Goal: Task Accomplishment & Management: Use online tool/utility

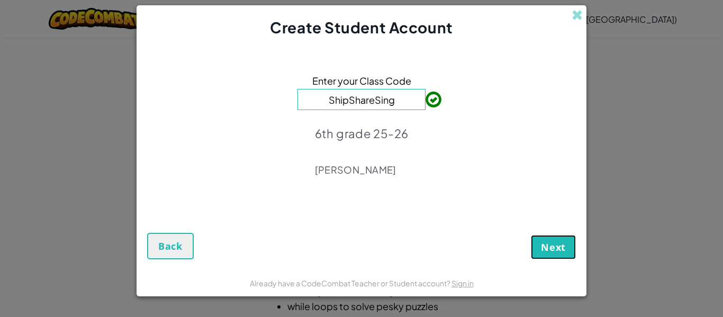
click at [547, 248] on span "Next" at bounding box center [553, 247] width 25 height 13
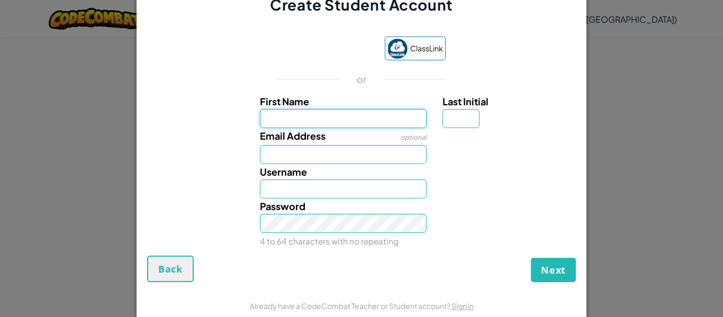
click at [402, 120] on input "First Name" at bounding box center [343, 118] width 167 height 19
type input "miles"
click at [307, 186] on input "Miles" at bounding box center [343, 188] width 167 height 19
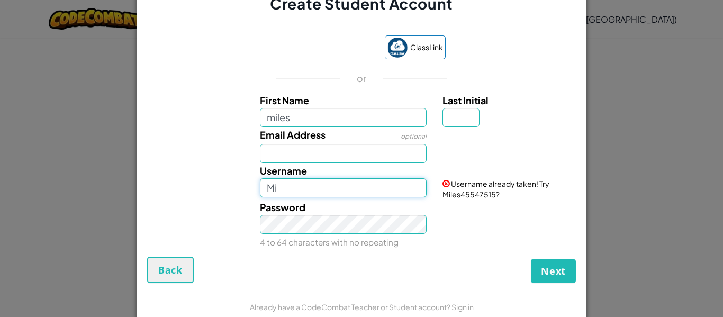
type input "M"
type input "xmondmd12"
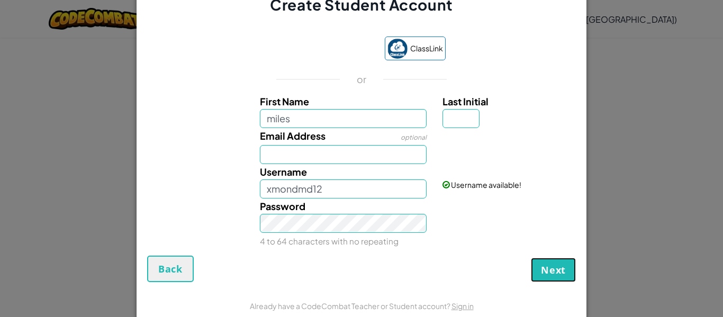
click at [560, 270] on span "Next" at bounding box center [553, 269] width 25 height 13
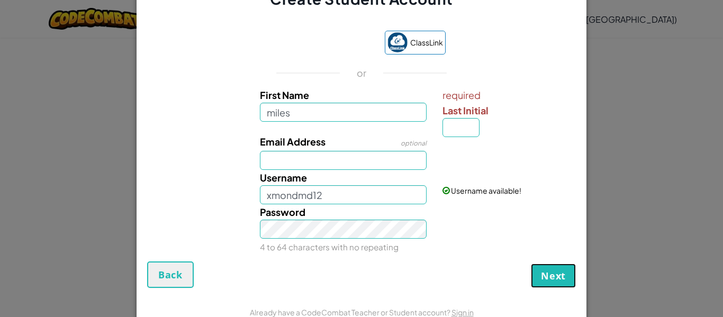
click at [555, 270] on span "Next" at bounding box center [553, 275] width 25 height 13
click at [561, 287] on button "Next" at bounding box center [553, 275] width 45 height 24
click at [557, 278] on span "Next" at bounding box center [553, 275] width 25 height 13
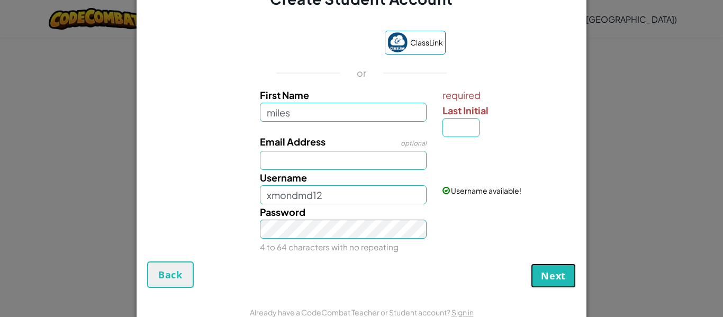
click at [557, 278] on span "Next" at bounding box center [553, 275] width 25 height 13
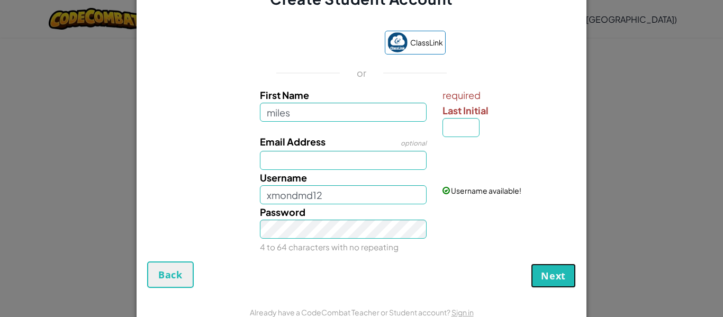
click at [557, 278] on span "Next" at bounding box center [553, 275] width 25 height 13
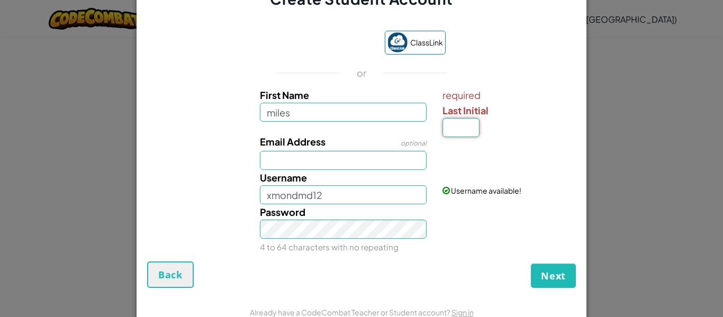
click at [463, 127] on input "Last Initial" at bounding box center [460, 127] width 37 height 19
type input "0"
click at [552, 278] on span "Next" at bounding box center [553, 275] width 25 height 13
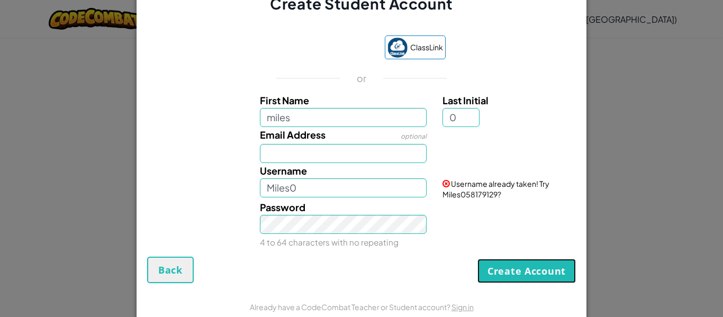
click at [543, 272] on button "Create Account" at bounding box center [526, 271] width 98 height 24
click at [343, 191] on input "Miles0" at bounding box center [343, 187] width 167 height 19
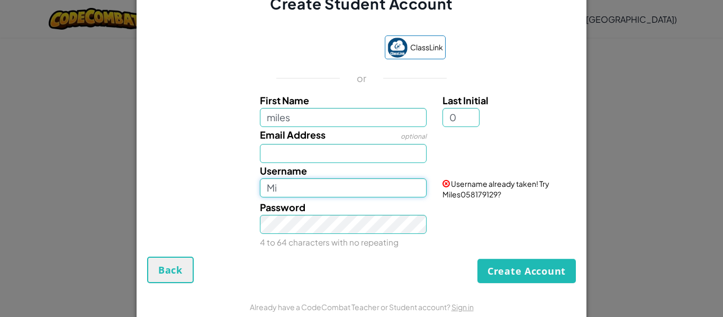
type input "M"
type input "xmondmd"
click at [554, 268] on button "Create Account" at bounding box center [526, 271] width 98 height 24
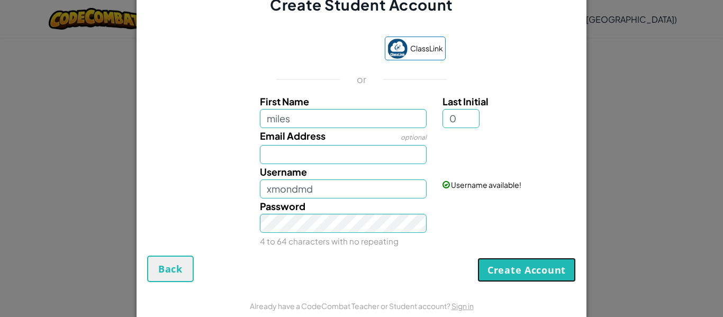
click at [550, 273] on button "Create Account" at bounding box center [526, 270] width 98 height 24
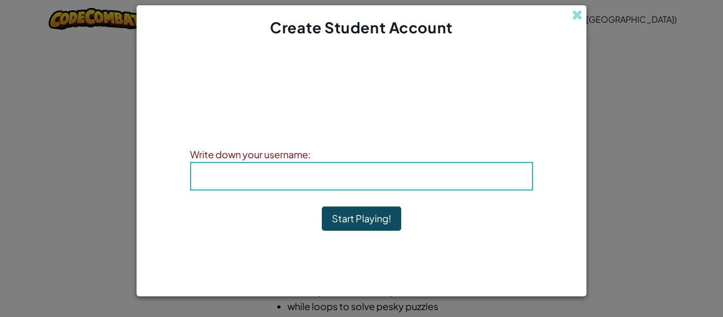
click at [401, 173] on b "Username : xmondmd" at bounding box center [361, 176] width 115 height 12
click at [227, 172] on h4 "Username : xmondmd" at bounding box center [361, 176] width 319 height 16
click at [307, 179] on span "Username" at bounding box center [331, 176] width 55 height 12
click at [350, 216] on button "Start Playing!" at bounding box center [361, 218] width 79 height 24
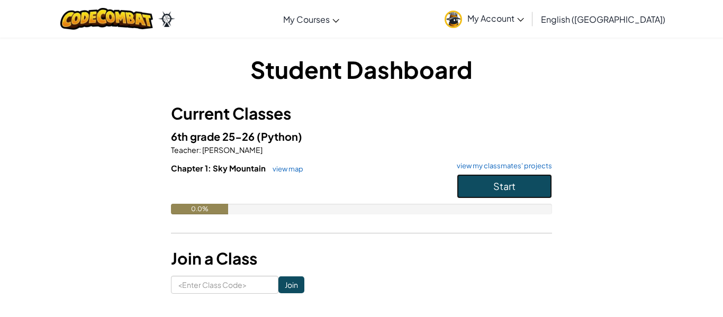
click at [540, 190] on button "Start" at bounding box center [503, 186] width 95 height 24
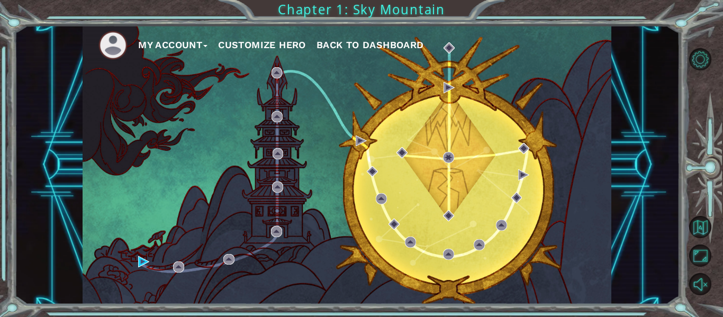
click at [354, 118] on div "My Account Customize Hero Back to Dashboard" at bounding box center [347, 164] width 528 height 279
click at [284, 45] on button "Customize Hero" at bounding box center [262, 45] width 88 height 16
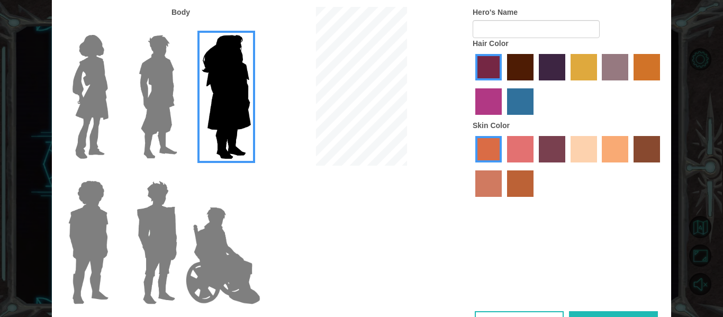
click at [154, 102] on img at bounding box center [157, 97] width 47 height 132
click at [181, 28] on input "Hero Lars" at bounding box center [181, 28] width 0 height 0
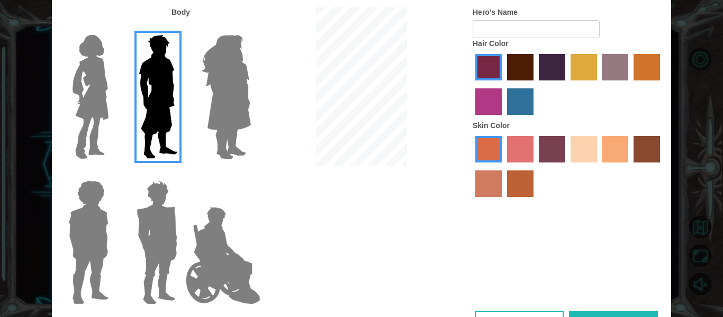
click at [143, 233] on img at bounding box center [156, 242] width 49 height 132
click at [181, 173] on input "Hero Garnet" at bounding box center [181, 173] width 0 height 0
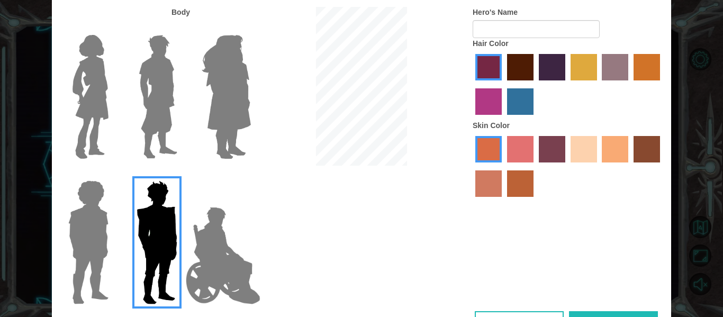
click at [212, 262] on img at bounding box center [222, 256] width 83 height 106
click at [250, 173] on input "Hero Jamie" at bounding box center [250, 173] width 0 height 0
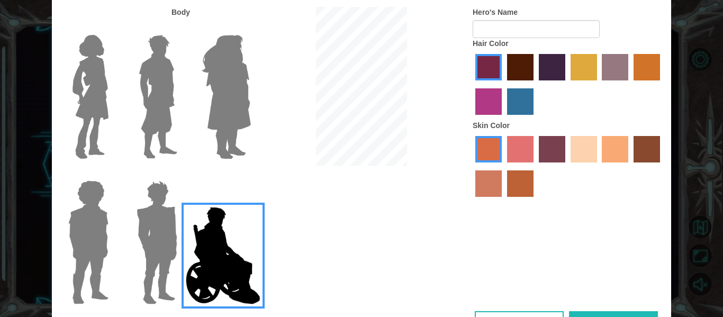
click at [164, 246] on img at bounding box center [156, 242] width 49 height 132
click at [181, 173] on input "Hero Garnet" at bounding box center [181, 173] width 0 height 0
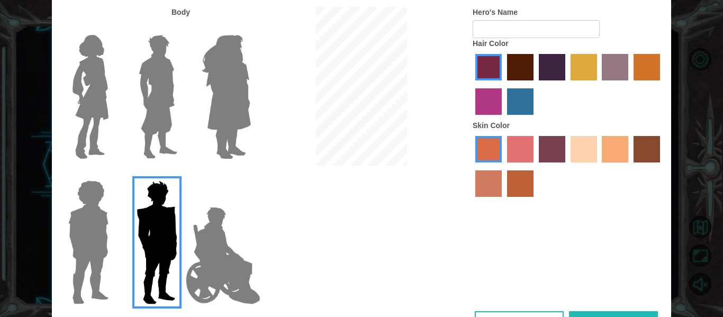
click at [144, 136] on img at bounding box center [157, 97] width 47 height 132
click at [181, 28] on input "Hero Lars" at bounding box center [181, 28] width 0 height 0
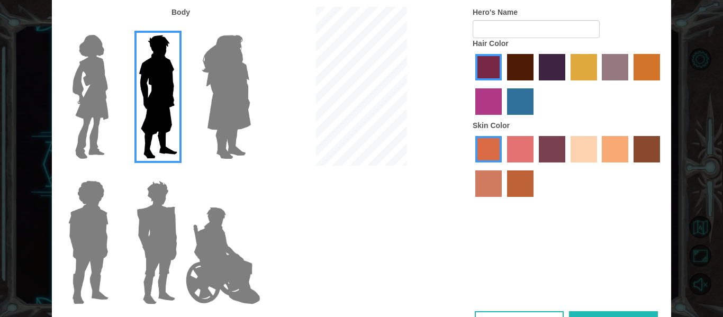
click at [95, 99] on img at bounding box center [90, 97] width 44 height 132
click at [113, 28] on input "Hero Connie" at bounding box center [113, 28] width 0 height 0
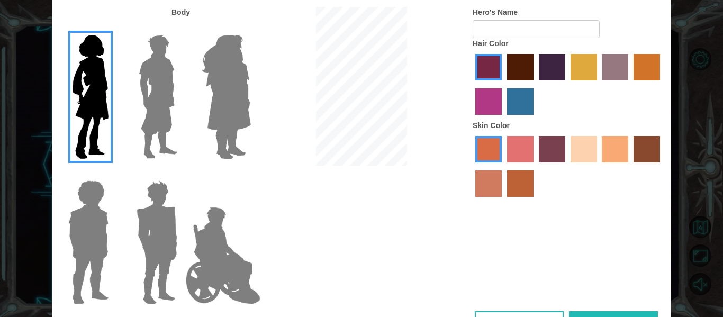
click at [147, 101] on img at bounding box center [157, 97] width 47 height 132
click at [181, 28] on input "Hero Lars" at bounding box center [181, 28] width 0 height 0
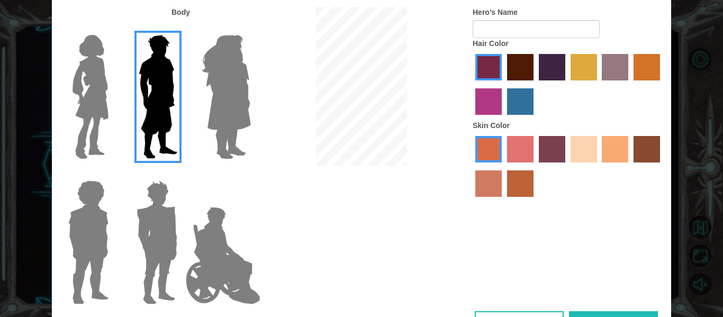
click at [80, 241] on img at bounding box center [88, 242] width 49 height 132
click at [113, 173] on input "Hero Steven" at bounding box center [113, 173] width 0 height 0
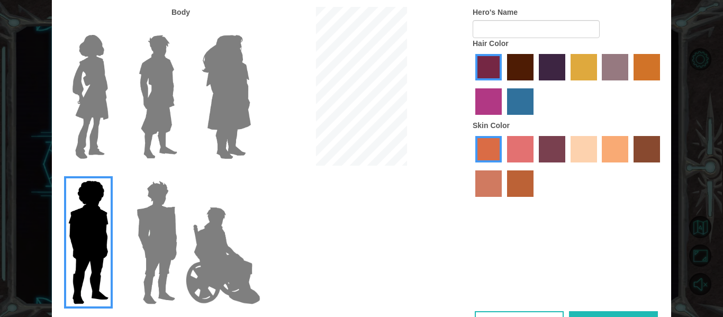
click at [168, 275] on img at bounding box center [156, 242] width 49 height 132
click at [181, 173] on input "Hero Garnet" at bounding box center [181, 173] width 0 height 0
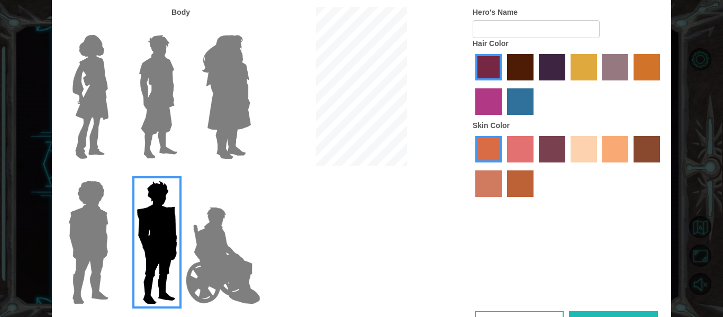
click at [166, 129] on img at bounding box center [157, 97] width 47 height 132
click at [181, 28] on input "Hero Lars" at bounding box center [181, 28] width 0 height 0
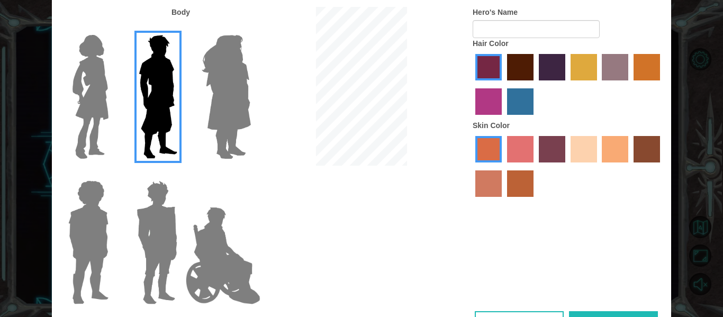
click at [646, 75] on label "gold drop hair color" at bounding box center [646, 67] width 26 height 26
click at [629, 84] on input "gold drop hair color" at bounding box center [629, 84] width 0 height 0
click at [483, 144] on label "sorbus skin color" at bounding box center [488, 149] width 26 height 26
click at [471, 166] on input "sorbus skin color" at bounding box center [471, 166] width 0 height 0
click at [553, 152] on label "tosca skin color" at bounding box center [551, 149] width 26 height 26
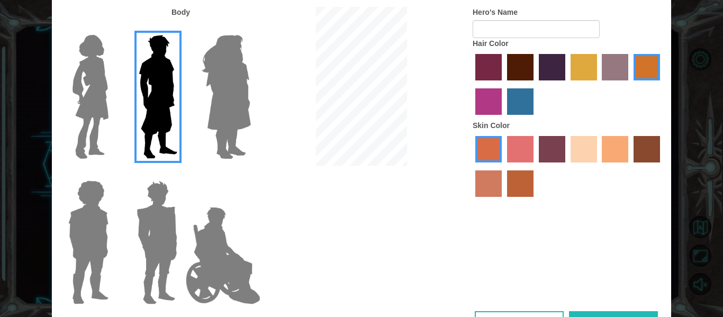
click at [535, 166] on input "tosca skin color" at bounding box center [535, 166] width 0 height 0
click at [584, 153] on label "sandy beach skin color" at bounding box center [583, 149] width 26 height 26
click at [566, 166] on input "sandy beach skin color" at bounding box center [566, 166] width 0 height 0
click at [624, 153] on label "tacao skin color" at bounding box center [614, 149] width 26 height 26
click at [598, 166] on input "tacao skin color" at bounding box center [598, 166] width 0 height 0
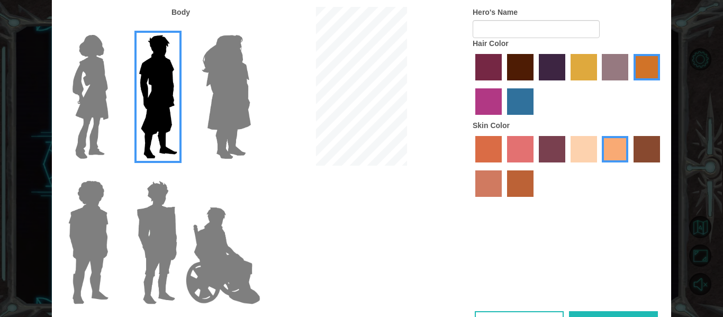
click at [644, 144] on label "karma skin color" at bounding box center [646, 149] width 26 height 26
click at [629, 166] on input "karma skin color" at bounding box center [629, 166] width 0 height 0
click at [495, 187] on label "burning sand skin color" at bounding box center [488, 183] width 26 height 26
click at [661, 166] on input "burning sand skin color" at bounding box center [661, 166] width 0 height 0
click at [513, 154] on label "froly skin color" at bounding box center [520, 149] width 26 height 26
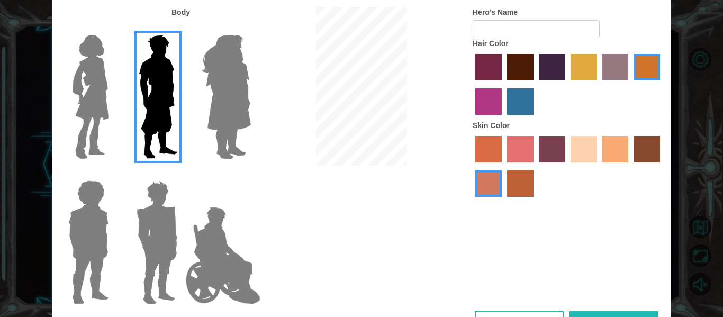
click at [503, 166] on input "froly skin color" at bounding box center [503, 166] width 0 height 0
click at [611, 154] on label "tacao skin color" at bounding box center [614, 149] width 26 height 26
click at [598, 166] on input "tacao skin color" at bounding box center [598, 166] width 0 height 0
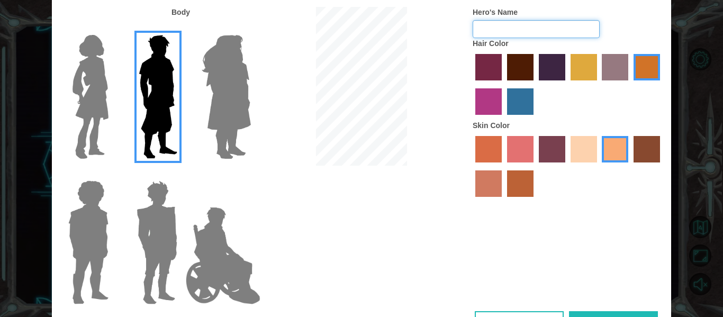
click at [539, 27] on input "Hero's Name" at bounding box center [535, 29] width 127 height 18
type input "miles"
click at [235, 60] on img at bounding box center [226, 97] width 58 height 132
click at [250, 28] on input "Hero Amethyst" at bounding box center [250, 28] width 0 height 0
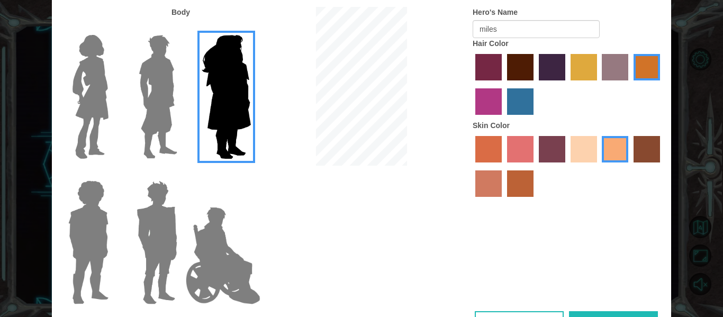
click at [215, 226] on img at bounding box center [222, 256] width 83 height 106
click at [250, 173] on input "Hero Jamie" at bounding box center [250, 173] width 0 height 0
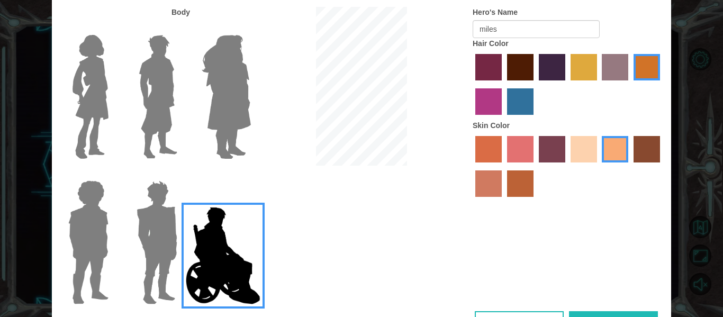
click at [167, 211] on img at bounding box center [156, 242] width 49 height 132
click at [181, 173] on input "Hero Garnet" at bounding box center [181, 173] width 0 height 0
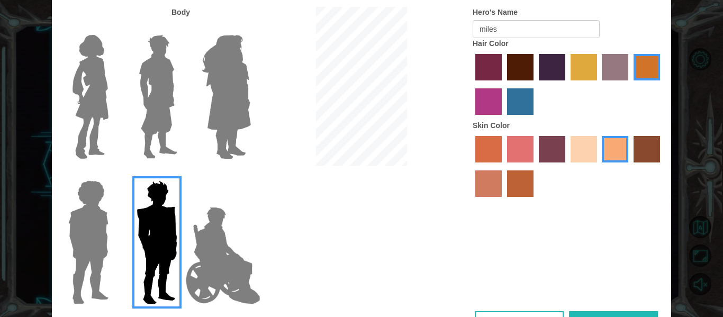
click at [154, 109] on img at bounding box center [157, 97] width 47 height 132
click at [181, 28] on input "Hero Lars" at bounding box center [181, 28] width 0 height 0
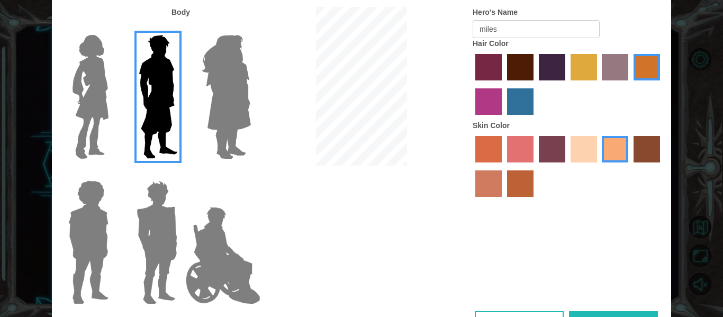
click at [170, 247] on img at bounding box center [156, 242] width 49 height 132
click at [181, 173] on input "Hero Garnet" at bounding box center [181, 173] width 0 height 0
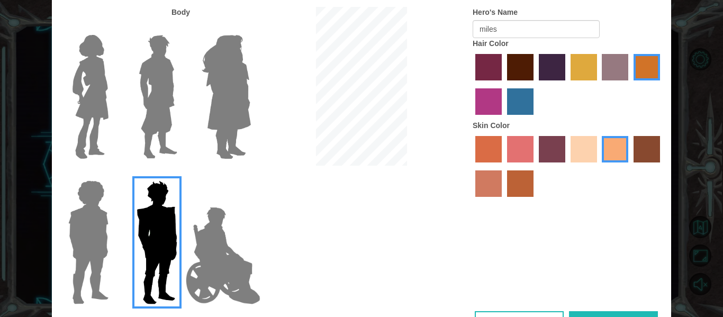
click at [80, 224] on img at bounding box center [88, 242] width 49 height 132
click at [113, 173] on input "Hero Steven" at bounding box center [113, 173] width 0 height 0
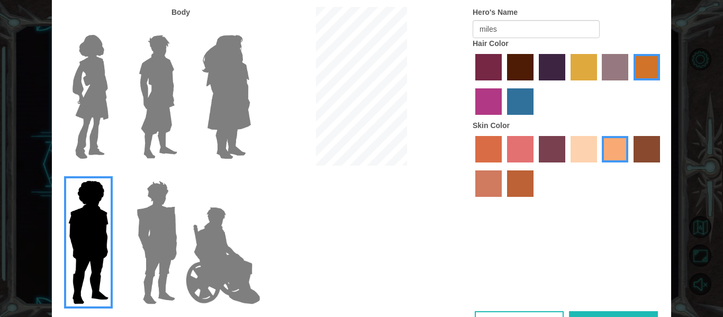
click at [150, 98] on img at bounding box center [157, 97] width 47 height 132
click at [181, 28] on input "Hero Lars" at bounding box center [181, 28] width 0 height 0
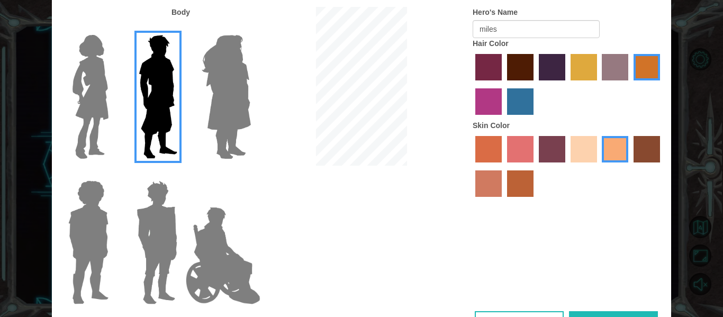
drag, startPoint x: 616, startPoint y: 198, endPoint x: 592, endPoint y: 314, distance: 118.3
click at [592, 314] on div "Customize Your Hero Body Hero's Name miles Hair Color Skin Color Cancel Done" at bounding box center [361, 158] width 619 height 379
click at [592, 312] on button "Done" at bounding box center [613, 323] width 89 height 24
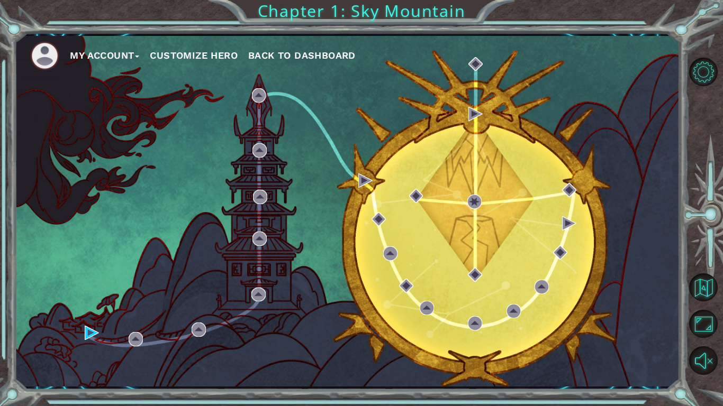
click at [433, 316] on div "My Account Customize Hero Back to Dashboard" at bounding box center [346, 211] width 665 height 351
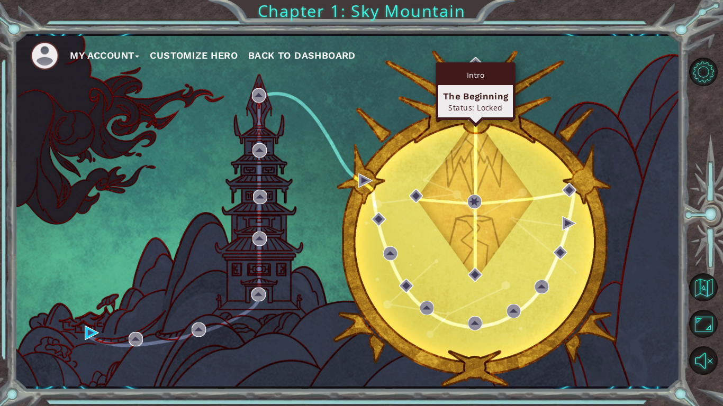
click at [479, 66] on div "Intro" at bounding box center [475, 75] width 75 height 20
click at [478, 67] on div "Intro" at bounding box center [475, 75] width 75 height 20
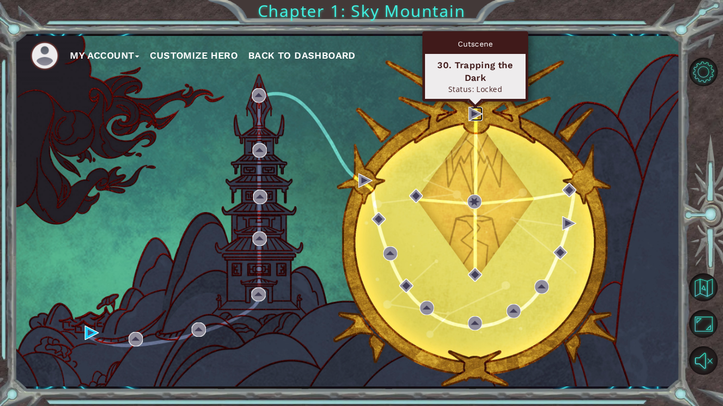
click at [478, 113] on img at bounding box center [475, 114] width 14 height 14
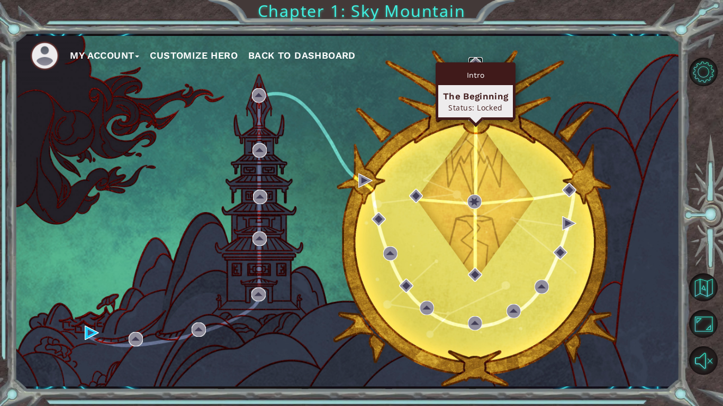
click at [476, 61] on img at bounding box center [475, 64] width 14 height 14
click at [479, 65] on div "Intro" at bounding box center [475, 75] width 75 height 20
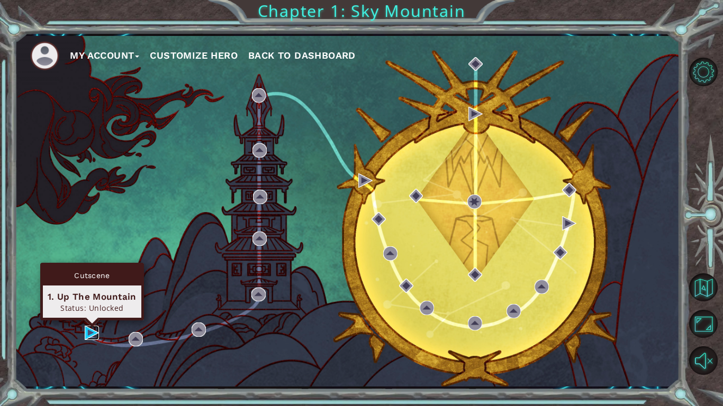
click at [94, 316] on img at bounding box center [92, 333] width 14 height 14
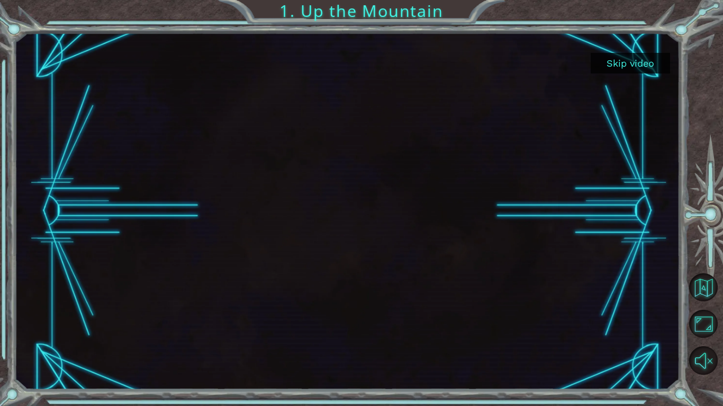
click at [619, 64] on button "Skip video" at bounding box center [629, 63] width 79 height 21
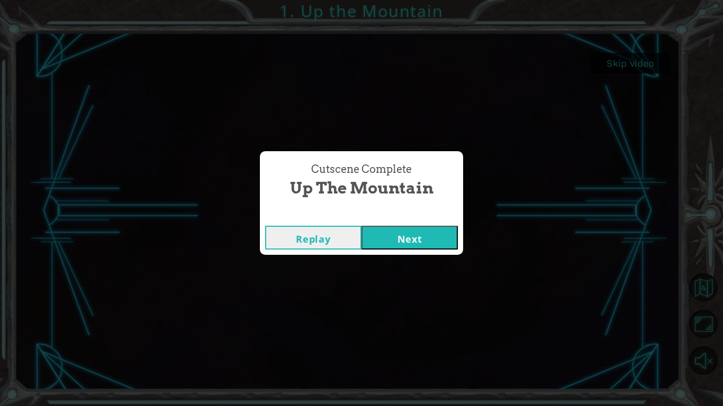
click at [429, 237] on button "Next" at bounding box center [409, 238] width 96 height 24
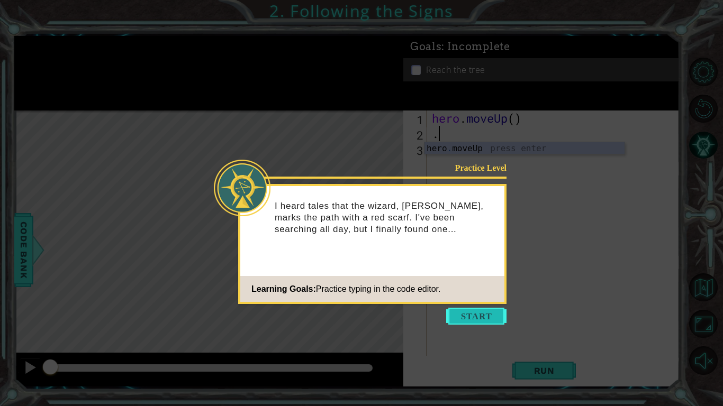
click at [482, 316] on button "Start" at bounding box center [476, 316] width 60 height 17
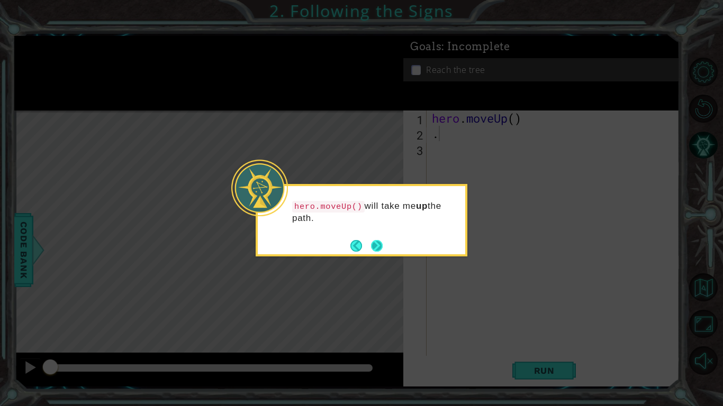
click at [379, 242] on button "Next" at bounding box center [377, 246] width 12 height 12
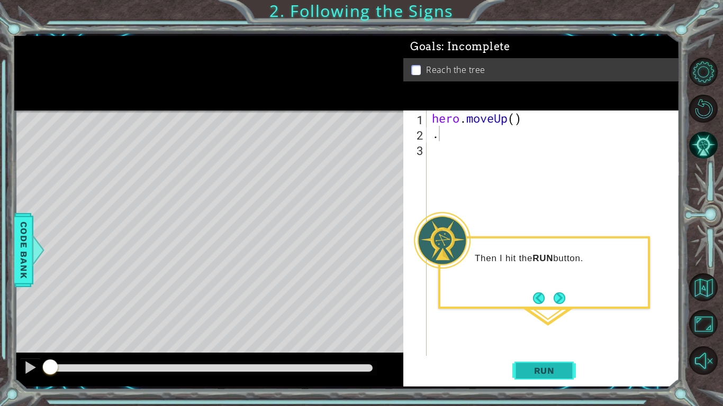
click at [534, 316] on span "Run" at bounding box center [544, 370] width 42 height 11
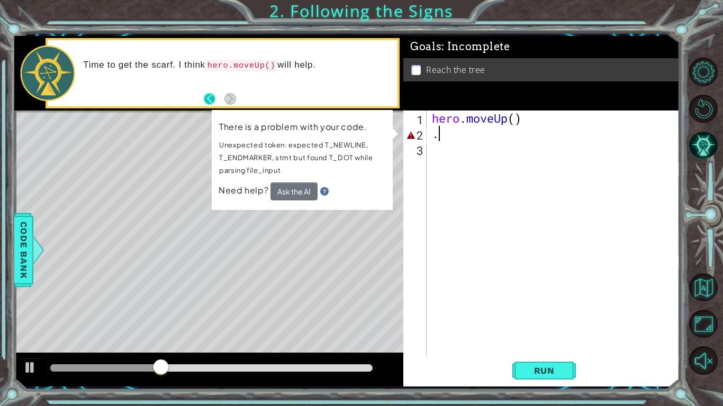
click at [212, 98] on button "Back" at bounding box center [214, 99] width 21 height 12
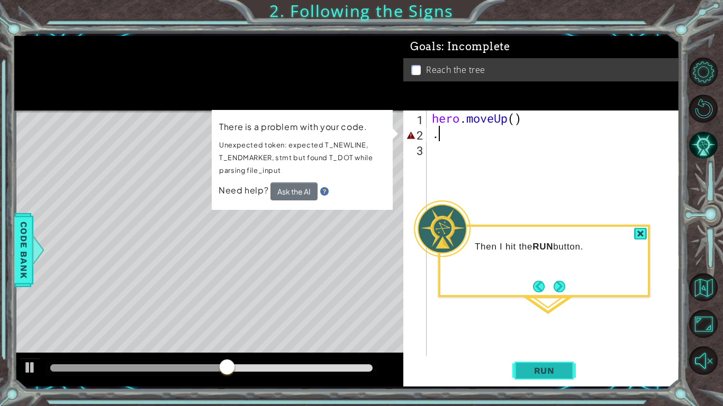
click at [531, 316] on span "Run" at bounding box center [544, 370] width 42 height 11
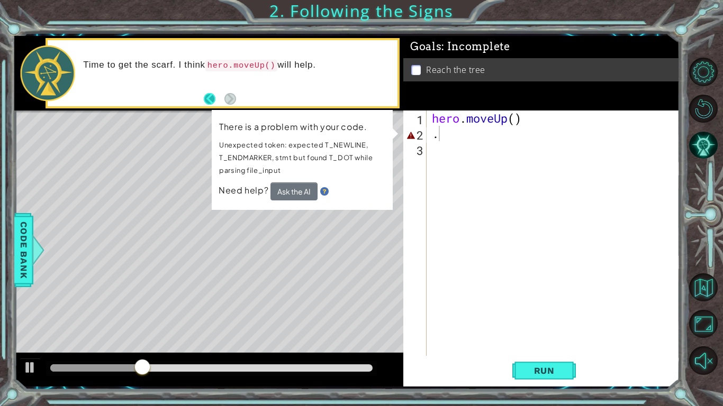
click at [208, 98] on button "Back" at bounding box center [214, 99] width 21 height 12
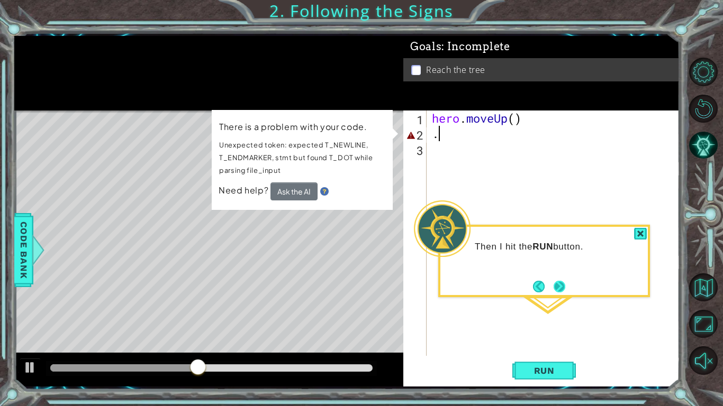
click at [563, 284] on button "Next" at bounding box center [559, 287] width 12 height 12
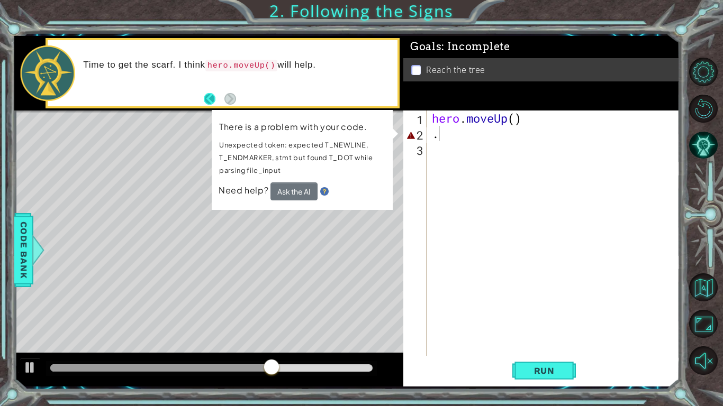
click at [206, 96] on button "Back" at bounding box center [214, 99] width 21 height 12
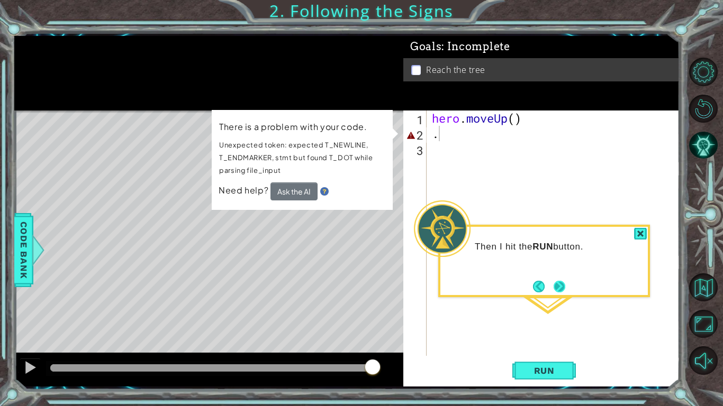
click at [564, 287] on button "Next" at bounding box center [559, 287] width 12 height 12
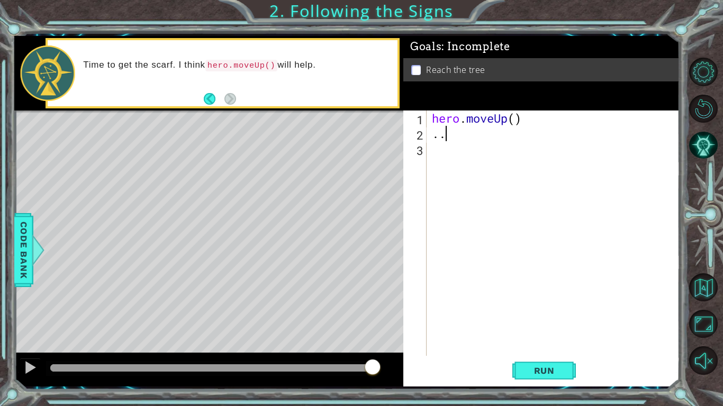
type textarea "."
type textarea ","
type textarea "<"
click at [208, 97] on button "Back" at bounding box center [214, 99] width 21 height 12
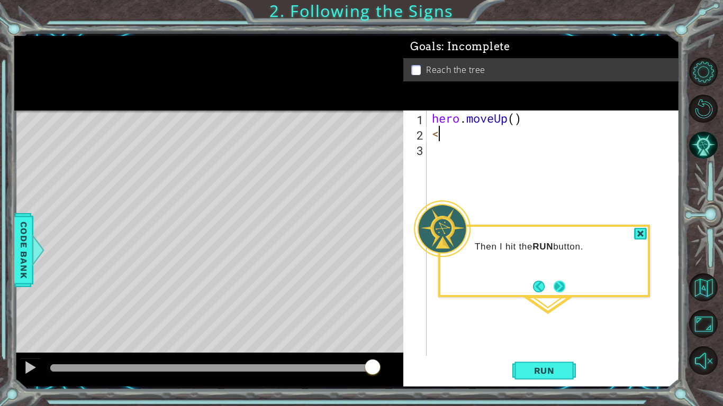
click at [563, 288] on button "Next" at bounding box center [559, 287] width 12 height 12
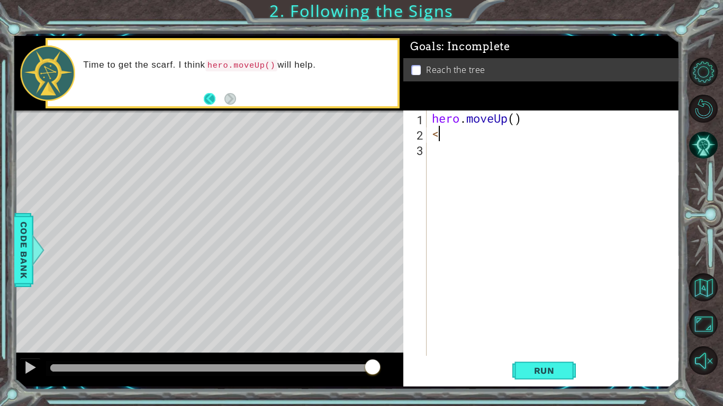
click at [211, 99] on button "Back" at bounding box center [214, 99] width 21 height 12
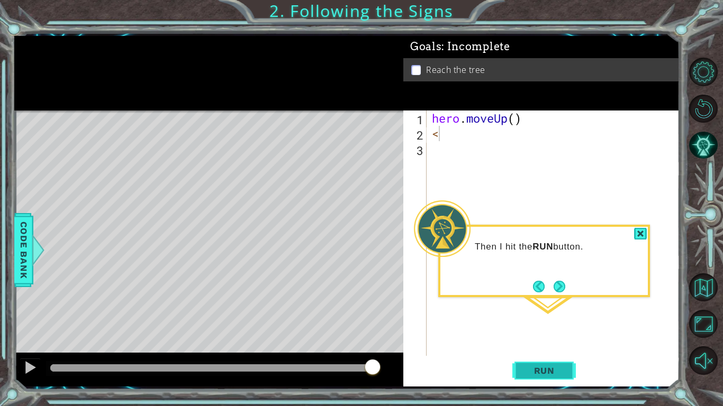
click at [552, 316] on span "Run" at bounding box center [544, 370] width 42 height 11
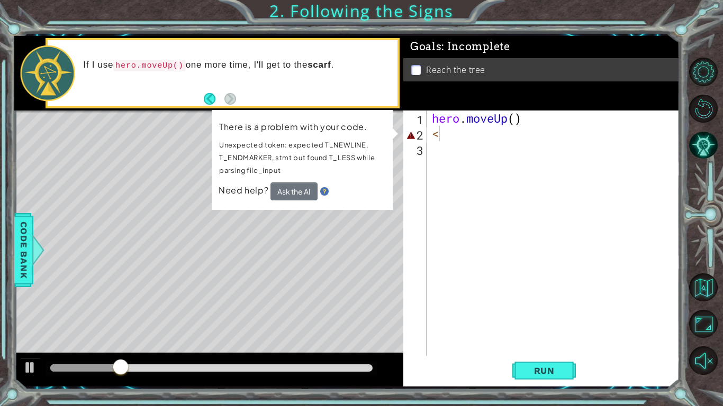
click at [322, 193] on img at bounding box center [324, 191] width 8 height 8
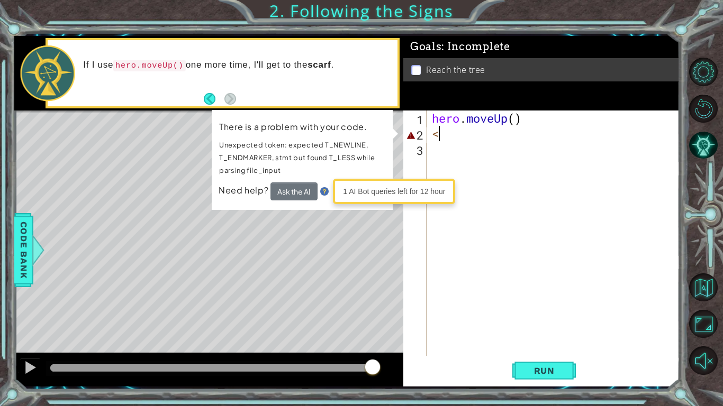
click at [389, 207] on div "There is a problem with your code. Unexpected token: expected T_NEWLINE, T_ENDM…" at bounding box center [302, 160] width 181 height 100
click at [324, 187] on img at bounding box center [324, 191] width 8 height 8
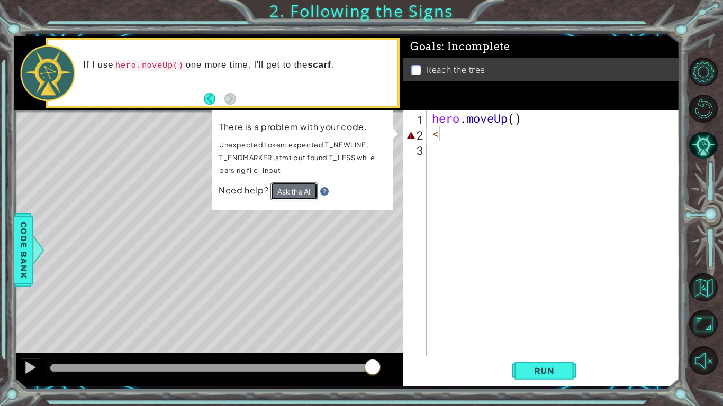
click at [280, 190] on button "Ask the AI" at bounding box center [293, 191] width 47 height 18
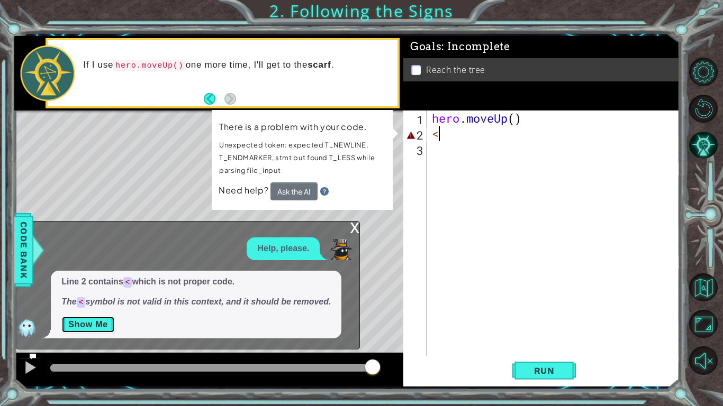
click at [93, 316] on button "Show Me" at bounding box center [87, 324] width 53 height 17
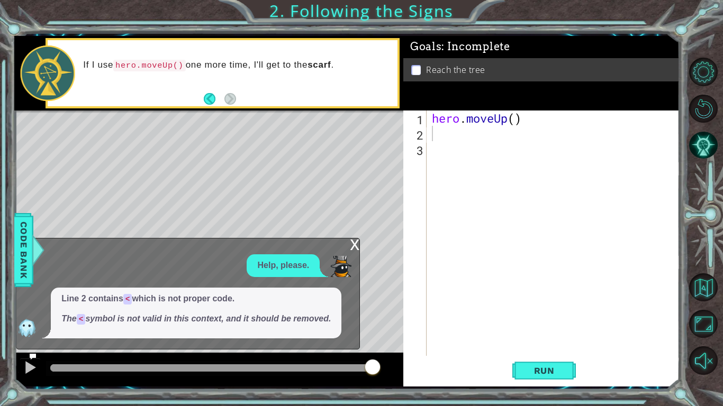
drag, startPoint x: 328, startPoint y: 297, endPoint x: 334, endPoint y: 275, distance: 23.1
click at [334, 275] on div "Help, please. Line 2 contains < which is not proper code. The < symbol is not v…" at bounding box center [184, 296] width 337 height 84
click at [353, 244] on div "x" at bounding box center [355, 244] width 10 height 11
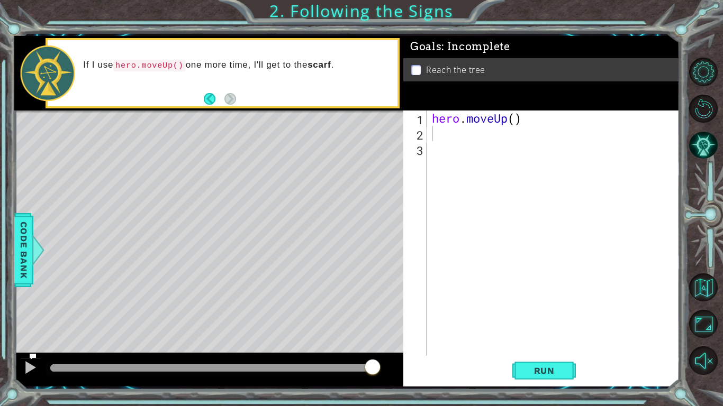
click at [444, 140] on div "hero . moveUp ( )" at bounding box center [555, 249] width 252 height 276
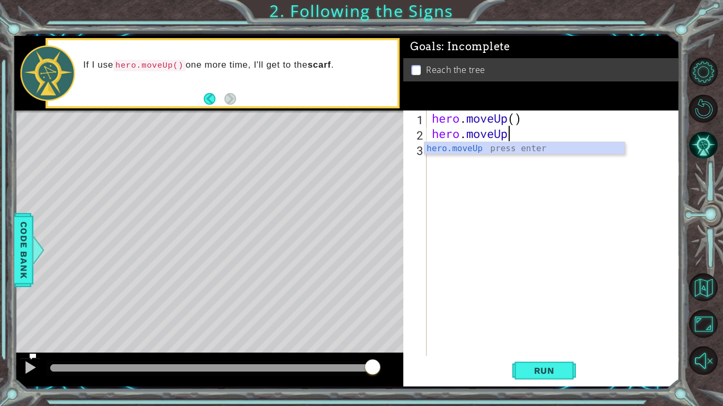
scroll to position [0, 3]
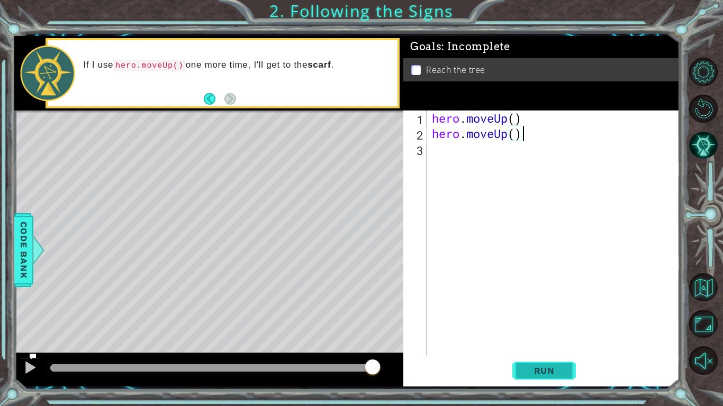
type textarea "hero.moveUp()"
click at [562, 316] on span "Run" at bounding box center [544, 370] width 42 height 11
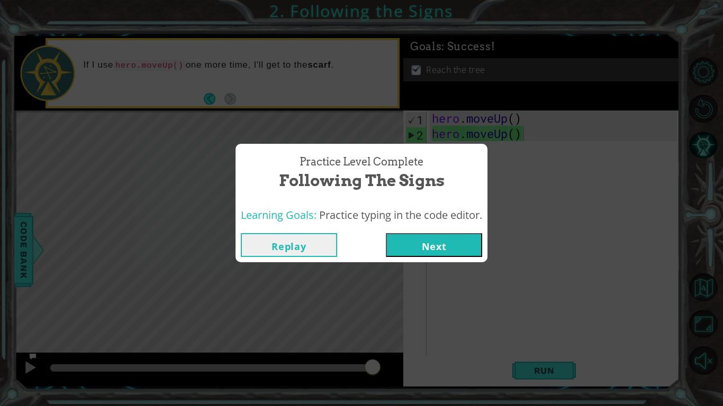
click at [428, 247] on button "Next" at bounding box center [434, 245] width 96 height 24
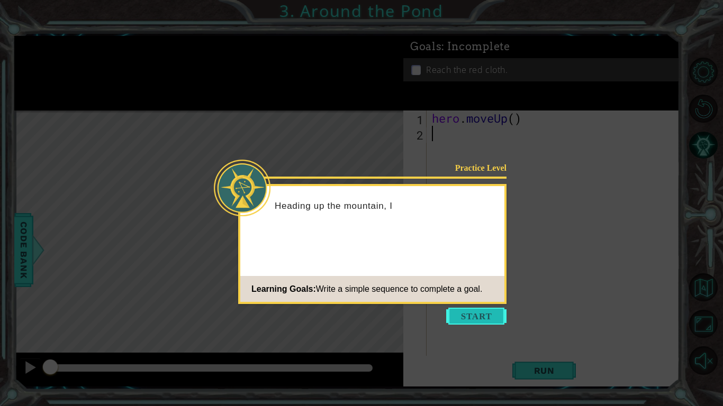
click at [467, 314] on button "Start" at bounding box center [476, 316] width 60 height 17
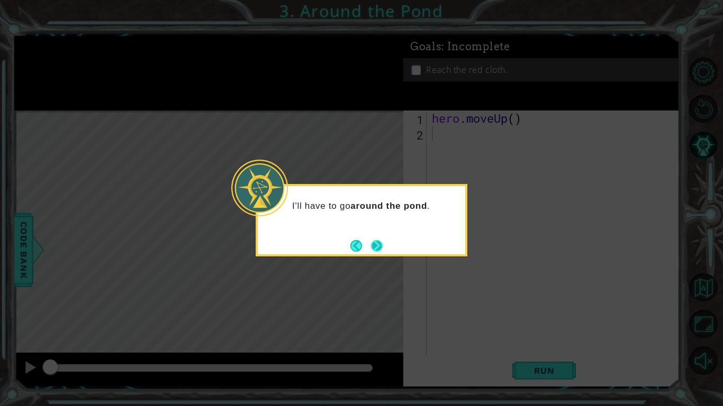
click at [378, 244] on button "Next" at bounding box center [376, 245] width 13 height 13
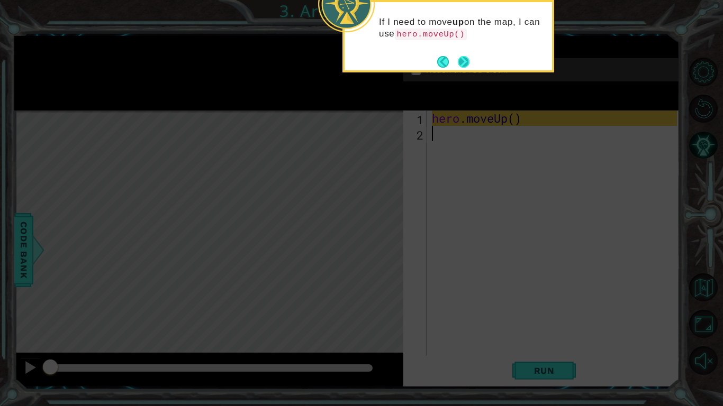
click at [464, 61] on button "Next" at bounding box center [463, 61] width 14 height 14
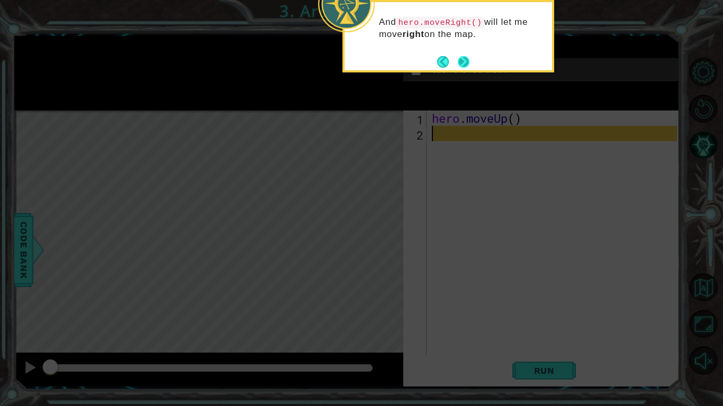
click at [461, 57] on button "Next" at bounding box center [464, 62] width 12 height 12
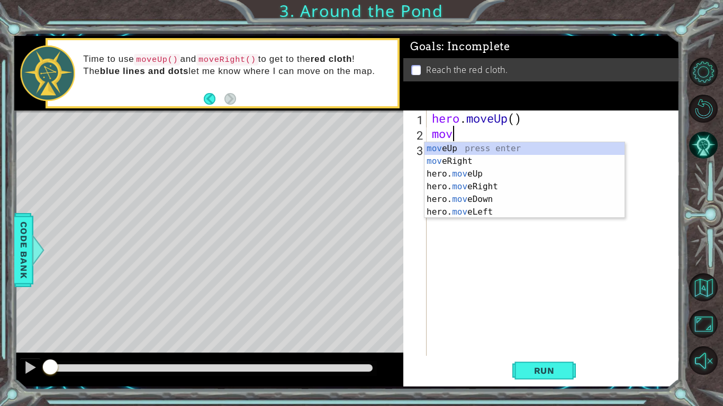
type textarea "move"
click at [481, 171] on div "move Up press enter move Right press enter hero. move Up press enter hero. move…" at bounding box center [524, 193] width 200 height 102
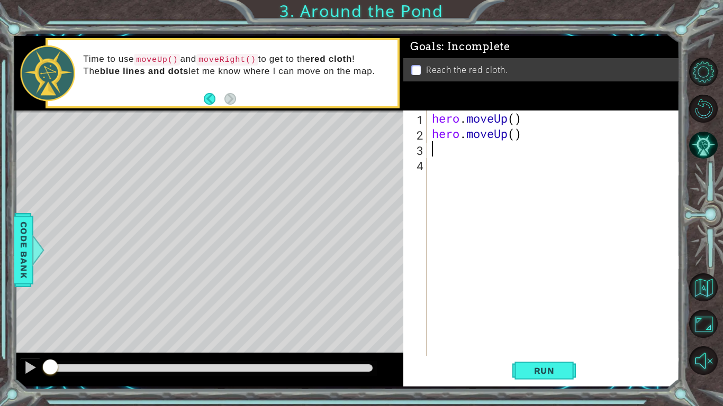
scroll to position [0, 0]
click at [449, 147] on div "hero . moveUp ( ) hero . moveUp ( )" at bounding box center [555, 249] width 252 height 276
type textarea "m"
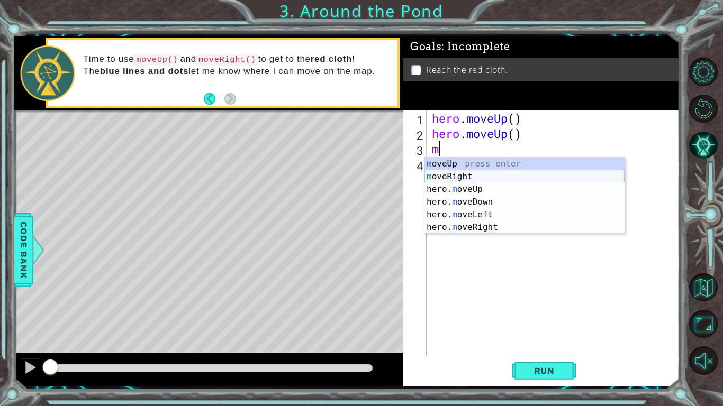
click at [447, 176] on div "m oveUp press enter m oveRight press enter hero. m oveUp press enter hero. m ov…" at bounding box center [524, 209] width 200 height 102
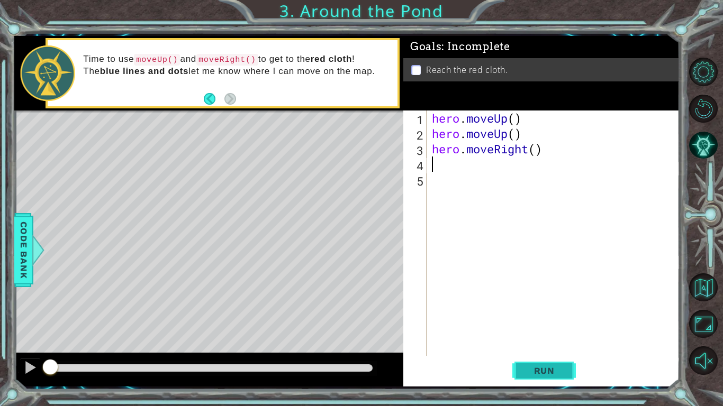
click at [533, 316] on span "Run" at bounding box center [544, 370] width 42 height 11
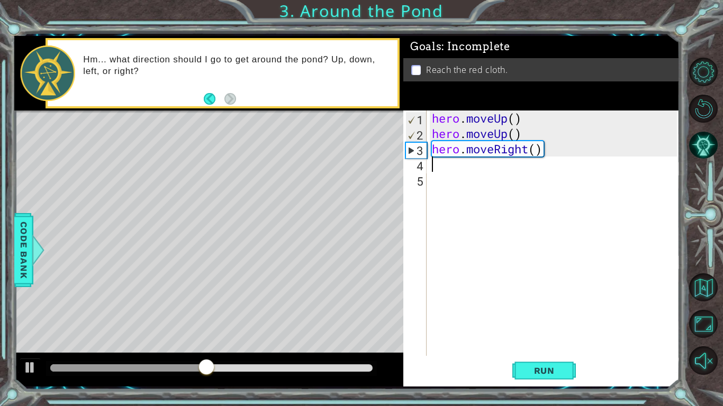
click at [463, 167] on div "hero . moveUp ( ) hero . moveUp ( ) hero . moveRight ( )" at bounding box center [555, 249] width 252 height 276
type textarea "m"
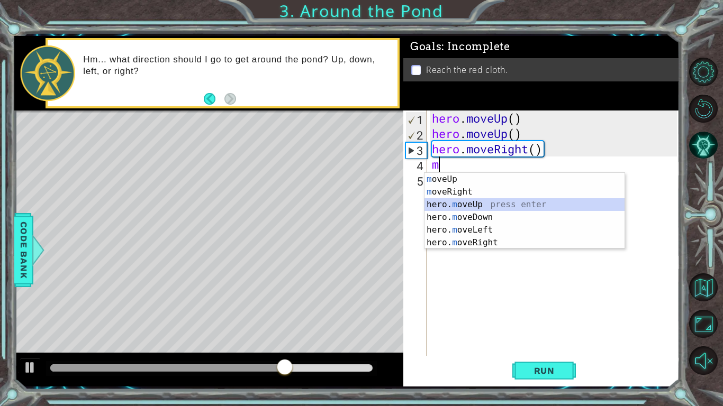
click at [481, 204] on div "m oveUp press enter m oveRight press enter hero. m oveUp press enter hero. m ov…" at bounding box center [524, 224] width 200 height 102
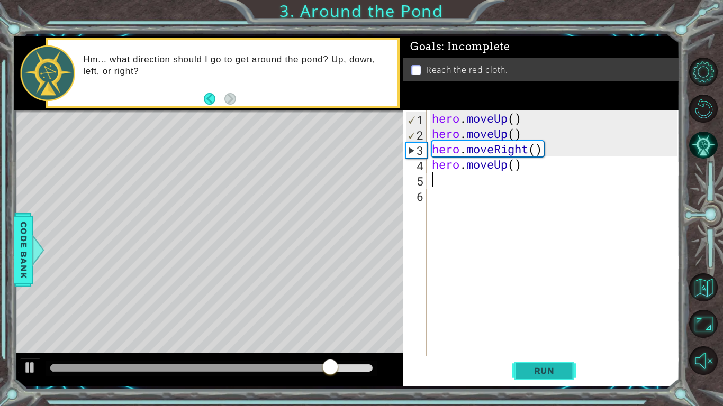
click at [525, 316] on span "Run" at bounding box center [544, 370] width 42 height 11
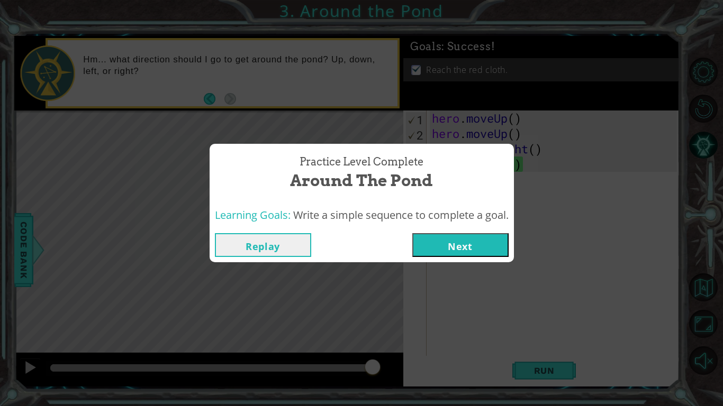
click at [447, 248] on button "Next" at bounding box center [460, 245] width 96 height 24
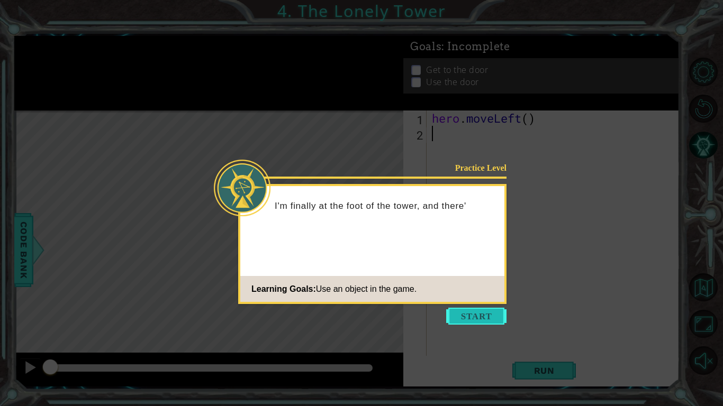
click at [486, 313] on button "Start" at bounding box center [476, 316] width 60 height 17
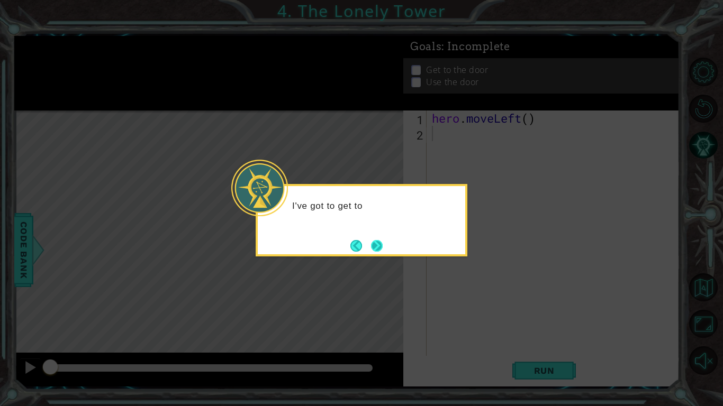
click at [378, 243] on button "Next" at bounding box center [377, 246] width 12 height 12
click at [378, 243] on button "Next" at bounding box center [376, 246] width 13 height 13
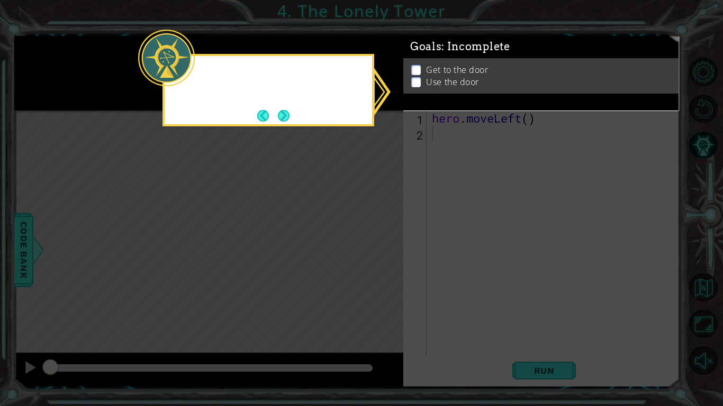
click at [378, 243] on icon at bounding box center [361, 203] width 723 height 406
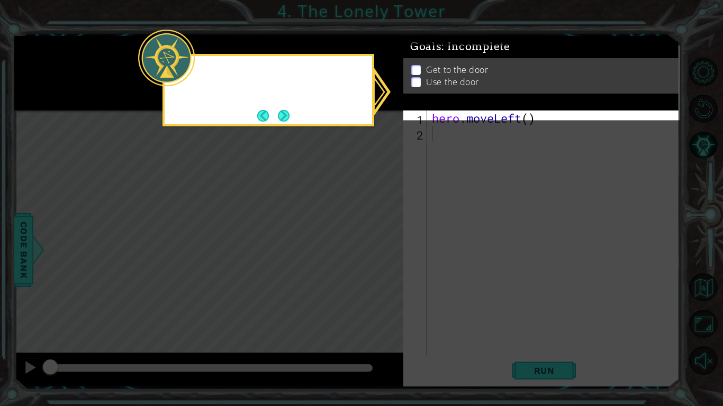
click at [378, 243] on icon at bounding box center [361, 203] width 723 height 406
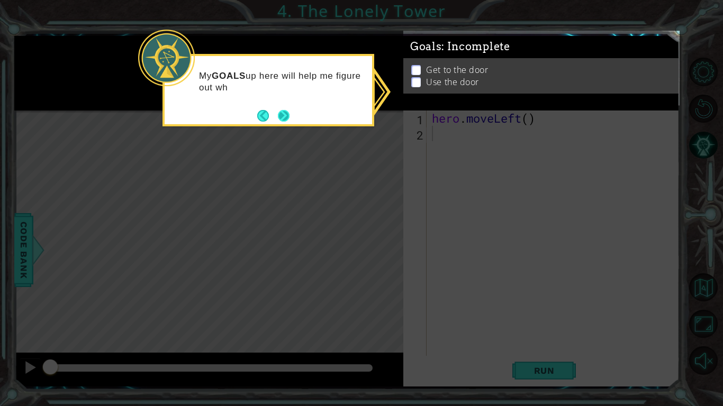
click at [289, 112] on button "Next" at bounding box center [284, 116] width 12 height 12
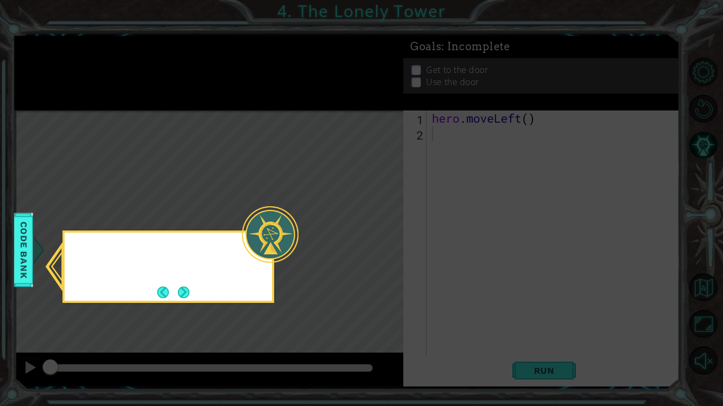
click at [290, 112] on icon at bounding box center [361, 203] width 723 height 406
click at [187, 287] on button "Next" at bounding box center [184, 293] width 12 height 12
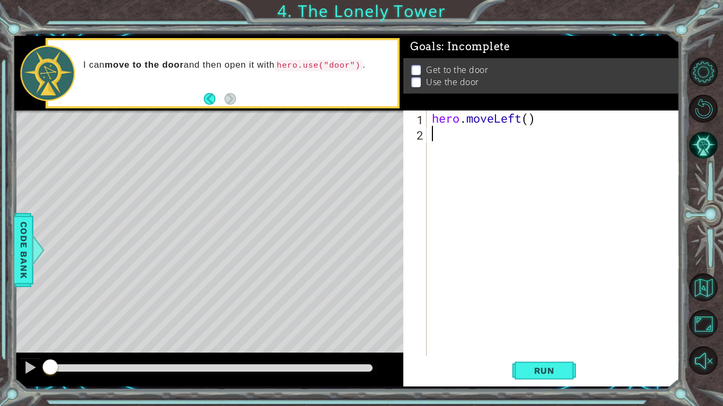
click at [445, 132] on div "hero . moveLeft ( )" at bounding box center [555, 249] width 252 height 276
type textarea "u"
type textarea "m"
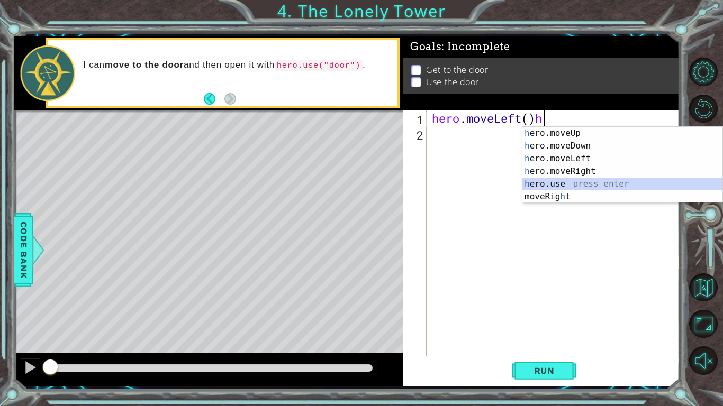
click at [574, 184] on div "h ero.moveUp press enter h ero.moveDown press enter h ero.moveLeft press enter …" at bounding box center [622, 178] width 200 height 102
type textarea "hero.moveLeft()hero.use("name")"
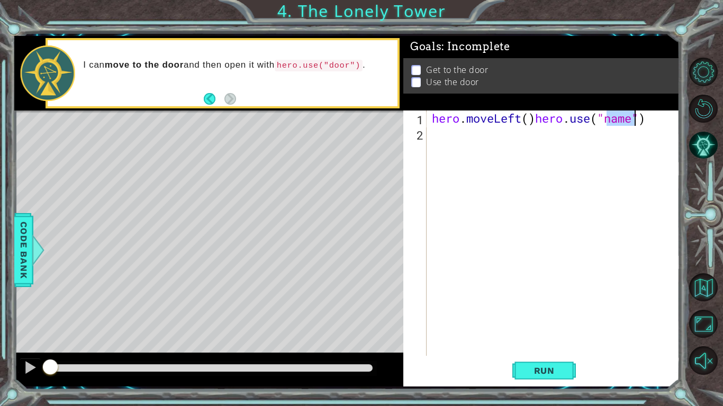
click at [435, 136] on div "hero . moveLeft ( ) hero . use ( "name" )" at bounding box center [555, 249] width 252 height 276
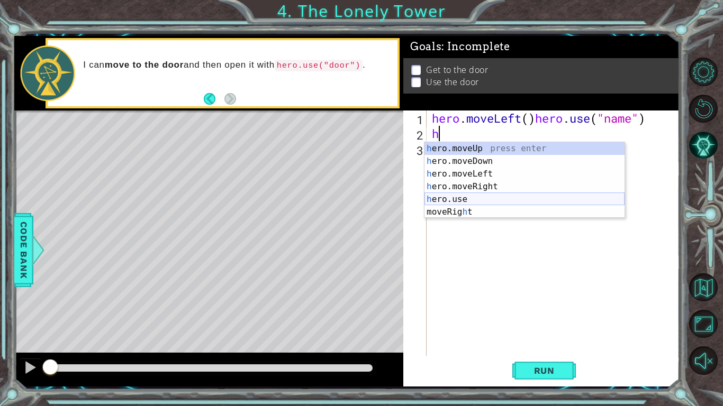
click at [493, 197] on div "h ero.moveUp press enter h ero.moveDown press enter h ero.moveLeft press enter …" at bounding box center [524, 193] width 200 height 102
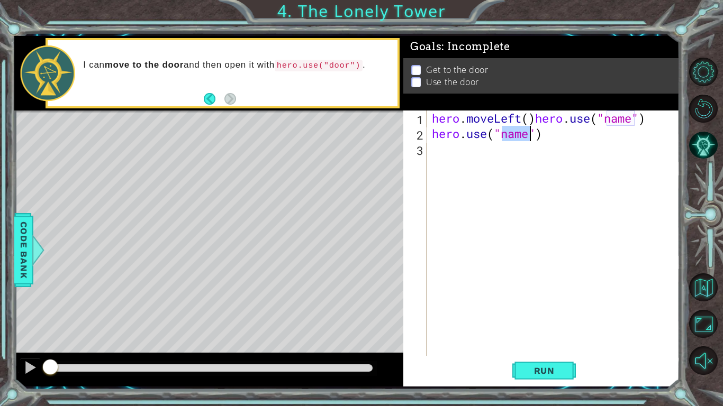
click at [523, 132] on div "hero . moveLeft ( ) hero . use ( "name" ) hero . use ( "name" )" at bounding box center [552, 233] width 247 height 245
click at [507, 134] on div "hero . moveLeft ( ) hero . use ( "name" ) hero . use ( e ")" at bounding box center [555, 249] width 252 height 276
click at [562, 316] on button "Run" at bounding box center [543, 371] width 63 height 28
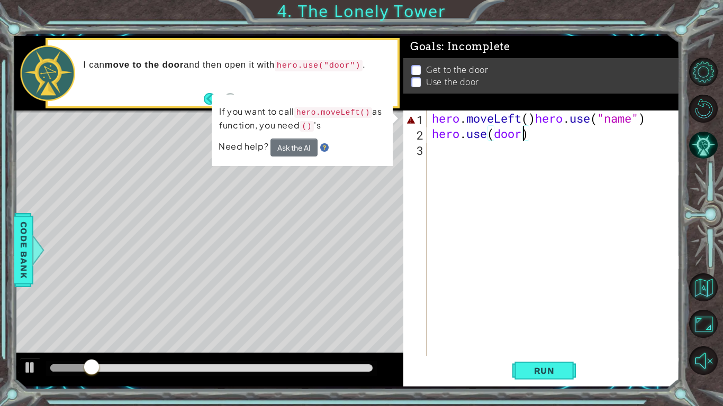
click at [661, 121] on div "hero . moveLeft ( ) hero . use ( "name" ) hero . use ( door )" at bounding box center [555, 249] width 252 height 276
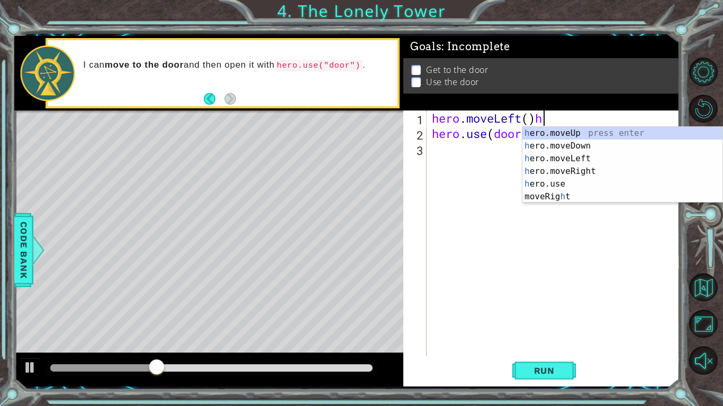
type textarea "hero.moveLeft()"
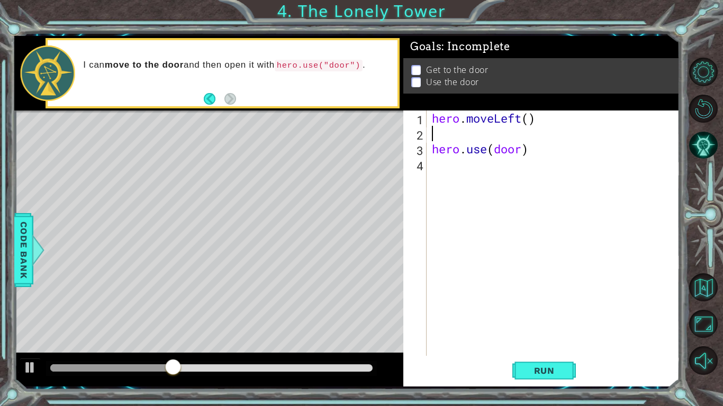
scroll to position [0, 0]
click at [533, 316] on span "Run" at bounding box center [544, 370] width 42 height 11
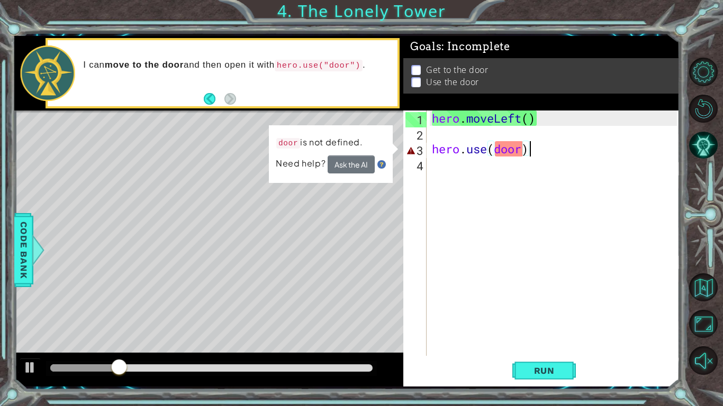
click at [527, 152] on div "hero . moveLeft ( ) hero . use ( door )" at bounding box center [555, 249] width 252 height 276
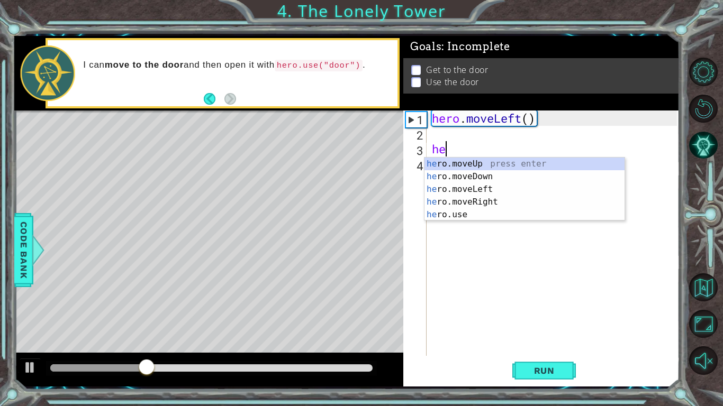
type textarea "h"
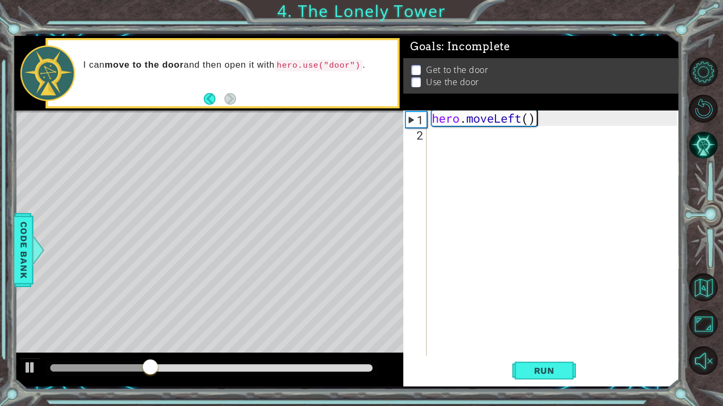
type textarea "hero.moveLe"
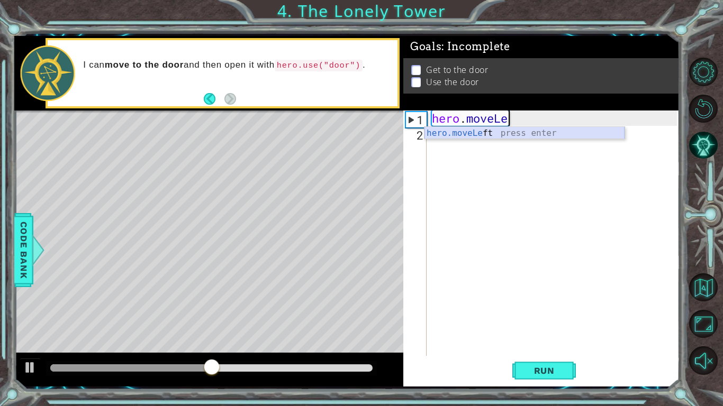
click at [482, 134] on div "hero.moveLe ft press enter" at bounding box center [524, 146] width 200 height 38
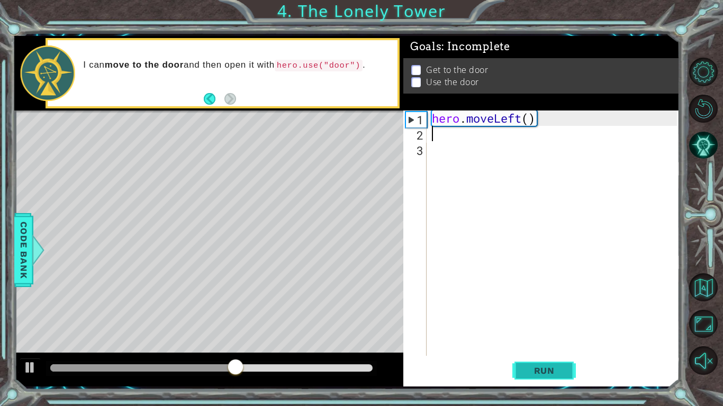
click at [563, 316] on span "Run" at bounding box center [544, 370] width 42 height 11
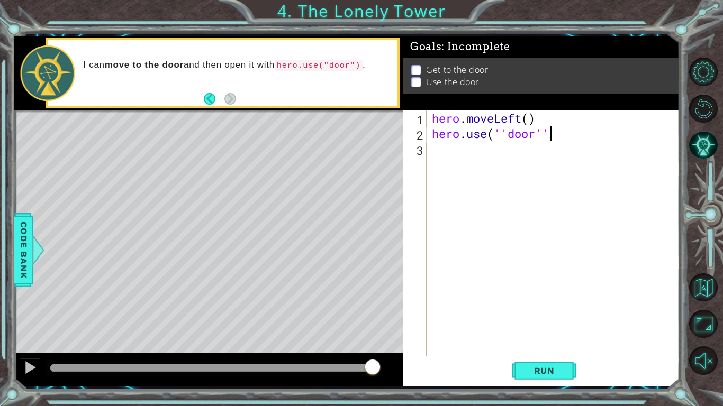
scroll to position [0, 5]
type textarea "hero.use(''door'')"
click at [533, 316] on span "Run" at bounding box center [544, 370] width 42 height 11
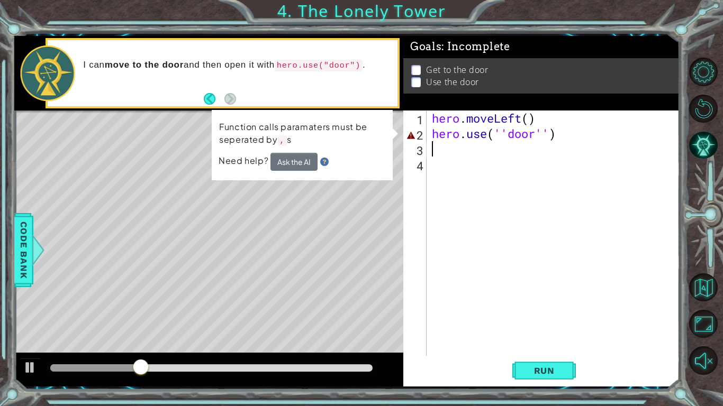
click at [507, 130] on div "hero . moveLeft ( ) hero . use ( '' door '' )" at bounding box center [555, 249] width 252 height 276
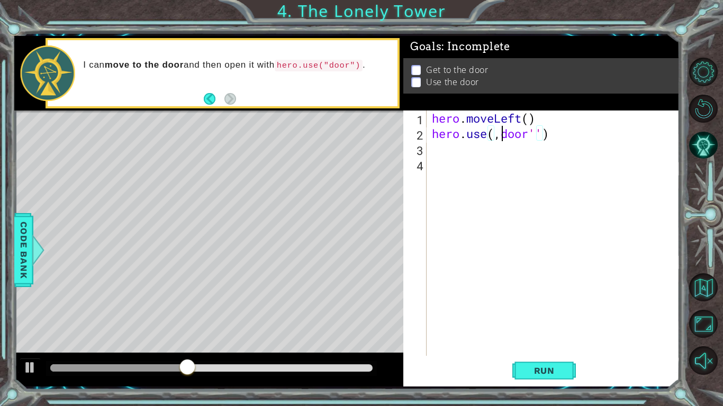
scroll to position [0, 3]
click at [548, 131] on div "hero . moveLeft ( ) hero . use ( ,, door '' )" at bounding box center [555, 249] width 252 height 276
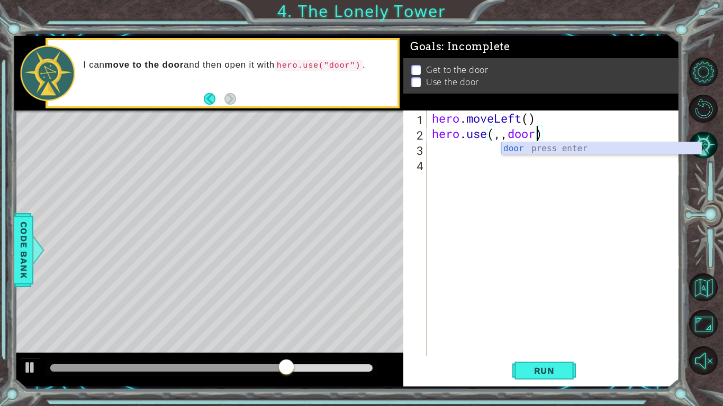
click at [532, 145] on div "door press enter" at bounding box center [601, 161] width 200 height 38
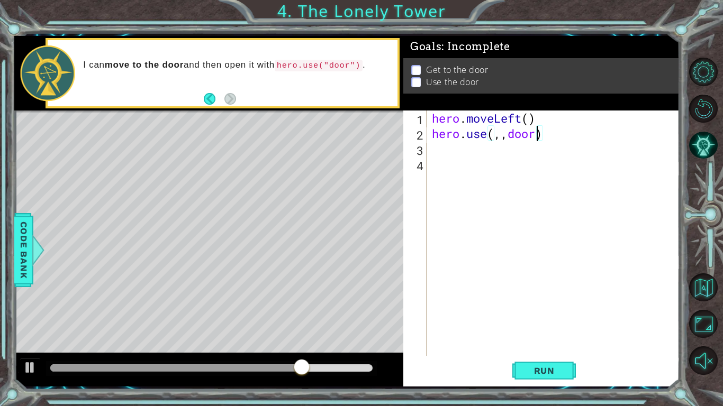
click at [508, 136] on div "hero . moveLeft ( ) hero . use ( ,, door )" at bounding box center [555, 249] width 252 height 276
click at [560, 316] on button "Run" at bounding box center [543, 371] width 63 height 28
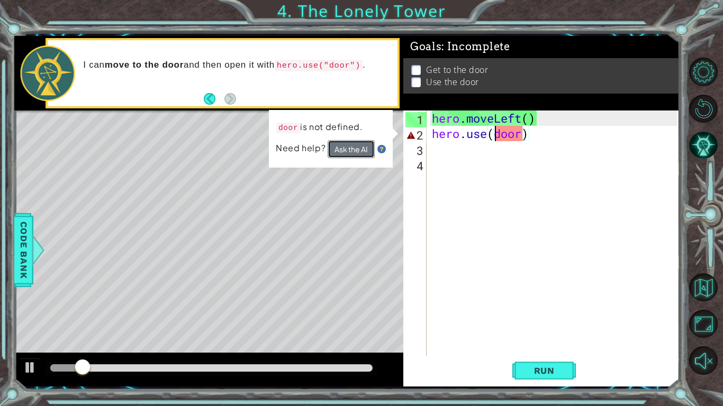
click at [336, 145] on button "Ask the AI" at bounding box center [350, 149] width 47 height 18
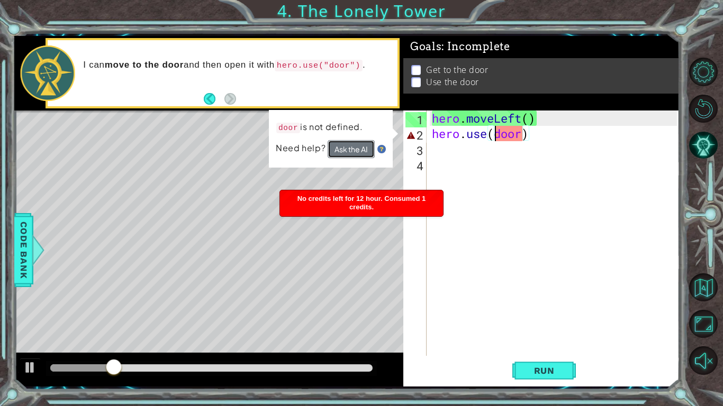
click at [368, 156] on button "Ask the AI" at bounding box center [350, 149] width 47 height 18
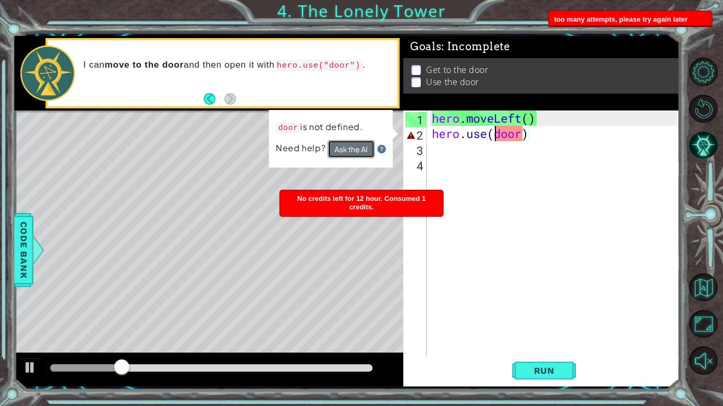
click at [368, 156] on button "Ask the AI" at bounding box center [350, 149] width 47 height 18
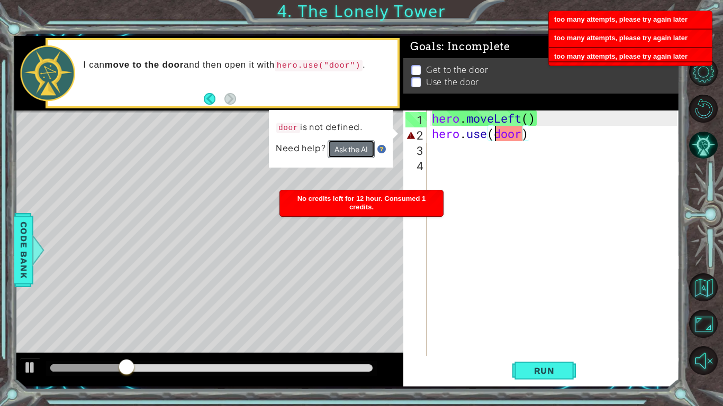
click at [368, 156] on button "Ask the AI" at bounding box center [350, 149] width 47 height 18
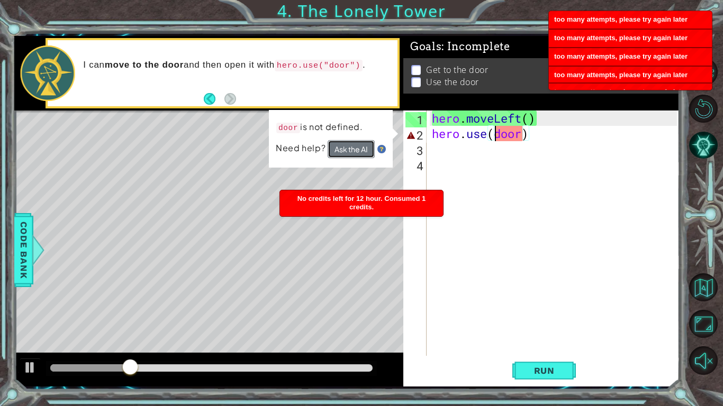
click at [368, 156] on button "Ask the AI" at bounding box center [350, 149] width 47 height 18
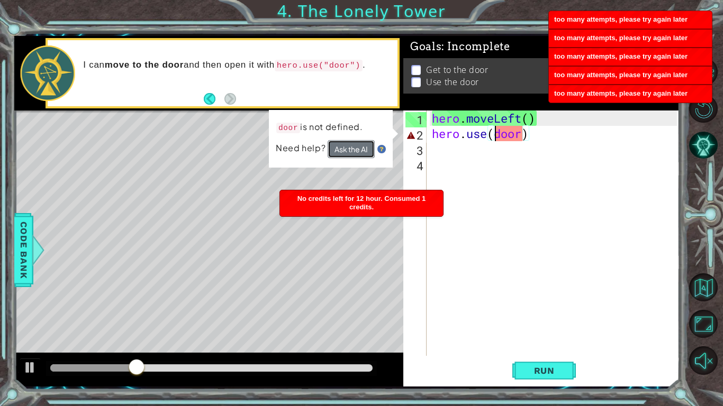
click at [368, 156] on button "Ask the AI" at bounding box center [350, 149] width 47 height 18
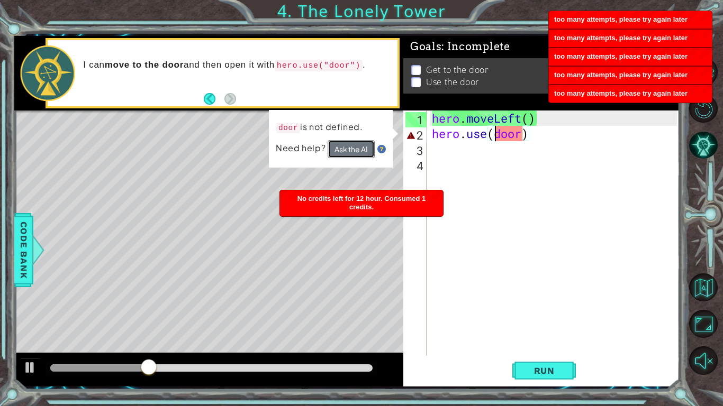
click at [368, 156] on button "Ask the AI" at bounding box center [350, 149] width 47 height 18
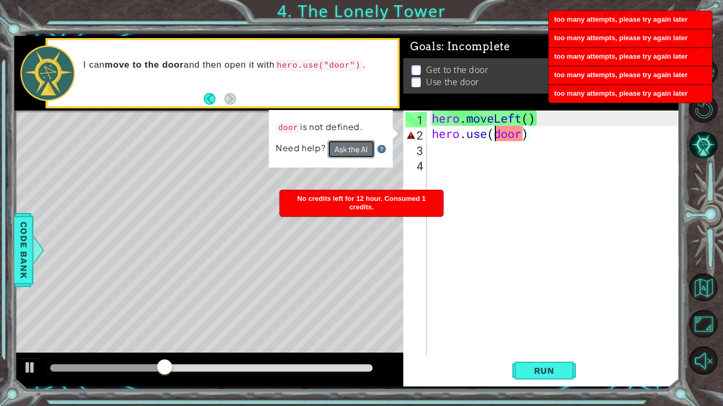
click at [368, 156] on button "Ask the AI" at bounding box center [350, 149] width 47 height 18
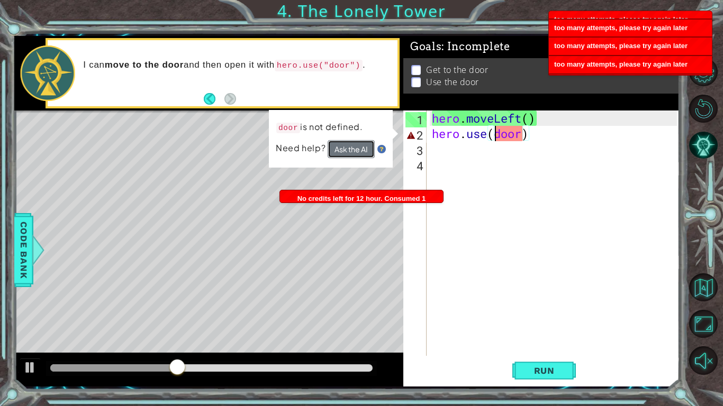
click at [363, 148] on button "Ask the AI" at bounding box center [350, 149] width 47 height 18
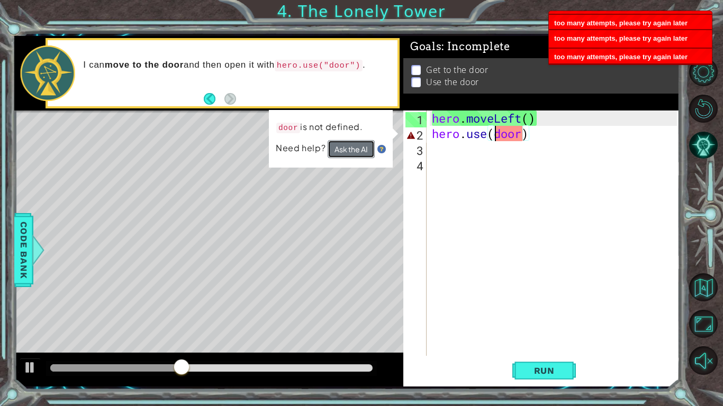
click at [363, 148] on button "Ask the AI" at bounding box center [350, 149] width 47 height 18
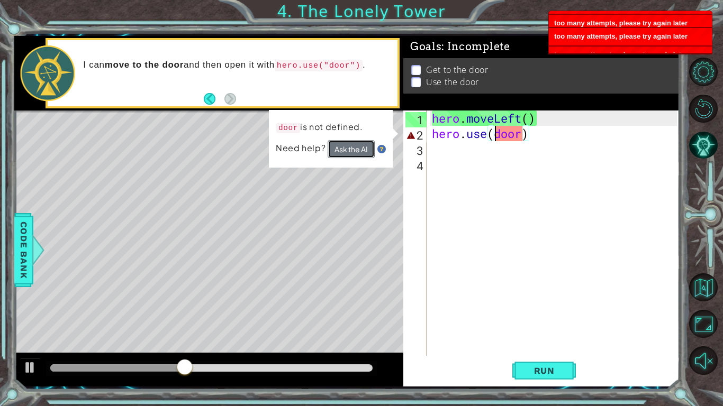
click at [363, 148] on button "Ask the AI" at bounding box center [350, 149] width 47 height 18
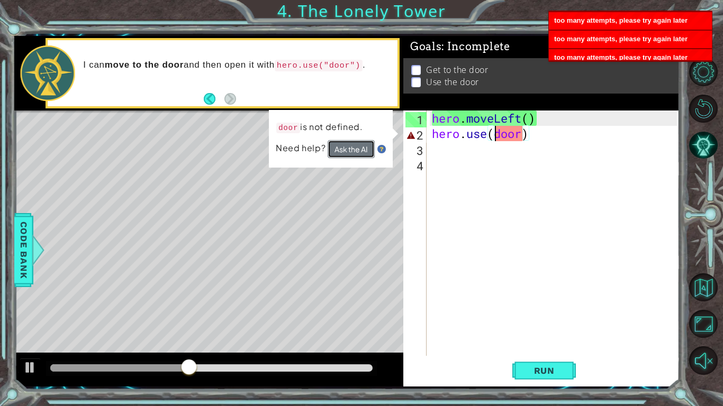
click at [363, 148] on button "Ask the AI" at bounding box center [350, 149] width 47 height 18
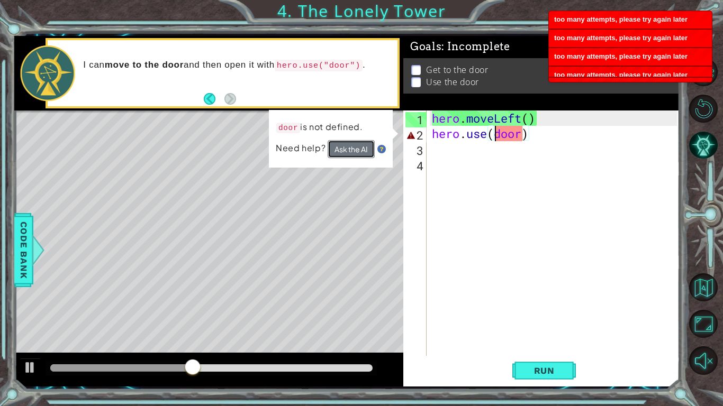
click at [363, 148] on button "Ask the AI" at bounding box center [350, 149] width 47 height 18
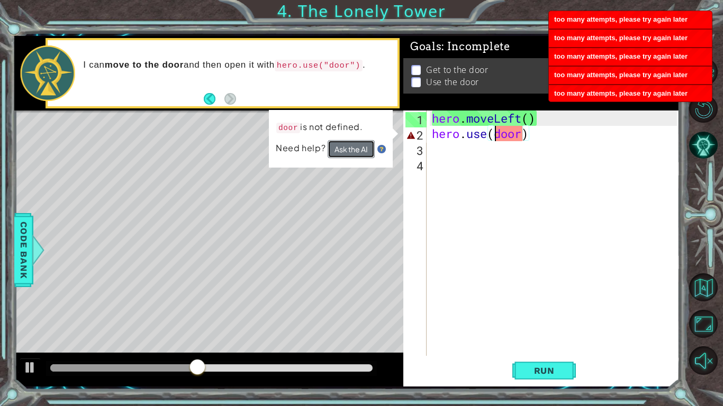
click at [363, 148] on button "Ask the AI" at bounding box center [350, 149] width 47 height 18
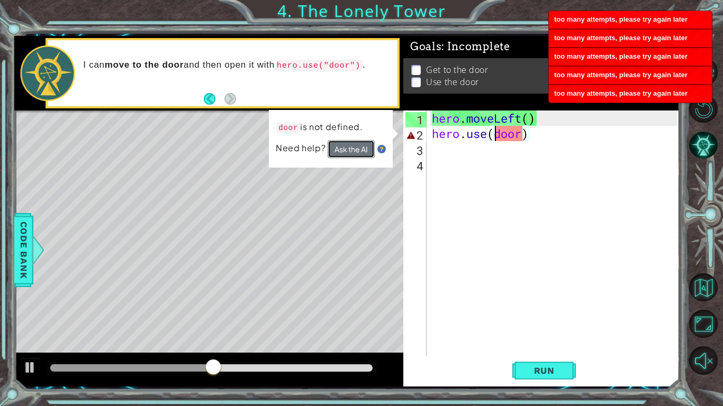
click at [363, 148] on button "Ask the AI" at bounding box center [350, 149] width 47 height 18
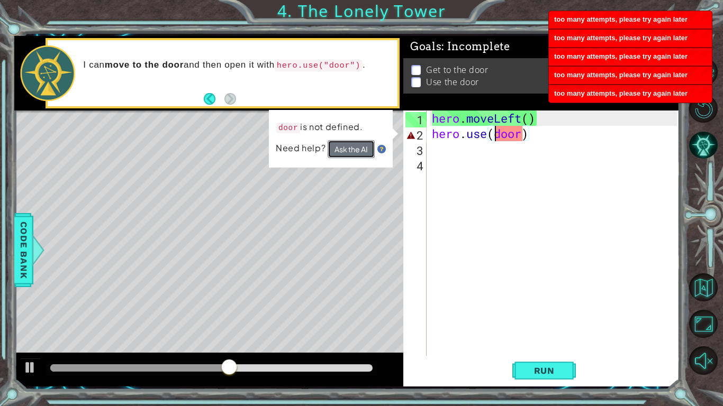
click at [363, 148] on button "Ask the AI" at bounding box center [350, 149] width 47 height 18
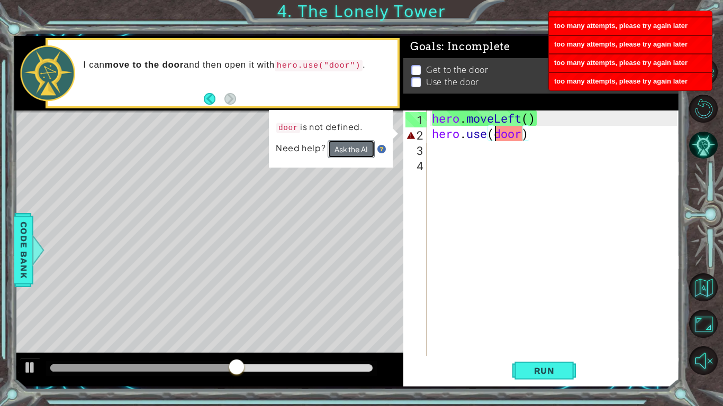
click at [363, 148] on button "Ask the AI" at bounding box center [350, 149] width 47 height 18
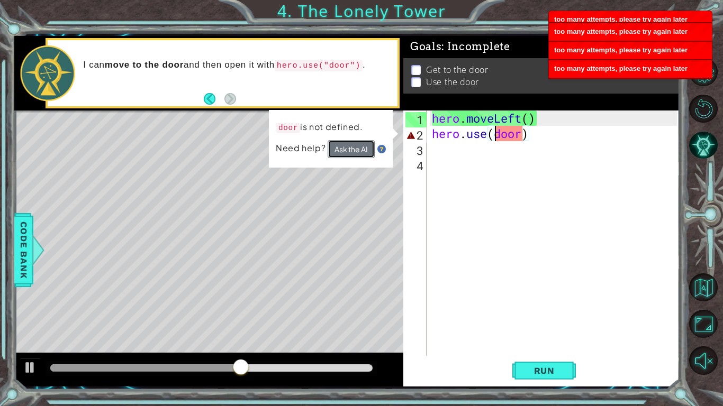
click at [363, 148] on button "Ask the AI" at bounding box center [350, 149] width 47 height 18
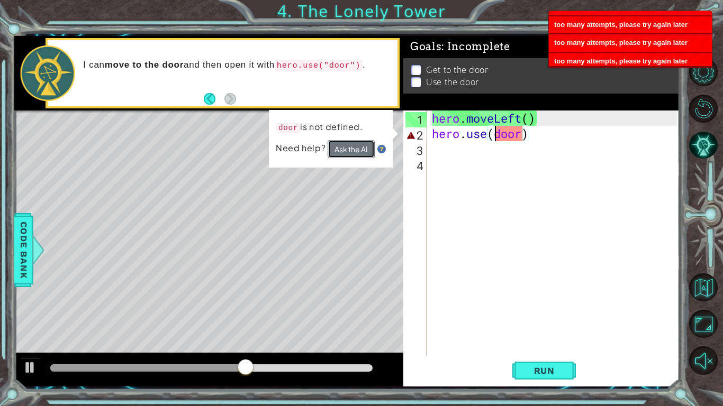
click at [363, 148] on button "Ask the AI" at bounding box center [350, 149] width 47 height 18
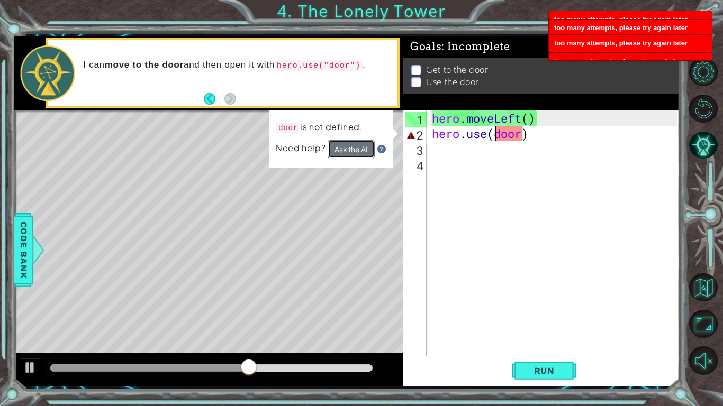
click at [363, 148] on button "Ask the AI" at bounding box center [350, 149] width 47 height 18
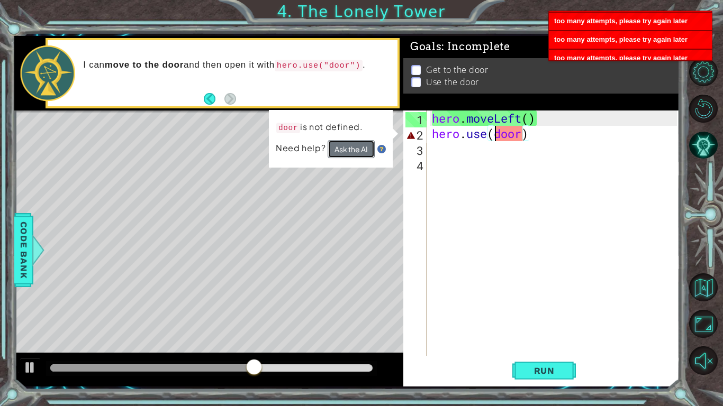
click at [363, 148] on button "Ask the AI" at bounding box center [350, 149] width 47 height 18
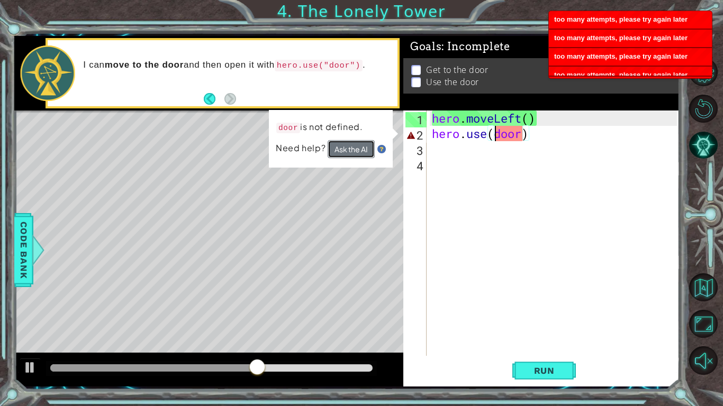
click at [363, 148] on button "Ask the AI" at bounding box center [350, 149] width 47 height 18
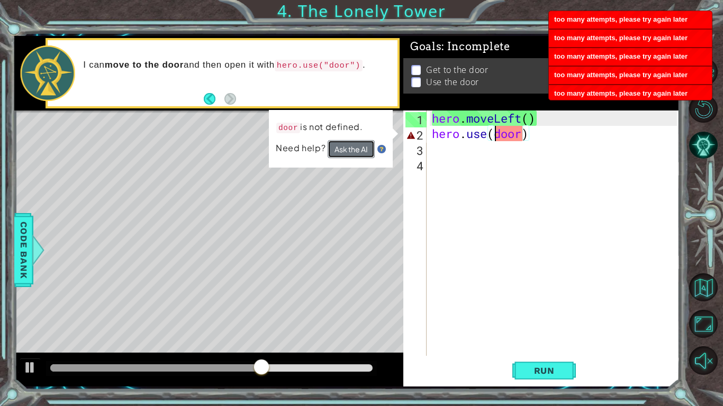
click at [363, 148] on button "Ask the AI" at bounding box center [350, 149] width 47 height 18
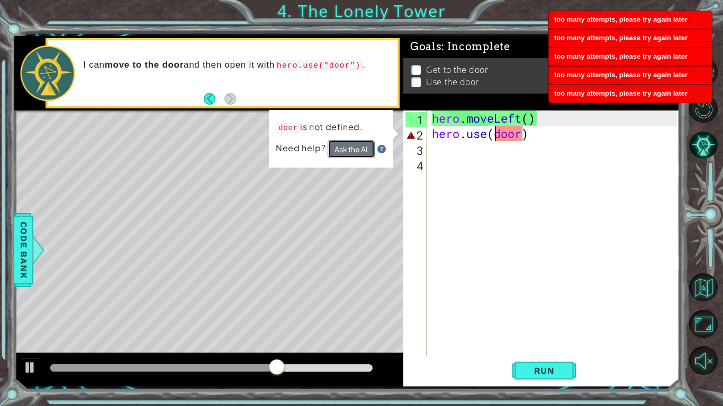
click at [363, 148] on button "Ask the AI" at bounding box center [350, 149] width 47 height 18
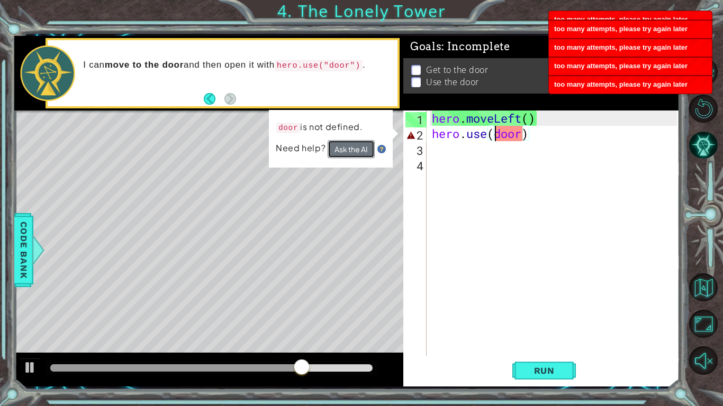
click at [363, 148] on button "Ask the AI" at bounding box center [350, 149] width 47 height 18
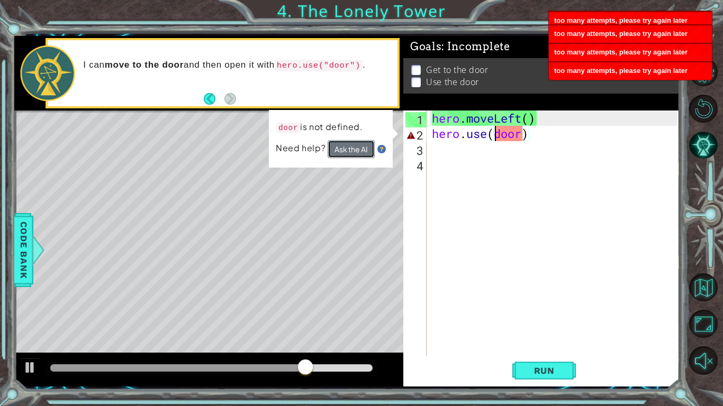
click at [363, 148] on button "Ask the AI" at bounding box center [350, 149] width 47 height 18
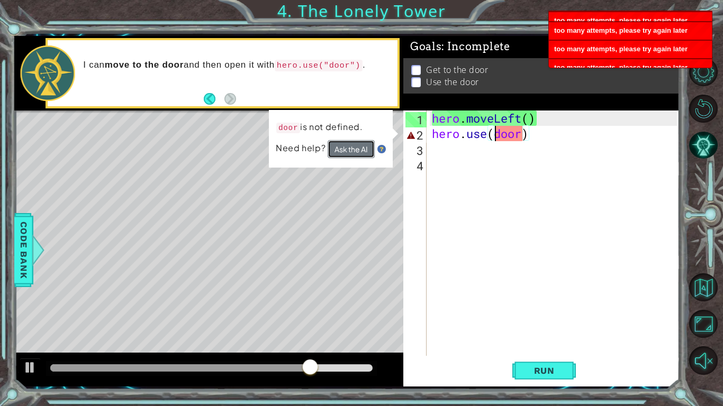
click at [363, 148] on button "Ask the AI" at bounding box center [350, 149] width 47 height 18
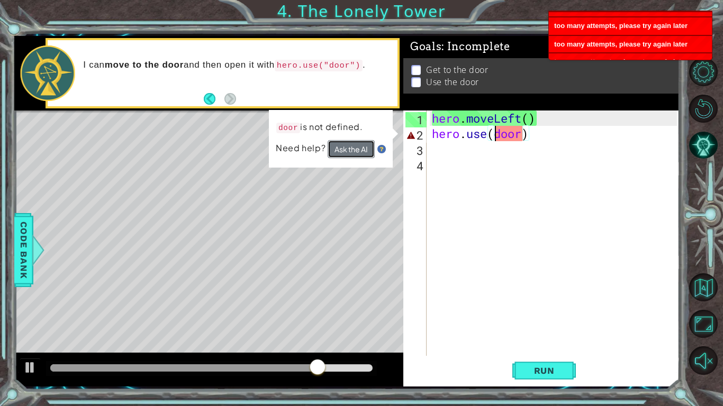
click at [363, 148] on button "Ask the AI" at bounding box center [350, 149] width 47 height 18
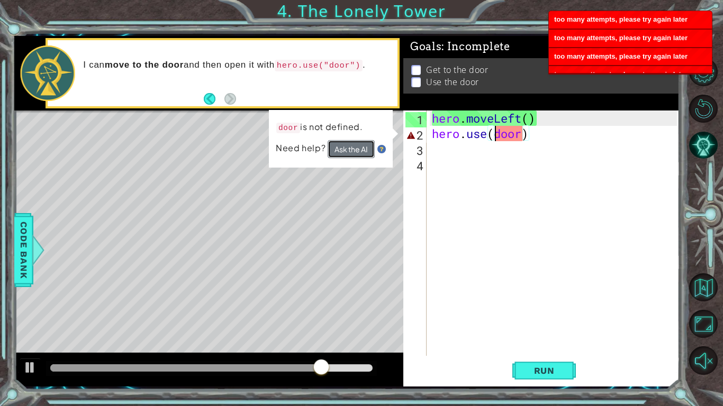
click at [363, 148] on button "Ask the AI" at bounding box center [350, 149] width 47 height 18
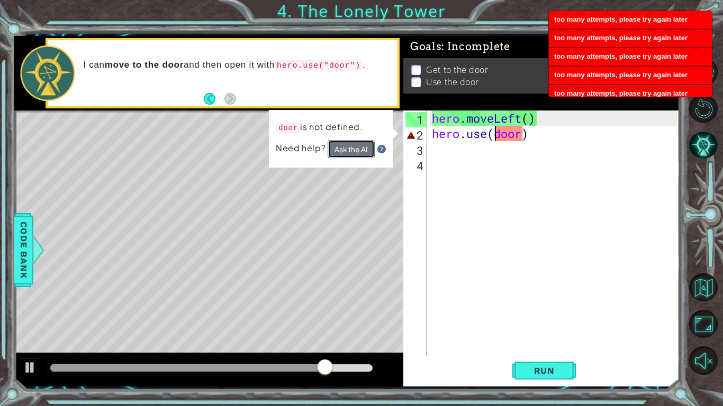
click at [363, 148] on button "Ask the AI" at bounding box center [350, 149] width 47 height 18
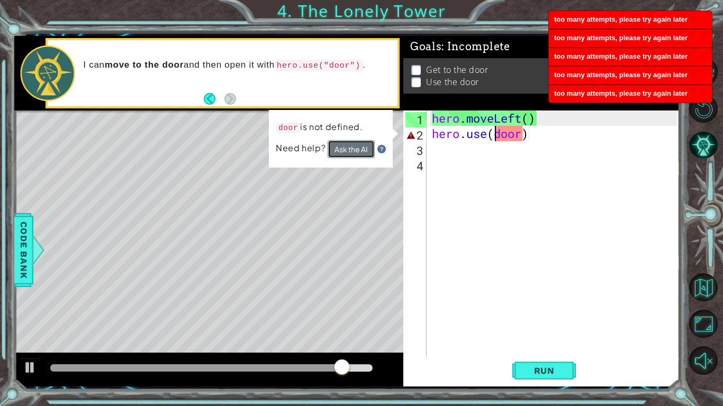
click at [363, 148] on button "Ask the AI" at bounding box center [350, 149] width 47 height 18
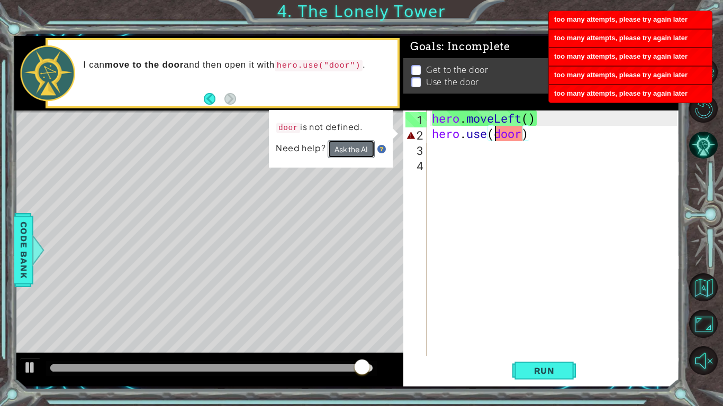
click at [363, 148] on button "Ask the AI" at bounding box center [350, 149] width 47 height 18
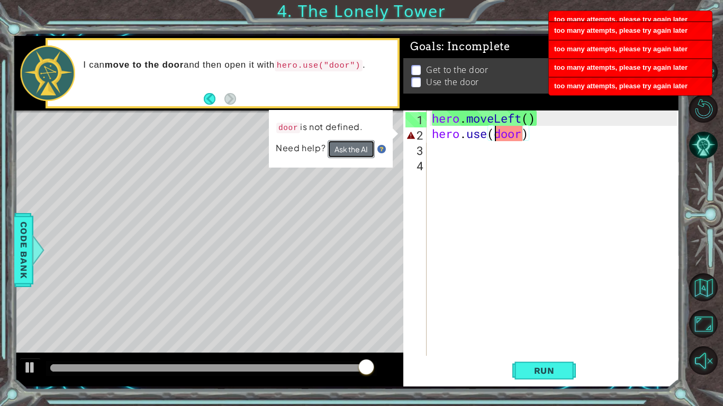
click at [363, 148] on button "Ask the AI" at bounding box center [350, 149] width 47 height 18
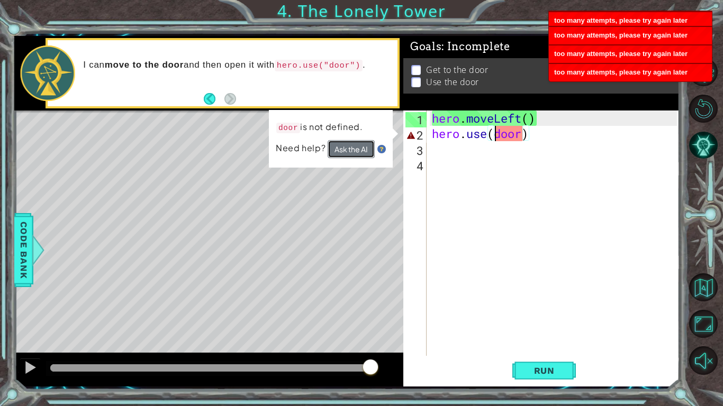
click at [363, 148] on button "Ask the AI" at bounding box center [350, 149] width 47 height 18
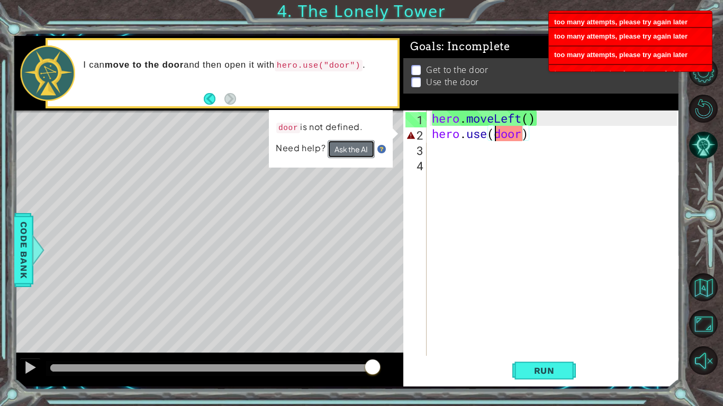
click at [363, 148] on button "Ask the AI" at bounding box center [350, 149] width 47 height 18
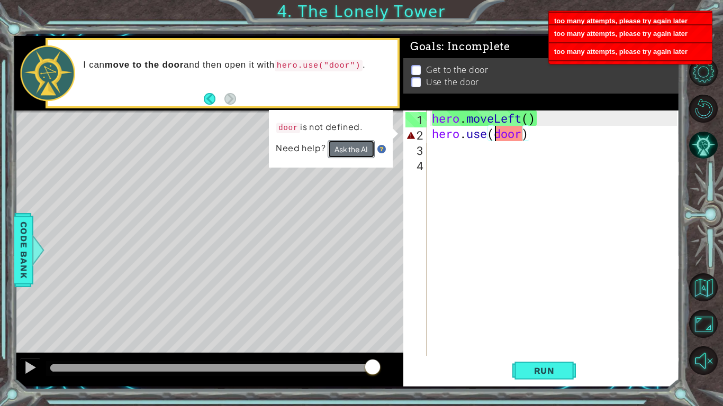
click at [363, 148] on button "Ask the AI" at bounding box center [350, 149] width 47 height 18
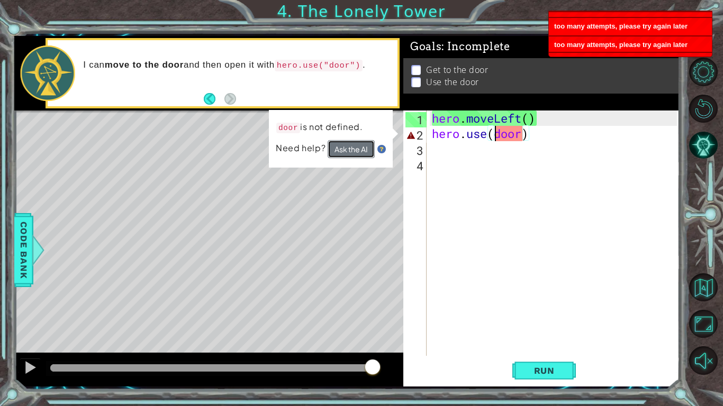
click at [363, 148] on button "Ask the AI" at bounding box center [350, 149] width 47 height 18
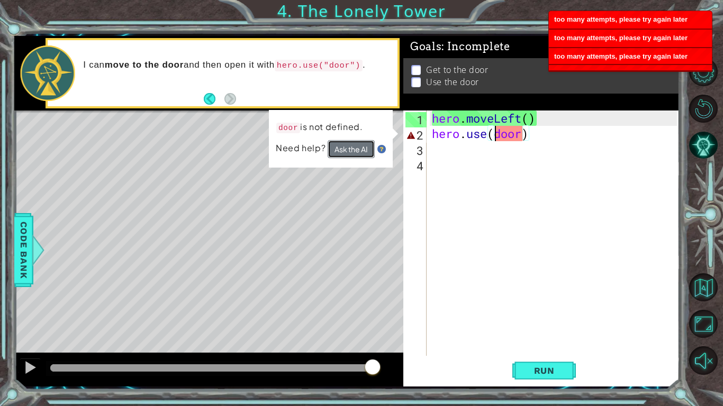
click at [363, 148] on button "Ask the AI" at bounding box center [350, 149] width 47 height 18
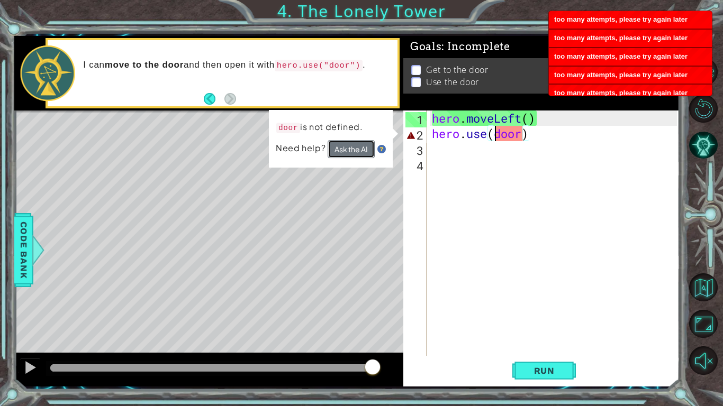
click at [363, 148] on button "Ask the AI" at bounding box center [350, 149] width 47 height 18
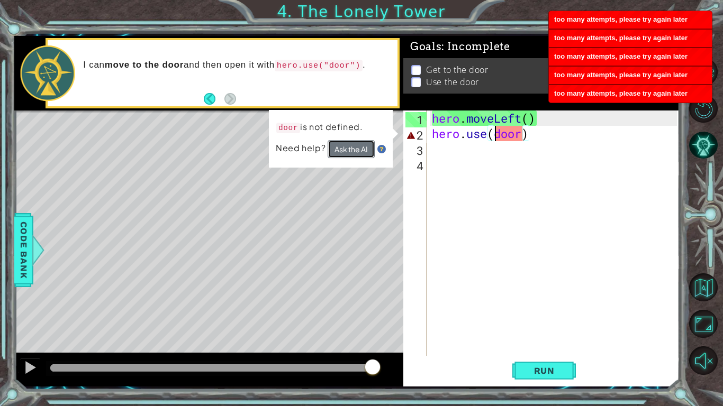
click at [363, 148] on button "Ask the AI" at bounding box center [350, 149] width 47 height 18
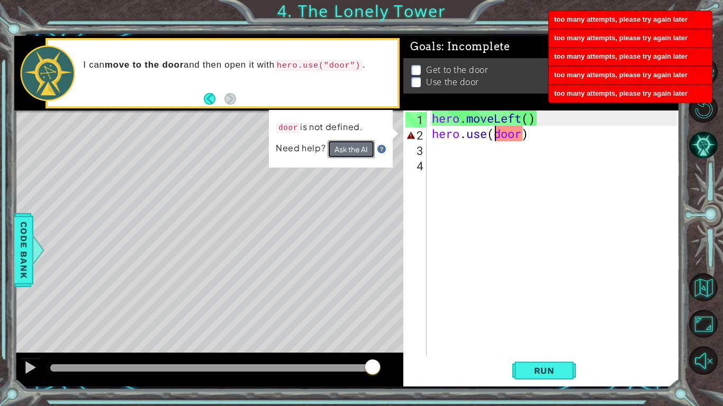
click at [363, 148] on button "Ask the AI" at bounding box center [350, 149] width 47 height 18
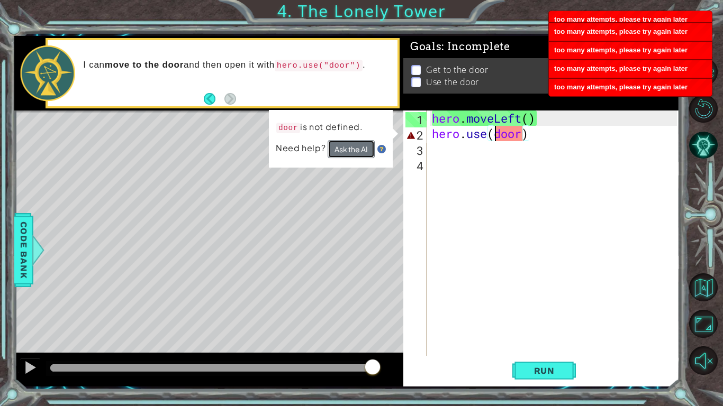
click at [363, 148] on button "Ask the AI" at bounding box center [350, 149] width 47 height 18
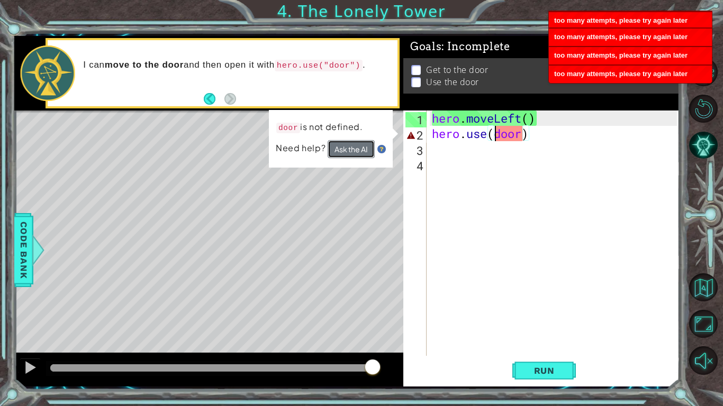
click at [363, 148] on button "Ask the AI" at bounding box center [350, 149] width 47 height 18
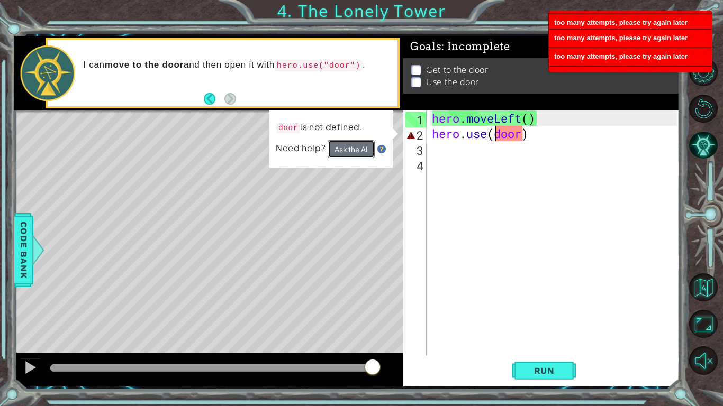
click at [363, 148] on button "Ask the AI" at bounding box center [350, 149] width 47 height 18
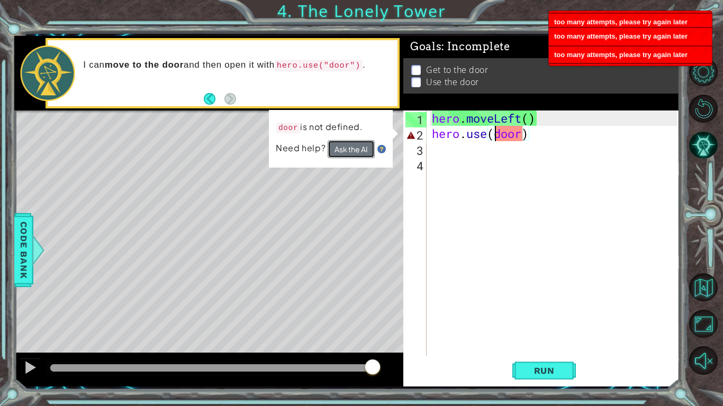
click at [363, 148] on button "Ask the AI" at bounding box center [350, 149] width 47 height 18
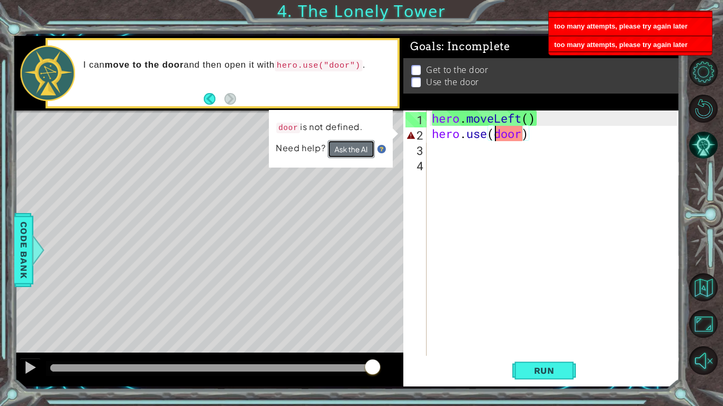
click at [363, 148] on button "Ask the AI" at bounding box center [350, 149] width 47 height 18
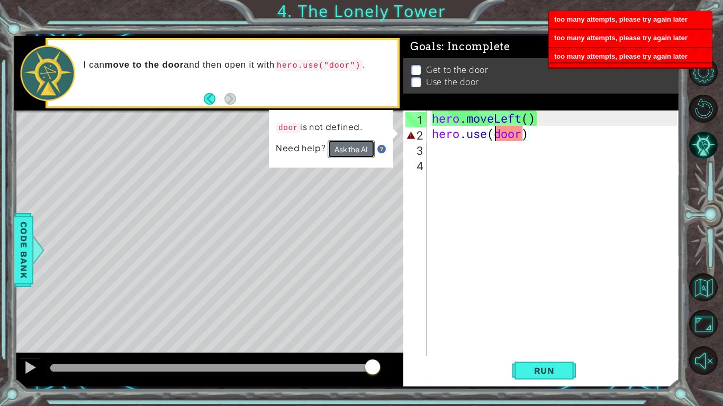
click at [363, 148] on button "Ask the AI" at bounding box center [350, 149] width 47 height 18
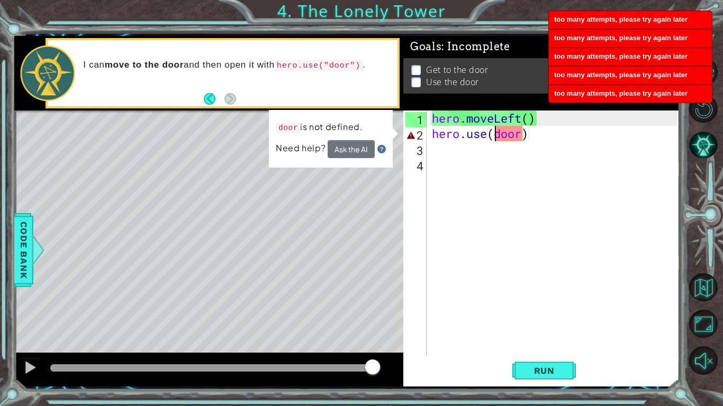
click at [530, 133] on div "hero . moveLeft ( ) hero . use ( door )" at bounding box center [555, 249] width 252 height 276
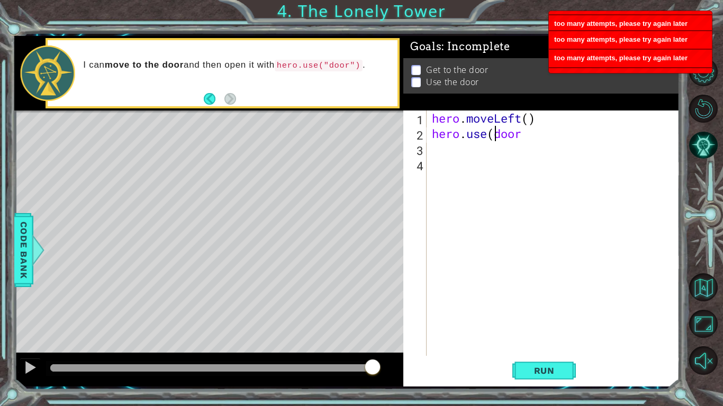
click at [495, 133] on div "hero . moveLeft ( ) hero . use ( door" at bounding box center [555, 249] width 252 height 276
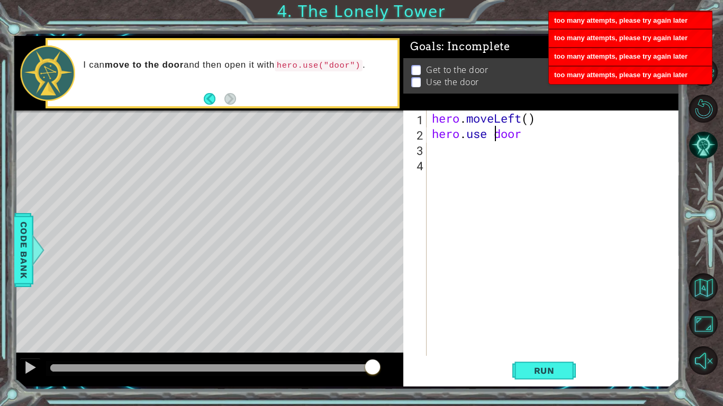
type textarea "hero.usedoor"
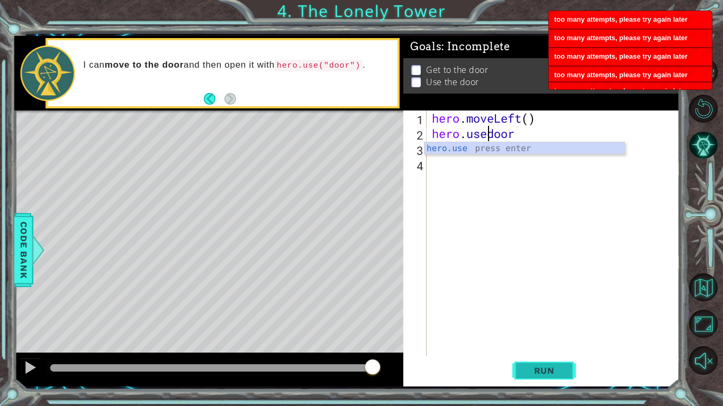
click at [548, 316] on span "Run" at bounding box center [544, 370] width 42 height 11
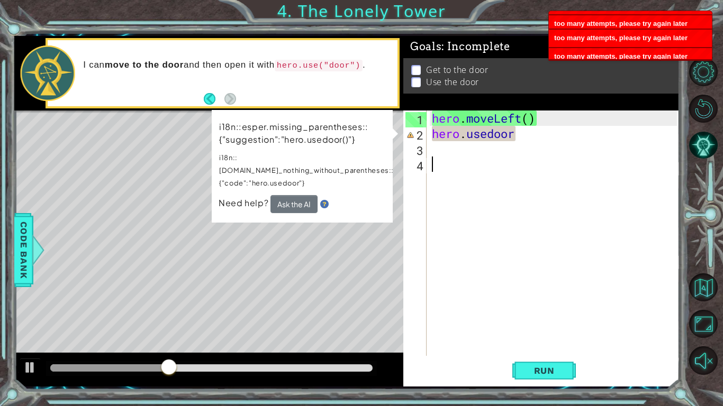
click at [450, 194] on div "hero . moveLeft ( ) hero . [GEOGRAPHIC_DATA]" at bounding box center [555, 249] width 252 height 276
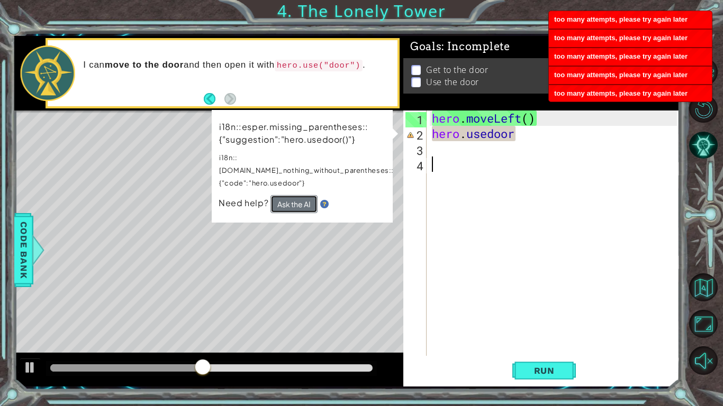
click at [285, 195] on button "Ask the AI" at bounding box center [293, 204] width 47 height 18
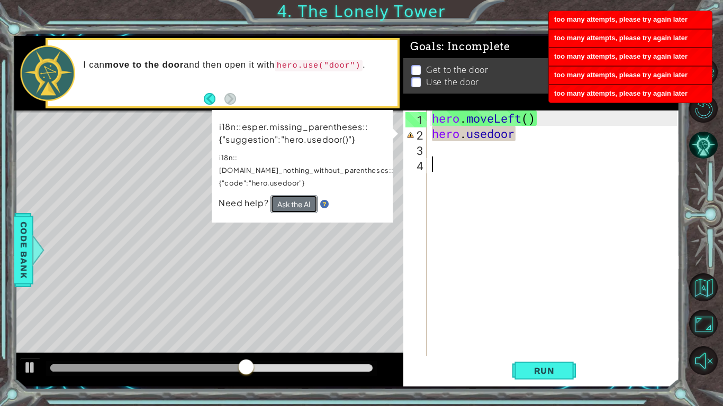
click at [285, 195] on button "Ask the AI" at bounding box center [293, 204] width 47 height 18
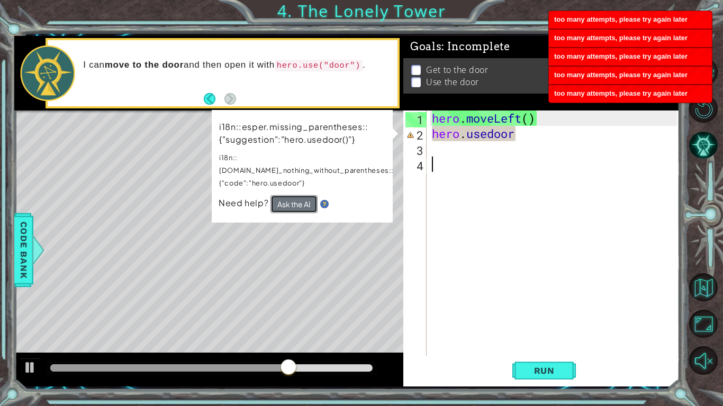
click at [285, 195] on button "Ask the AI" at bounding box center [293, 204] width 47 height 18
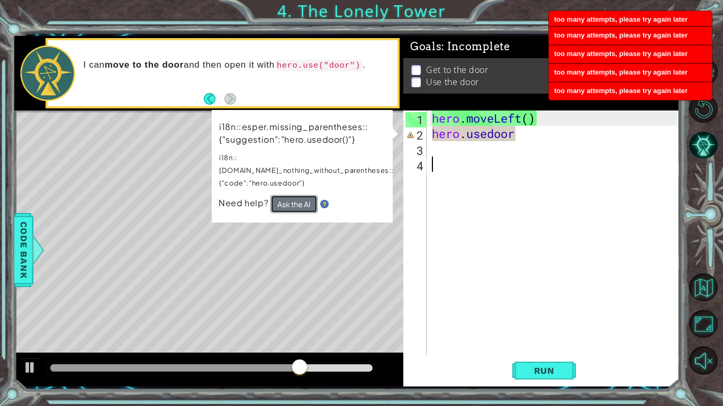
click at [285, 195] on button "Ask the AI" at bounding box center [293, 204] width 47 height 18
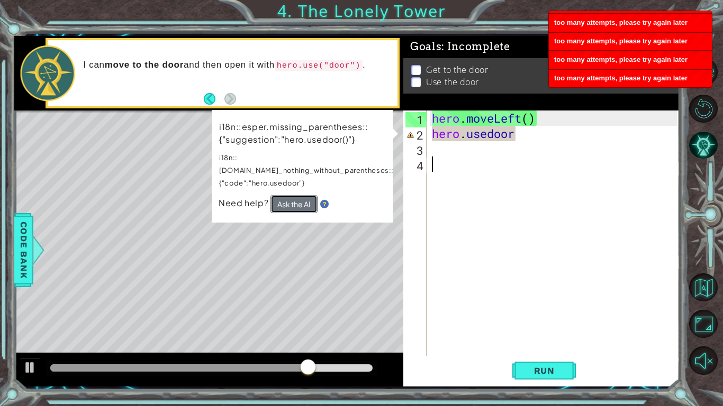
click at [285, 195] on button "Ask the AI" at bounding box center [293, 204] width 47 height 18
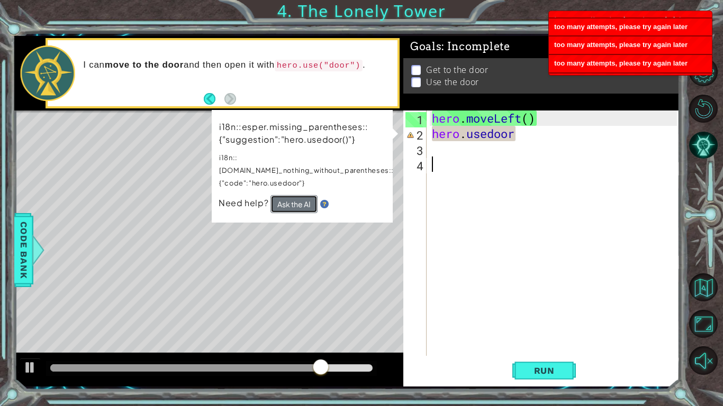
click at [285, 195] on button "Ask the AI" at bounding box center [293, 204] width 47 height 18
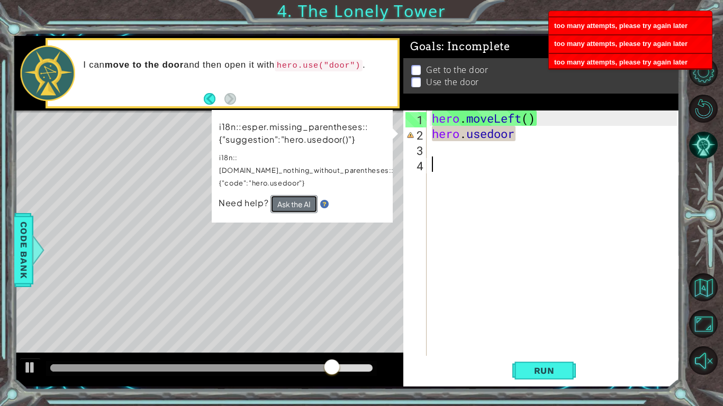
click at [285, 195] on button "Ask the AI" at bounding box center [293, 204] width 47 height 18
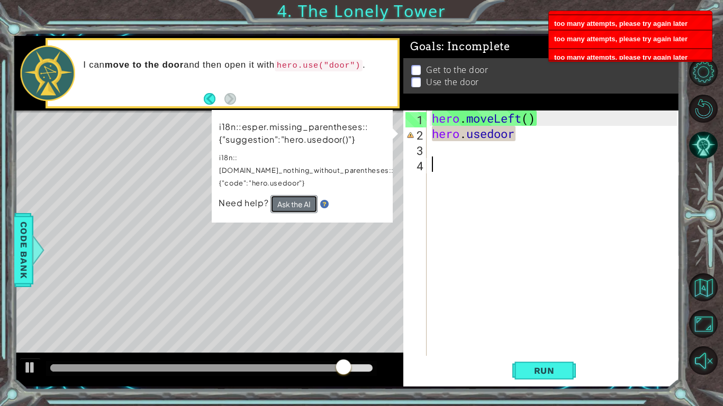
click at [285, 195] on button "Ask the AI" at bounding box center [293, 204] width 47 height 18
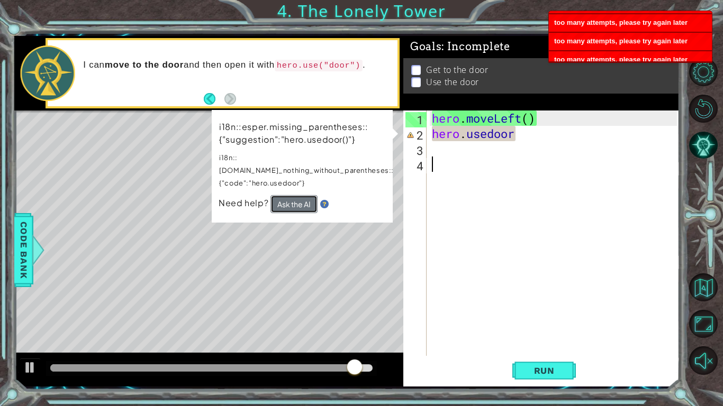
click at [285, 195] on button "Ask the AI" at bounding box center [293, 204] width 47 height 18
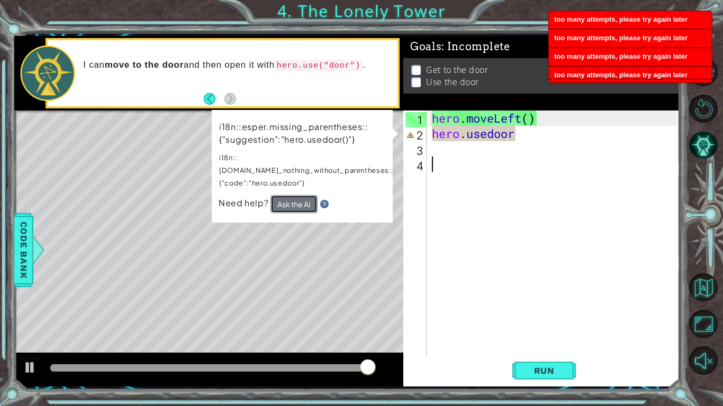
click at [285, 195] on button "Ask the AI" at bounding box center [293, 204] width 47 height 18
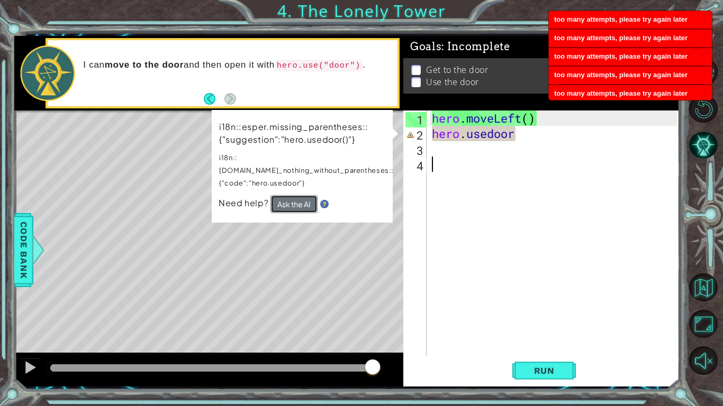
click at [285, 195] on button "Ask the AI" at bounding box center [293, 204] width 47 height 18
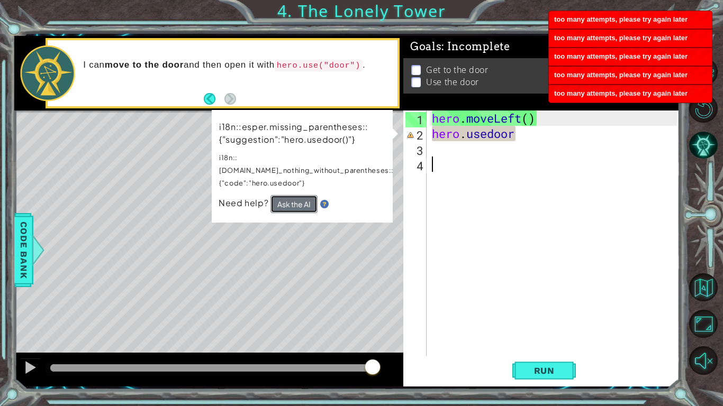
click at [285, 195] on button "Ask the AI" at bounding box center [293, 204] width 47 height 18
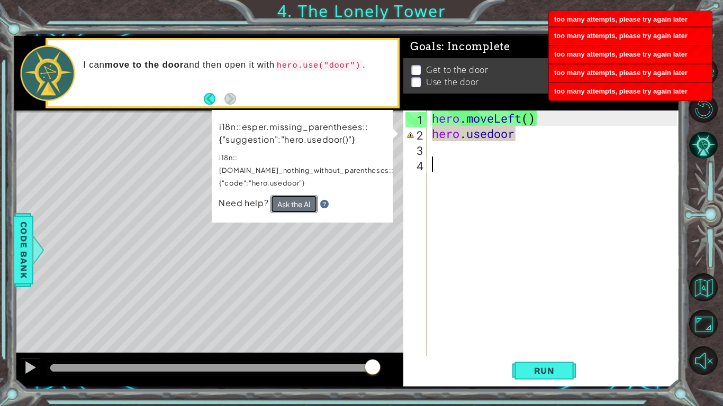
click at [285, 195] on button "Ask the AI" at bounding box center [293, 204] width 47 height 18
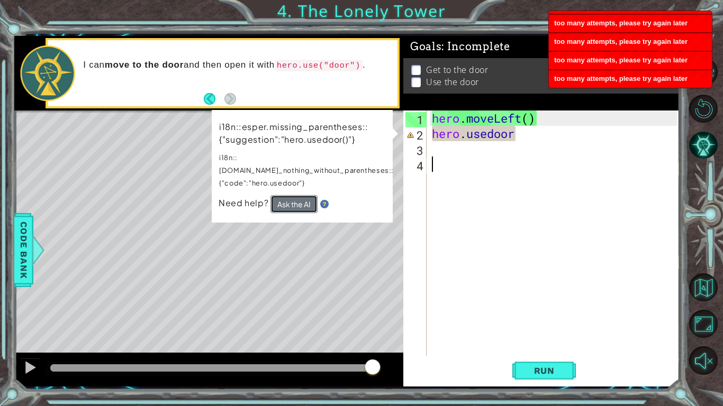
click at [285, 195] on button "Ask the AI" at bounding box center [293, 204] width 47 height 18
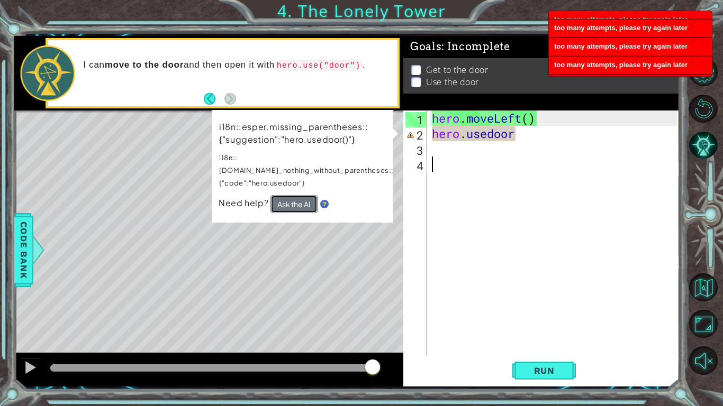
click at [285, 195] on button "Ask the AI" at bounding box center [293, 204] width 47 height 18
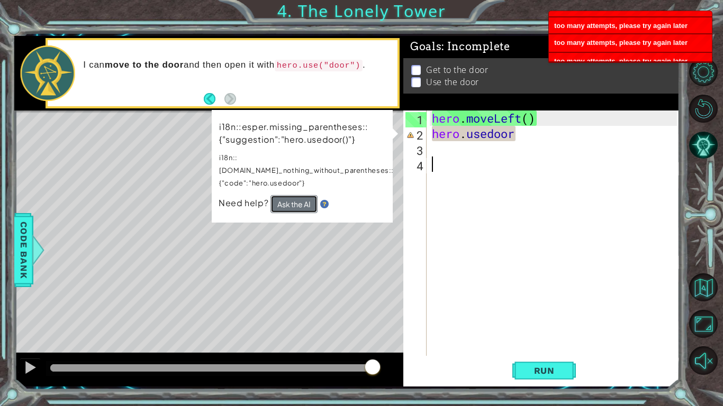
click at [285, 195] on button "Ask the AI" at bounding box center [293, 204] width 47 height 18
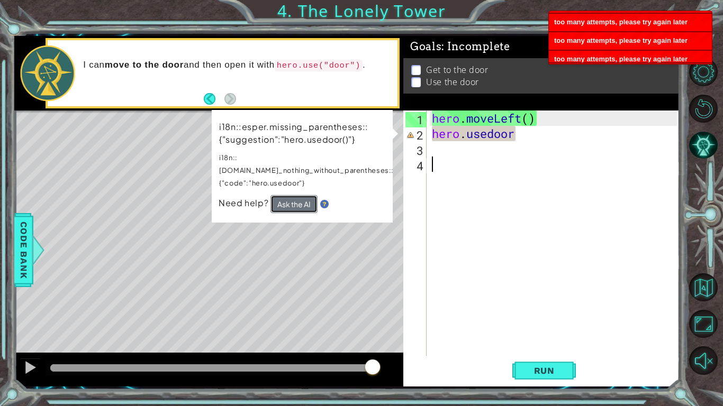
click at [285, 195] on button "Ask the AI" at bounding box center [293, 204] width 47 height 18
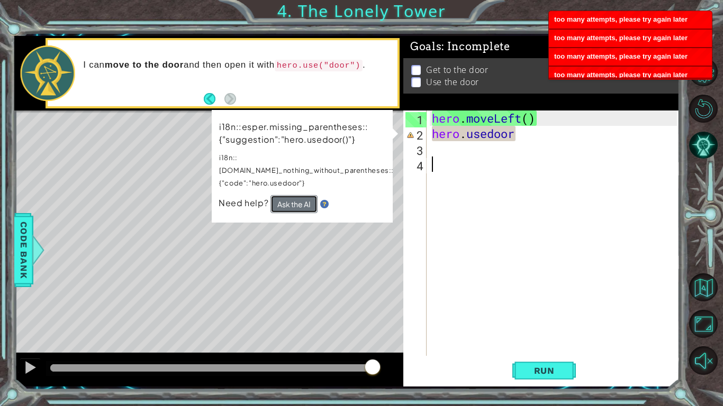
click at [285, 195] on button "Ask the AI" at bounding box center [293, 204] width 47 height 18
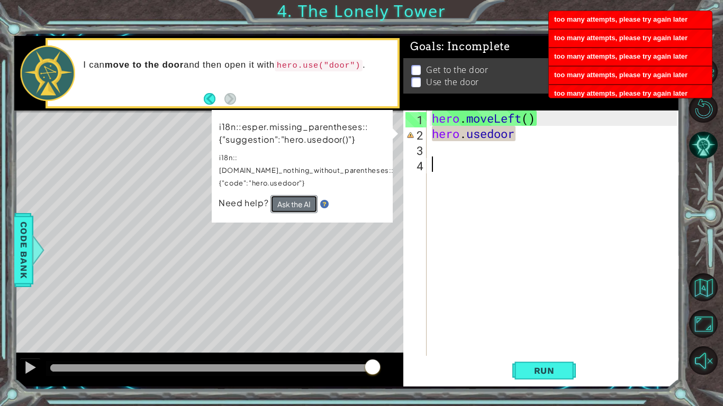
click at [285, 195] on button "Ask the AI" at bounding box center [293, 204] width 47 height 18
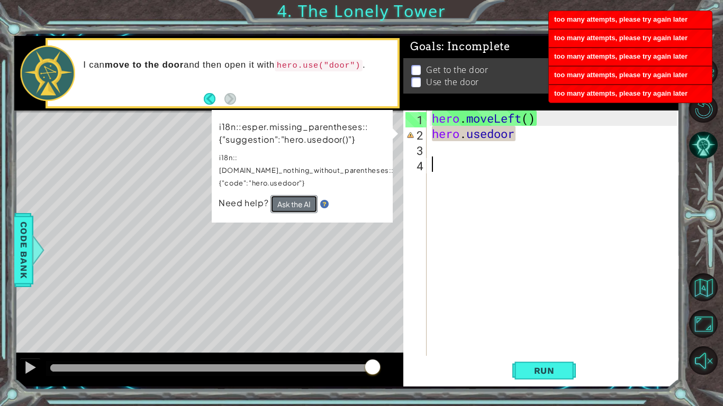
click at [285, 195] on button "Ask the AI" at bounding box center [293, 204] width 47 height 18
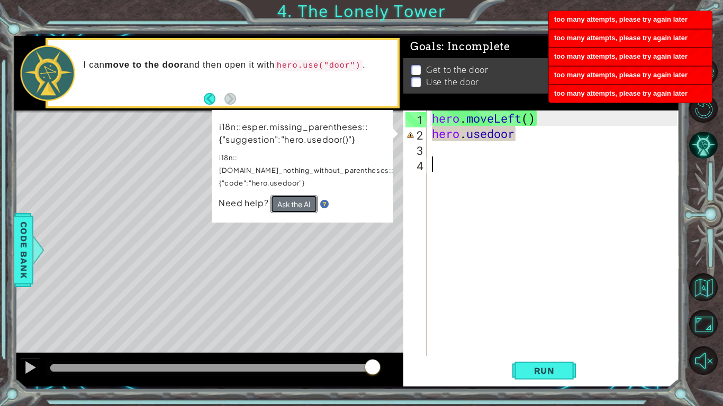
click at [285, 195] on button "Ask the AI" at bounding box center [293, 204] width 47 height 18
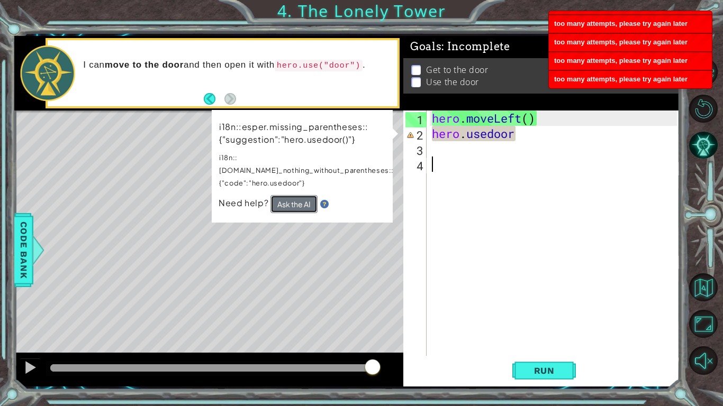
click at [285, 195] on button "Ask the AI" at bounding box center [293, 204] width 47 height 18
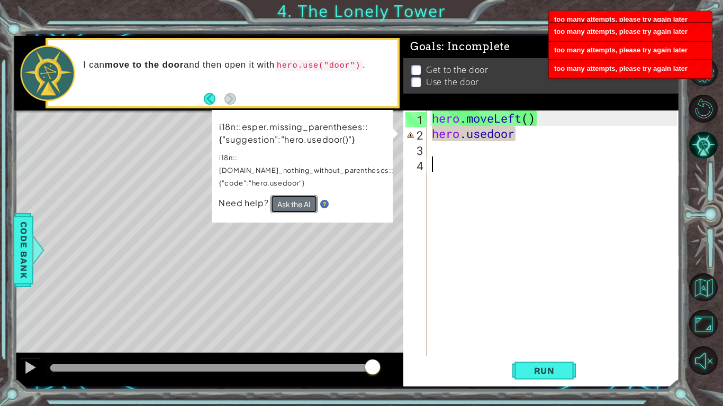
click at [285, 195] on button "Ask the AI" at bounding box center [293, 204] width 47 height 18
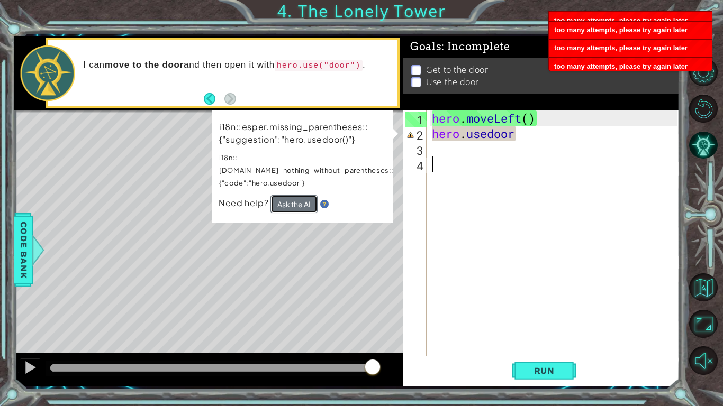
click at [285, 195] on button "Ask the AI" at bounding box center [293, 204] width 47 height 18
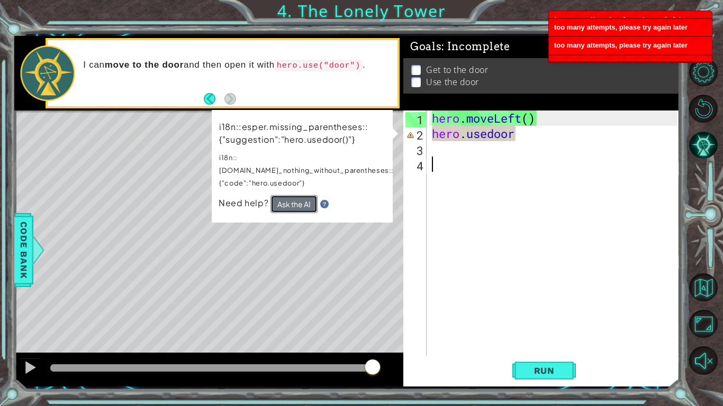
click at [285, 195] on button "Ask the AI" at bounding box center [293, 204] width 47 height 18
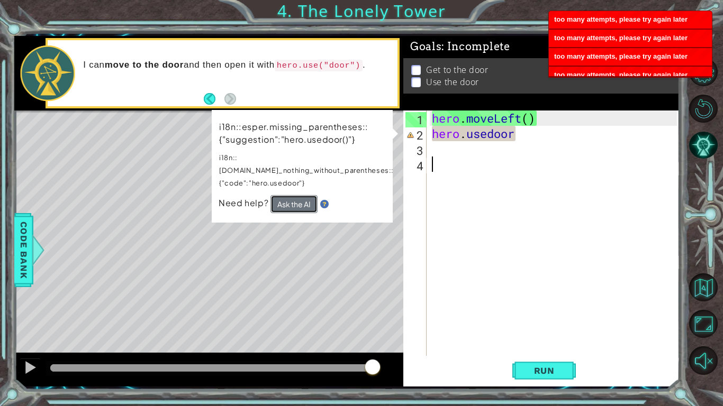
click at [285, 195] on button "Ask the AI" at bounding box center [293, 204] width 47 height 18
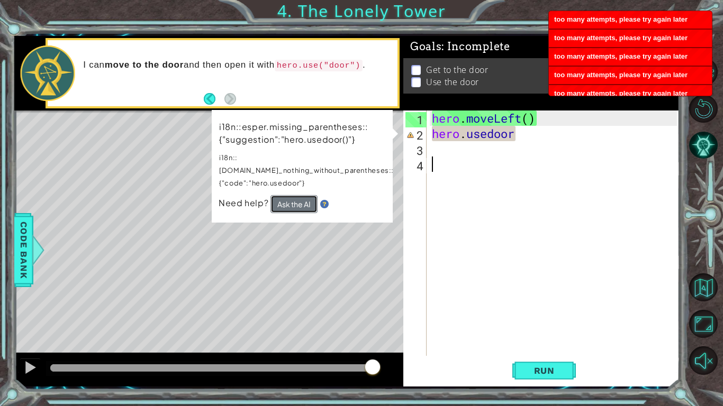
click at [285, 195] on button "Ask the AI" at bounding box center [293, 204] width 47 height 18
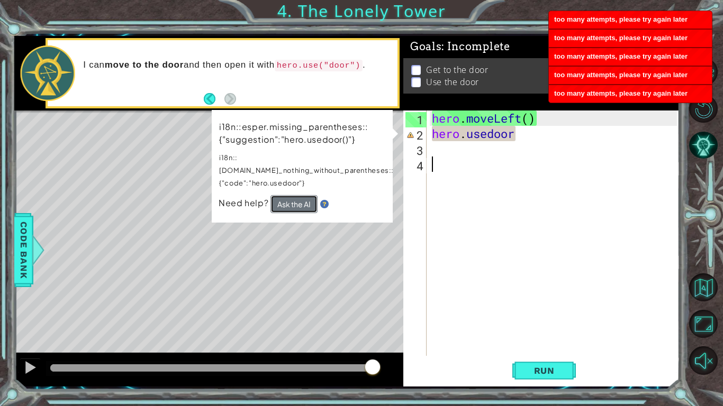
click at [285, 195] on button "Ask the AI" at bounding box center [293, 204] width 47 height 18
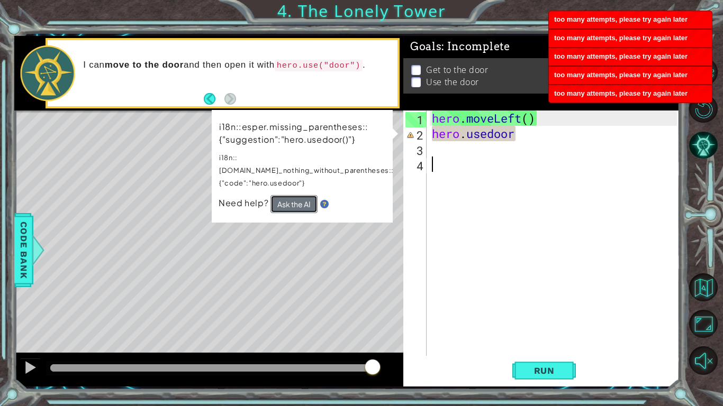
click at [285, 195] on button "Ask the AI" at bounding box center [293, 204] width 47 height 18
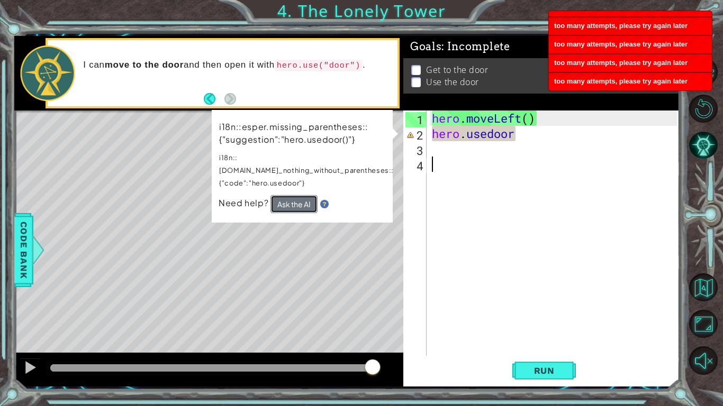
click at [285, 195] on button "Ask the AI" at bounding box center [293, 204] width 47 height 18
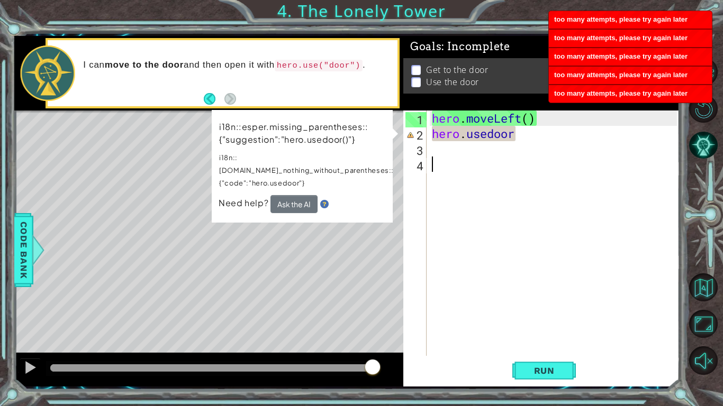
click at [457, 150] on div "hero . moveLeft ( ) hero . [GEOGRAPHIC_DATA]" at bounding box center [555, 249] width 252 height 276
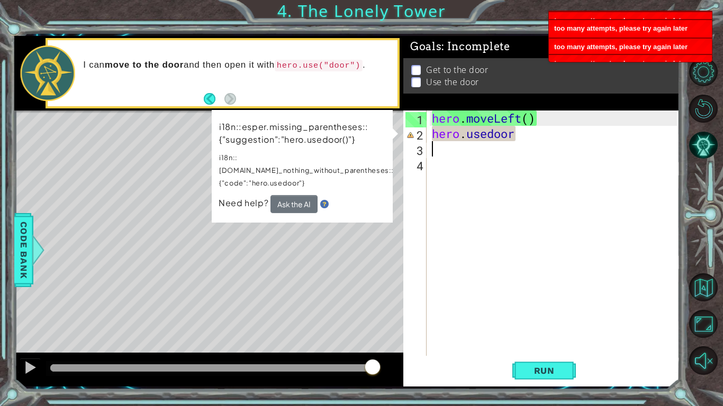
click at [539, 135] on div "hero . moveLeft ( ) hero . [GEOGRAPHIC_DATA]" at bounding box center [555, 249] width 252 height 276
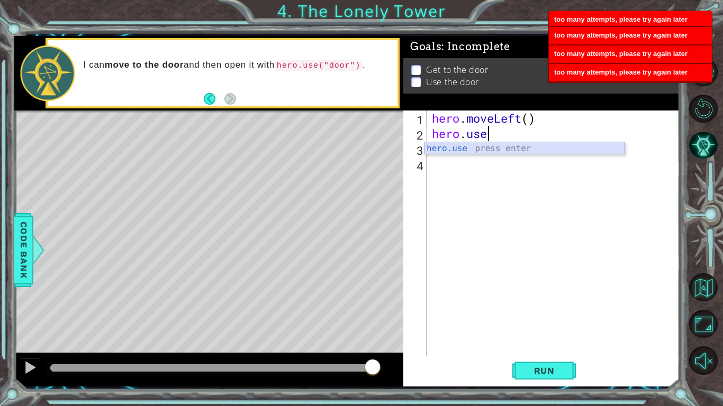
click at [464, 150] on div "hero.use press enter" at bounding box center [524, 161] width 200 height 38
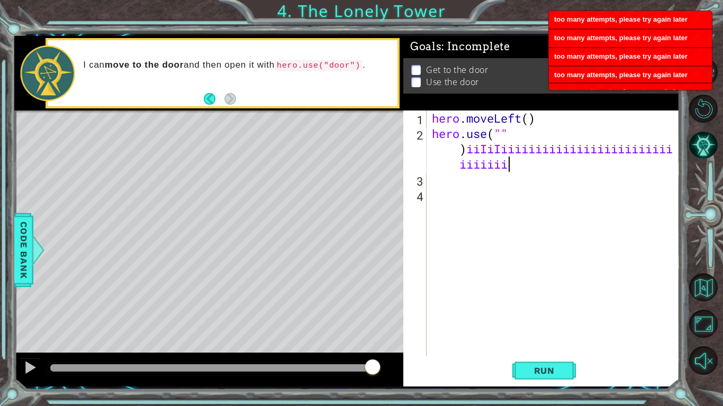
scroll to position [0, 15]
click at [538, 135] on div "hero . moveLeft ( ) hero . use ( "" ) iiIiIiiiiiiiiiiiiiiiiiiiiiiiii iiiiiii" at bounding box center [555, 249] width 252 height 276
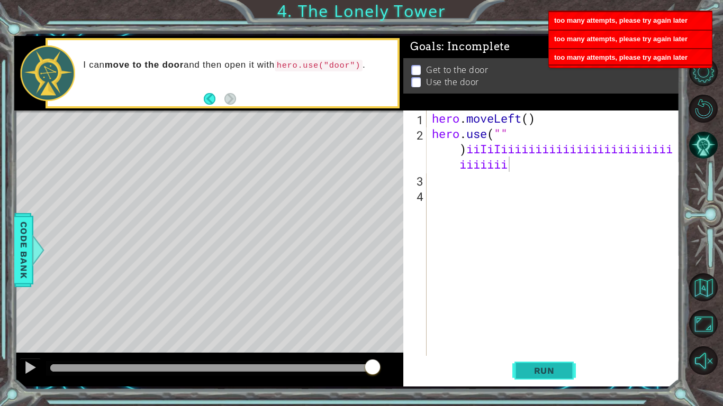
click at [546, 316] on button "Run" at bounding box center [543, 371] width 63 height 28
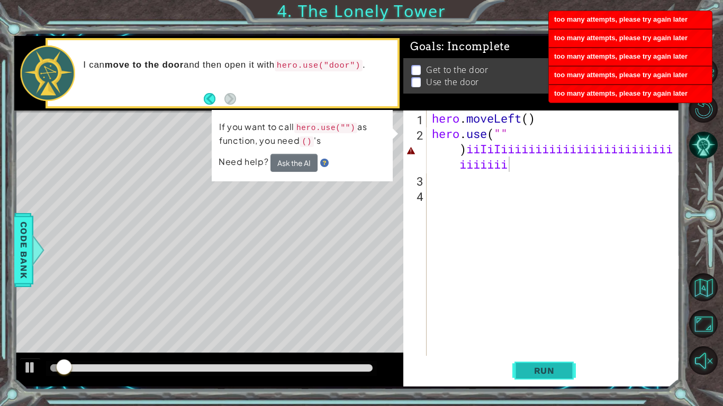
click at [555, 316] on span "Run" at bounding box center [544, 370] width 42 height 11
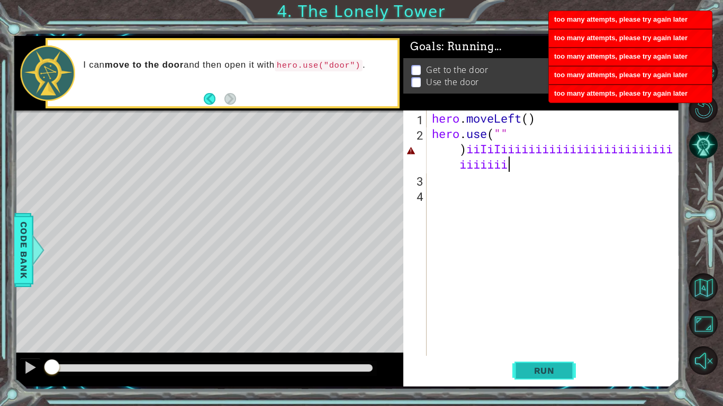
click at [555, 316] on span "Run" at bounding box center [544, 370] width 42 height 11
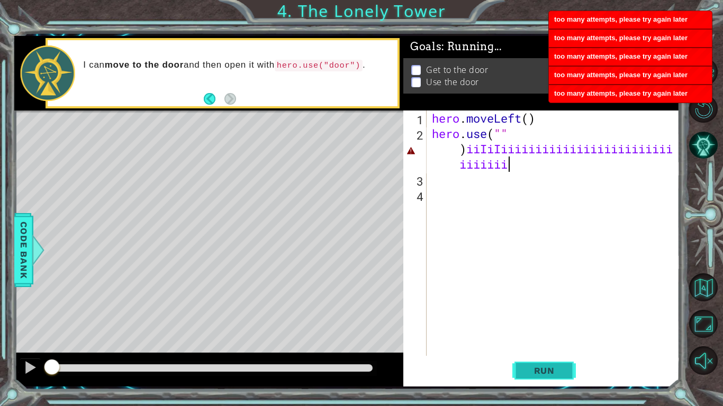
click at [555, 316] on span "Run" at bounding box center [544, 370] width 42 height 11
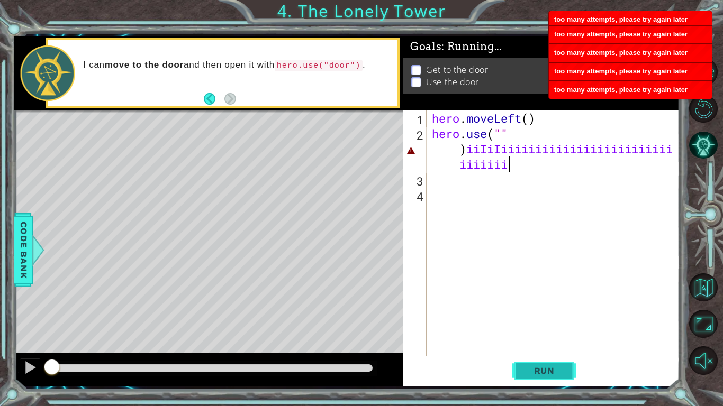
click at [555, 316] on span "Run" at bounding box center [544, 370] width 42 height 11
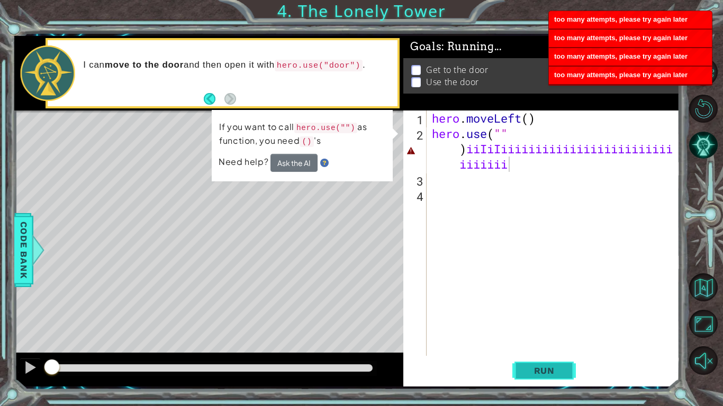
click at [555, 316] on span "Run" at bounding box center [544, 370] width 42 height 11
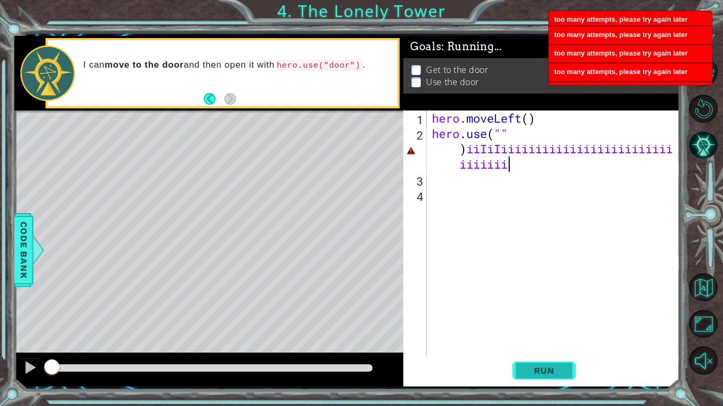
click at [555, 316] on span "Run" at bounding box center [544, 370] width 42 height 11
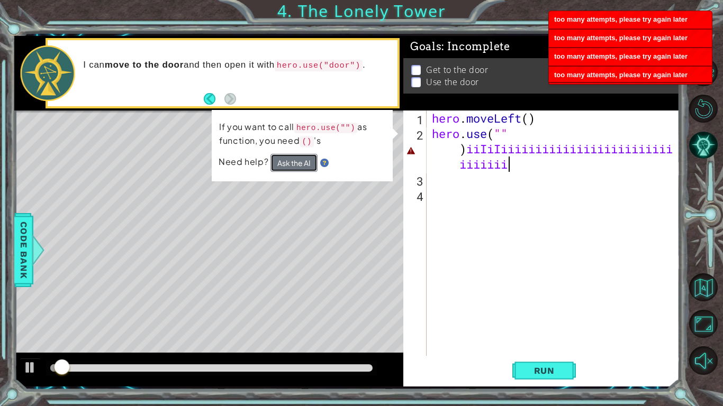
click at [302, 163] on button "Ask the AI" at bounding box center [293, 162] width 47 height 19
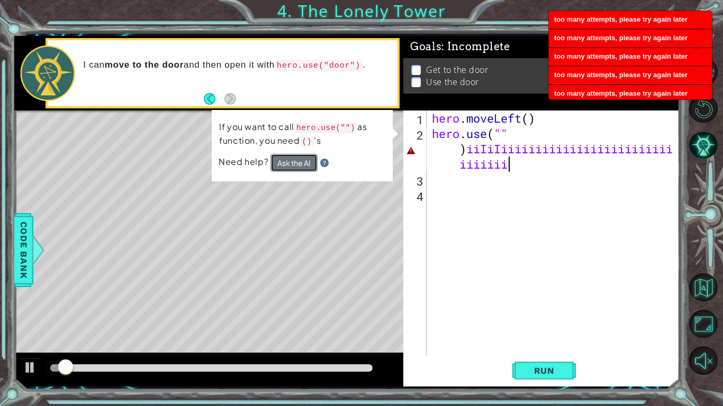
click at [302, 163] on button "Ask the AI" at bounding box center [293, 162] width 47 height 19
click at [302, 163] on button "Ask the AI" at bounding box center [294, 162] width 48 height 19
click at [302, 163] on button "Ask the AI" at bounding box center [293, 162] width 47 height 19
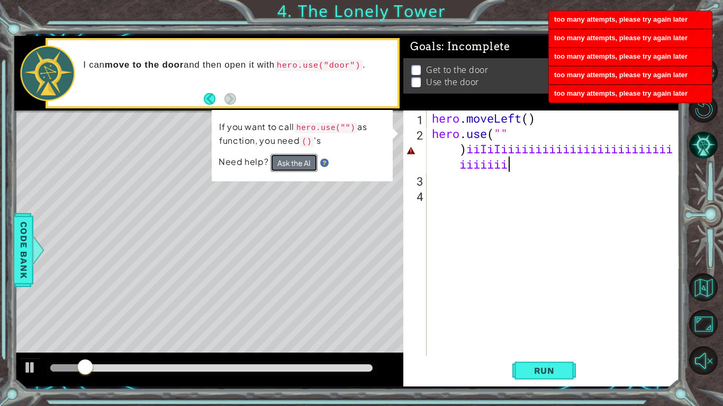
click at [302, 163] on button "Ask the AI" at bounding box center [294, 162] width 48 height 19
click at [302, 163] on button "Ask the AI" at bounding box center [293, 162] width 47 height 19
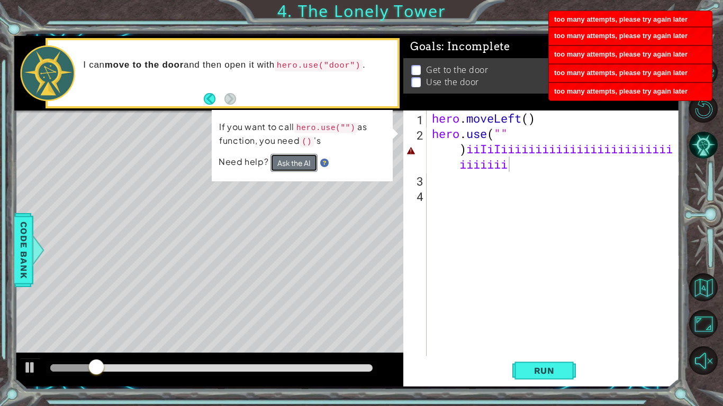
click at [302, 163] on button "Ask the AI" at bounding box center [293, 163] width 47 height 18
click at [302, 163] on button "Ask the AI" at bounding box center [293, 162] width 47 height 19
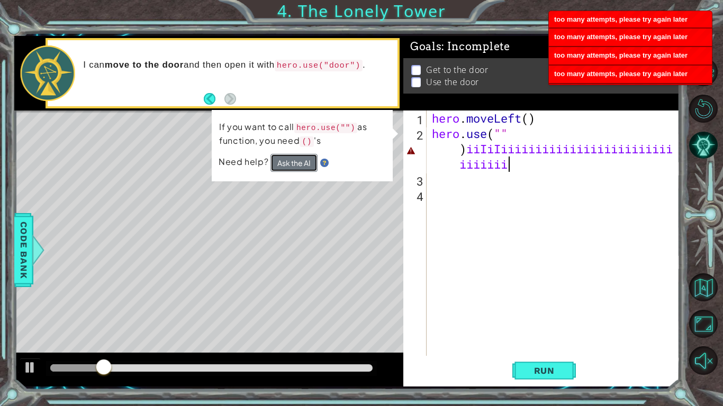
click at [302, 163] on button "Ask the AI" at bounding box center [294, 162] width 48 height 19
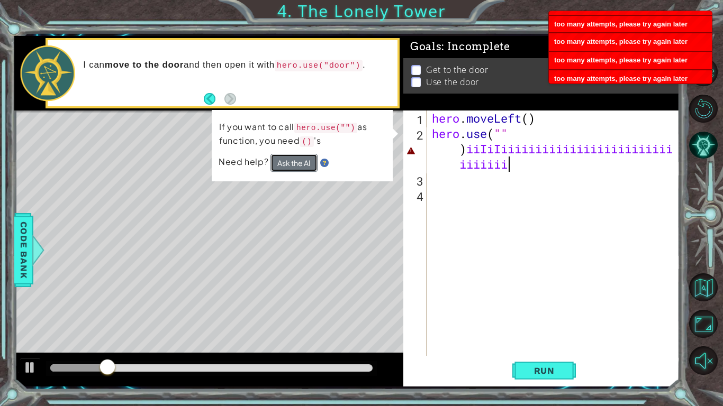
click at [302, 163] on button "Ask the AI" at bounding box center [294, 162] width 48 height 19
click at [302, 163] on button "Ask the AI" at bounding box center [293, 162] width 47 height 19
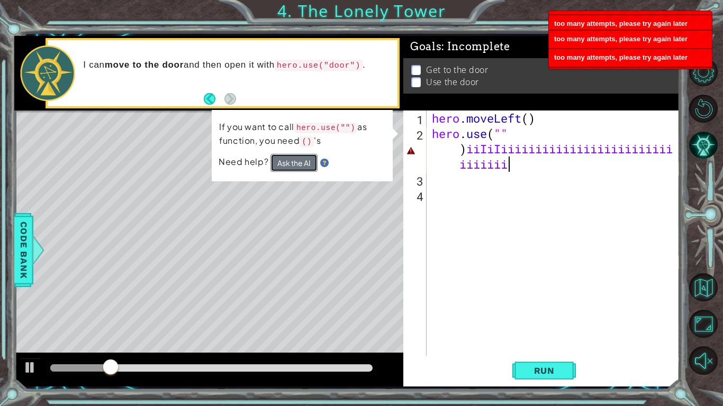
click at [302, 163] on button "Ask the AI" at bounding box center [294, 162] width 48 height 19
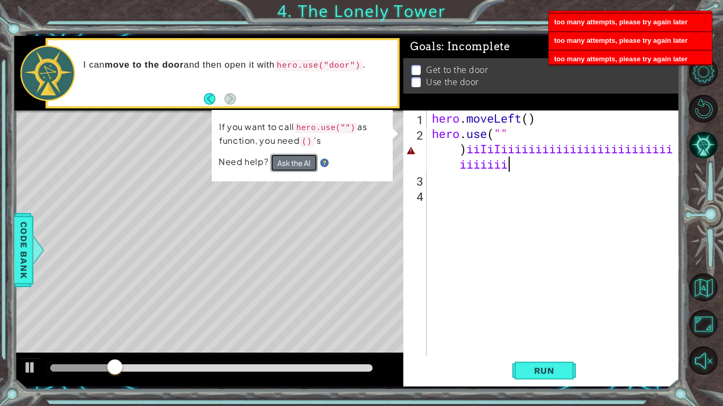
click at [302, 163] on button "Ask the AI" at bounding box center [293, 162] width 47 height 19
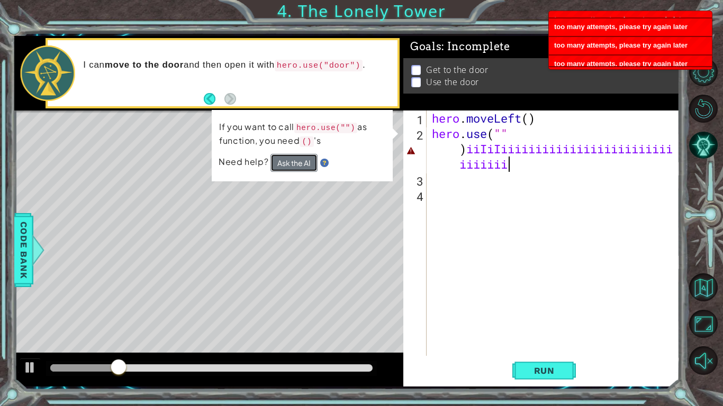
click at [302, 163] on button "Ask the AI" at bounding box center [294, 162] width 48 height 19
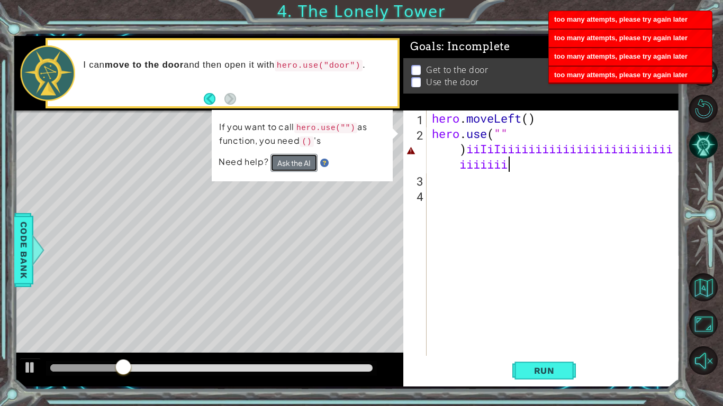
click at [302, 163] on button "Ask the AI" at bounding box center [294, 162] width 48 height 19
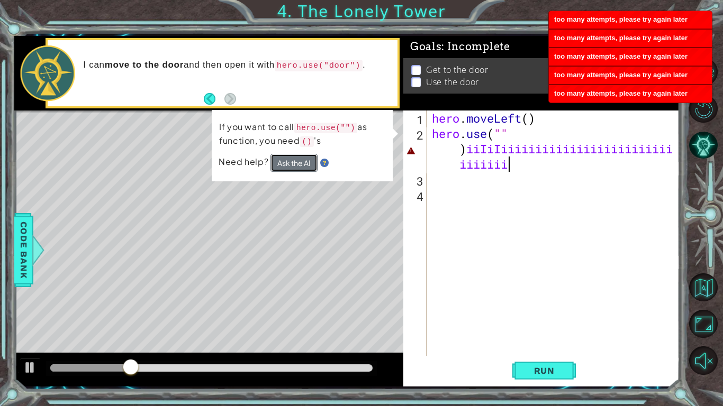
click at [302, 163] on button "Ask the AI" at bounding box center [293, 162] width 47 height 19
click at [302, 163] on button "Ask the AI" at bounding box center [294, 162] width 48 height 19
click at [302, 163] on button "Ask the AI" at bounding box center [293, 162] width 47 height 19
click at [302, 163] on button "Ask the AI" at bounding box center [293, 163] width 47 height 18
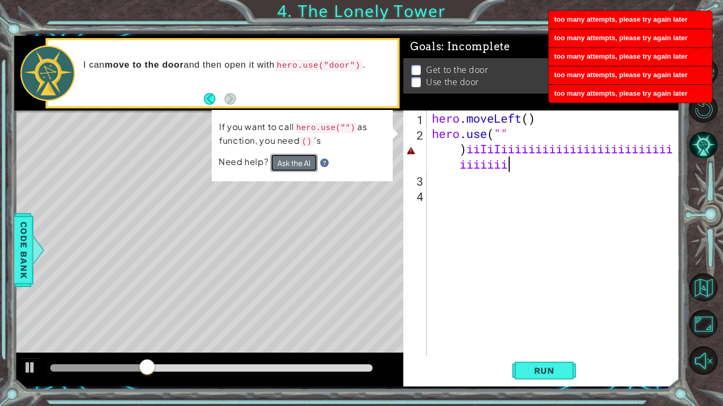
click at [302, 163] on button "Ask the AI" at bounding box center [293, 162] width 47 height 19
click at [302, 163] on button "Ask the AI" at bounding box center [294, 162] width 48 height 19
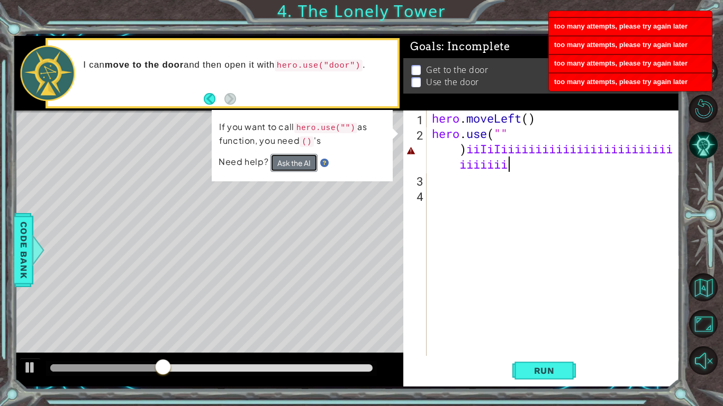
click at [302, 163] on button "Ask the AI" at bounding box center [293, 162] width 47 height 19
click at [302, 163] on button "Ask the AI" at bounding box center [293, 163] width 47 height 18
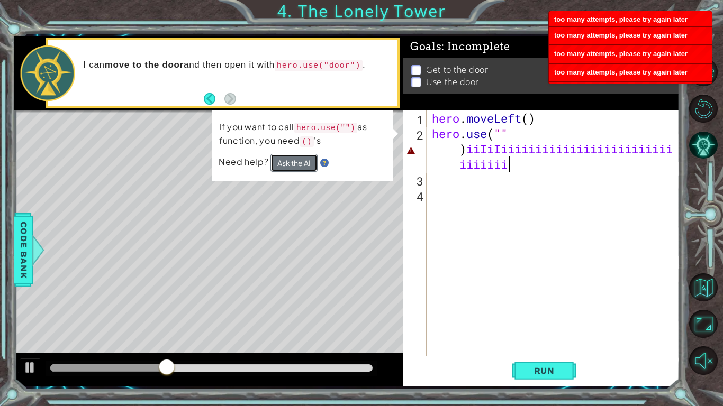
click at [302, 163] on button "Ask the AI" at bounding box center [293, 162] width 47 height 18
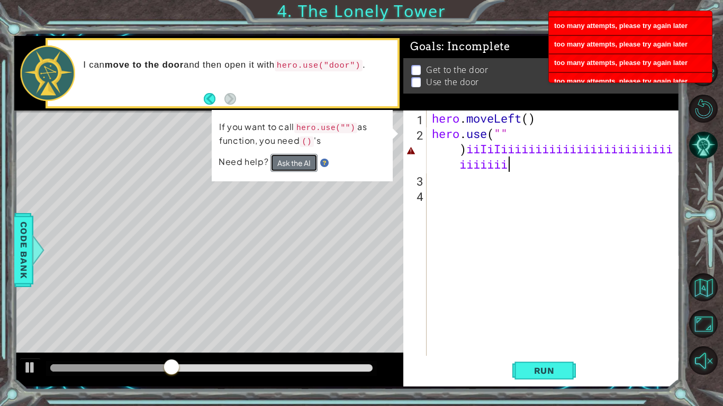
click at [302, 163] on button "Ask the AI" at bounding box center [293, 162] width 47 height 19
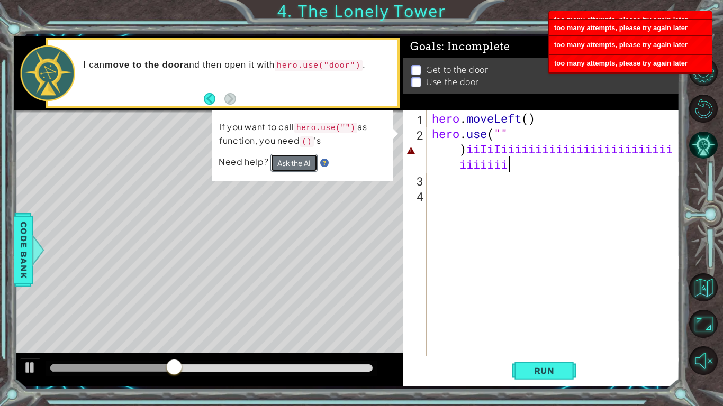
click at [302, 163] on button "Ask the AI" at bounding box center [293, 162] width 47 height 19
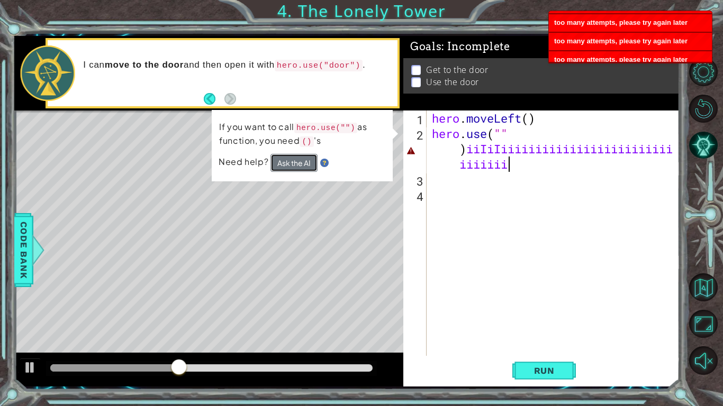
click at [302, 163] on button "Ask the AI" at bounding box center [293, 162] width 47 height 19
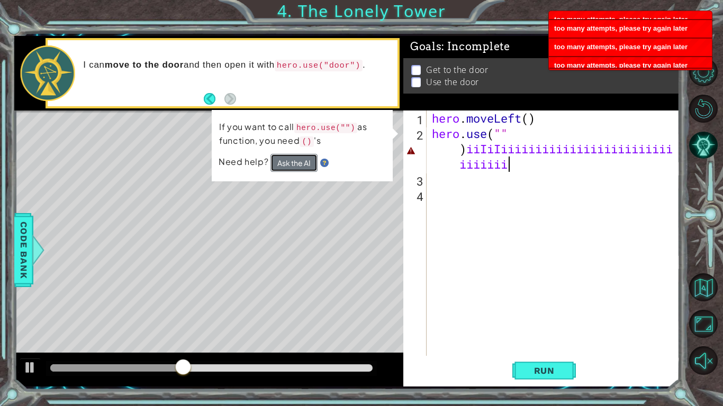
click at [302, 163] on button "Ask the AI" at bounding box center [293, 163] width 47 height 18
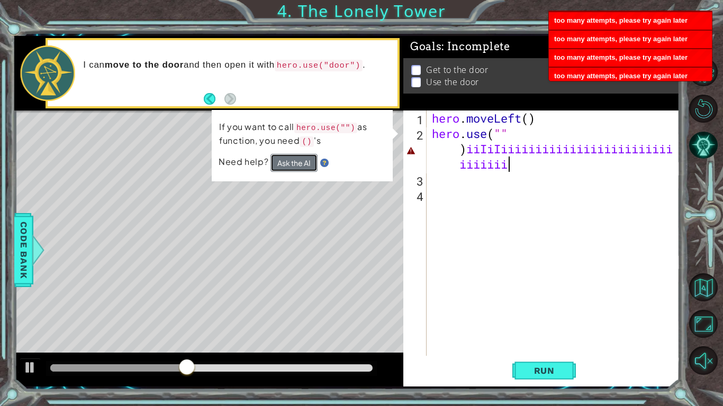
click at [302, 163] on button "Ask the AI" at bounding box center [293, 162] width 47 height 19
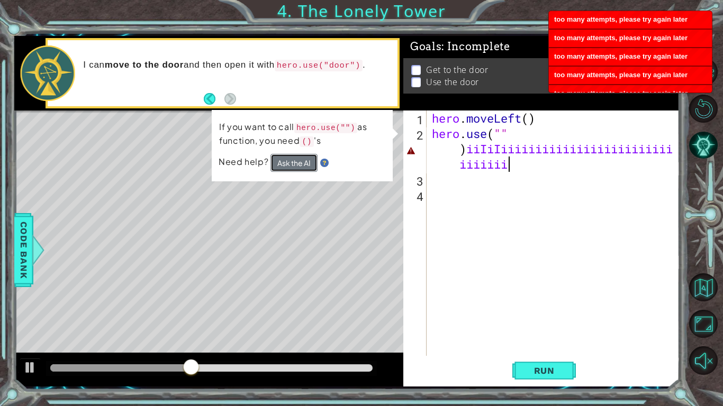
click at [302, 163] on button "Ask the AI" at bounding box center [293, 162] width 47 height 19
click at [302, 163] on button "Ask the AI" at bounding box center [294, 162] width 48 height 19
click at [302, 163] on button "Ask the AI" at bounding box center [293, 162] width 47 height 19
click at [302, 163] on button "Ask the AI" at bounding box center [294, 162] width 48 height 19
click at [302, 163] on button "Ask the AI" at bounding box center [293, 162] width 47 height 19
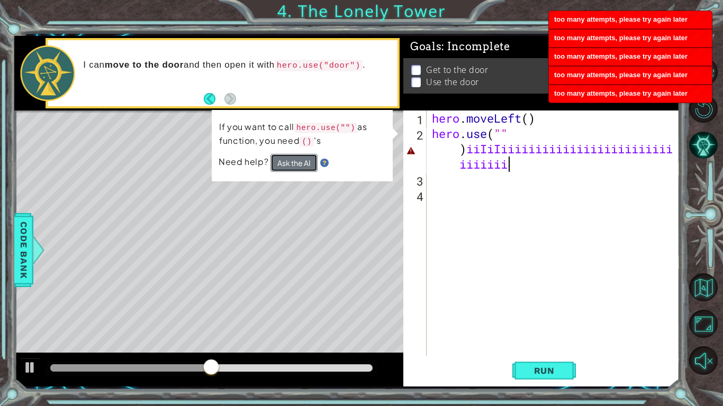
click at [302, 163] on button "Ask the AI" at bounding box center [293, 163] width 47 height 18
click at [302, 163] on button "Ask the AI" at bounding box center [294, 162] width 48 height 19
click at [302, 163] on button "Ask the AI" at bounding box center [293, 162] width 47 height 19
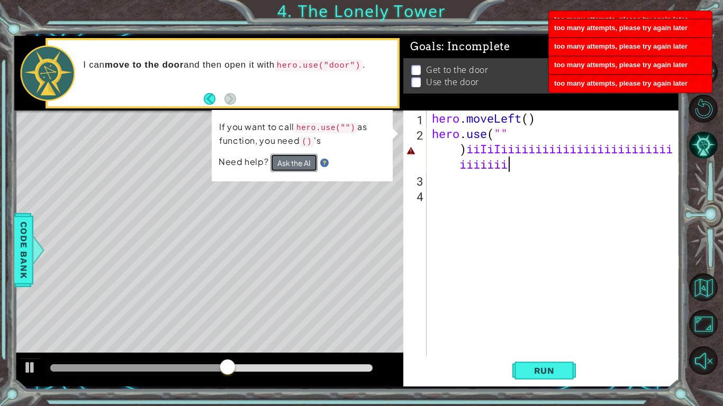
click at [302, 163] on button "Ask the AI" at bounding box center [294, 162] width 48 height 19
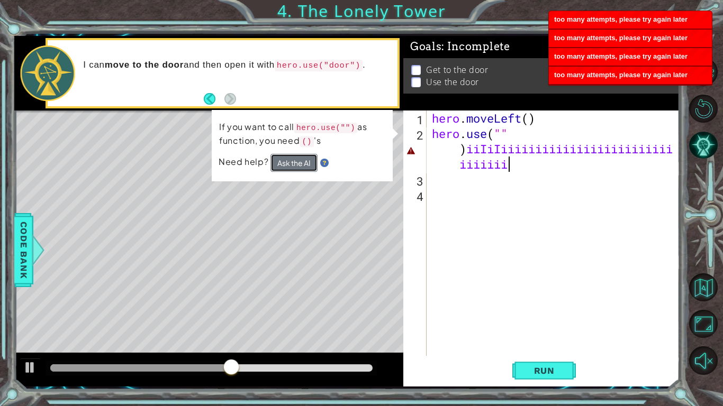
click at [302, 163] on button "Ask the AI" at bounding box center [294, 162] width 48 height 19
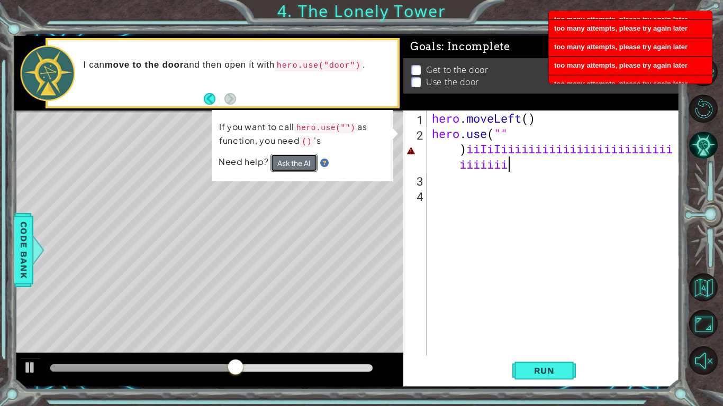
click at [302, 163] on button "Ask the AI" at bounding box center [293, 162] width 47 height 19
click at [302, 163] on button "Ask the AI" at bounding box center [294, 162] width 48 height 19
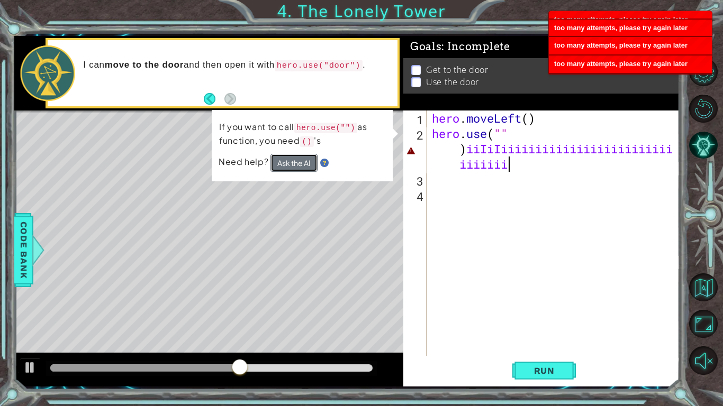
click at [302, 163] on button "Ask the AI" at bounding box center [293, 162] width 47 height 19
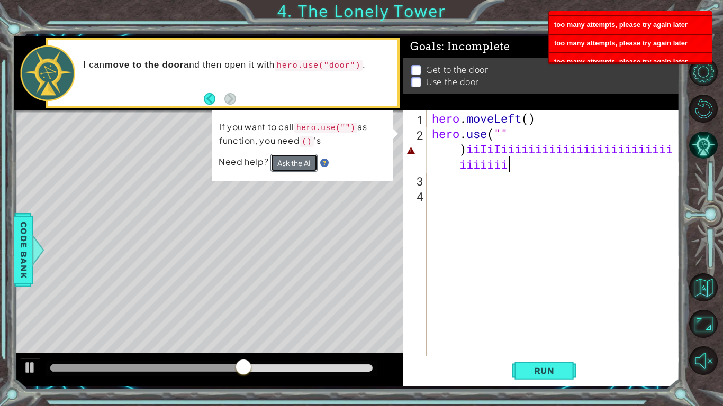
click at [302, 163] on button "Ask the AI" at bounding box center [293, 162] width 47 height 19
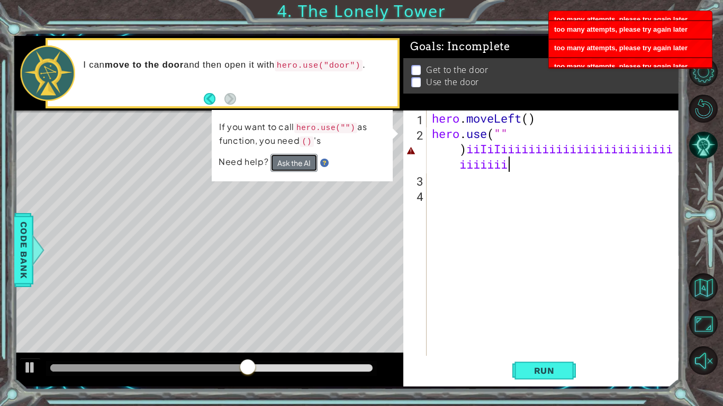
click at [302, 163] on button "Ask the AI" at bounding box center [294, 162] width 48 height 19
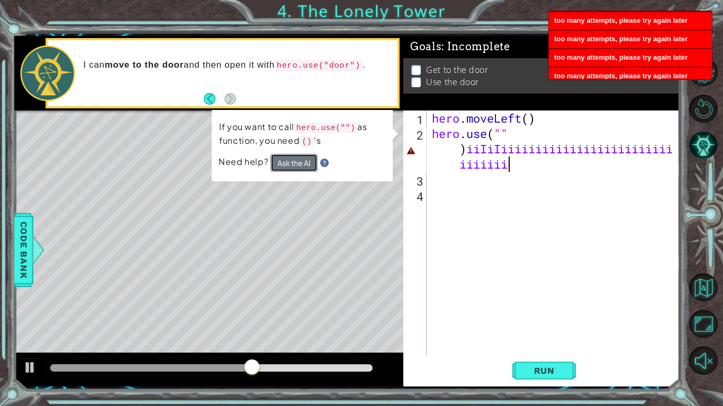
click at [302, 163] on button "Ask the AI" at bounding box center [294, 162] width 48 height 19
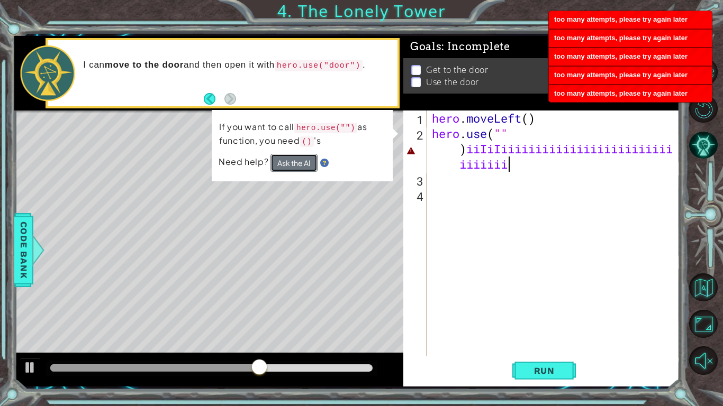
click at [302, 163] on button "Ask the AI" at bounding box center [294, 162] width 48 height 19
click at [302, 163] on button "Ask the AI" at bounding box center [293, 162] width 47 height 19
click at [302, 163] on button "Ask the AI" at bounding box center [294, 162] width 48 height 19
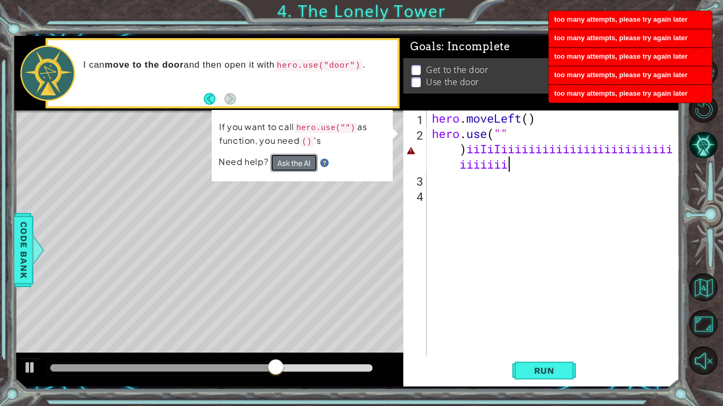
click at [302, 163] on button "Ask the AI" at bounding box center [293, 162] width 47 height 18
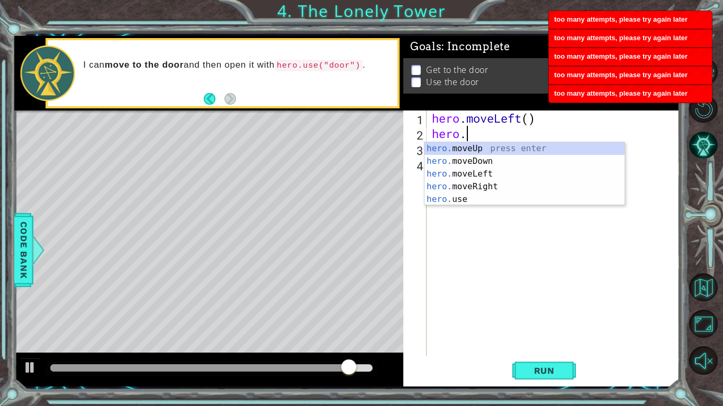
scroll to position [0, 1]
type textarea "he"
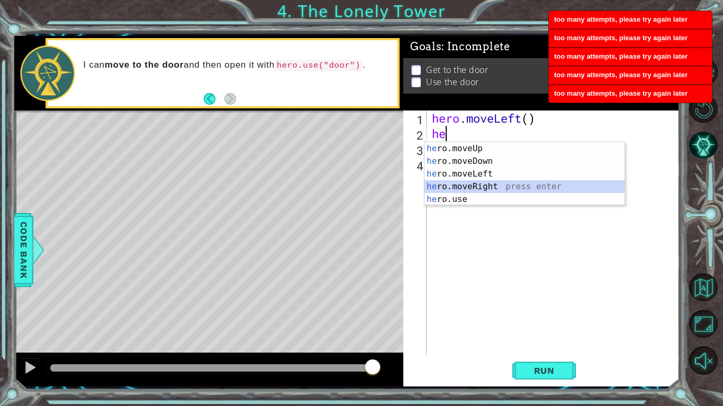
click at [493, 185] on div "he ro.moveUp press enter he ro.moveDown press enter he ro.moveLeft press enter …" at bounding box center [524, 186] width 200 height 89
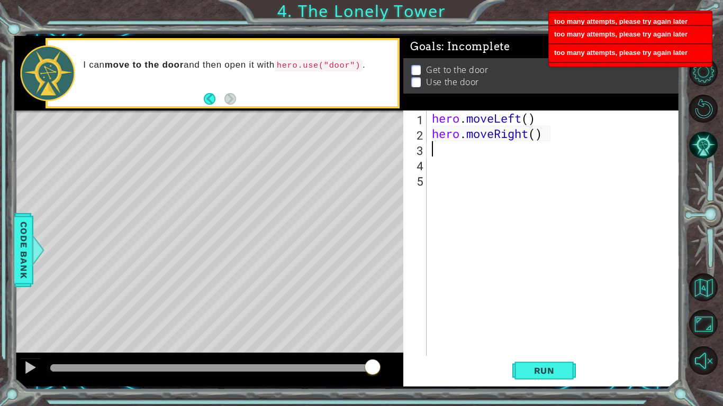
type textarea "h"
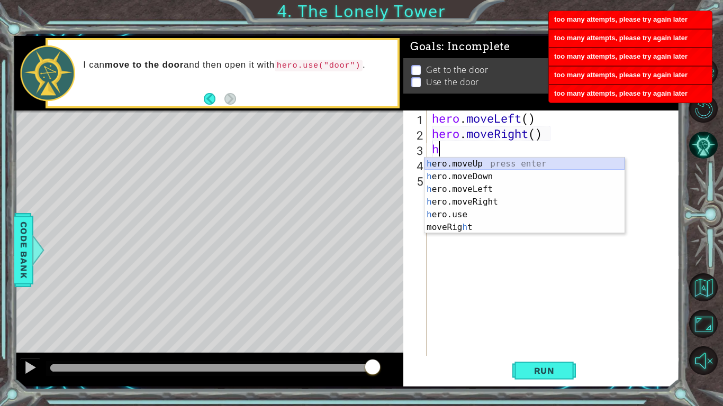
click at [492, 161] on div "h ero.moveUp press enter h ero.moveDown press enter h ero.moveLeft press enter …" at bounding box center [524, 209] width 200 height 102
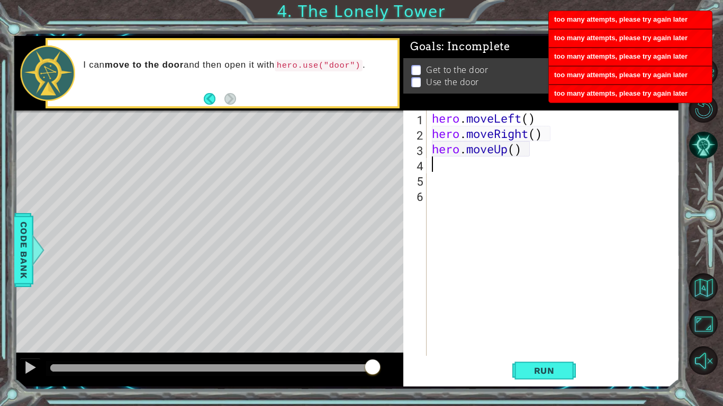
type textarea "h"
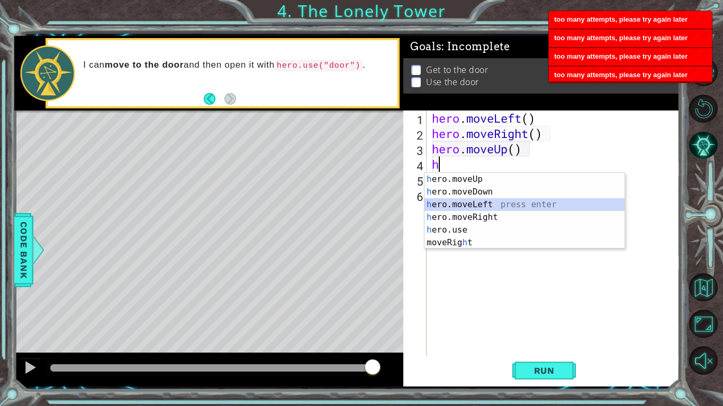
click at [495, 202] on div "h ero.moveUp press enter h ero.moveDown press enter h ero.moveLeft press enter …" at bounding box center [524, 224] width 200 height 102
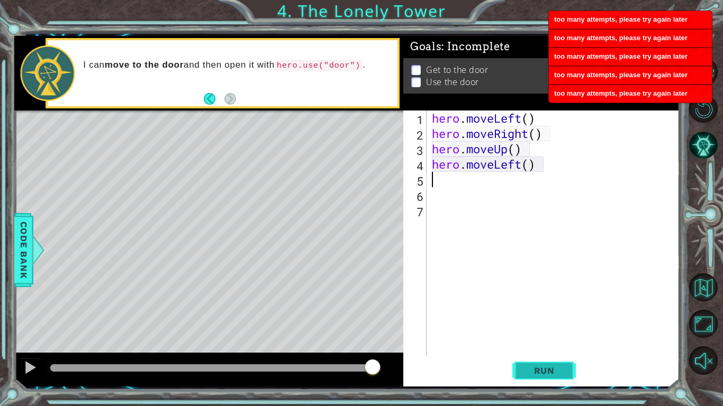
click at [528, 316] on span "Run" at bounding box center [544, 370] width 42 height 11
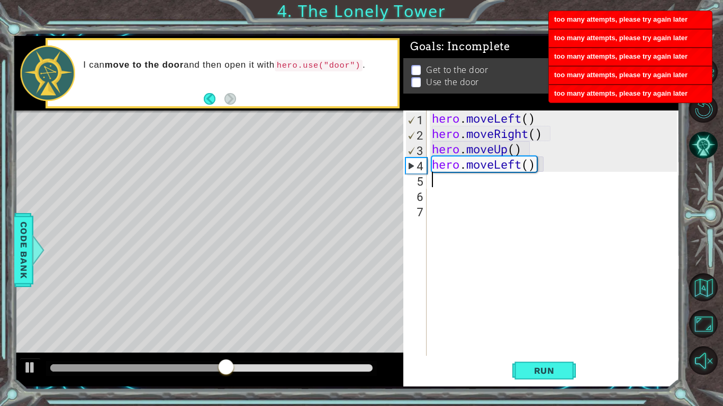
click at [522, 118] on div "hero . moveLeft ( ) hero . moveRight ( ) hero . moveUp ( ) hero . moveLeft ( )" at bounding box center [555, 249] width 252 height 276
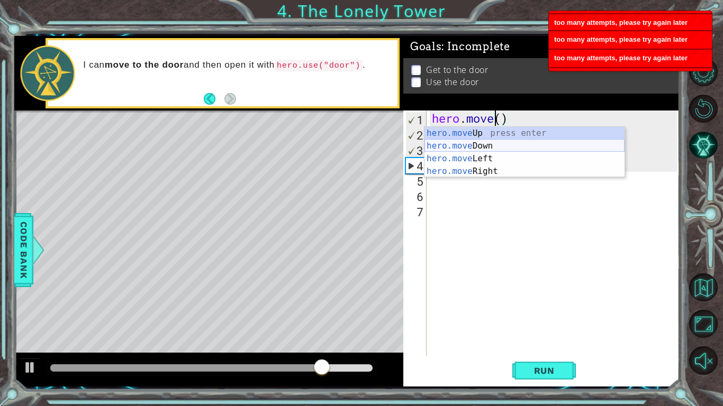
click at [498, 144] on div "hero.move Up press enter hero.move Down press enter hero.move Left press enter …" at bounding box center [524, 165] width 200 height 76
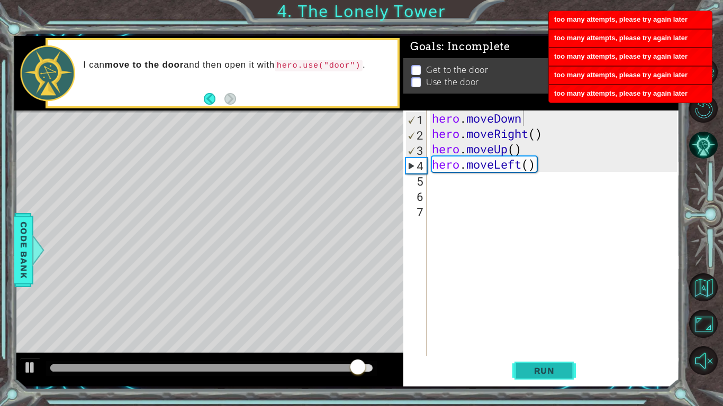
click at [572, 316] on button "Run" at bounding box center [543, 371] width 63 height 28
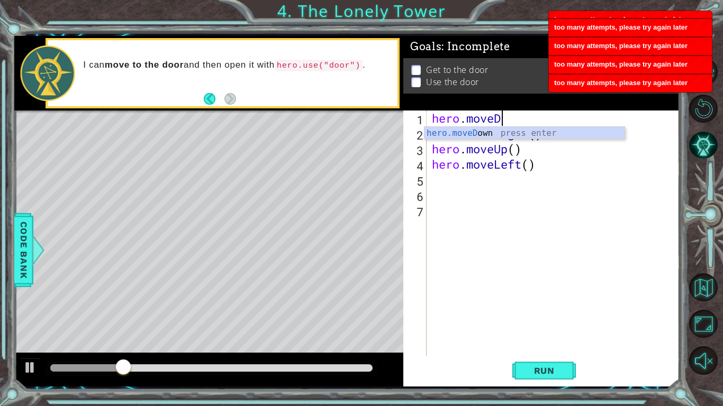
type textarea "hero.move"
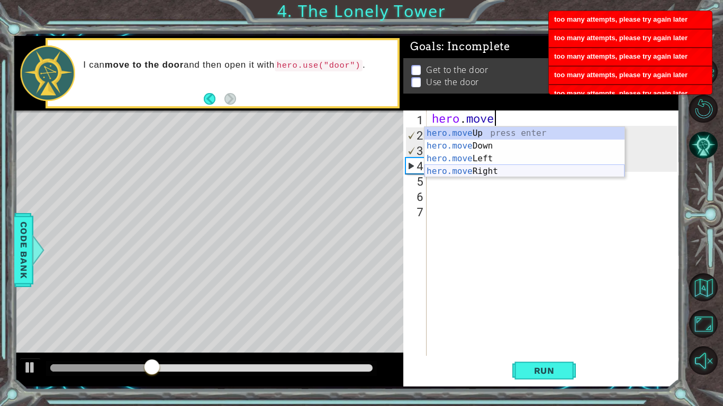
click at [486, 169] on div "hero.move Up press enter hero.move Down press enter hero.move Left press enter …" at bounding box center [524, 165] width 200 height 76
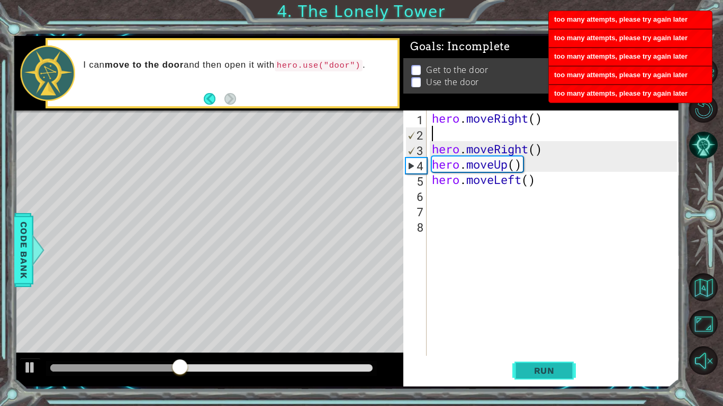
click at [537, 316] on button "Run" at bounding box center [543, 371] width 63 height 28
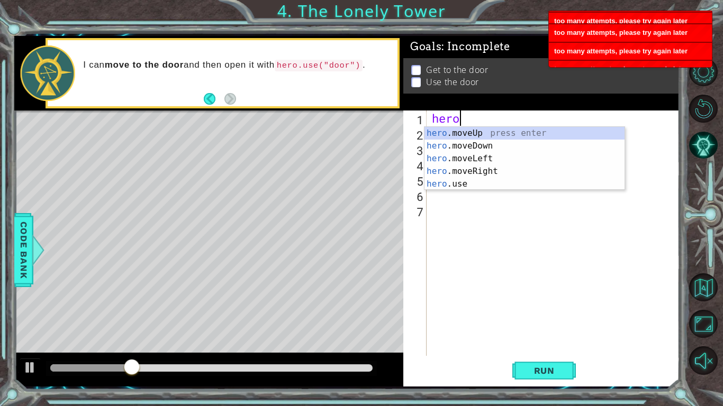
type textarea "h"
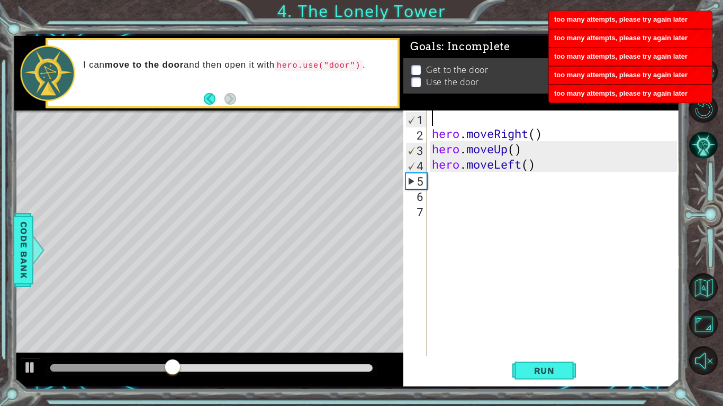
type textarea "h"
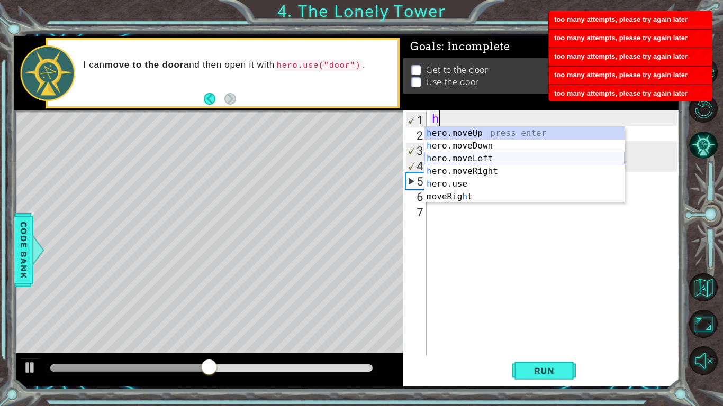
click at [491, 159] on div "h ero.moveUp press enter h ero.moveDown press enter h ero.moveLeft press enter …" at bounding box center [524, 178] width 200 height 102
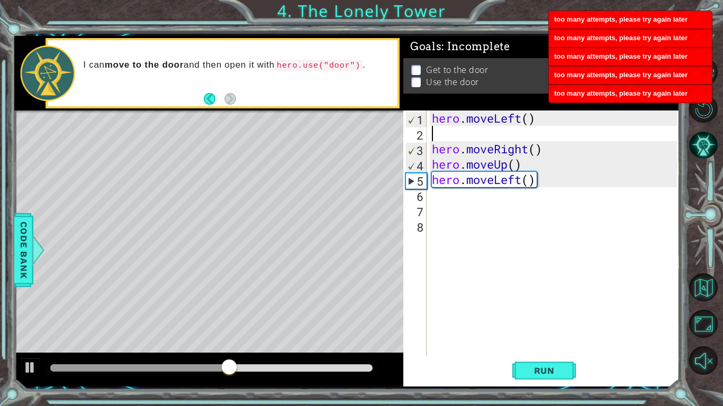
click at [523, 149] on div "hero . moveLeft ( ) hero . moveRight ( ) hero . moveUp ( ) hero . moveLeft ( )" at bounding box center [555, 249] width 252 height 276
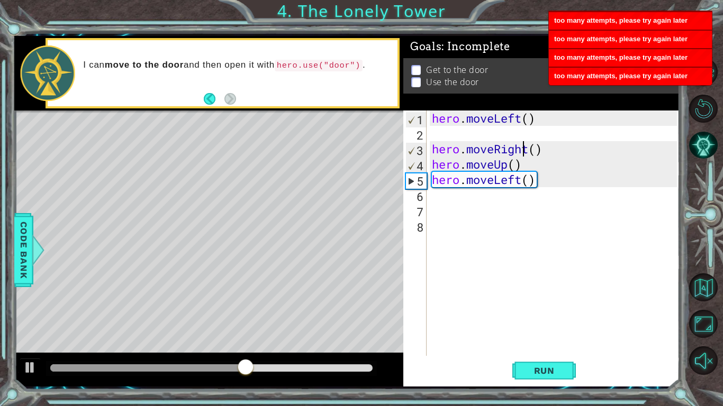
click at [527, 148] on div "hero . moveLeft ( ) hero . moveRight ( ) hero . moveUp ( ) hero . moveLeft ( )" at bounding box center [555, 249] width 252 height 276
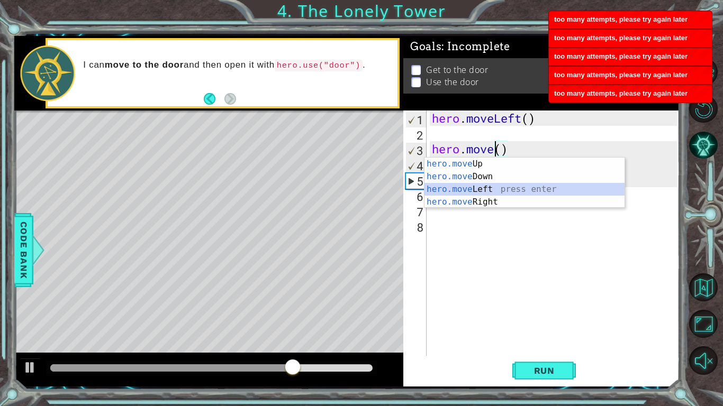
click at [495, 187] on div "hero.move Up press enter hero.move Down press enter hero.move Left press enter …" at bounding box center [524, 196] width 200 height 76
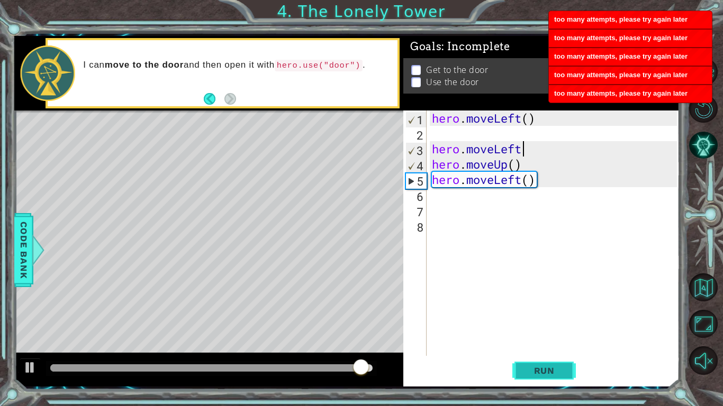
click at [559, 316] on span "Run" at bounding box center [544, 370] width 42 height 11
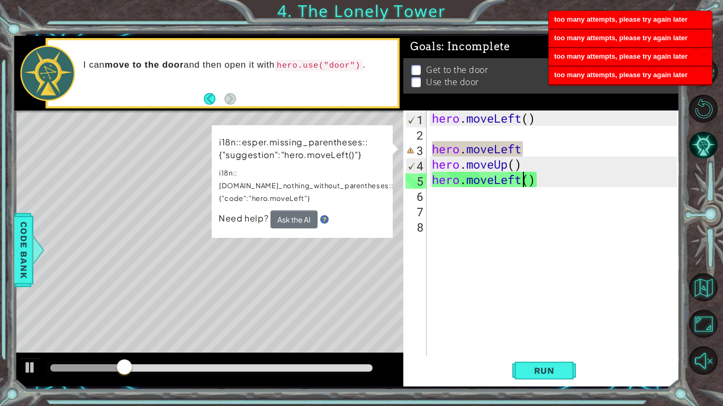
click at [522, 180] on div "hero . moveLeft ( ) hero . moveLeft hero . moveUp ( ) hero . moveLeft ( )" at bounding box center [555, 249] width 252 height 276
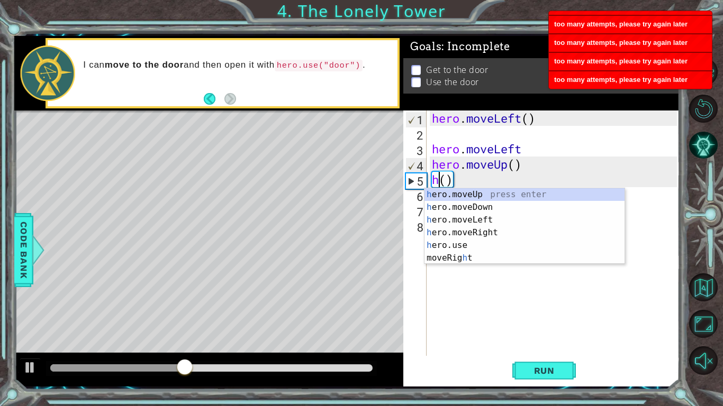
type textarea "()"
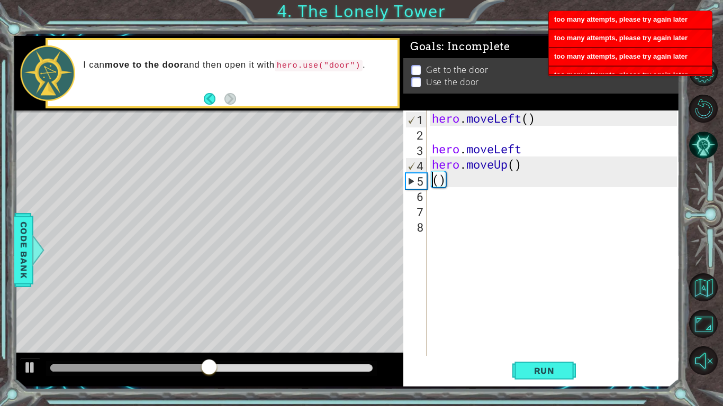
click at [465, 136] on div "hero . moveLeft ( ) hero . moveLeft hero . moveUp ( ) ( )" at bounding box center [555, 249] width 252 height 276
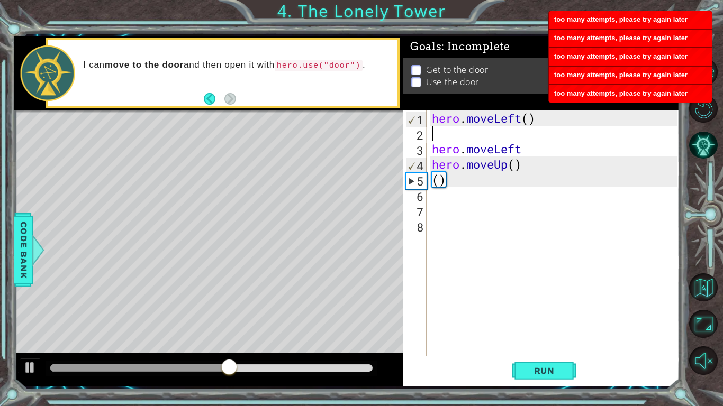
type textarea "h"
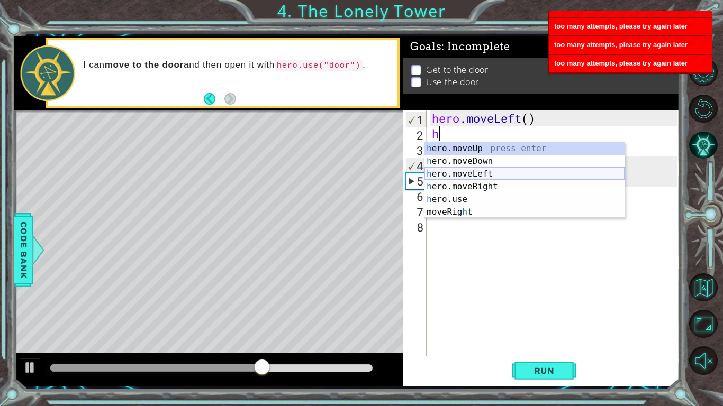
click at [498, 169] on div "h ero.moveUp press enter h ero.moveDown press enter h ero.moveLeft press enter …" at bounding box center [524, 193] width 200 height 102
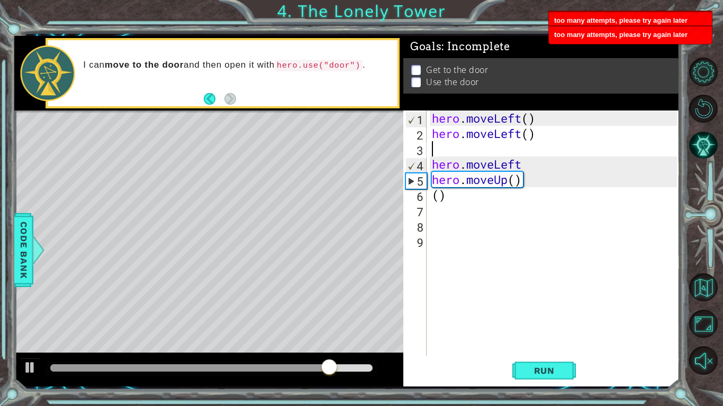
click at [535, 181] on div "hero . moveLeft ( ) hero . moveLeft ( ) hero . moveLeft hero . moveUp ( ) ( )" at bounding box center [555, 249] width 252 height 276
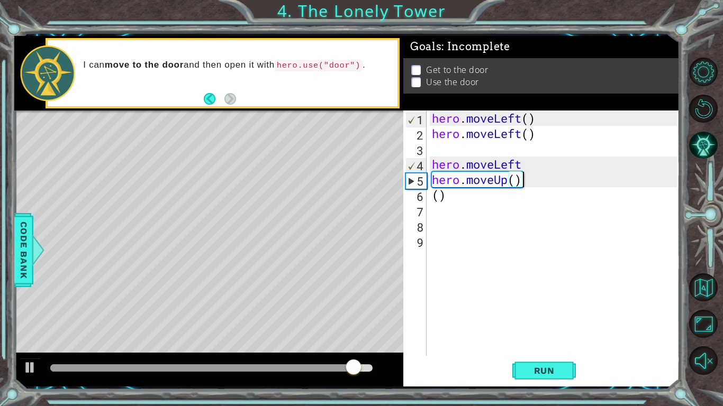
click at [444, 198] on div "hero . moveLeft ( ) hero . moveLeft ( ) hero . moveLeft hero . moveUp ( ) ( )" at bounding box center [555, 249] width 252 height 276
type textarea "("
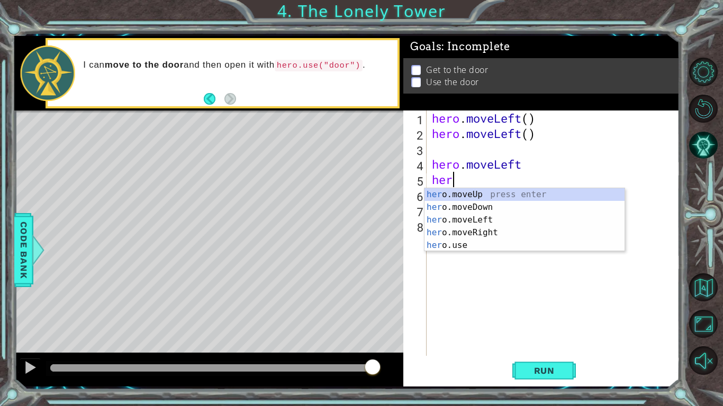
type textarea "h"
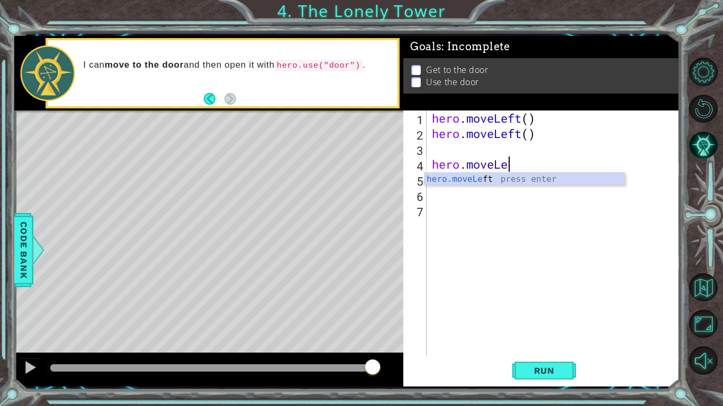
type textarea "h"
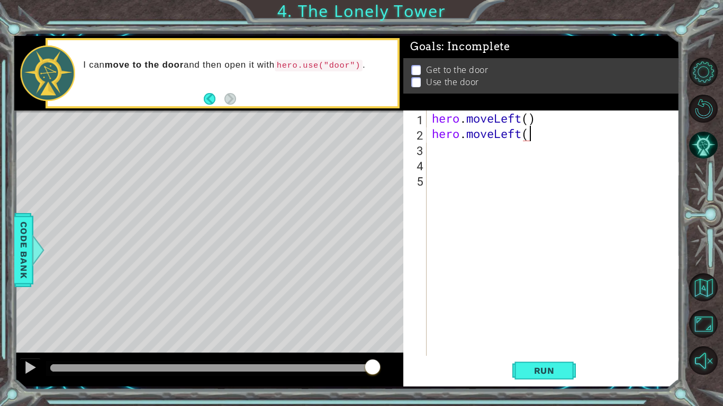
type textarea "hero.moveLeft()"
click at [446, 159] on div "hero . moveLeft ( ) hero . moveLeft ( )" at bounding box center [555, 249] width 252 height 276
click at [442, 150] on div "hero . moveLeft ( ) hero . moveLeft ( )" at bounding box center [555, 249] width 252 height 276
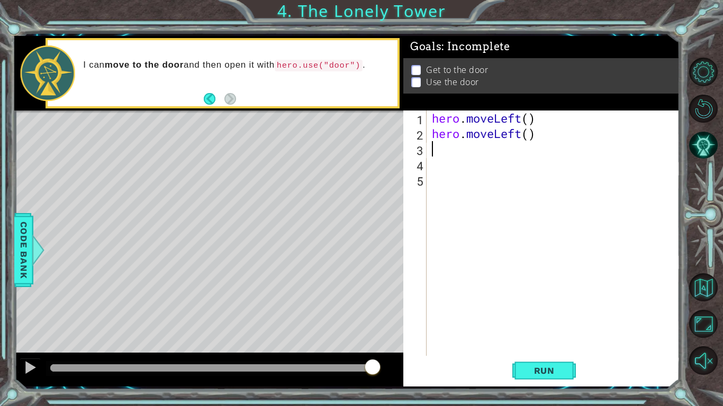
type textarea "h"
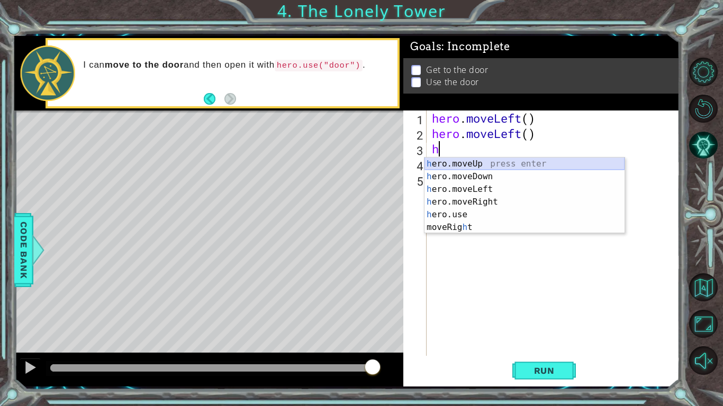
click at [483, 162] on div "h ero.moveUp press enter h ero.moveDown press enter h ero.moveLeft press enter …" at bounding box center [524, 209] width 200 height 102
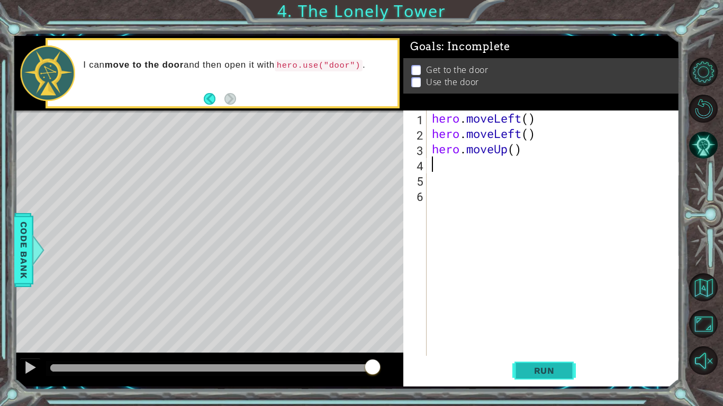
click at [548, 316] on span "Run" at bounding box center [544, 370] width 42 height 11
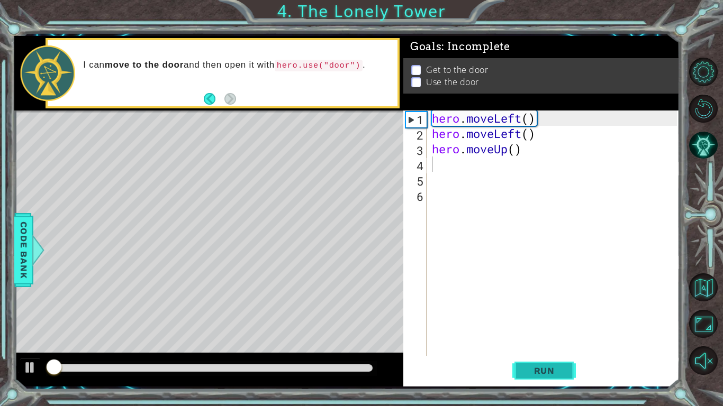
click at [548, 316] on span "Run" at bounding box center [544, 370] width 42 height 11
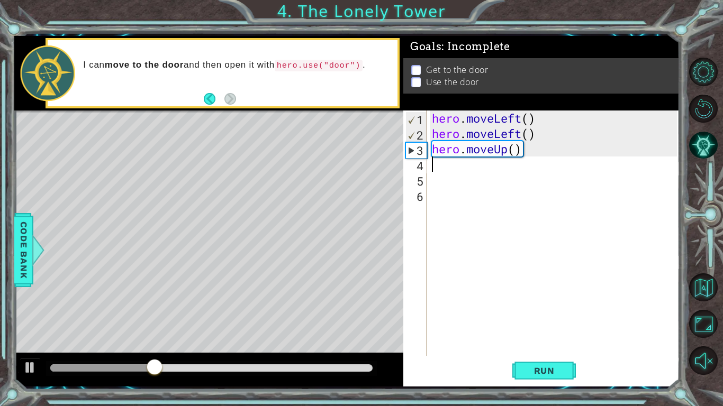
type textarea "h"
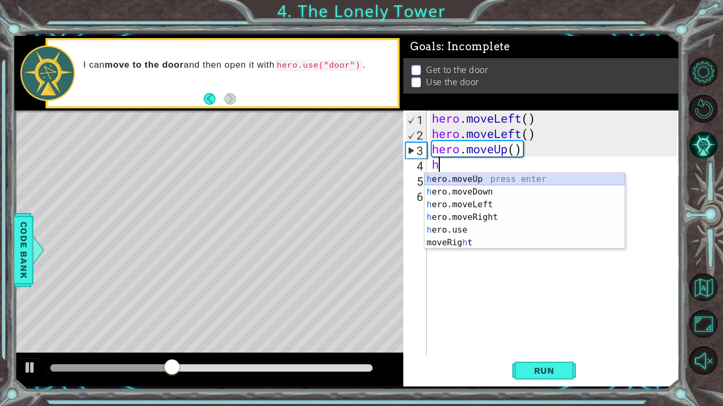
click at [482, 177] on div "h ero.moveUp press enter h ero.moveDown press enter h ero.moveLeft press enter …" at bounding box center [524, 224] width 200 height 102
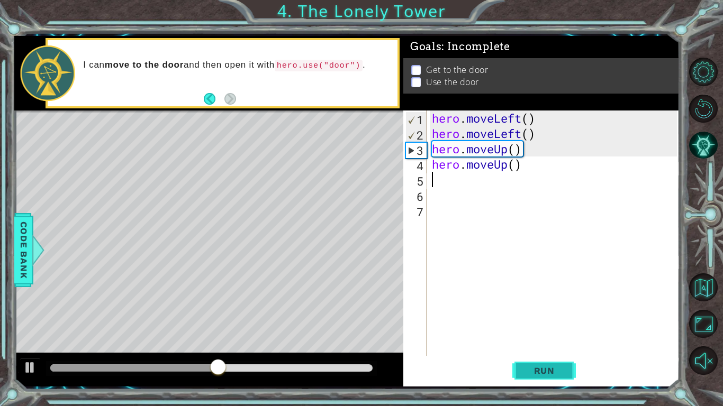
click at [554, 316] on button "Run" at bounding box center [543, 371] width 63 height 28
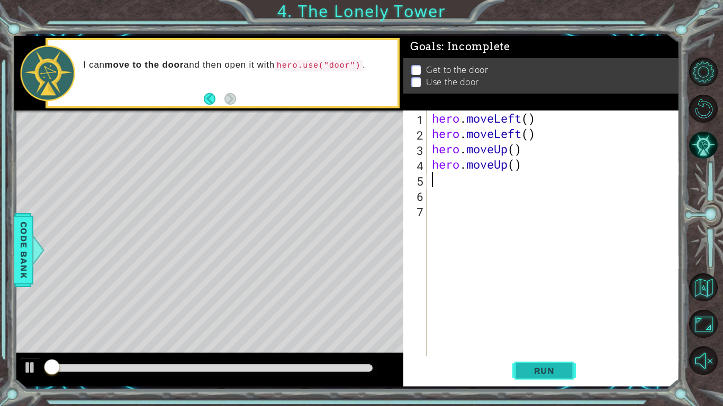
click at [554, 316] on button "Run" at bounding box center [543, 371] width 63 height 28
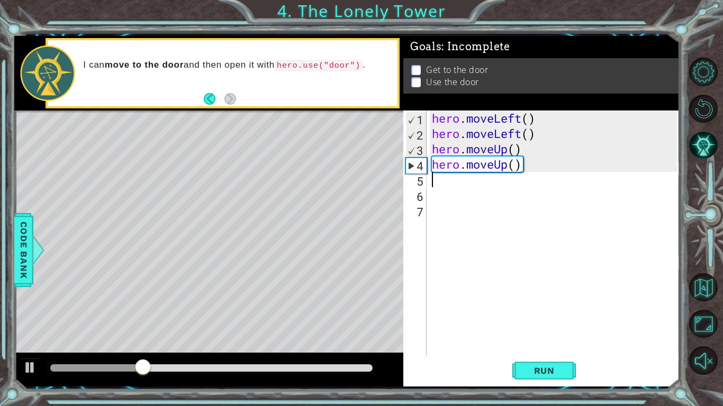
type textarea "h"
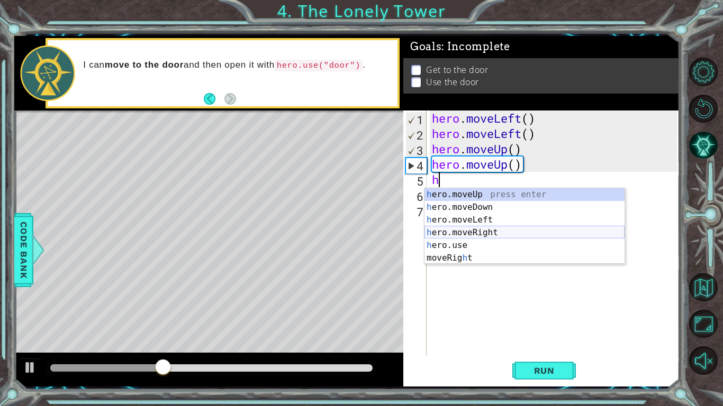
click at [480, 236] on div "h ero.moveUp press enter h ero.moveDown press enter h ero.moveLeft press enter …" at bounding box center [524, 239] width 200 height 102
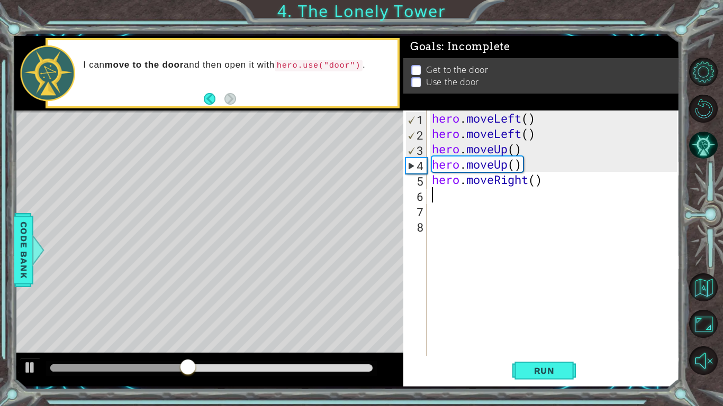
type textarea "h"
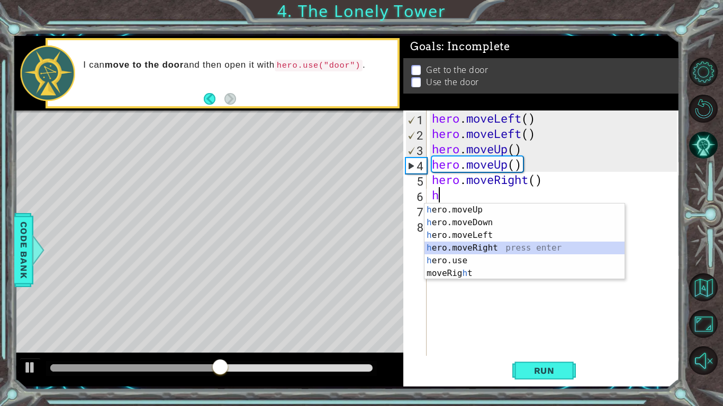
click at [494, 250] on div "h ero.moveUp press enter h ero.moveDown press enter h ero.moveLeft press enter …" at bounding box center [524, 255] width 200 height 102
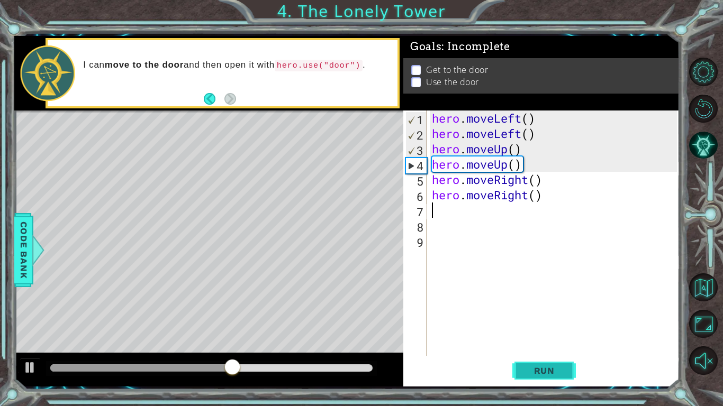
click at [537, 316] on span "Run" at bounding box center [544, 370] width 42 height 11
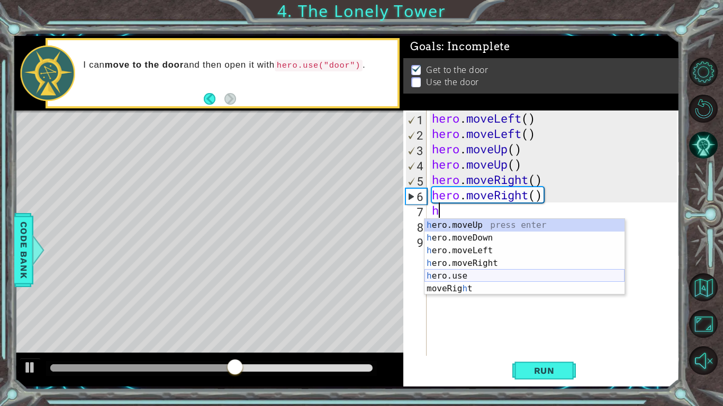
click at [477, 275] on div "h ero.moveUp press enter h ero.moveDown press enter h ero.moveLeft press enter …" at bounding box center [524, 270] width 200 height 102
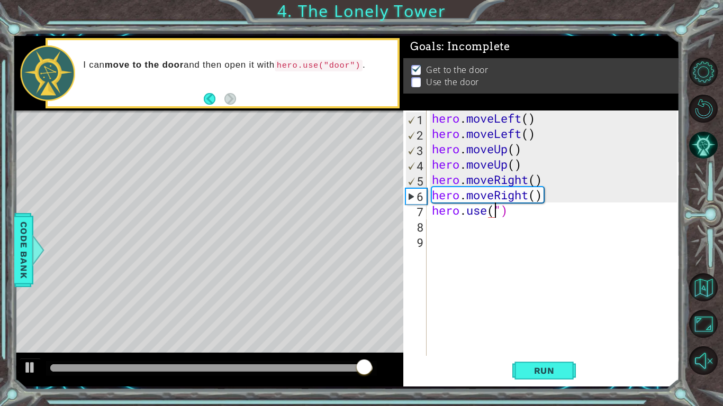
scroll to position [0, 3]
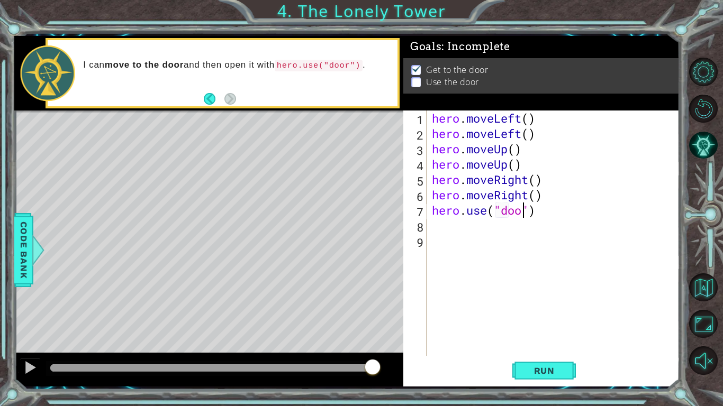
type textarea "hero.use("door")"
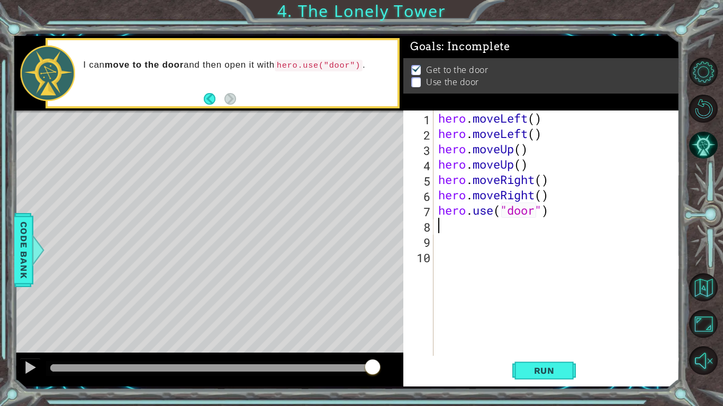
scroll to position [0, 0]
click at [564, 316] on span "Run" at bounding box center [544, 370] width 42 height 11
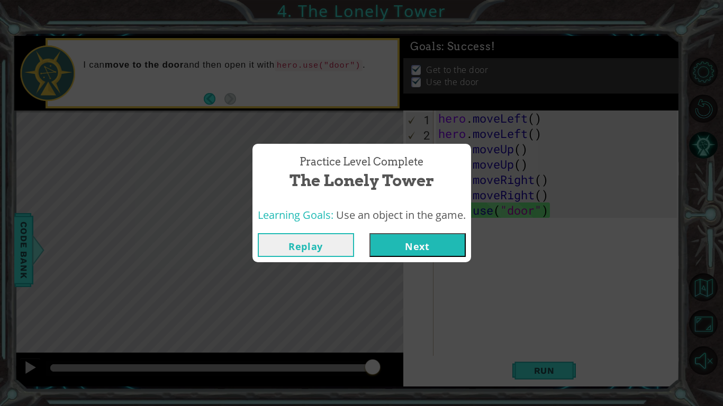
click at [446, 238] on button "Next" at bounding box center [417, 245] width 96 height 24
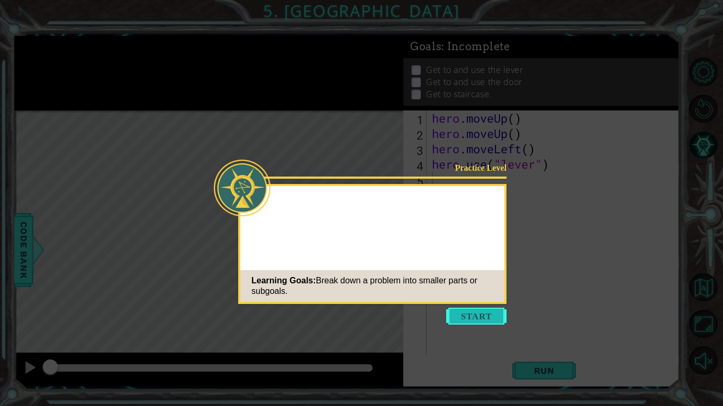
click at [466, 308] on button "Start" at bounding box center [476, 316] width 60 height 17
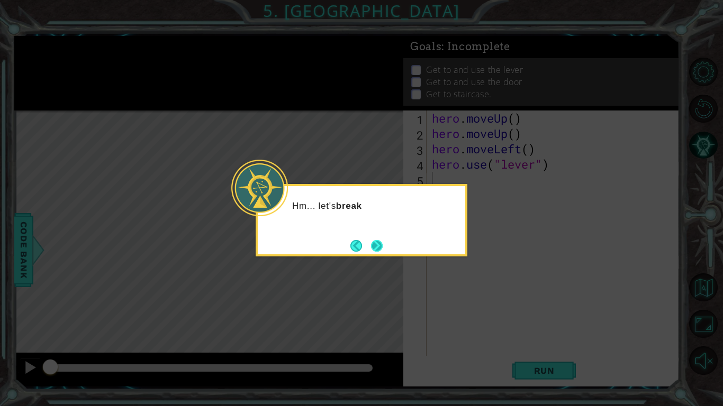
click at [379, 240] on button "Next" at bounding box center [376, 246] width 13 height 13
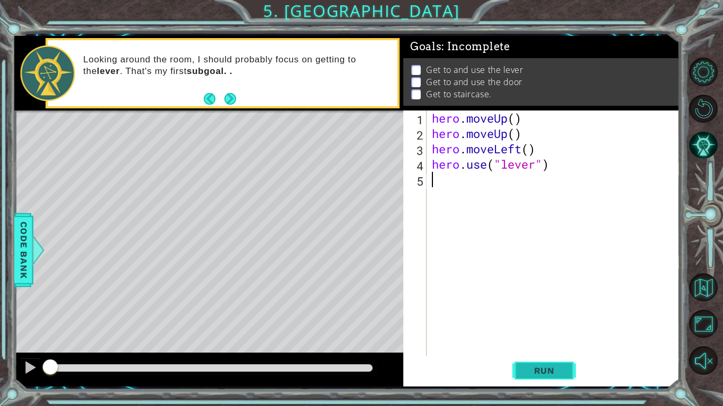
click at [526, 316] on button "Run" at bounding box center [543, 371] width 63 height 28
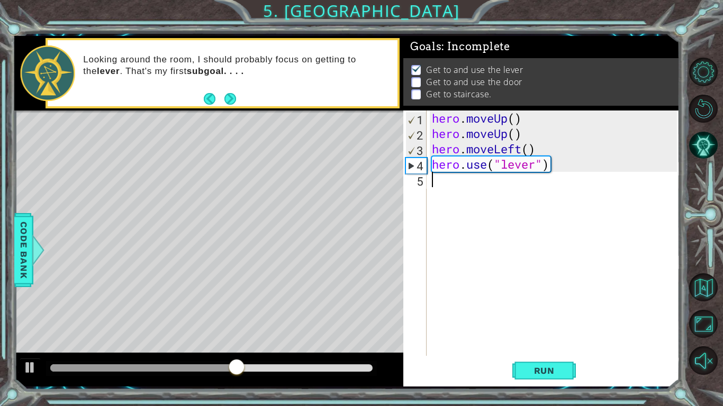
type textarea "h"
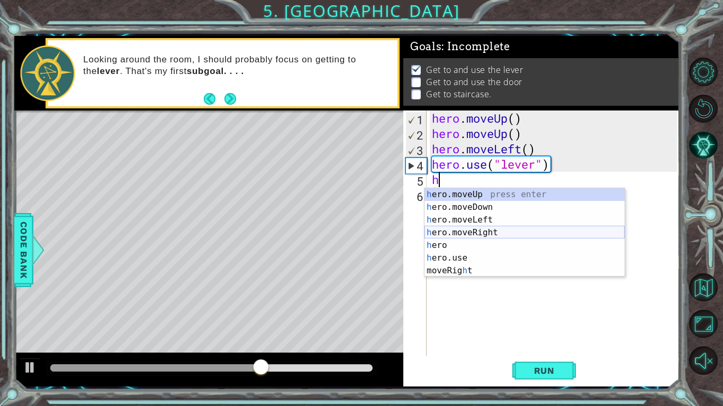
click at [482, 234] on div "h ero.moveUp press enter h ero.moveDown press enter h ero.moveLeft press enter …" at bounding box center [524, 245] width 200 height 114
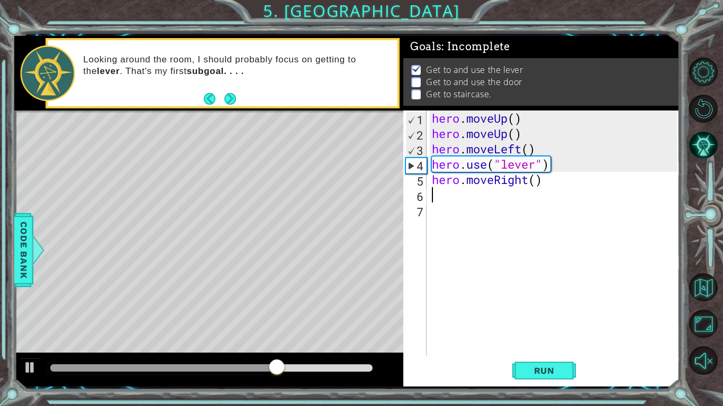
type textarea "h"
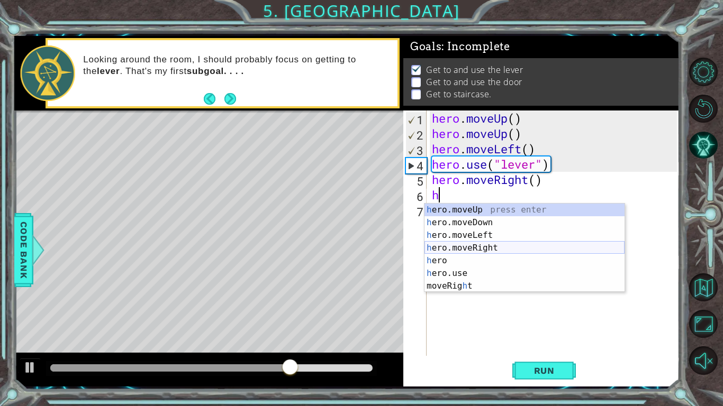
click at [478, 248] on div "h ero.moveUp press enter h ero.moveDown press enter h ero.moveLeft press enter …" at bounding box center [524, 261] width 200 height 114
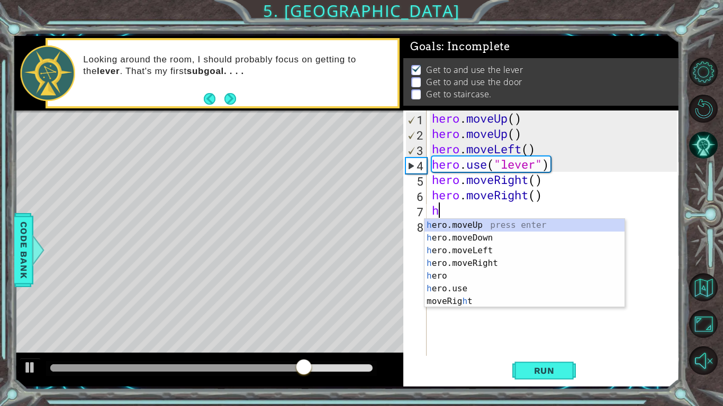
type textarea "h"
click at [491, 264] on div "h ero.moveUp press enter h ero.moveDown press enter h ero.moveLeft press enter …" at bounding box center [524, 276] width 200 height 114
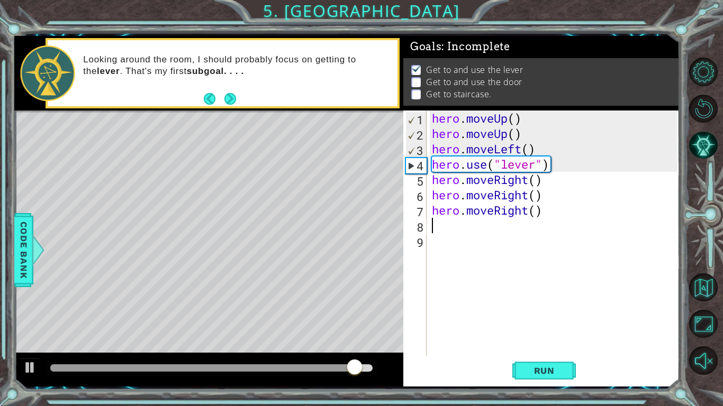
type textarea "h"
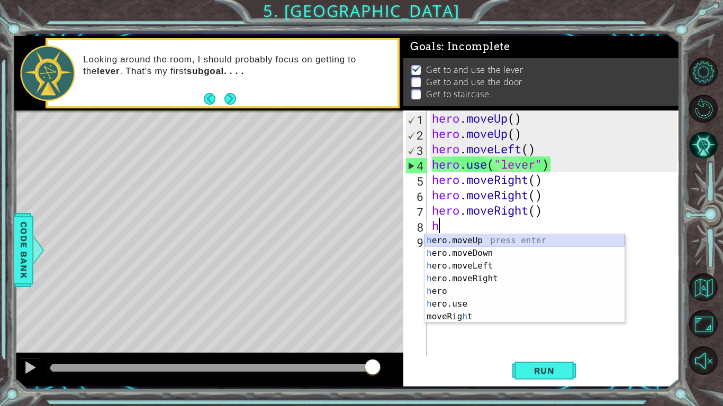
click at [480, 240] on div "h ero.moveUp press enter h ero.moveDown press enter h ero.moveLeft press enter …" at bounding box center [524, 291] width 200 height 114
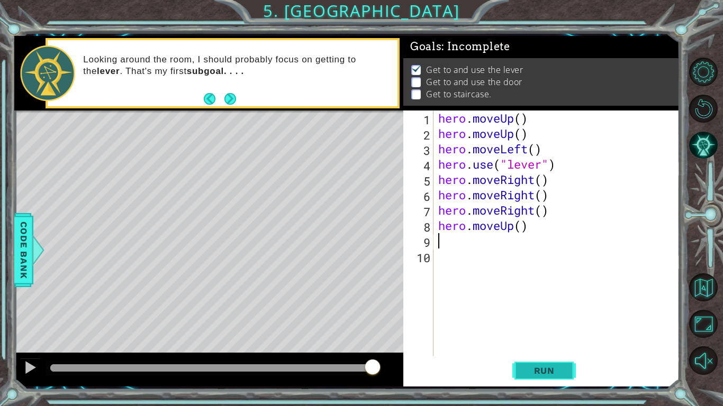
click at [548, 316] on span "Run" at bounding box center [544, 370] width 42 height 11
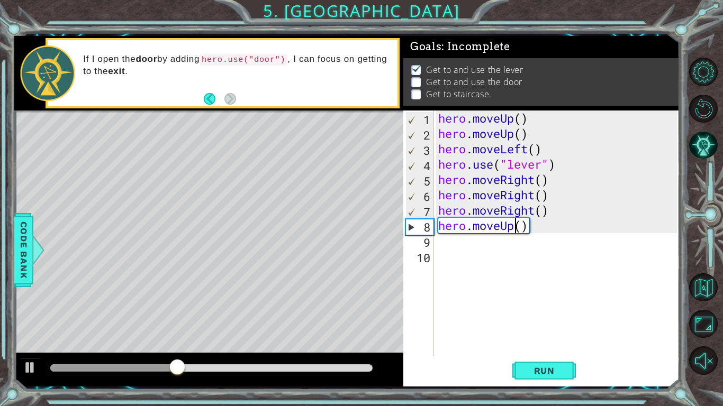
click at [511, 226] on div "hero . moveUp ( ) hero . moveUp ( ) hero . moveLeft ( ) hero . use ( "lever" ) …" at bounding box center [559, 249] width 246 height 276
click at [536, 226] on div "hero . moveUp ( ) hero . moveUp ( ) hero . moveLeft ( ) hero . use ( "lever" ) …" at bounding box center [559, 249] width 246 height 276
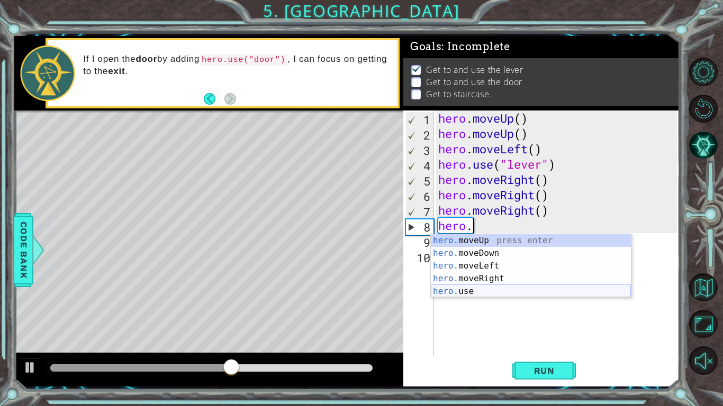
click at [471, 290] on div "hero. moveUp press enter hero. moveDown press enter hero. moveLeft press enter …" at bounding box center [531, 278] width 200 height 89
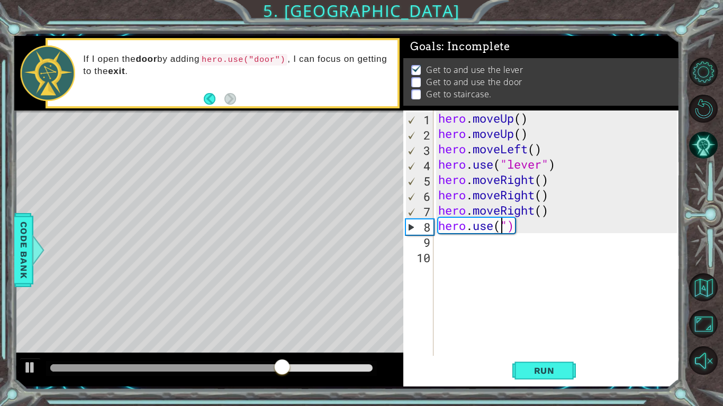
scroll to position [0, 3]
type textarea "hero.use("door")"
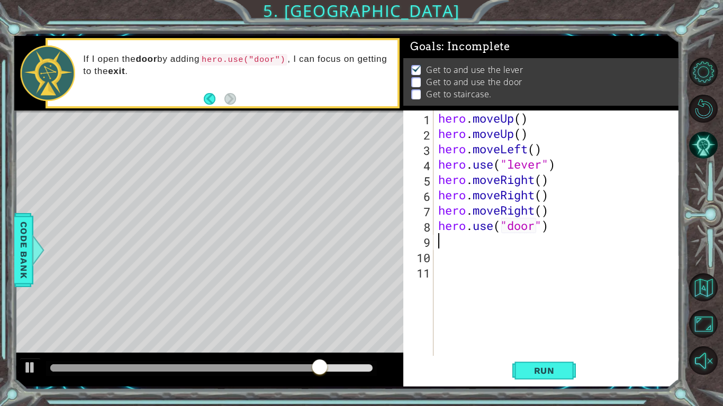
scroll to position [0, 0]
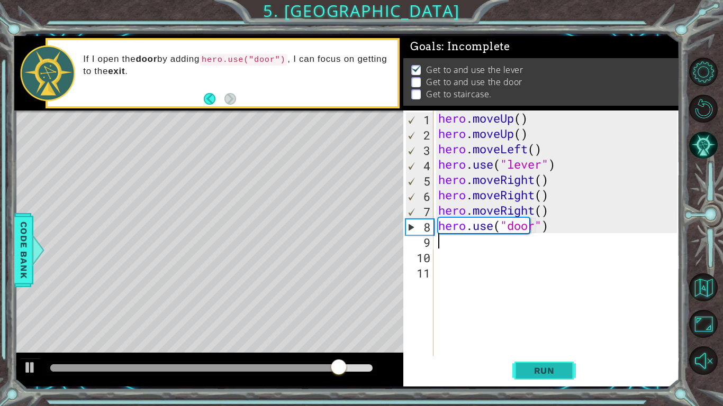
click at [559, 316] on span "Run" at bounding box center [544, 370] width 42 height 11
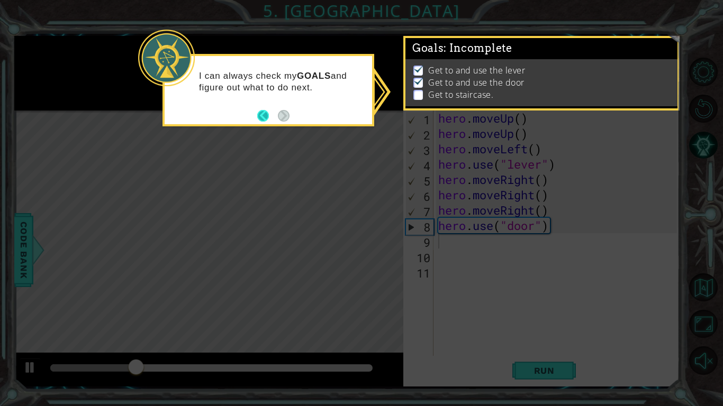
click at [272, 114] on button "Back" at bounding box center [267, 116] width 21 height 12
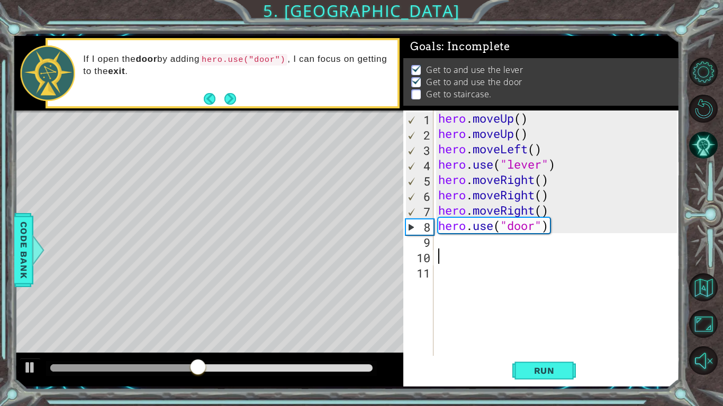
click at [447, 251] on div "hero . moveUp ( ) hero . moveUp ( ) hero . moveLeft ( ) hero . use ( "lever" ) …" at bounding box center [559, 249] width 246 height 276
click at [444, 246] on div "hero . moveUp ( ) hero . moveUp ( ) hero . moveLeft ( ) hero . use ( "lever" ) …" at bounding box center [559, 249] width 246 height 276
type textarea "h"
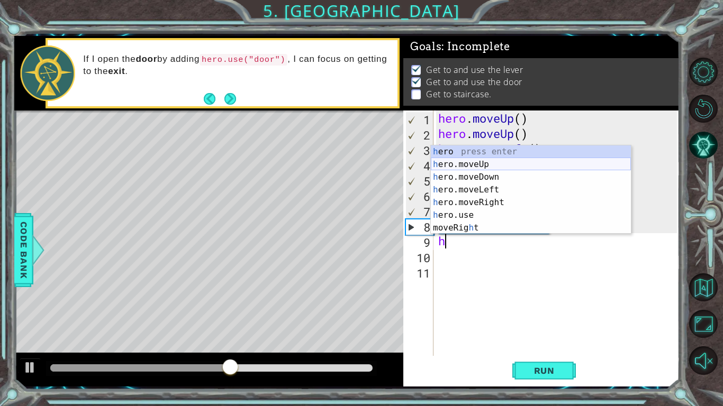
click at [483, 161] on div "h ero press enter h ero.moveUp press enter h ero.moveDown press enter h ero.mov…" at bounding box center [531, 202] width 200 height 114
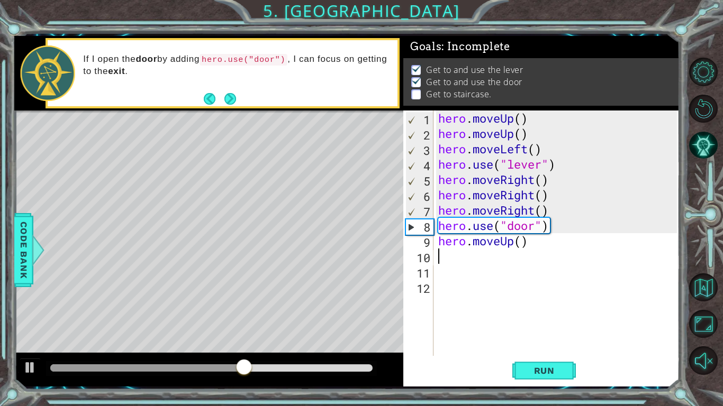
type textarea "h"
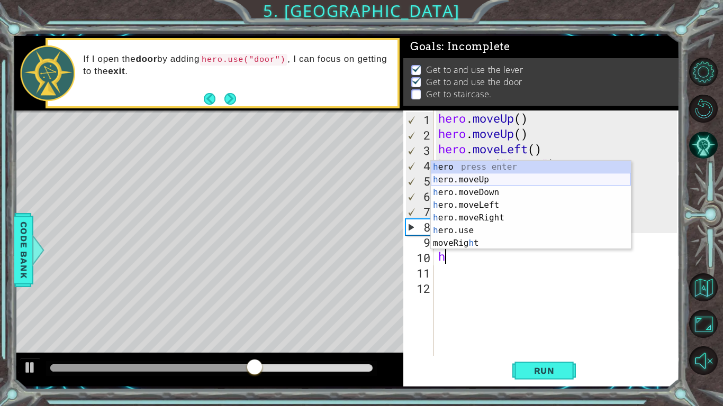
click at [482, 180] on div "h ero press enter h ero.moveUp press enter h ero.moveDown press enter h ero.mov…" at bounding box center [531, 218] width 200 height 114
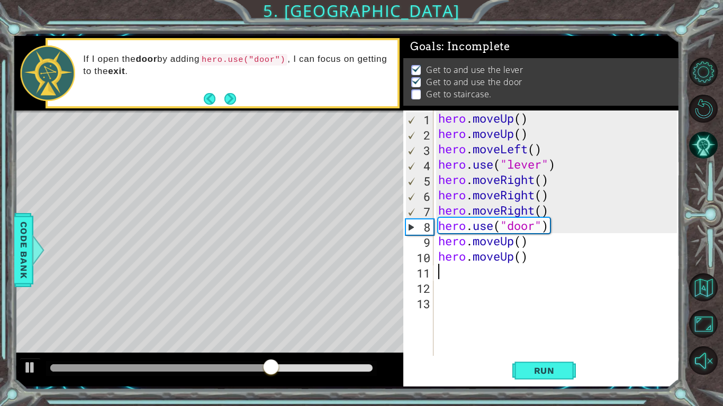
type textarea "h"
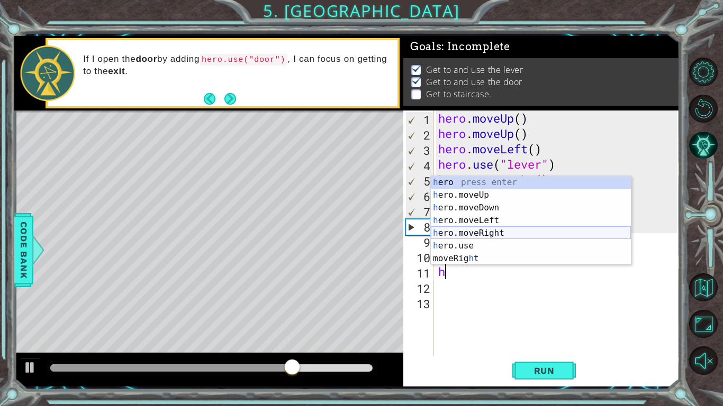
click at [491, 228] on div "h ero press enter h ero.moveUp press enter h ero.moveDown press enter h ero.mov…" at bounding box center [531, 233] width 200 height 114
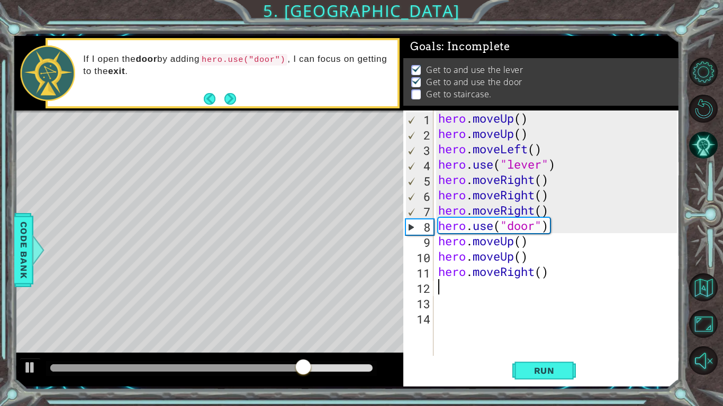
type textarea "h"
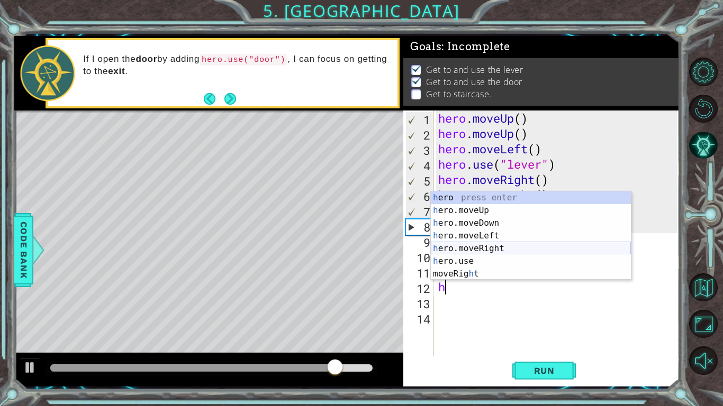
click at [509, 248] on div "h ero press enter h ero.moveUp press enter h ero.moveDown press enter h ero.mov…" at bounding box center [531, 248] width 200 height 114
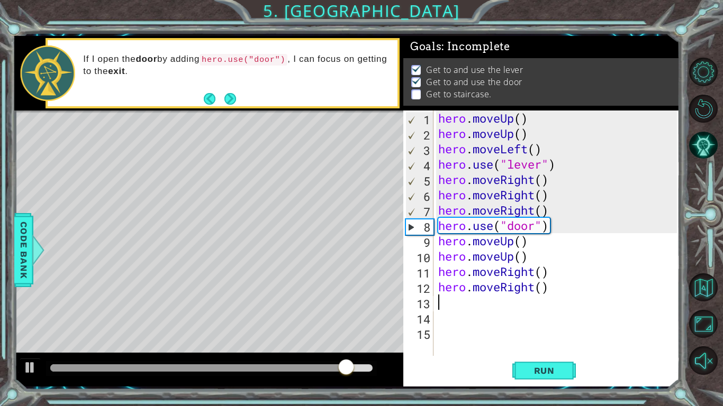
type textarea "h"
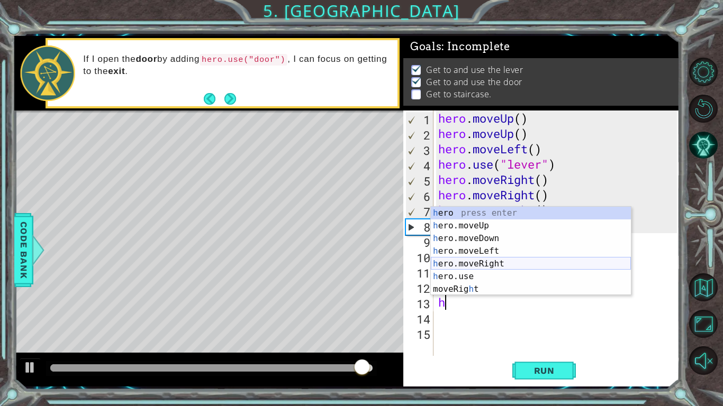
click at [493, 268] on div "h ero press enter h ero.moveUp press enter h ero.moveDown press enter h ero.mov…" at bounding box center [531, 264] width 200 height 114
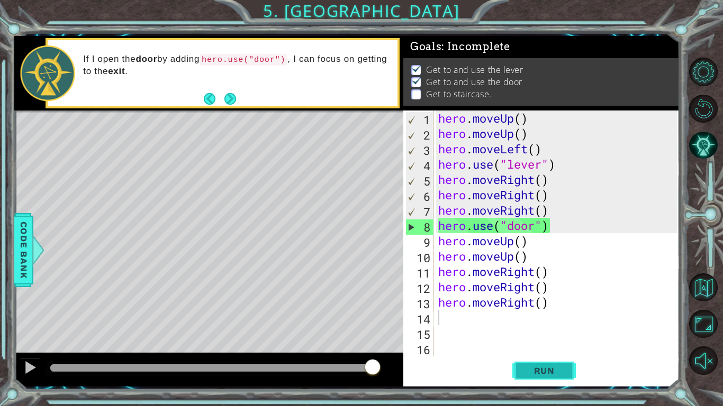
click at [523, 316] on button "Run" at bounding box center [543, 371] width 63 height 28
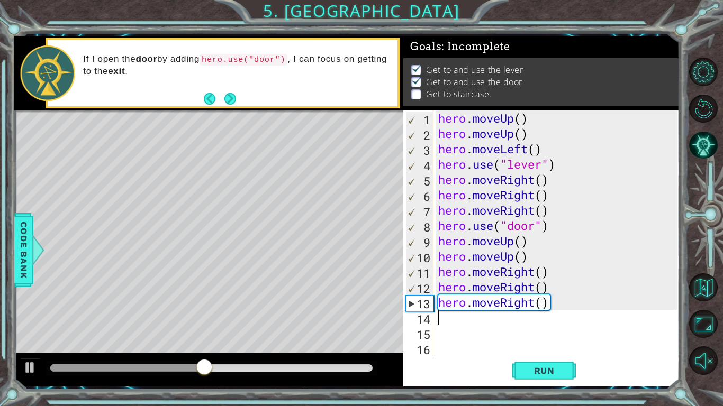
click at [528, 258] on div "hero . moveUp ( ) hero . moveUp ( ) hero . moveLeft ( ) hero . use ( "lever" ) …" at bounding box center [559, 249] width 246 height 276
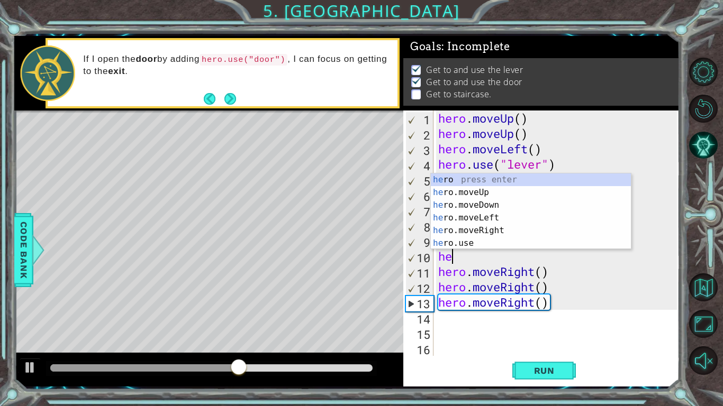
type textarea "h"
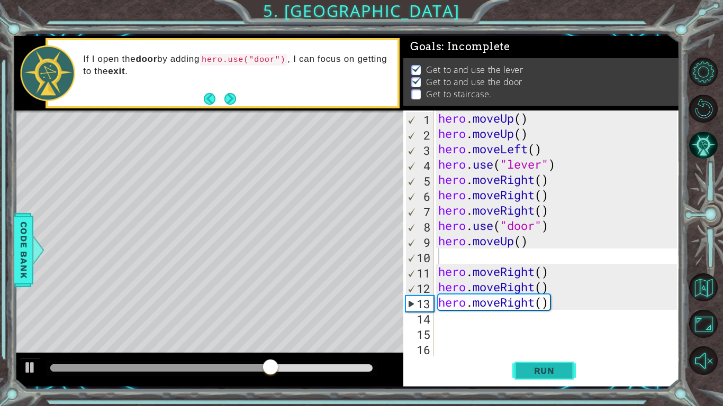
click at [524, 316] on span "Run" at bounding box center [544, 370] width 42 height 11
type textarea "h"
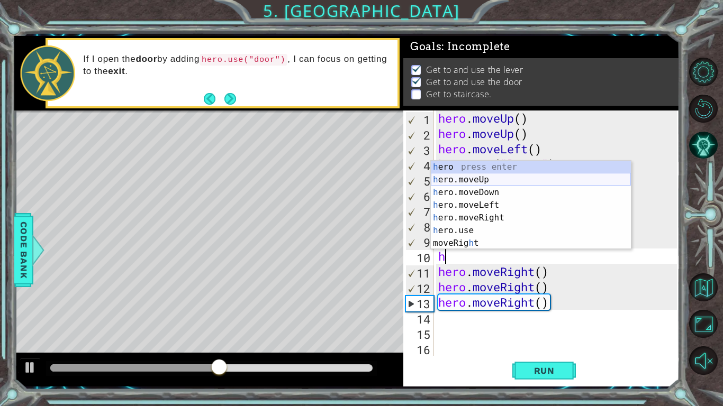
click at [493, 178] on div "h ero press enter h ero.moveUp press enter h ero.moveDown press enter h ero.mov…" at bounding box center [531, 218] width 200 height 114
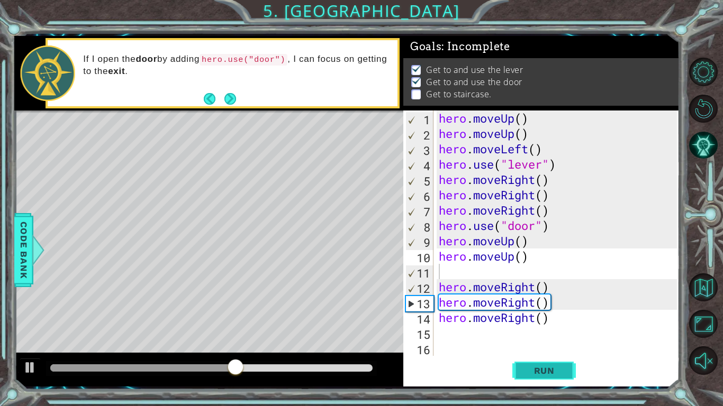
click at [540, 316] on span "Run" at bounding box center [544, 370] width 42 height 11
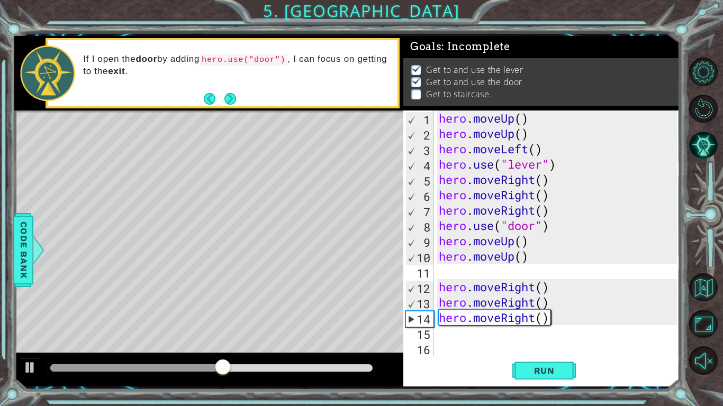
click at [548, 315] on div "hero . moveUp ( ) hero . moveUp ( ) hero . moveLeft ( ) hero . use ( "lever" ) …" at bounding box center [558, 249] width 245 height 276
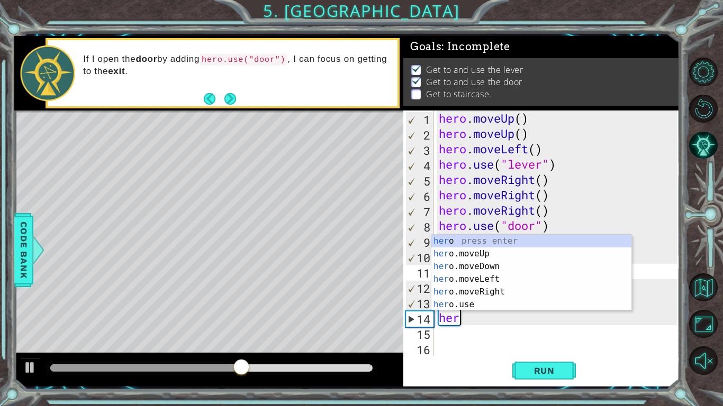
type textarea "h"
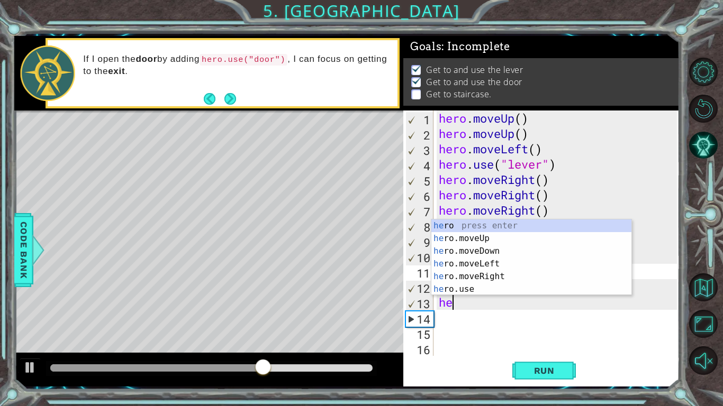
type textarea "h"
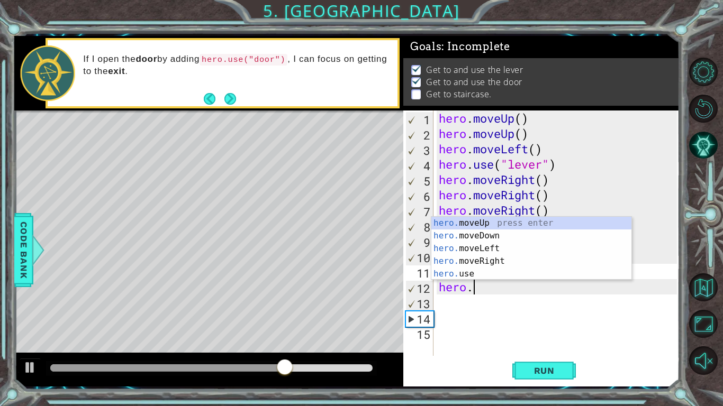
type textarea "h"
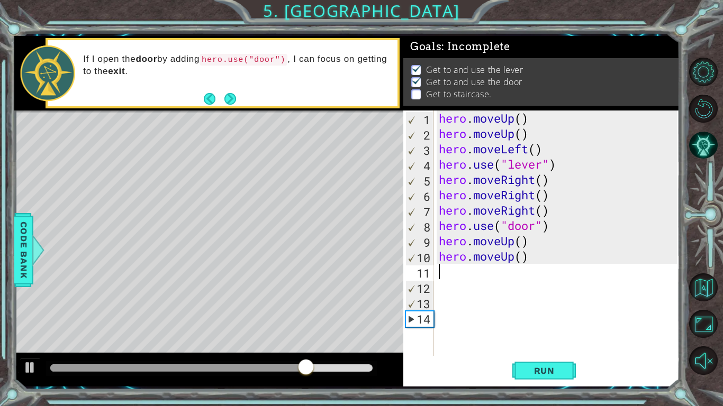
type textarea "h"
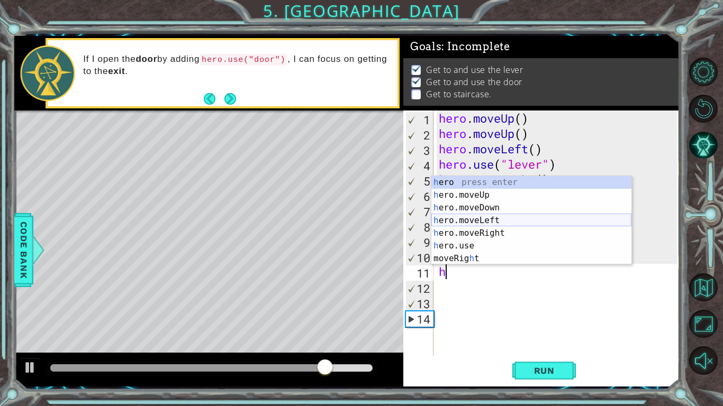
click at [481, 220] on div "h ero press enter h ero.moveUp press enter h ero.moveDown press enter h ero.mov…" at bounding box center [531, 233] width 200 height 114
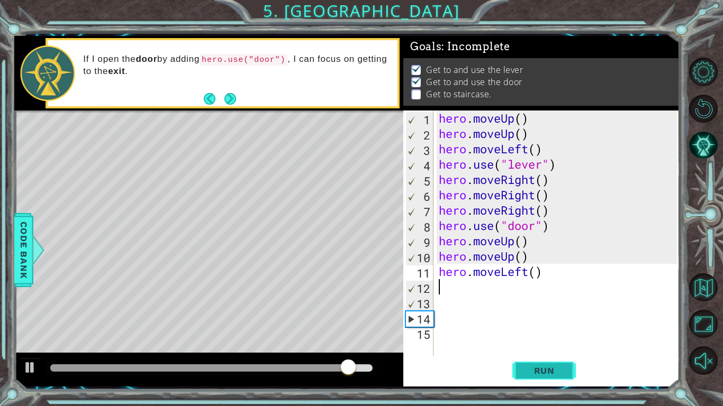
click at [559, 316] on span "Run" at bounding box center [544, 370] width 42 height 11
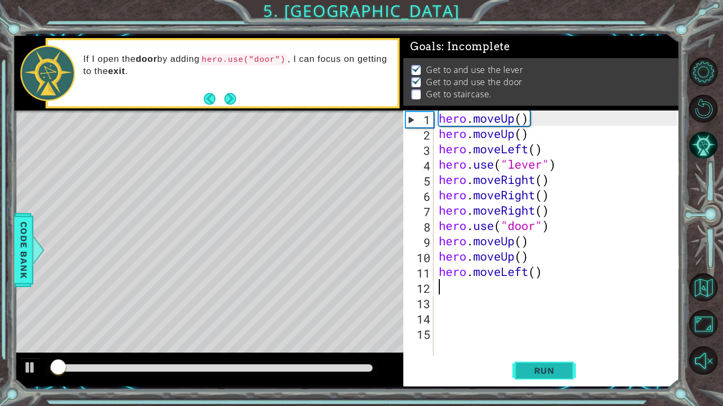
click at [559, 316] on span "Run" at bounding box center [544, 370] width 42 height 11
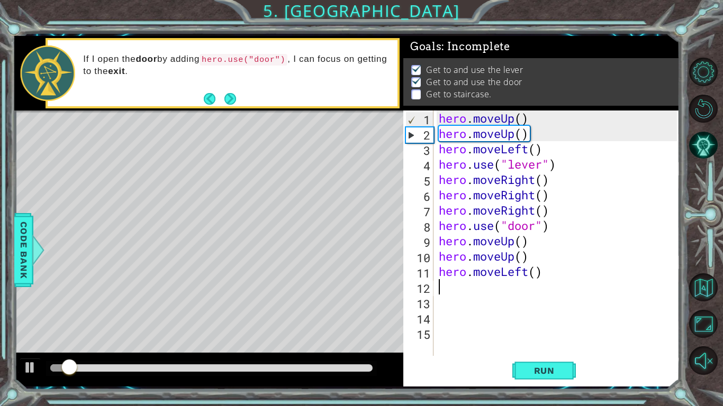
type textarea "h"
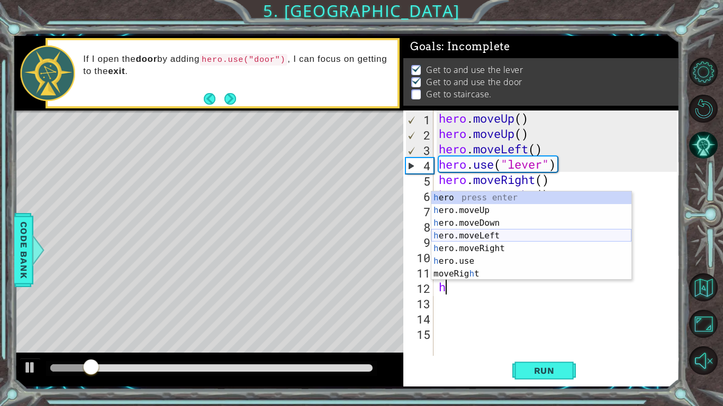
click at [495, 239] on div "h ero press enter h ero.moveUp press enter h ero.moveDown press enter h ero.mov…" at bounding box center [531, 248] width 200 height 114
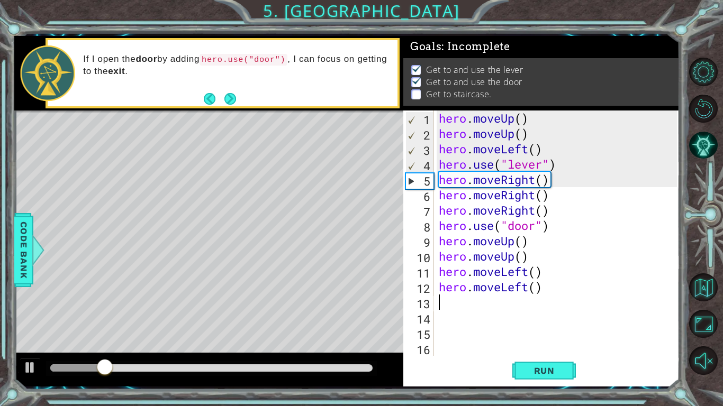
type textarea "h"
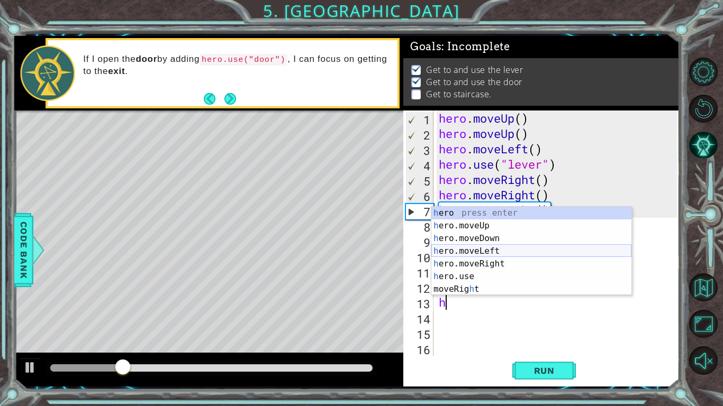
click at [496, 249] on div "h ero press enter h ero.moveUp press enter h ero.moveDown press enter h ero.mov…" at bounding box center [531, 264] width 200 height 114
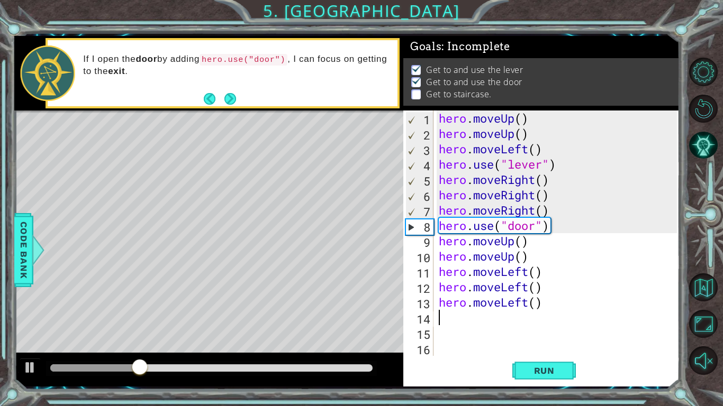
type textarea "h"
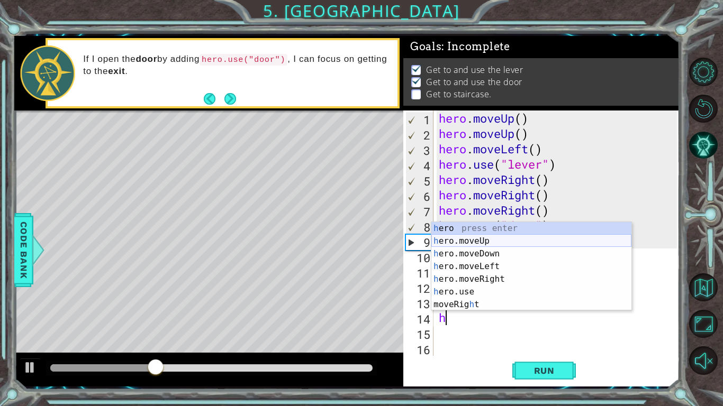
click at [492, 240] on div "h ero press enter h ero.moveUp press enter h ero.moveDown press enter h ero.mov…" at bounding box center [531, 279] width 200 height 114
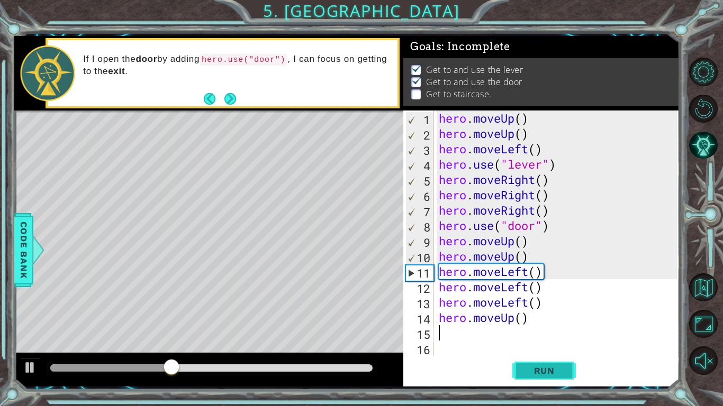
click at [553, 316] on button "Run" at bounding box center [543, 371] width 63 height 28
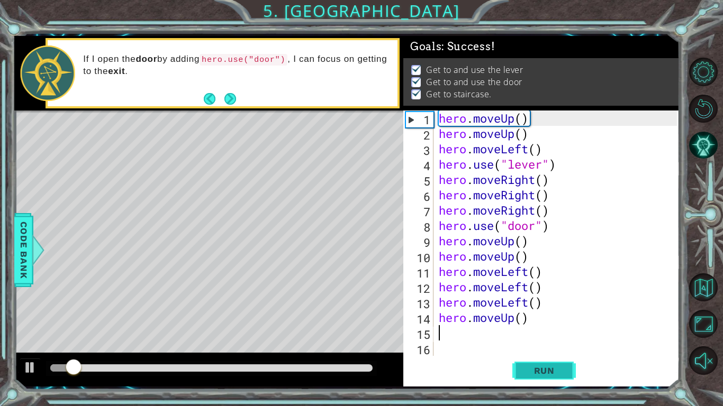
click at [553, 316] on button "Run" at bounding box center [543, 371] width 63 height 28
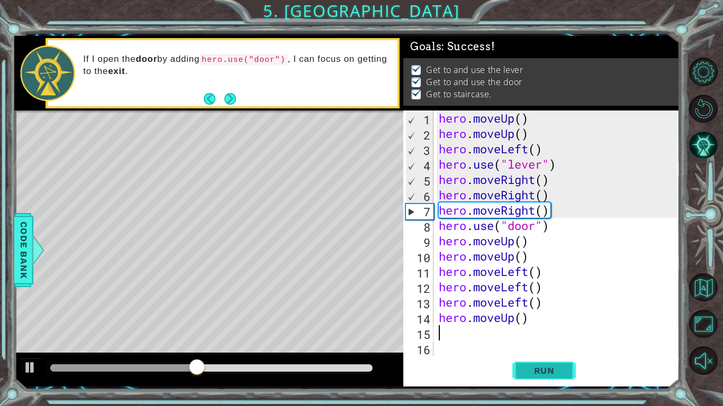
click at [553, 316] on span "Run" at bounding box center [544, 370] width 42 height 11
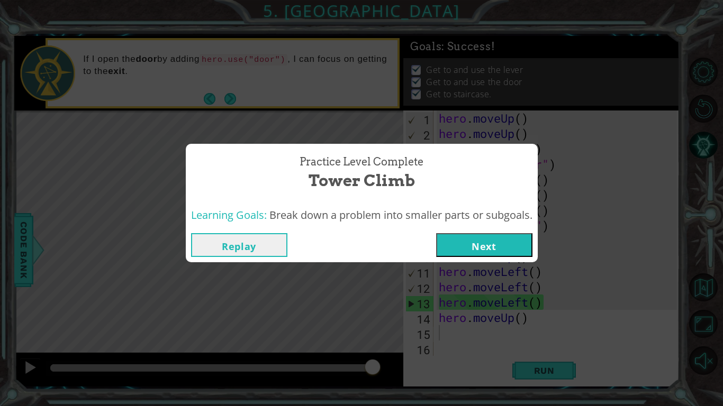
click at [510, 247] on button "Next" at bounding box center [484, 245] width 96 height 24
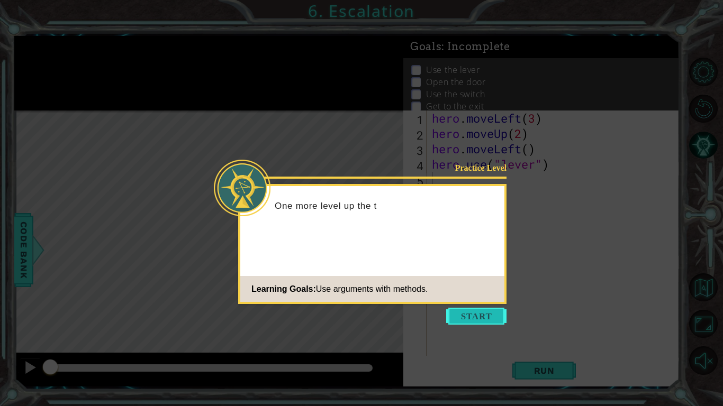
click at [488, 309] on button "Start" at bounding box center [476, 316] width 60 height 17
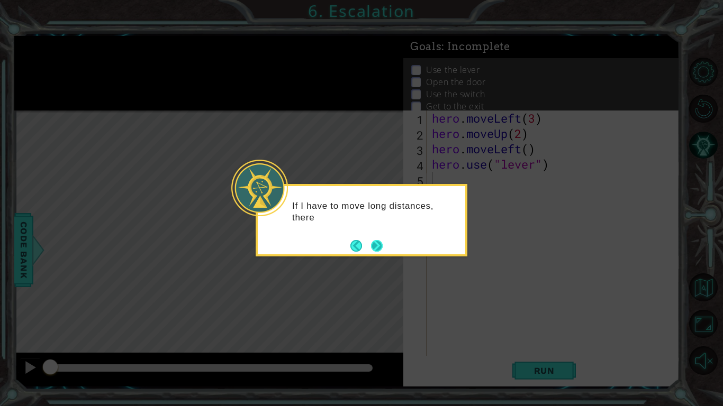
click at [377, 246] on button "Next" at bounding box center [377, 246] width 12 height 12
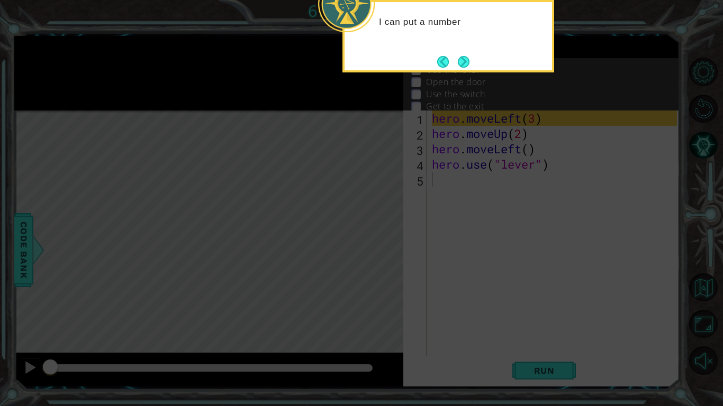
click at [403, 214] on icon at bounding box center [361, 65] width 723 height 681
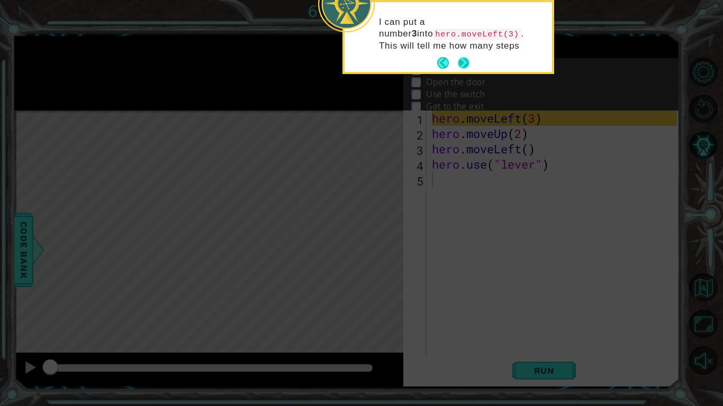
click at [458, 57] on button "Next" at bounding box center [464, 63] width 12 height 12
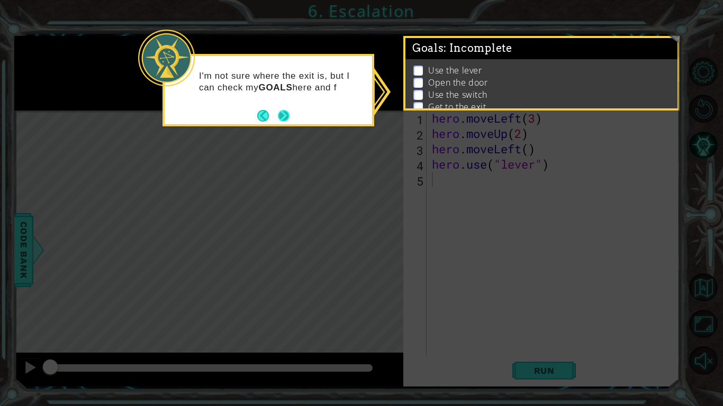
click at [288, 114] on button "Next" at bounding box center [284, 115] width 12 height 12
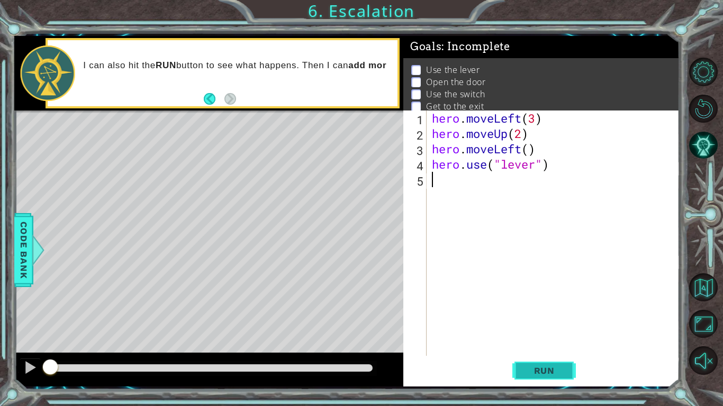
click at [544, 316] on span "Run" at bounding box center [544, 370] width 42 height 11
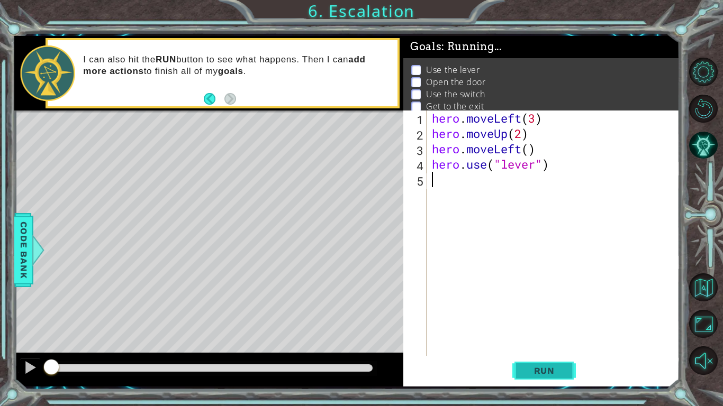
click at [544, 316] on span "Run" at bounding box center [544, 370] width 42 height 11
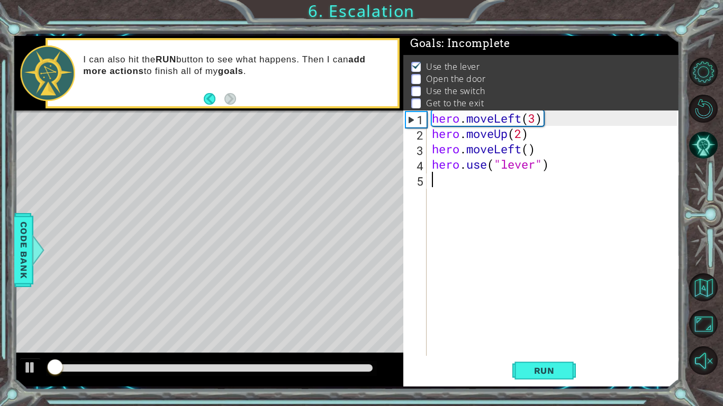
scroll to position [4, 0]
click at [555, 316] on span "Run" at bounding box center [544, 370] width 42 height 11
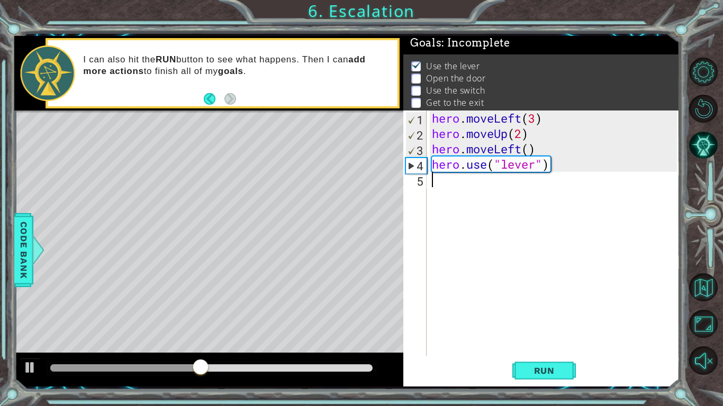
click at [441, 178] on div "hero . moveLeft ( 3 ) hero . moveUp ( 2 ) hero . moveLeft ( ) hero . use ( "lev…" at bounding box center [555, 249] width 252 height 276
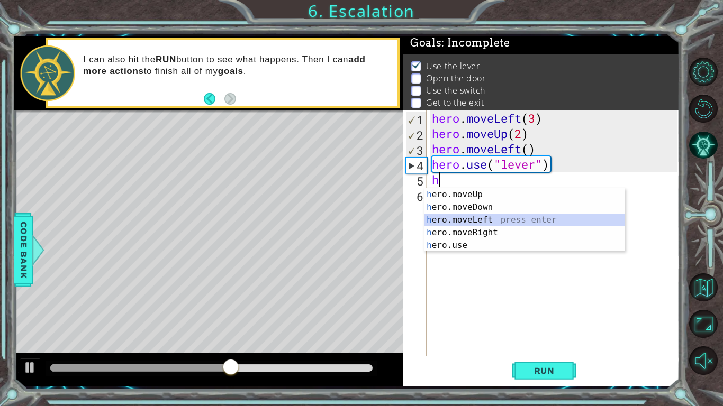
click at [497, 221] on div "h ero.moveUp press enter h ero.moveDown press enter h ero.moveLeft press enter …" at bounding box center [524, 232] width 200 height 89
type textarea "hero.moveLeft(1)"
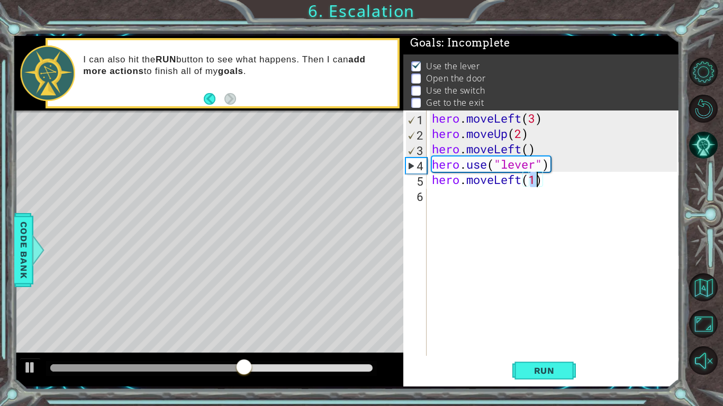
click at [446, 198] on div "hero . moveLeft ( 3 ) hero . moveUp ( 2 ) hero . moveLeft ( ) hero . use ( "lev…" at bounding box center [555, 249] width 252 height 276
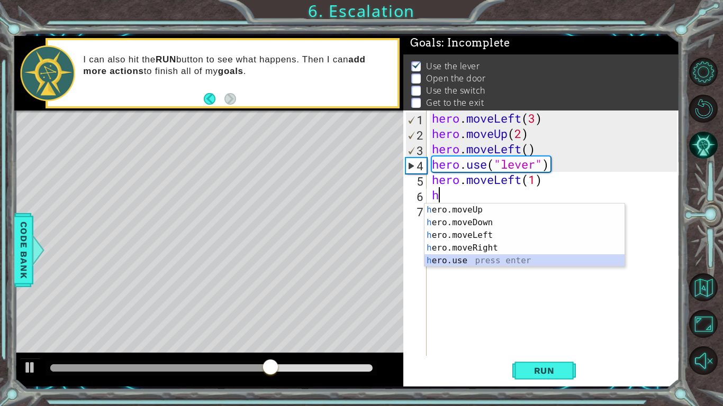
click at [445, 261] on div "h ero.moveUp press enter h ero.moveDown press enter h ero.moveLeft press enter …" at bounding box center [524, 248] width 200 height 89
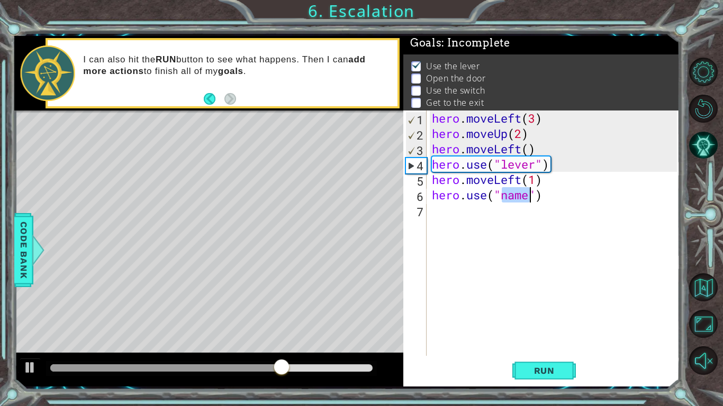
click at [525, 195] on div "hero . moveLeft ( 3 ) hero . moveUp ( 2 ) hero . moveLeft ( ) hero . use ( "lev…" at bounding box center [552, 233] width 247 height 245
click at [528, 195] on div "hero . moveLeft ( 3 ) hero . moveUp ( 2 ) hero . moveLeft ( ) hero . use ( "lev…" at bounding box center [555, 249] width 252 height 276
type textarea "hero.use("door")"
click at [439, 218] on div "hero . moveLeft ( 3 ) hero . moveUp ( 2 ) hero . moveLeft ( ) hero . use ( "lev…" at bounding box center [555, 249] width 252 height 276
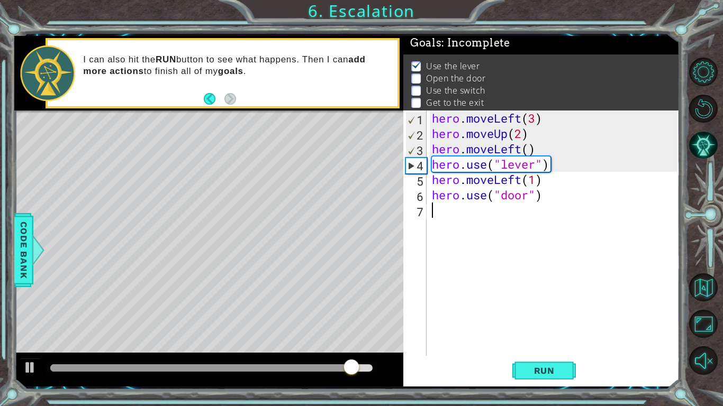
scroll to position [0, 0]
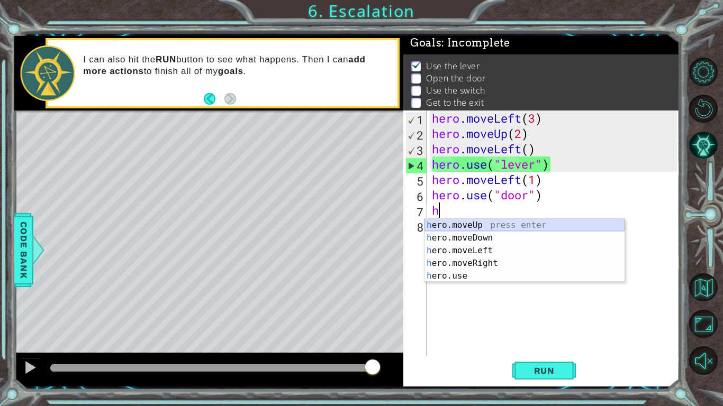
click at [478, 225] on div "h ero.moveUp press enter h ero.moveDown press enter h ero.moveLeft press enter …" at bounding box center [524, 263] width 200 height 89
type textarea "hero.moveUp(1)"
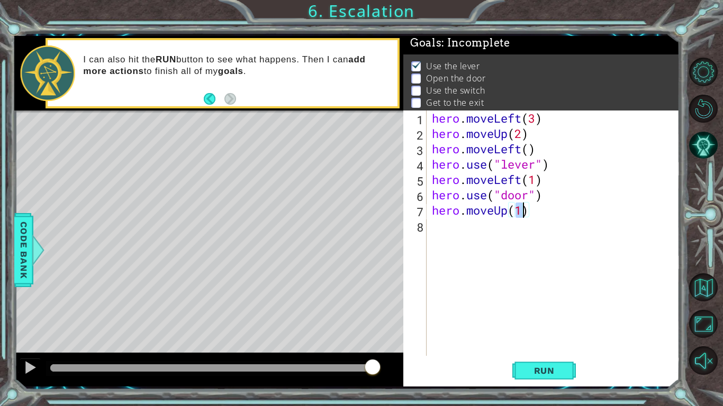
click at [441, 230] on div "hero . moveLeft ( 3 ) hero . moveUp ( 2 ) hero . moveLeft ( ) hero . use ( "lev…" at bounding box center [555, 249] width 252 height 276
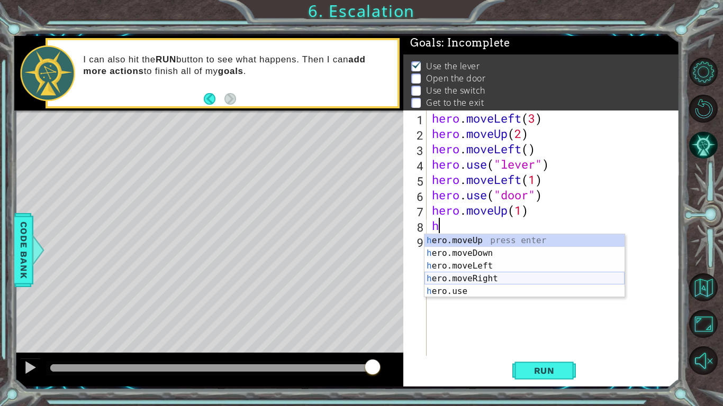
click at [475, 277] on div "h ero.moveUp press enter h ero.moveDown press enter h ero.moveLeft press enter …" at bounding box center [524, 278] width 200 height 89
type textarea "hero.moveRight(1)"
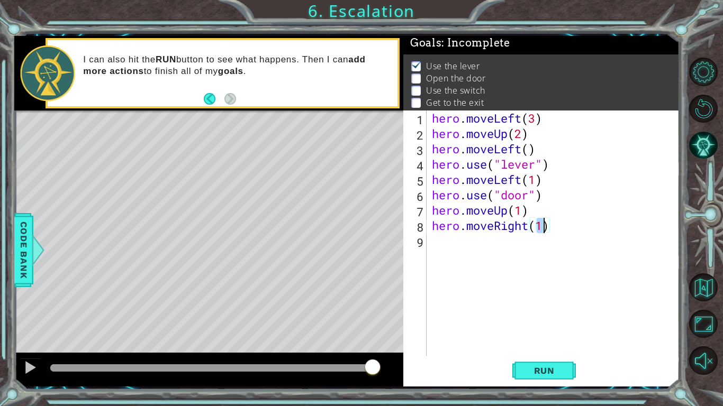
click at [437, 249] on div "hero . moveLeft ( 3 ) hero . moveUp ( 2 ) hero . moveLeft ( ) hero . use ( "lev…" at bounding box center [555, 249] width 252 height 276
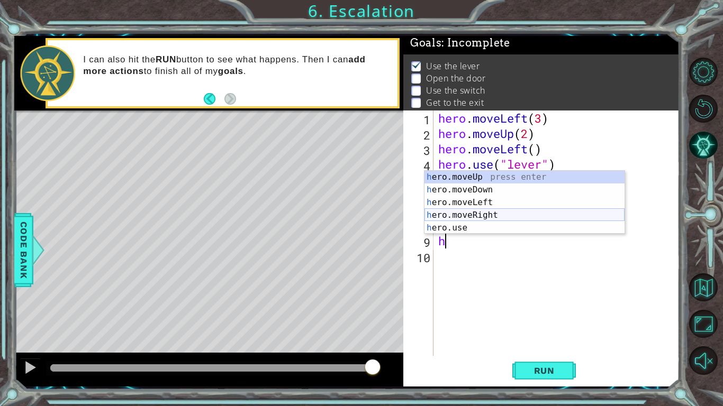
click at [490, 214] on div "h ero.moveUp press enter h ero.moveDown press enter h ero.moveLeft press enter …" at bounding box center [524, 215] width 200 height 89
type textarea "hero.moveRight(1)"
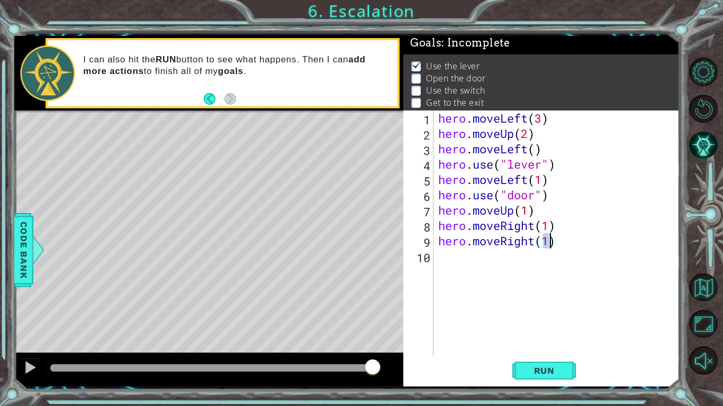
click at [451, 258] on div "hero . moveLeft ( 3 ) hero . moveUp ( 2 ) hero . moveLeft ( ) hero . use ( "lev…" at bounding box center [559, 249] width 246 height 276
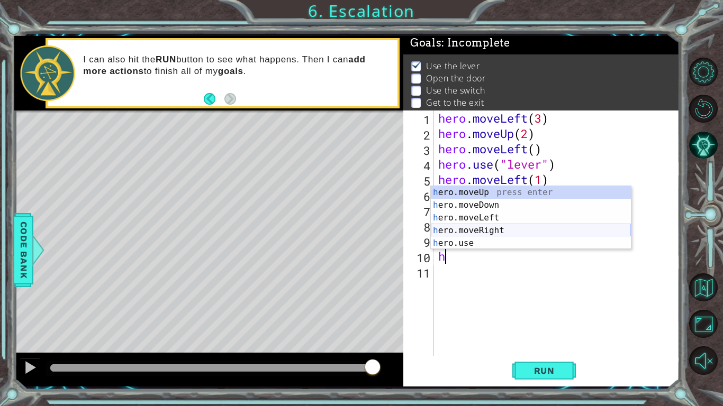
click at [491, 234] on div "h ero.moveUp press enter h ero.moveDown press enter h ero.moveLeft press enter …" at bounding box center [531, 230] width 200 height 89
type textarea "hero.moveRight(1)"
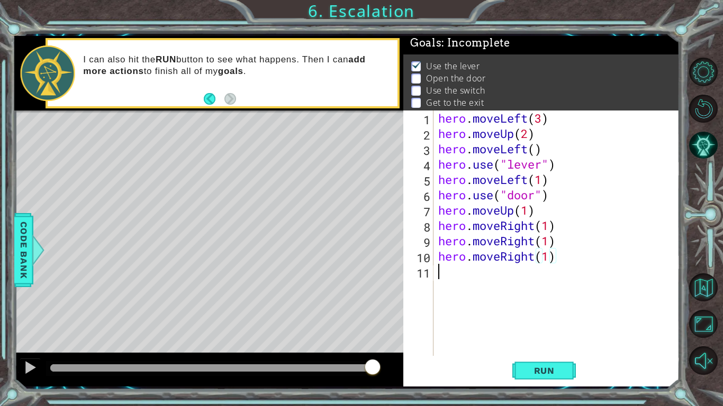
click at [451, 270] on div "hero . moveLeft ( 3 ) hero . moveUp ( 2 ) hero . moveLeft ( ) hero . use ( "lev…" at bounding box center [559, 249] width 246 height 276
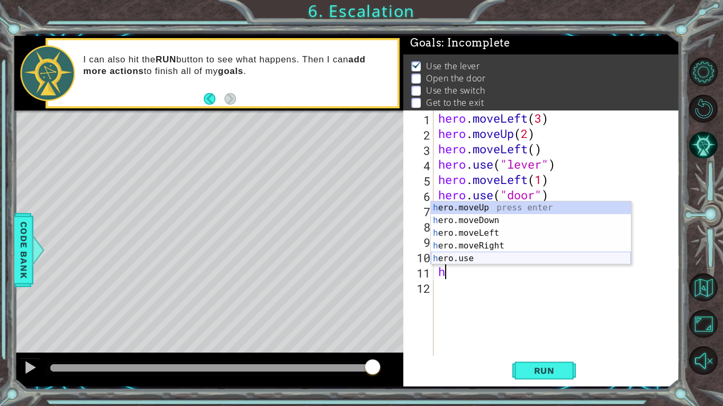
click at [456, 253] on div "h ero.moveUp press enter h ero.moveDown press enter h ero.moveLeft press enter …" at bounding box center [531, 246] width 200 height 89
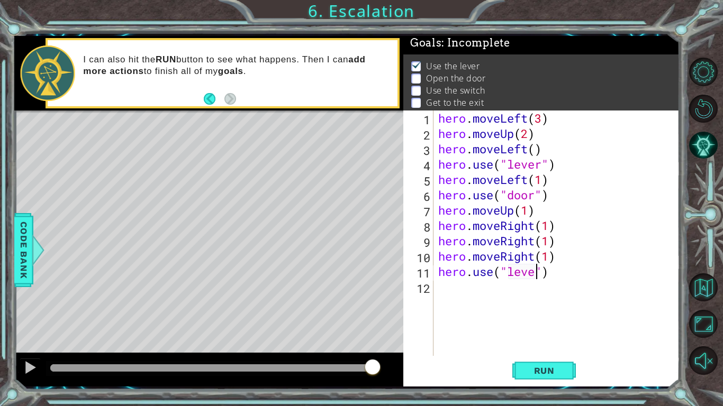
scroll to position [0, 5]
click at [537, 260] on div "hero . moveLeft ( 3 ) hero . moveUp ( 2 ) hero . moveLeft ( ) hero . use ( "lev…" at bounding box center [559, 249] width 246 height 276
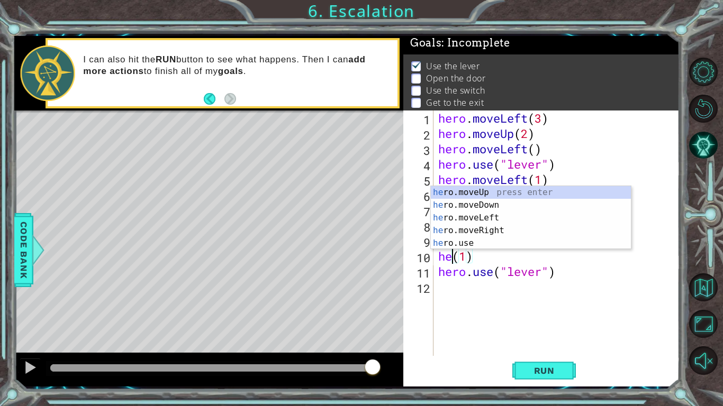
scroll to position [0, 1]
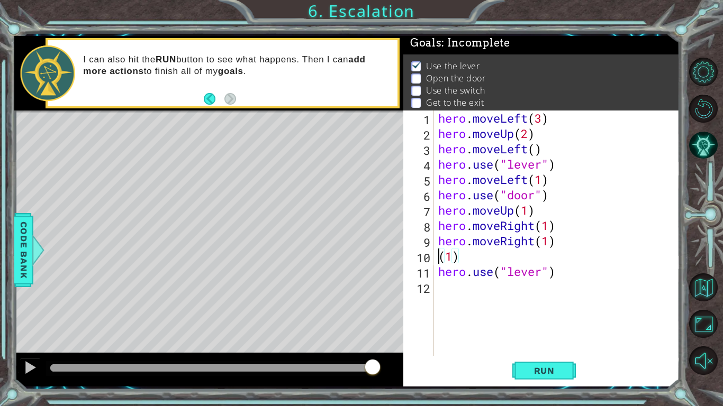
click at [468, 261] on div "hero . moveLeft ( 3 ) hero . moveUp ( 2 ) hero . moveLeft ( ) hero . use ( "lev…" at bounding box center [559, 249] width 246 height 276
type textarea "("
click at [559, 316] on span "Run" at bounding box center [544, 370] width 42 height 11
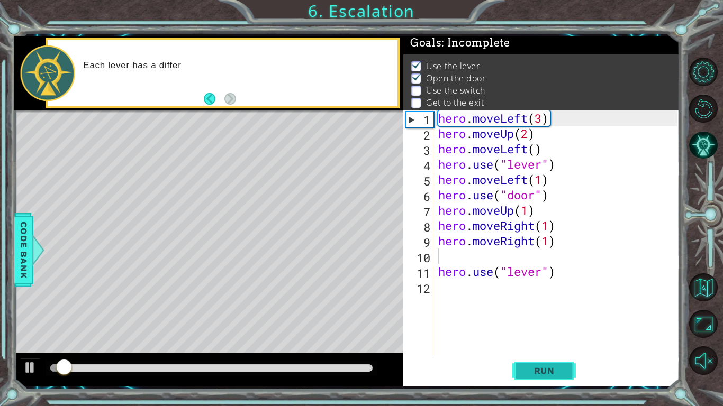
click at [557, 316] on span "Run" at bounding box center [544, 370] width 42 height 11
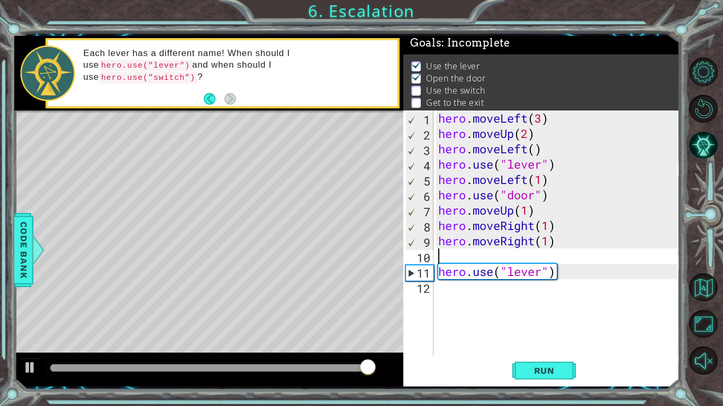
click at [562, 245] on div "hero . moveLeft ( 3 ) hero . moveUp ( 2 ) hero . moveLeft ( ) hero . use ( "lev…" at bounding box center [559, 249] width 246 height 276
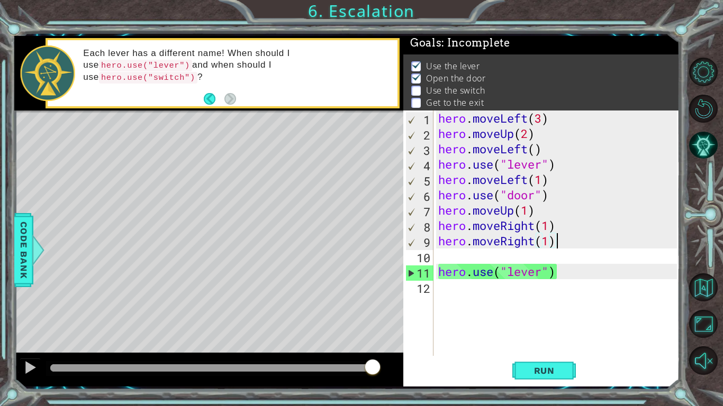
click at [562, 245] on div "hero . moveLeft ( 3 ) hero . moveUp ( 2 ) hero . moveLeft ( ) hero . use ( "lev…" at bounding box center [559, 249] width 246 height 276
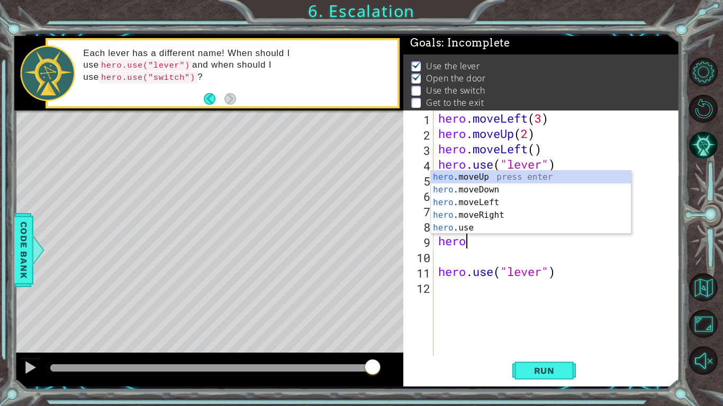
type textarea "h"
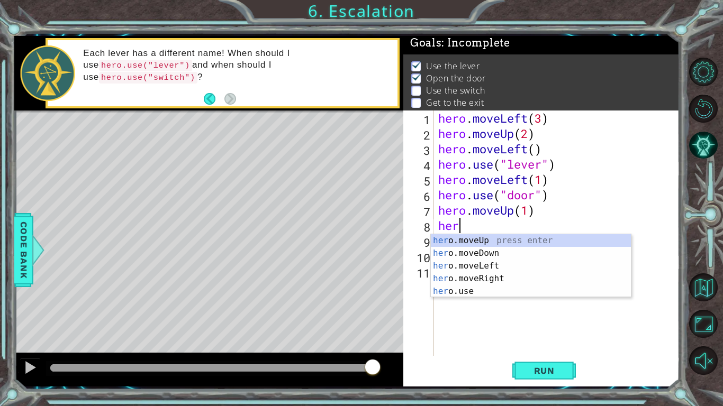
type textarea "h"
click at [504, 240] on div "h ero.moveUp press enter h ero.moveDown press enter h ero.moveLeft press enter …" at bounding box center [531, 278] width 200 height 89
type textarea "hero.moveUp(1)"
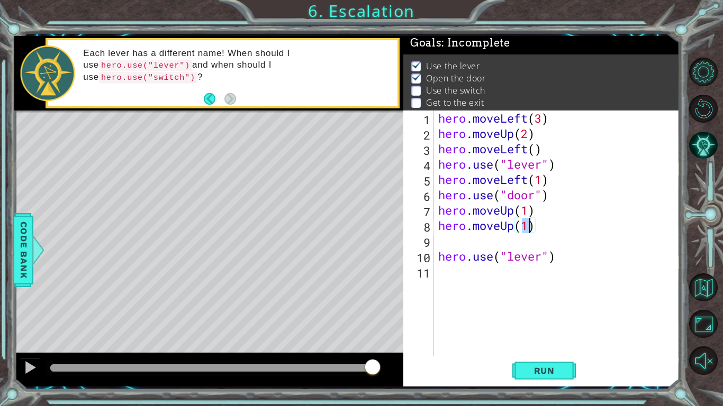
click at [452, 245] on div "hero . moveLeft ( 3 ) hero . moveUp ( 2 ) hero . moveLeft ( ) hero . use ( "lev…" at bounding box center [559, 249] width 246 height 276
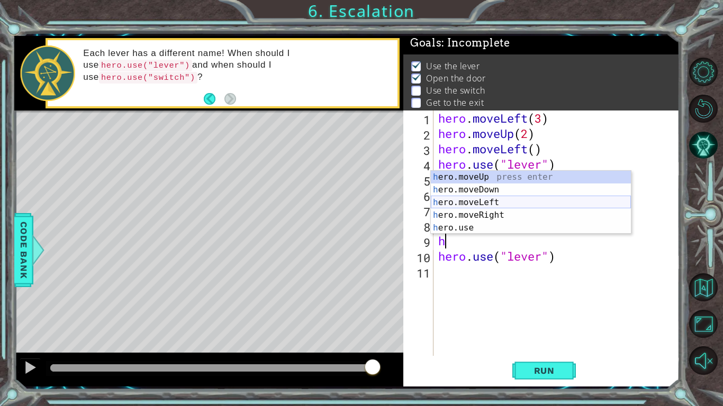
click at [480, 200] on div "h ero.moveUp press enter h ero.moveDown press enter h ero.moveLeft press enter …" at bounding box center [531, 215] width 200 height 89
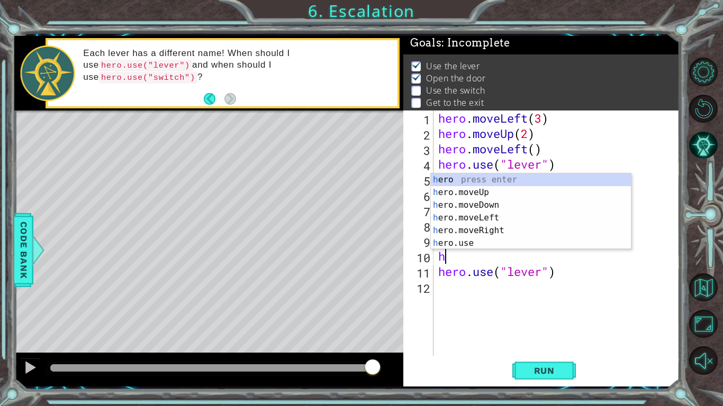
scroll to position [0, 5]
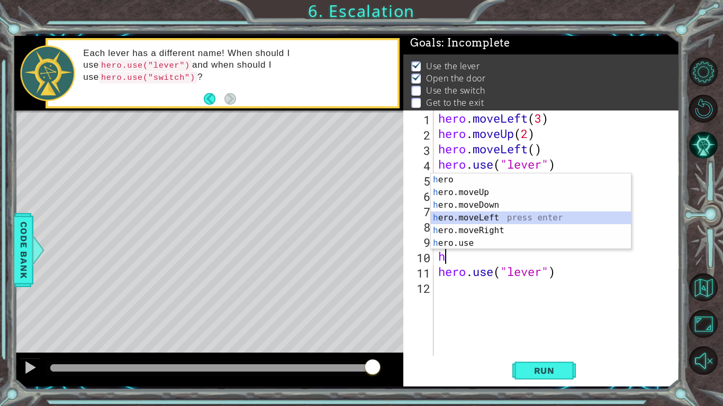
click at [499, 217] on div "h ero press enter h ero.moveUp press enter h ero.moveDown press enter h ero.mov…" at bounding box center [531, 224] width 200 height 102
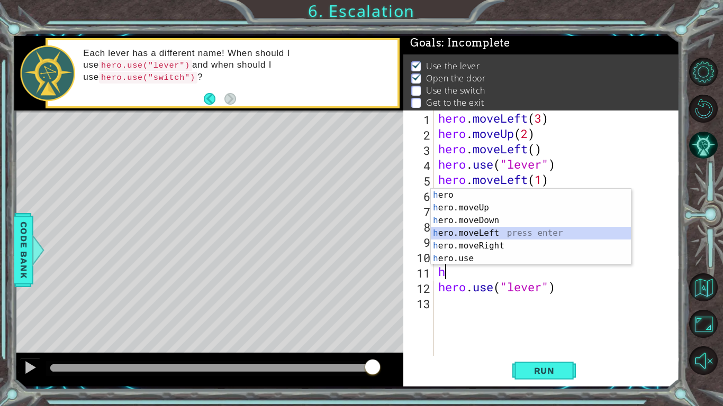
click at [482, 231] on div "h ero press enter h ero.moveUp press enter h ero.moveDown press enter h ero.mov…" at bounding box center [531, 240] width 200 height 102
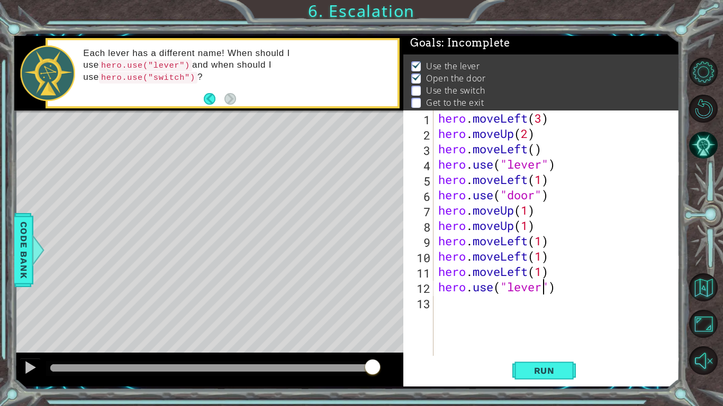
click at [543, 288] on div "hero . moveLeft ( 3 ) hero . moveUp ( 2 ) hero . moveLeft ( ) hero . use ( "lev…" at bounding box center [559, 249] width 246 height 276
click at [552, 316] on span "Run" at bounding box center [544, 370] width 42 height 11
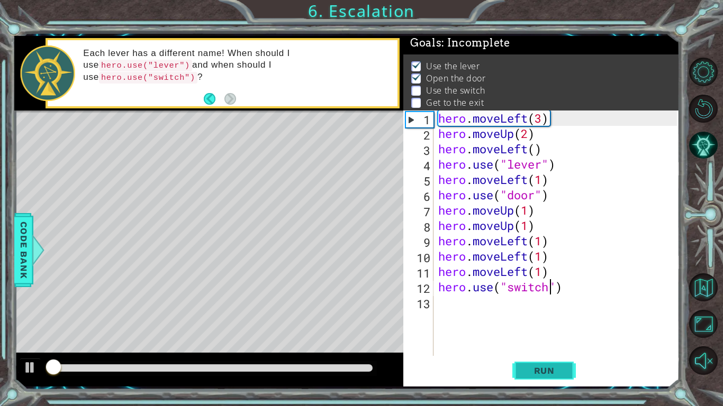
click at [552, 316] on span "Run" at bounding box center [544, 370] width 42 height 11
click at [554, 316] on span "Run" at bounding box center [544, 370] width 42 height 11
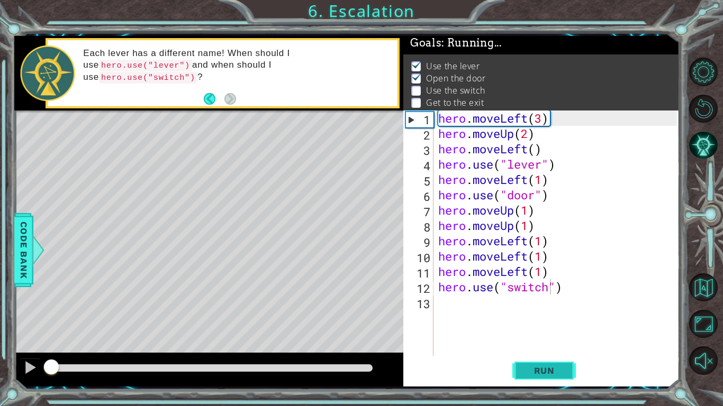
click at [553, 316] on span "Run" at bounding box center [544, 370] width 42 height 11
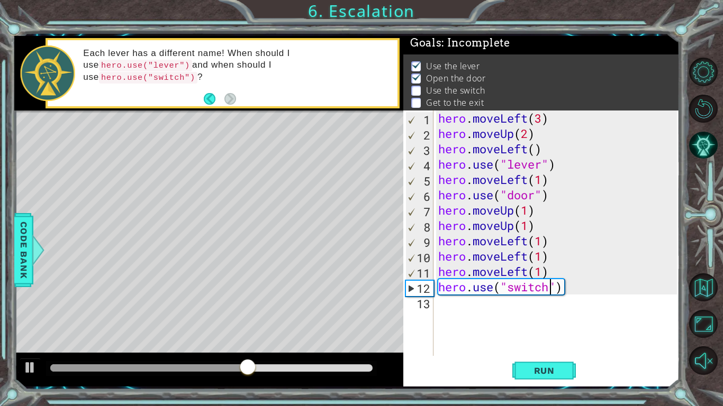
click at [529, 272] on div "hero . moveLeft ( 3 ) hero . moveUp ( 2 ) hero . moveLeft ( ) hero . use ( "lev…" at bounding box center [559, 249] width 246 height 276
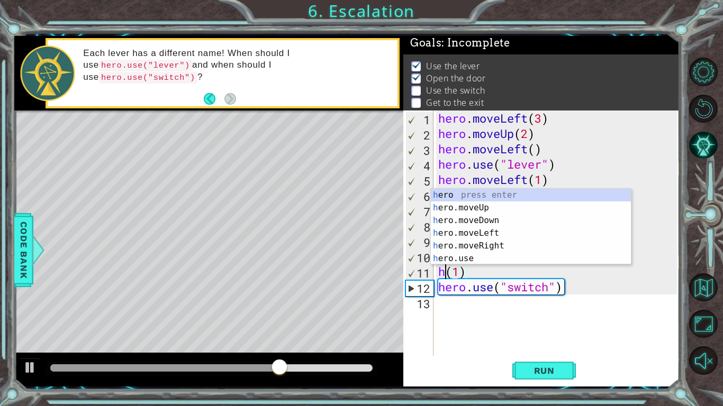
scroll to position [0, 1]
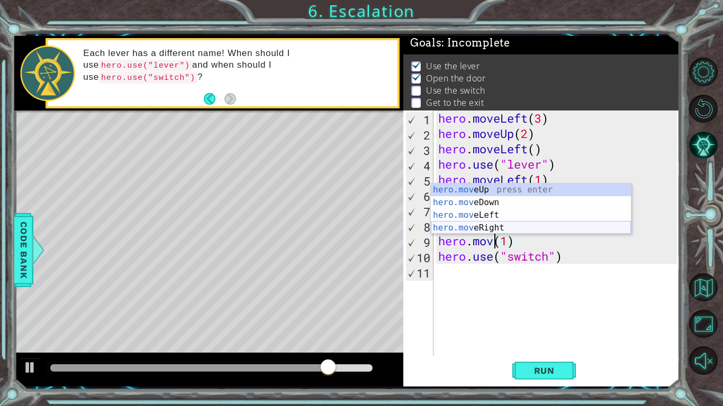
click at [500, 224] on div "hero.mov eUp press enter hero.mov eDown press enter hero.mov eLeft press enter …" at bounding box center [531, 222] width 200 height 76
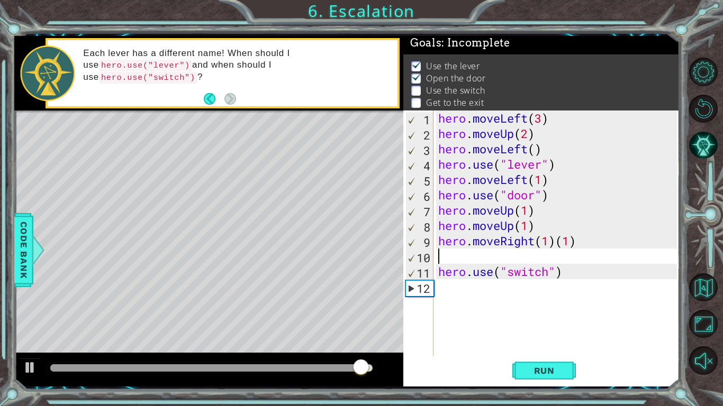
scroll to position [0, 6]
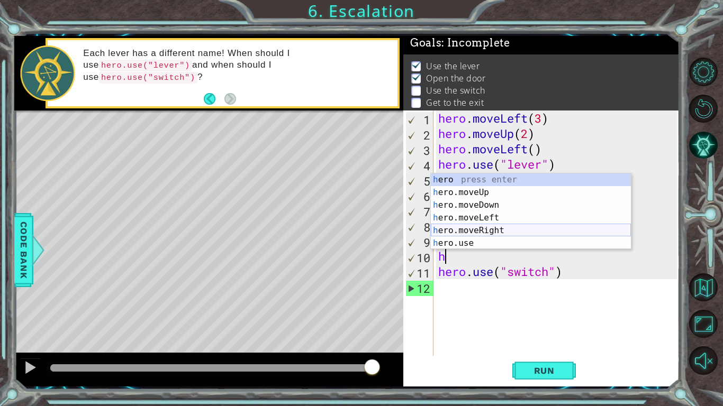
click at [479, 227] on div "h ero press enter h ero.moveUp press enter h ero.moveDown press enter h ero.mov…" at bounding box center [531, 224] width 200 height 102
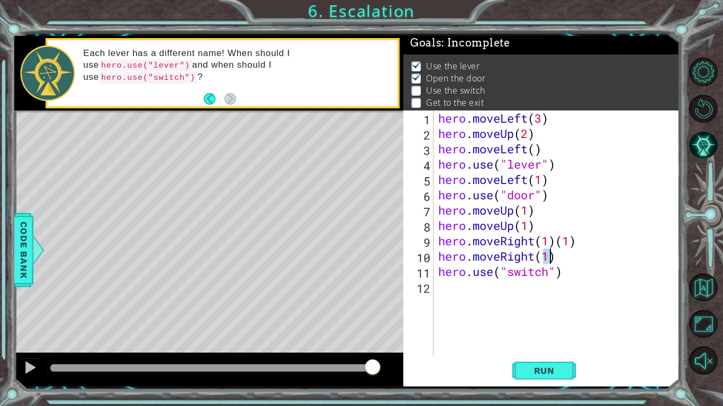
scroll to position [0, 5]
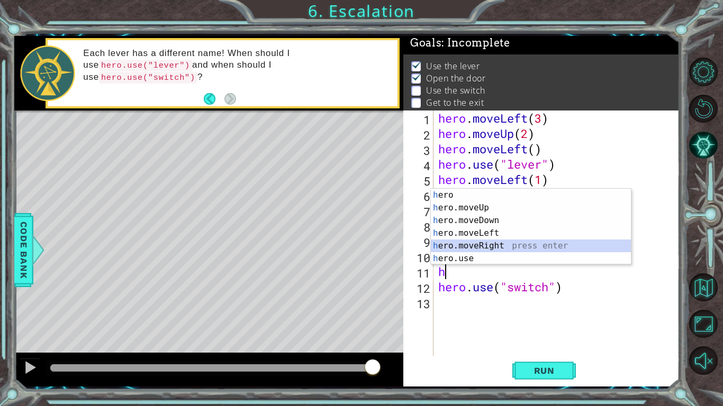
click at [478, 247] on div "h ero press enter h ero.moveUp press enter h ero.moveDown press enter h ero.mov…" at bounding box center [531, 240] width 200 height 102
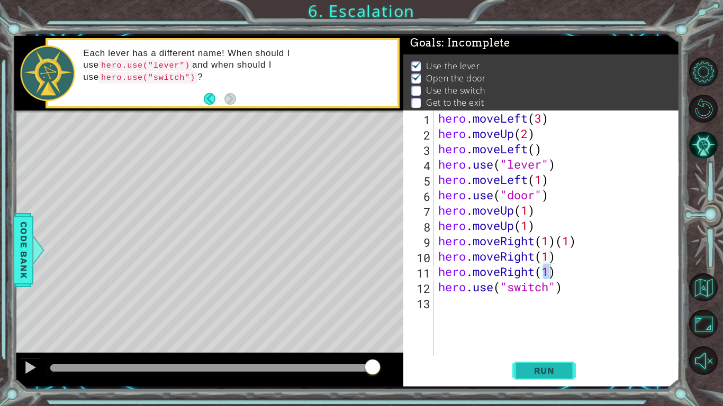
click at [568, 316] on button "Run" at bounding box center [543, 371] width 63 height 28
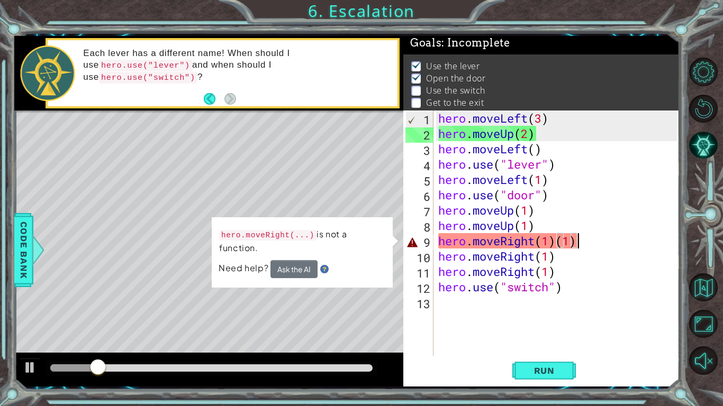
click at [582, 246] on div "hero . moveLeft ( 3 ) hero . moveUp ( 2 ) hero . moveLeft ( ) hero . use ( "lev…" at bounding box center [559, 249] width 246 height 276
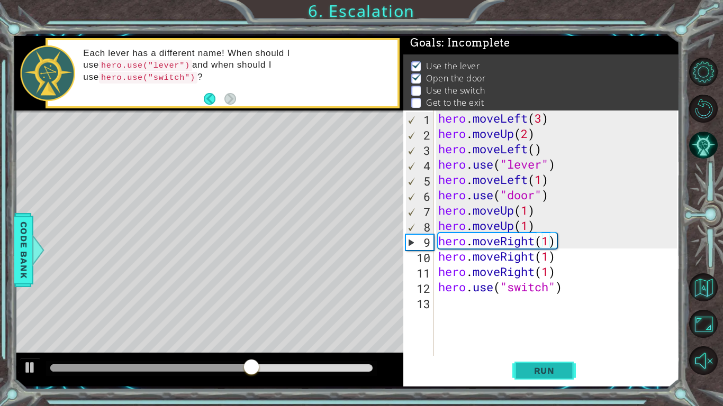
click at [541, 316] on button "Run" at bounding box center [543, 371] width 63 height 28
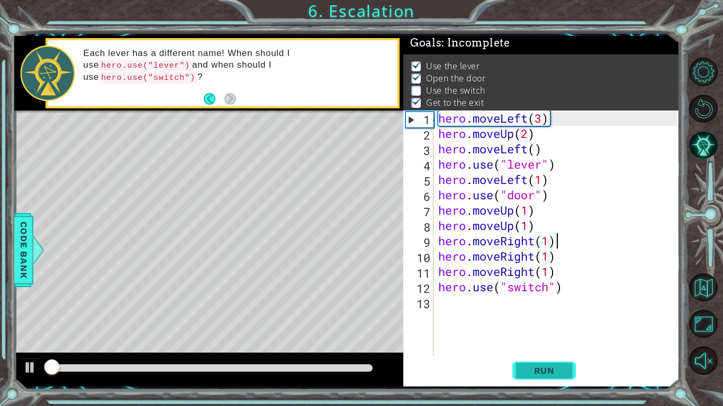
click at [549, 316] on span "Run" at bounding box center [544, 370] width 42 height 11
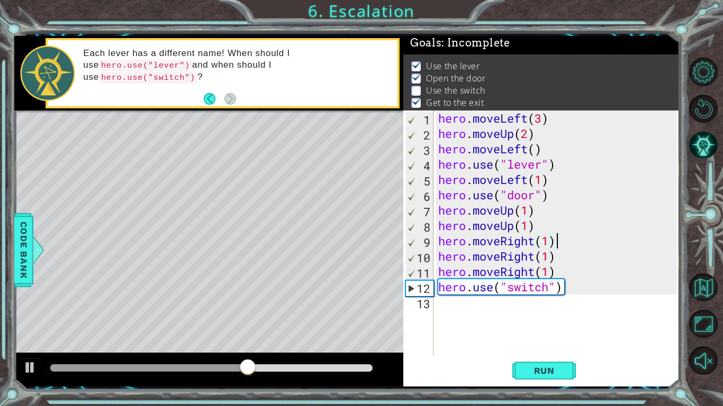
click at [565, 288] on div "hero . moveLeft ( 3 ) hero . moveUp ( 2 ) hero . moveLeft ( ) hero . use ( "lev…" at bounding box center [559, 249] width 246 height 276
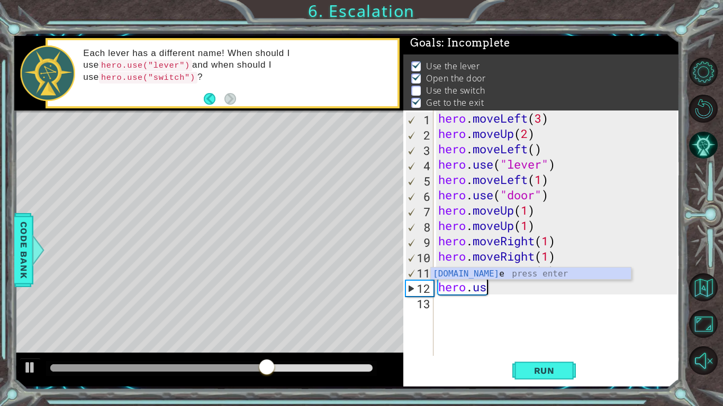
scroll to position [0, 1]
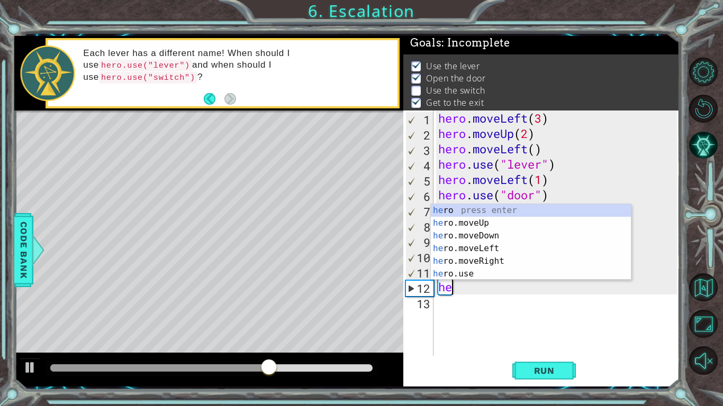
type textarea "h"
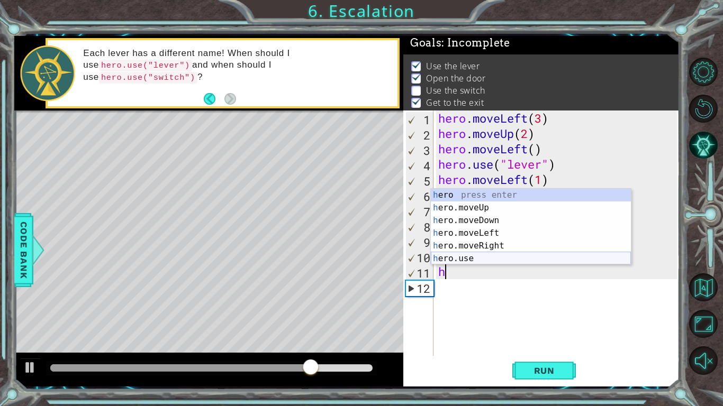
click at [468, 254] on div "h ero press enter h ero.moveUp press enter h ero.moveDown press enter h ero.mov…" at bounding box center [531, 240] width 200 height 102
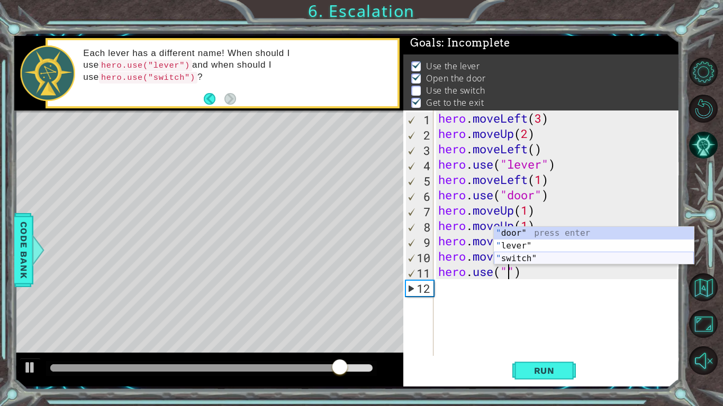
click at [528, 259] on div "" door" press enter " lever" press enter " switch" press enter" at bounding box center [593, 258] width 200 height 63
type textarea "hero.use("switch")"
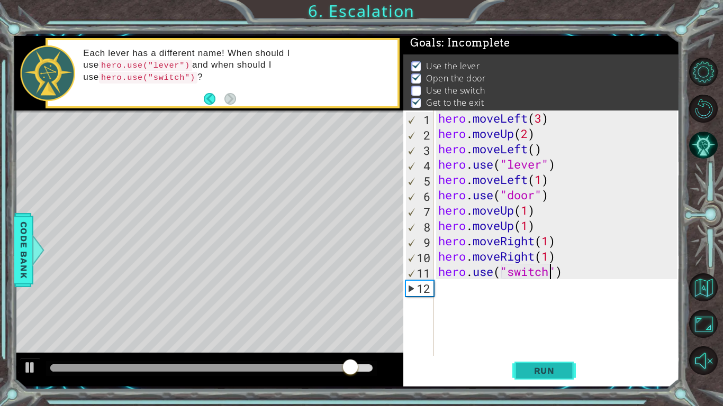
click at [548, 316] on span "Run" at bounding box center [544, 370] width 42 height 11
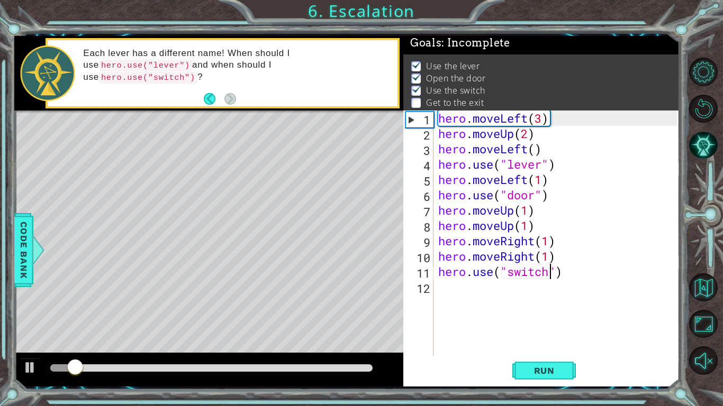
click at [443, 287] on div "hero . moveLeft ( 3 ) hero . moveUp ( 2 ) hero . moveLeft ( ) hero . use ( "lev…" at bounding box center [559, 249] width 246 height 276
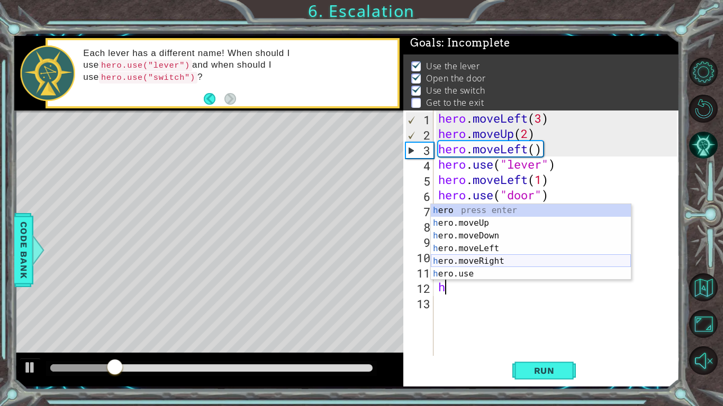
click at [482, 263] on div "h ero press enter h ero.moveUp press enter h ero.moveDown press enter h ero.mov…" at bounding box center [531, 255] width 200 height 102
type textarea "hero.moveRight(1)"
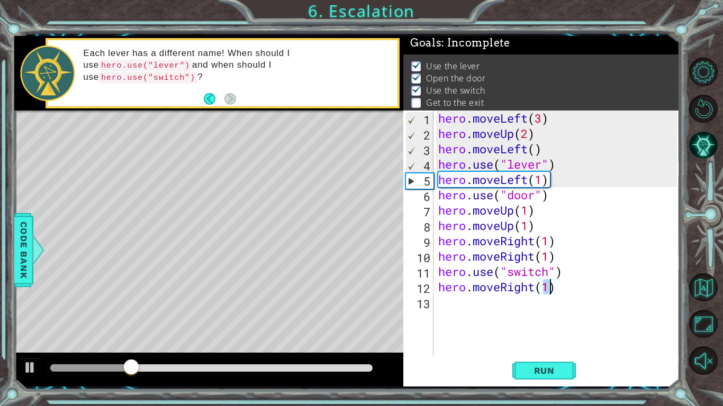
click at [443, 304] on div "hero . moveLeft ( 3 ) hero . moveUp ( 2 ) hero . moveLeft ( ) hero . use ( "lev…" at bounding box center [559, 249] width 246 height 276
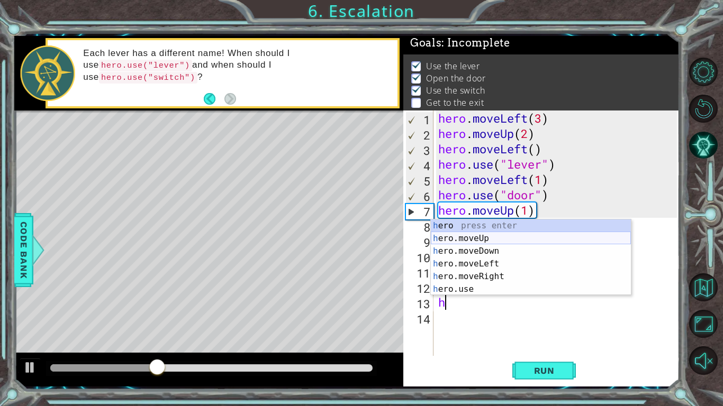
click at [487, 235] on div "h ero press enter h ero.moveUp press enter h ero.moveDown press enter h ero.mov…" at bounding box center [531, 271] width 200 height 102
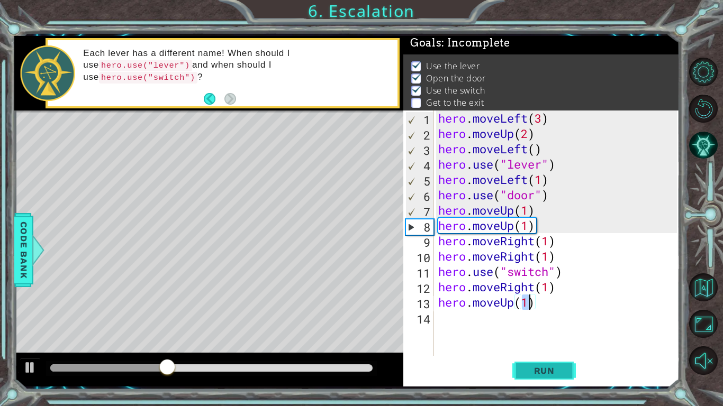
type textarea "hero.moveUp(1)"
click at [531, 316] on span "Run" at bounding box center [544, 370] width 42 height 11
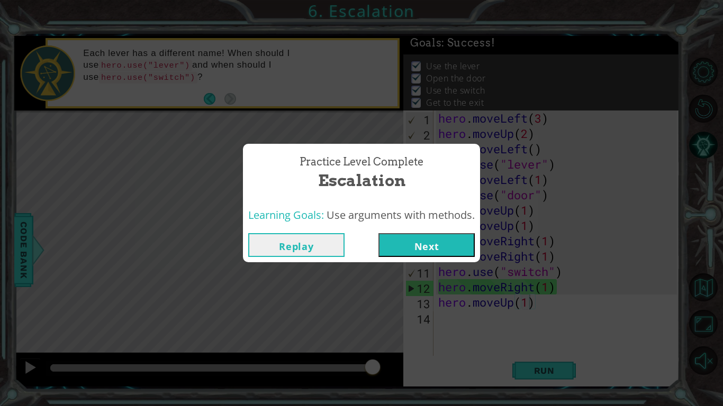
click at [434, 246] on button "Next" at bounding box center [426, 245] width 96 height 24
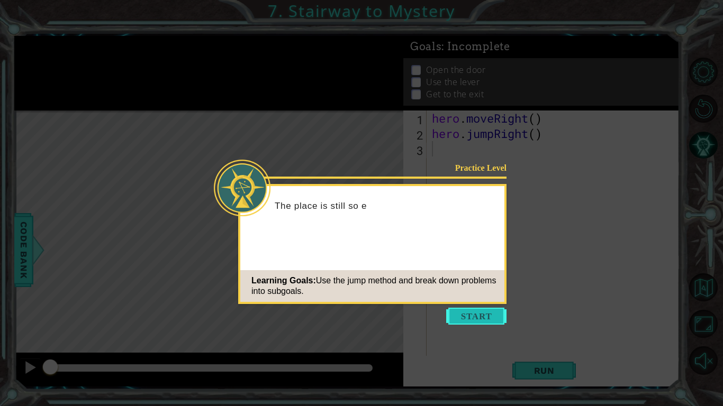
click at [480, 316] on button "Start" at bounding box center [476, 316] width 60 height 17
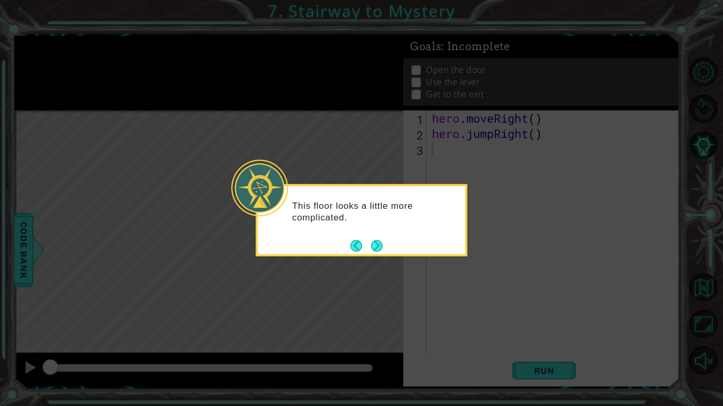
click at [369, 236] on div "This floor looks a little more complicated." at bounding box center [361, 216] width 207 height 53
click at [372, 241] on button "Next" at bounding box center [377, 246] width 12 height 12
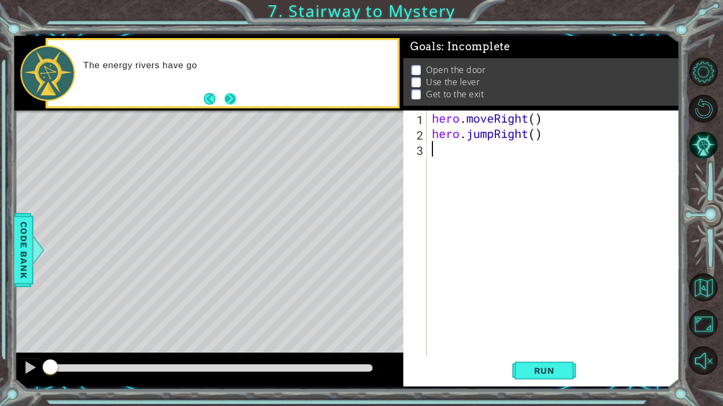
click at [234, 100] on button "Next" at bounding box center [230, 99] width 12 height 12
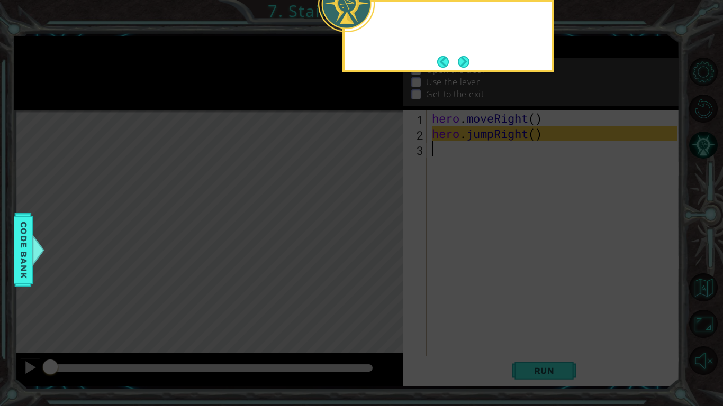
click at [234, 100] on icon at bounding box center [361, 65] width 723 height 681
click at [465, 59] on button "Next" at bounding box center [464, 62] width 12 height 12
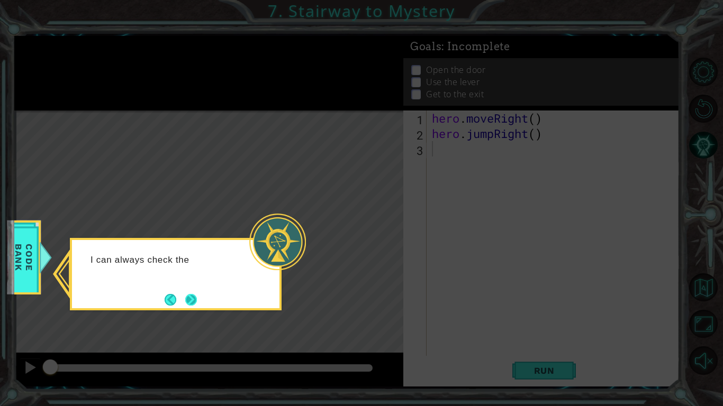
click at [191, 298] on button "Next" at bounding box center [191, 300] width 12 height 12
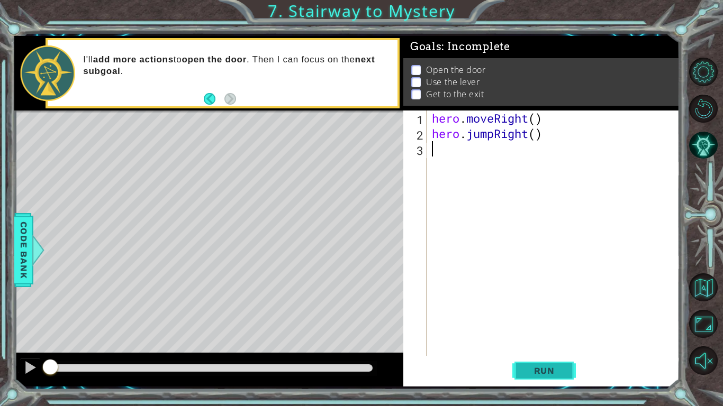
click at [572, 316] on button "Run" at bounding box center [543, 371] width 63 height 28
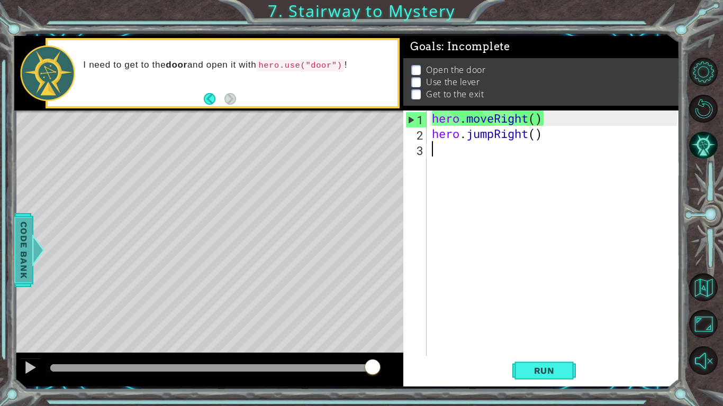
click at [17, 262] on span "Code Bank" at bounding box center [23, 249] width 17 height 65
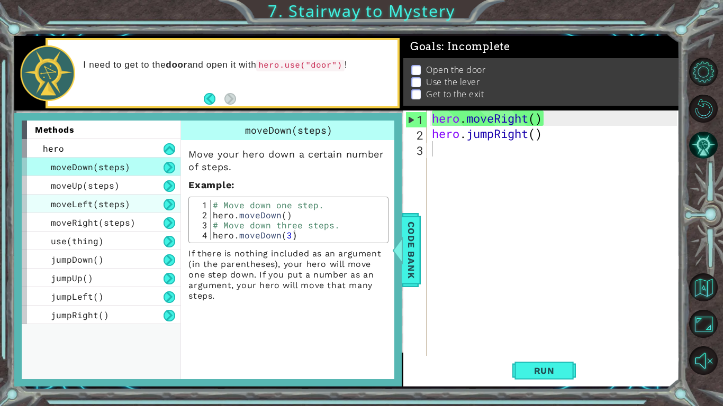
click at [99, 211] on div "moveLeft(steps)" at bounding box center [101, 204] width 159 height 19
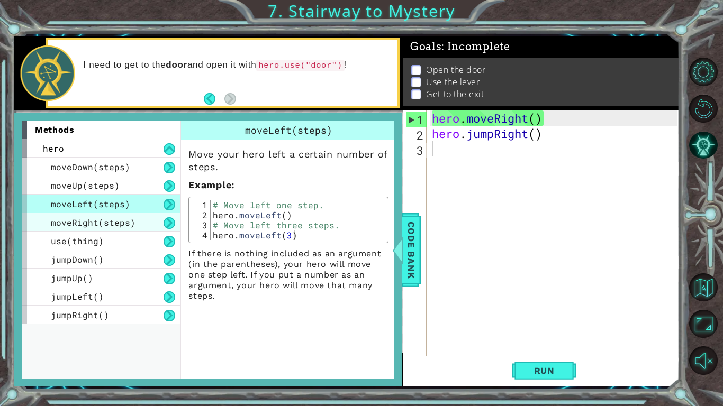
click at [103, 223] on span "moveRight(steps)" at bounding box center [93, 222] width 85 height 11
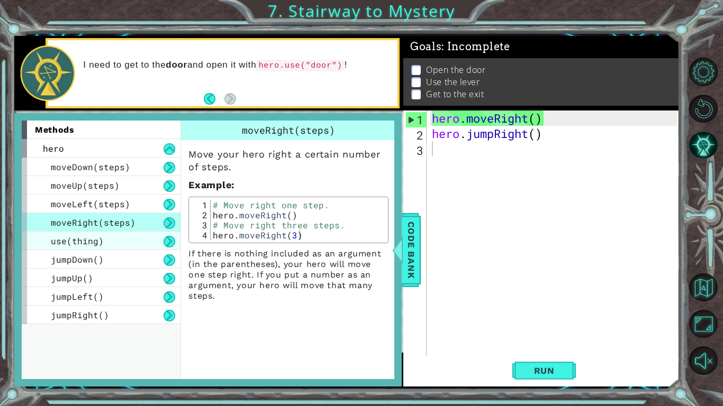
click at [105, 242] on div "use(thing)" at bounding box center [101, 241] width 159 height 19
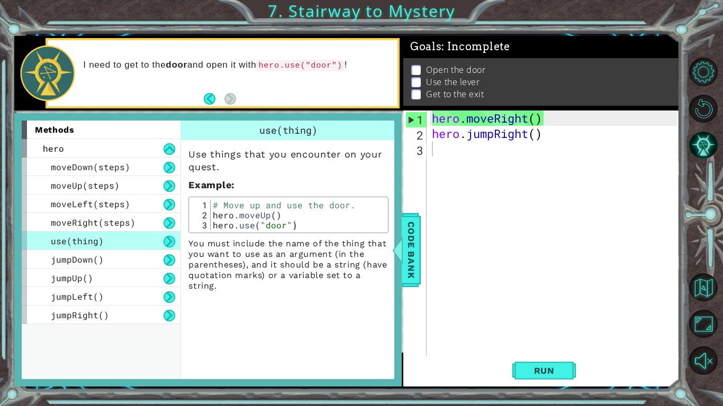
click at [103, 241] on div "use(thing)" at bounding box center [101, 241] width 159 height 19
click at [114, 272] on div "jumpUp()" at bounding box center [101, 278] width 159 height 19
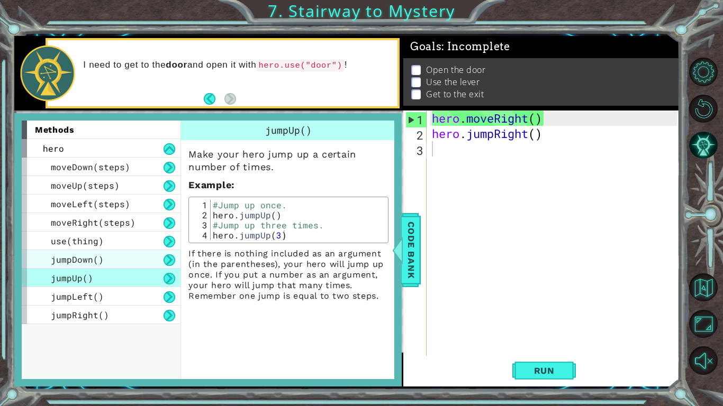
click at [109, 259] on div "jumpDown()" at bounding box center [101, 259] width 159 height 19
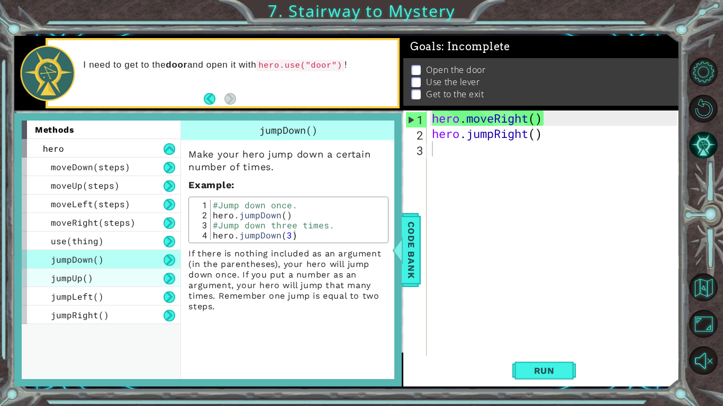
click at [117, 280] on div "jumpUp()" at bounding box center [101, 278] width 159 height 19
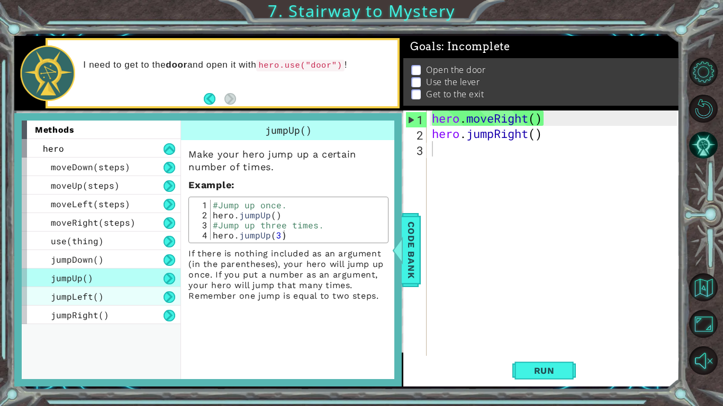
click at [127, 300] on div "jumpLeft()" at bounding box center [101, 296] width 159 height 19
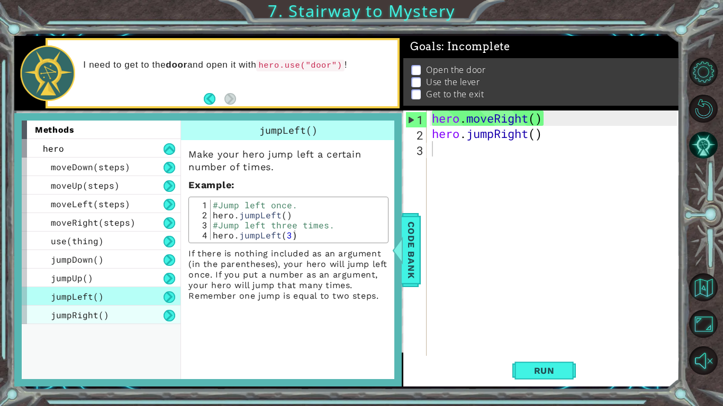
click at [135, 316] on div "jumpRight()" at bounding box center [101, 315] width 159 height 19
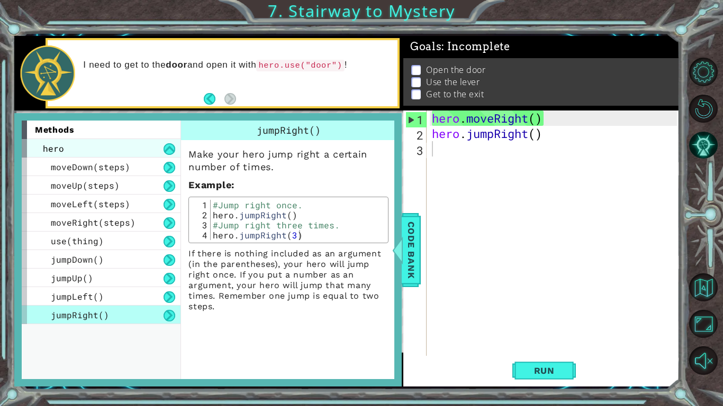
click at [51, 150] on span "hero" at bounding box center [53, 148] width 21 height 11
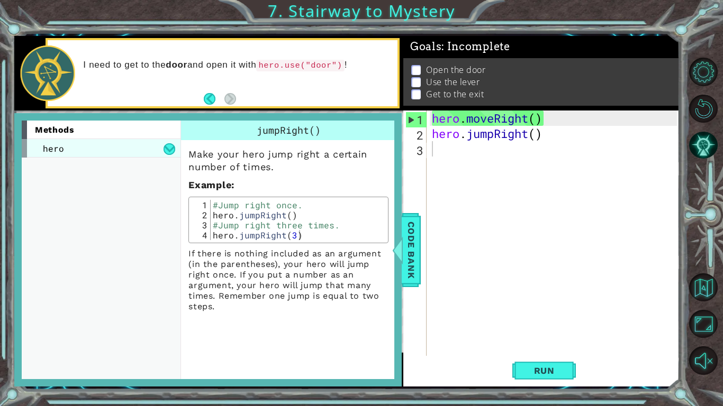
click at [51, 150] on span "hero" at bounding box center [53, 148] width 21 height 11
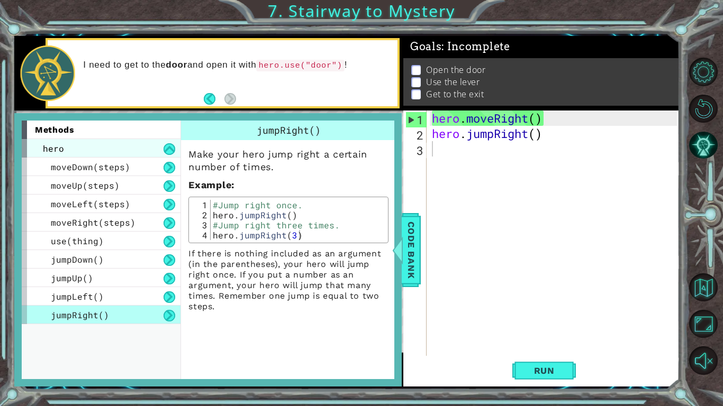
click at [51, 150] on span "hero" at bounding box center [53, 148] width 21 height 11
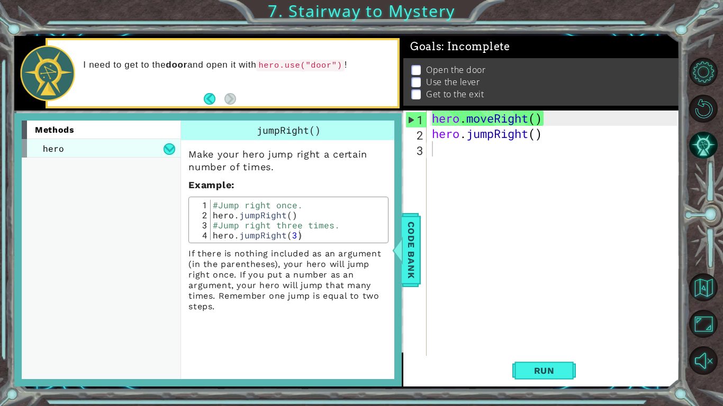
click at [51, 150] on span "hero" at bounding box center [53, 148] width 21 height 11
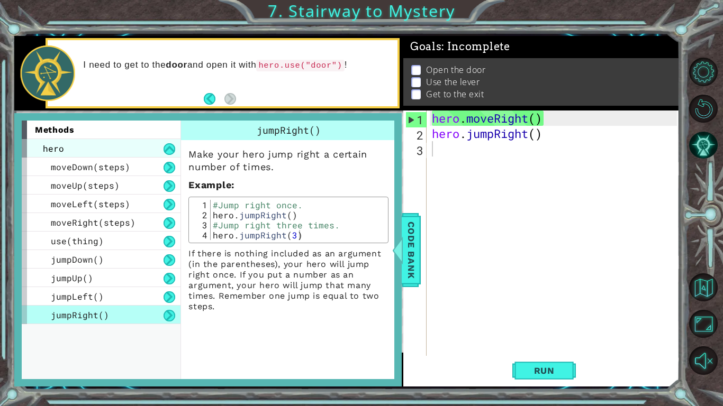
click at [51, 150] on span "hero" at bounding box center [53, 148] width 21 height 11
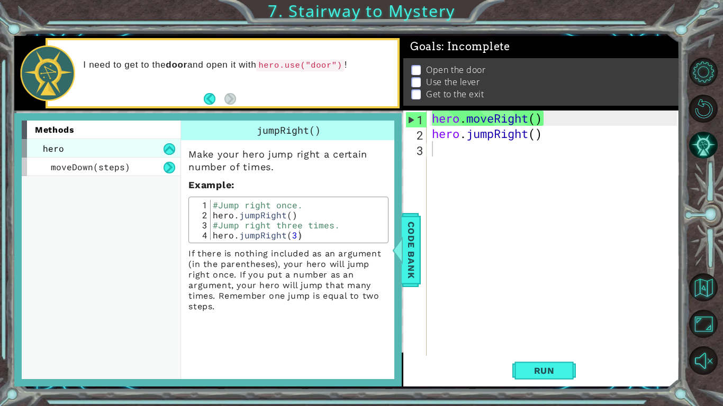
click at [51, 150] on span "hero" at bounding box center [53, 148] width 21 height 11
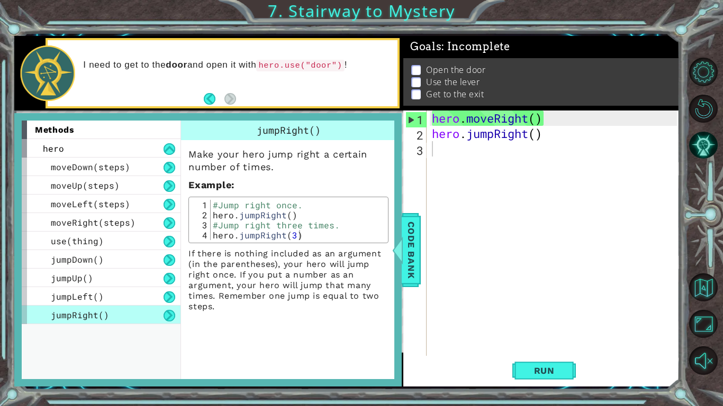
type textarea "hero.moveRight()"
click at [450, 121] on div "hero . moveRight ( ) hero . jumpRight ( )" at bounding box center [555, 249] width 252 height 276
click at [417, 231] on span "Code Bank" at bounding box center [411, 249] width 17 height 65
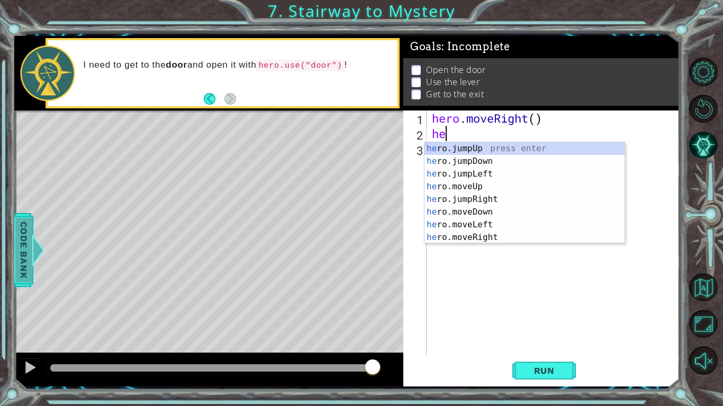
type textarea "h"
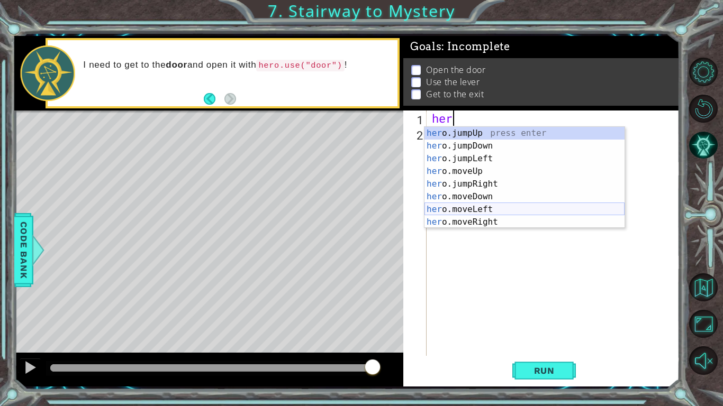
click at [493, 207] on div "her o.jumpUp press enter her o.jumpDown press enter her o.jumpLeft press enter …" at bounding box center [524, 190] width 200 height 127
type textarea "hero.moveLeft(1)"
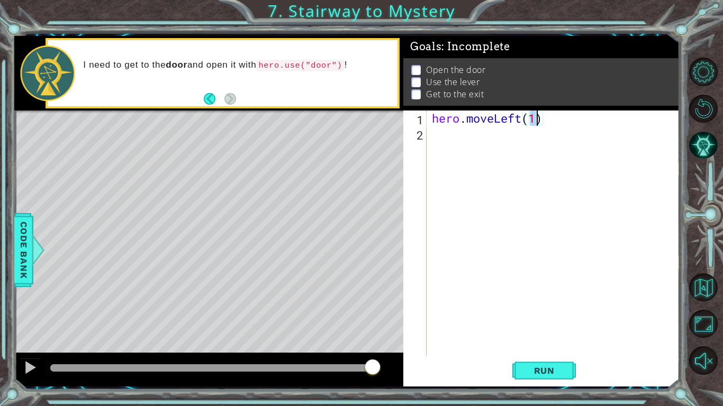
click at [444, 134] on div "hero . moveLeft ( 1 )" at bounding box center [555, 249] width 252 height 276
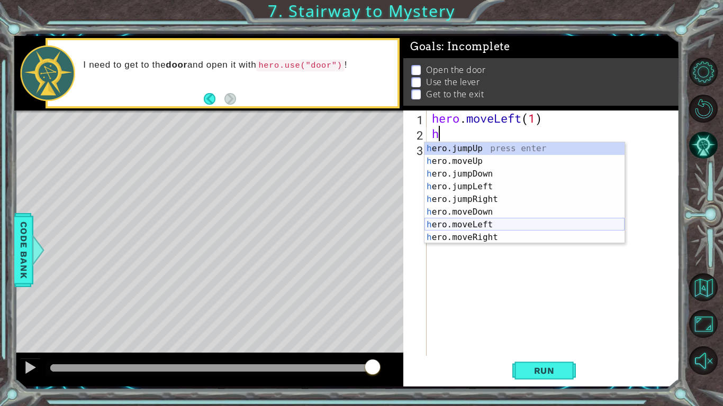
click at [502, 223] on div "h ero.jumpUp press enter h ero.moveUp press enter h ero.jumpDown press enter h …" at bounding box center [524, 205] width 200 height 127
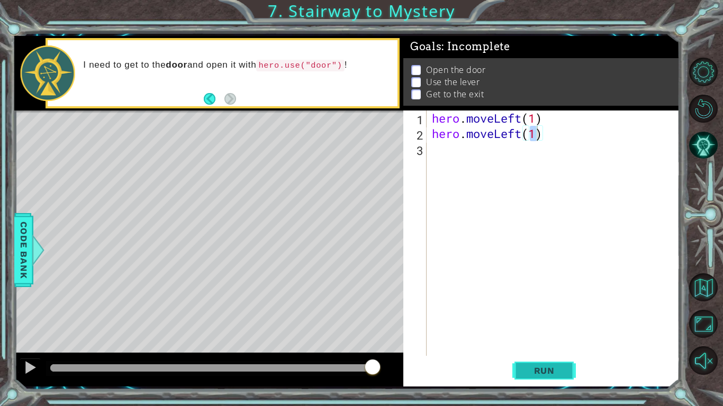
click at [573, 316] on button "Run" at bounding box center [543, 371] width 63 height 28
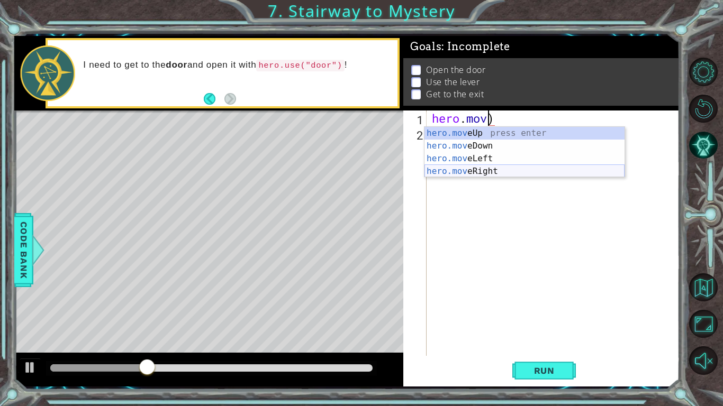
click at [448, 169] on div "hero.mov eUp press enter hero.mov eDown press enter hero.mov eLeft press enter …" at bounding box center [524, 165] width 200 height 76
type textarea "hero.moveRight(1)"
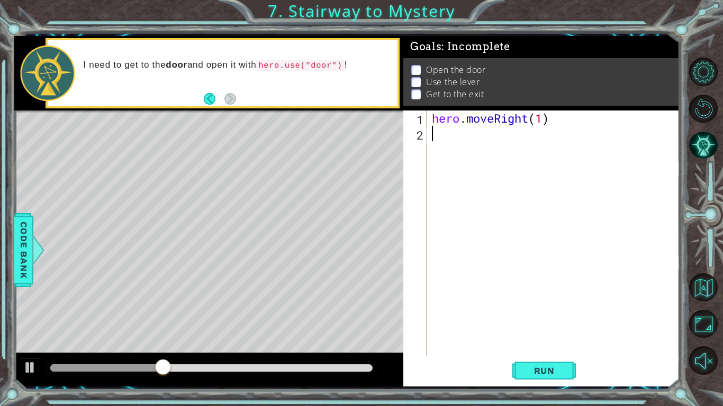
click at [446, 140] on div "hero . moveRight ( 1 )" at bounding box center [555, 249] width 252 height 276
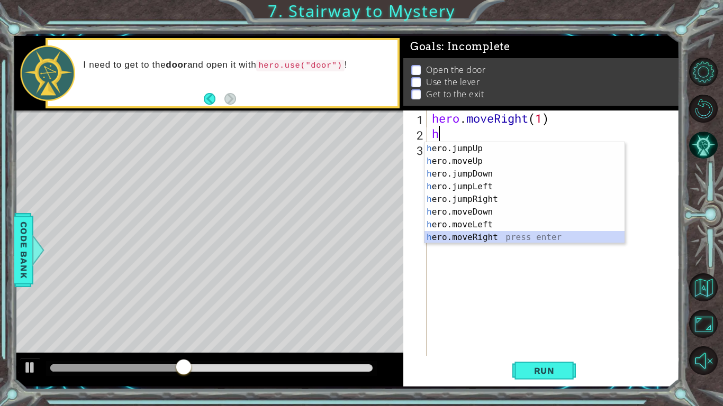
click at [486, 234] on div "h ero.jumpUp press enter h ero.moveUp press enter h ero.jumpDown press enter h …" at bounding box center [524, 205] width 200 height 127
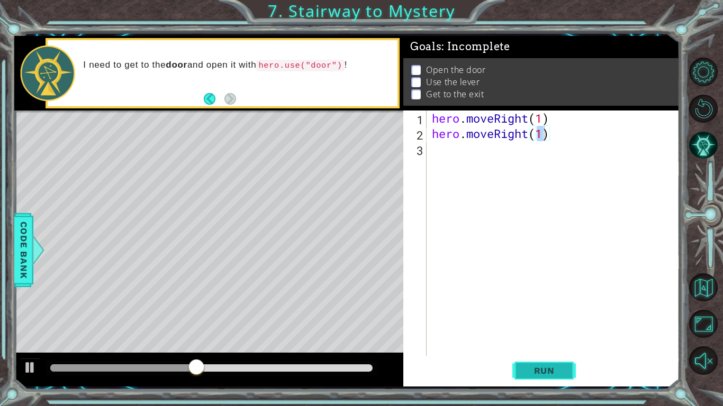
click at [557, 316] on span "Run" at bounding box center [544, 370] width 42 height 11
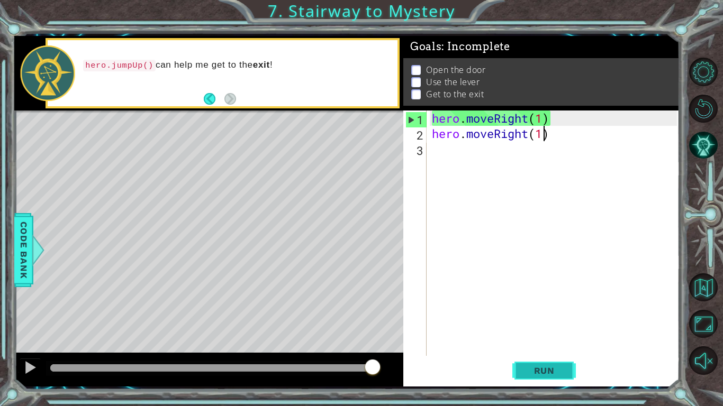
click at [557, 316] on span "Run" at bounding box center [544, 370] width 42 height 11
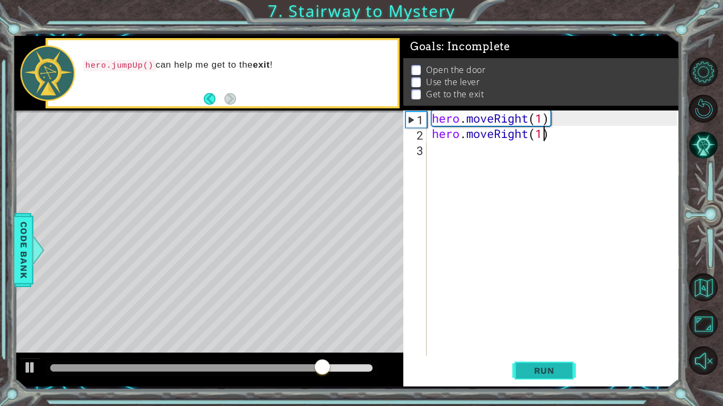
click at [557, 316] on span "Run" at bounding box center [544, 370] width 42 height 11
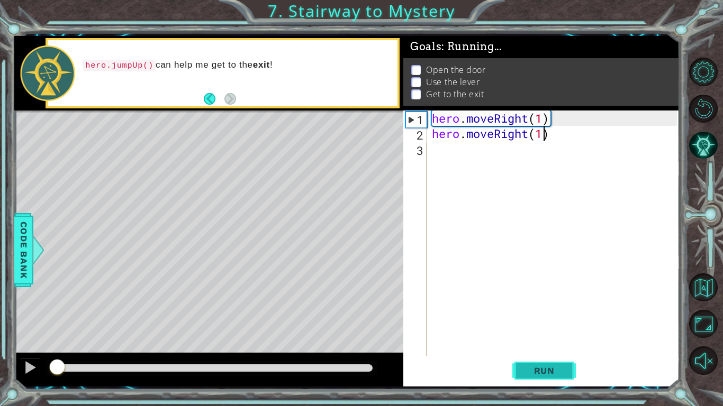
click at [557, 316] on span "Run" at bounding box center [544, 370] width 42 height 11
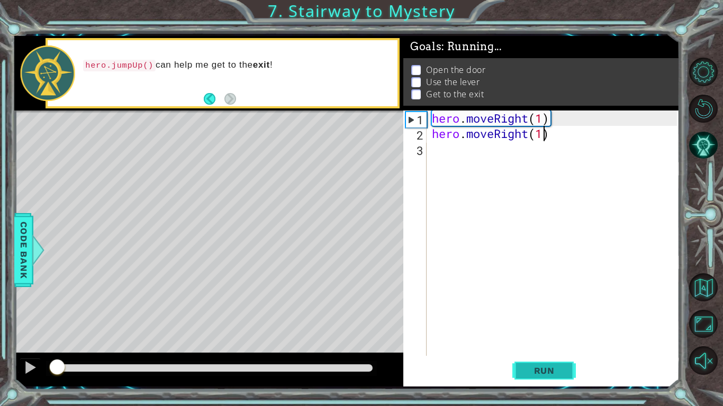
click at [557, 316] on span "Run" at bounding box center [544, 370] width 42 height 11
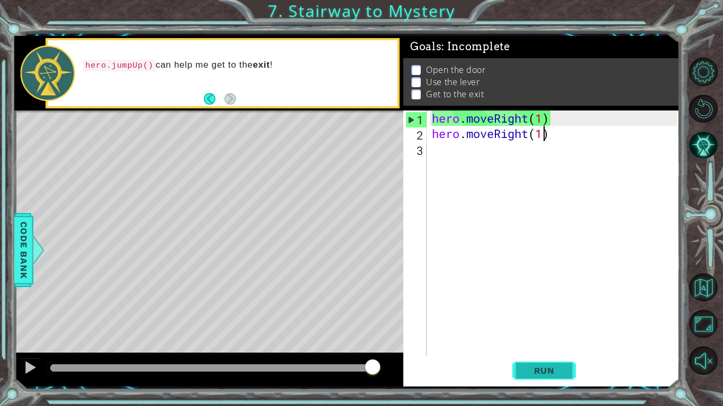
click at [557, 316] on span "Run" at bounding box center [544, 370] width 42 height 11
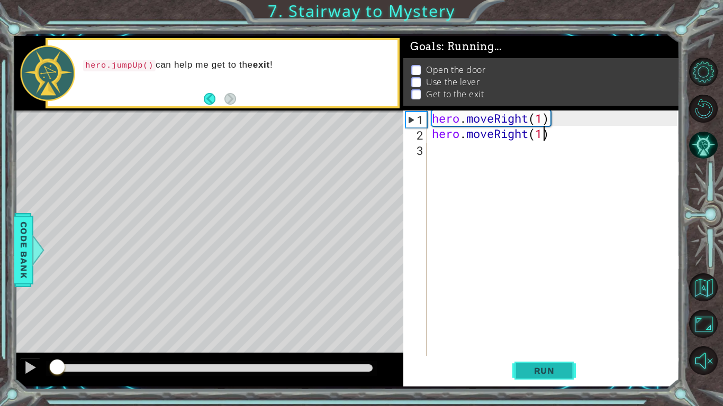
click at [557, 316] on span "Run" at bounding box center [544, 370] width 42 height 11
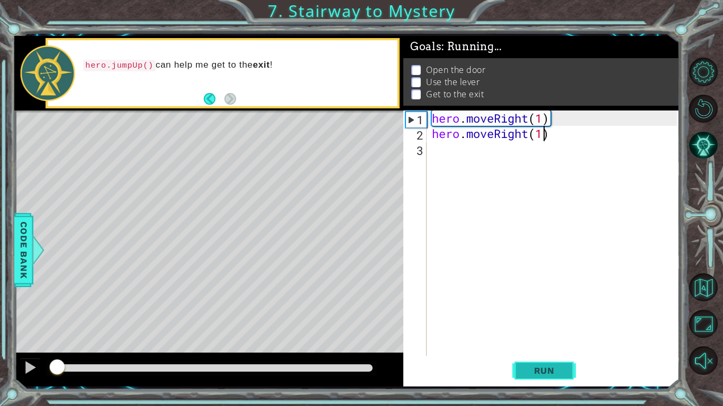
click at [557, 316] on span "Run" at bounding box center [544, 370] width 42 height 11
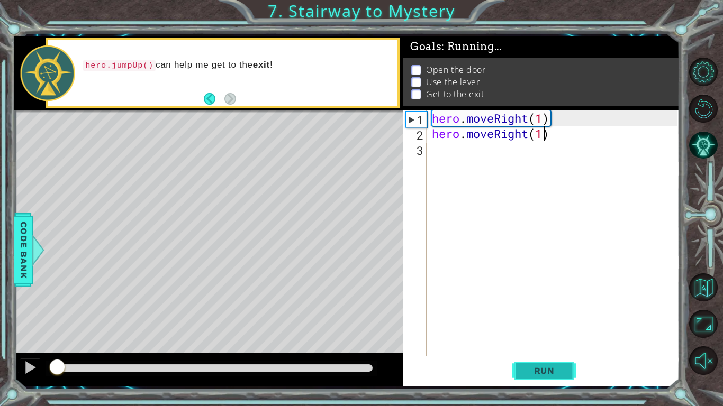
click at [557, 316] on span "Run" at bounding box center [544, 370] width 42 height 11
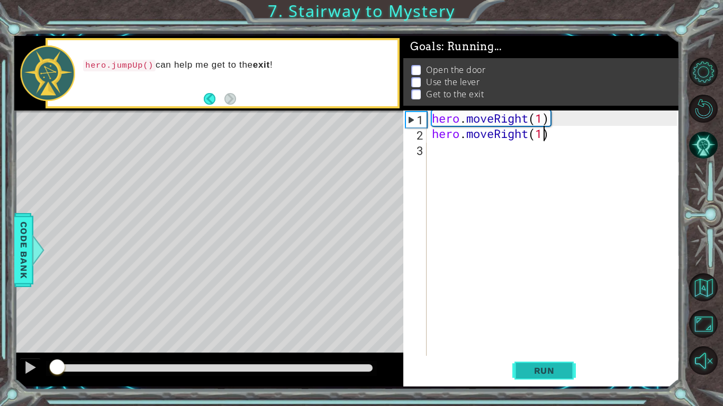
click at [557, 316] on span "Run" at bounding box center [544, 370] width 42 height 11
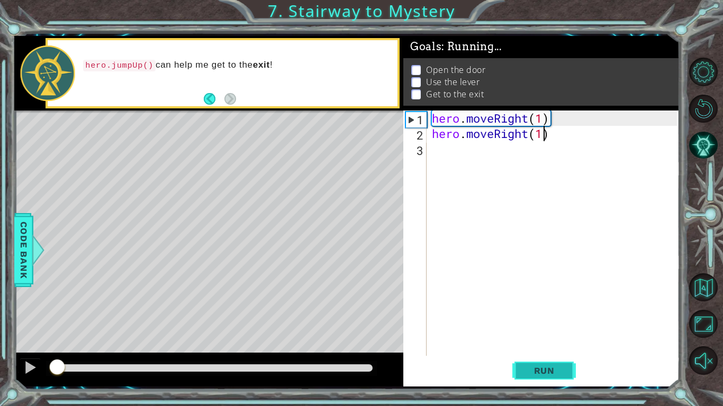
click at [557, 316] on span "Run" at bounding box center [544, 370] width 42 height 11
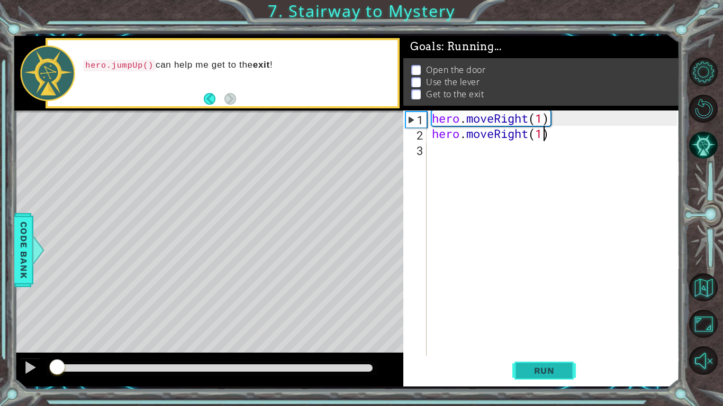
click at [557, 316] on span "Run" at bounding box center [544, 370] width 42 height 11
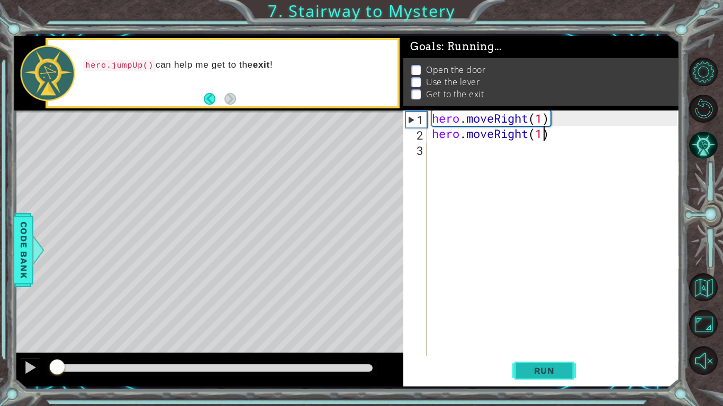
click at [557, 316] on span "Run" at bounding box center [544, 370] width 42 height 11
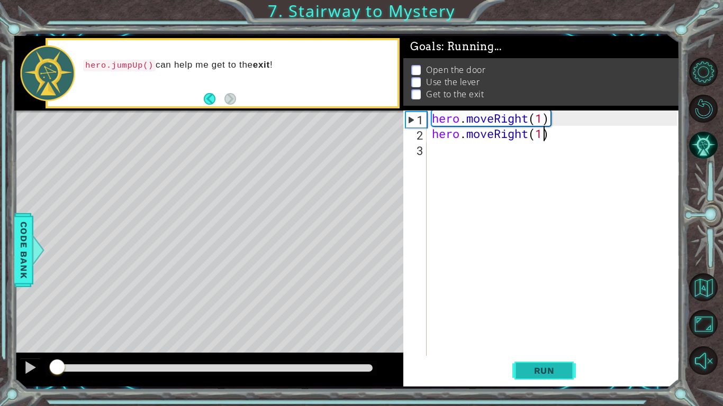
click at [557, 316] on span "Run" at bounding box center [544, 370] width 42 height 11
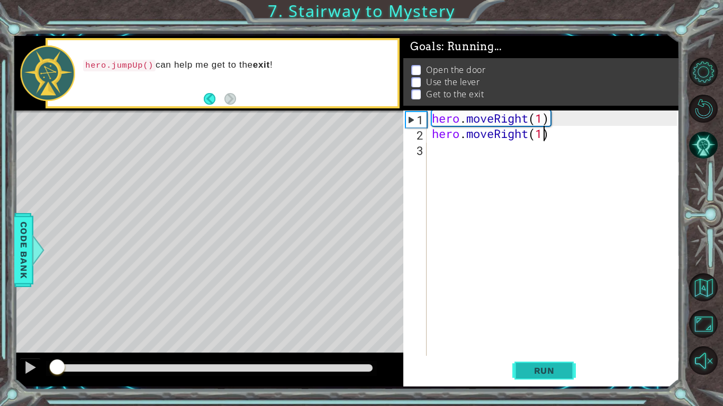
click at [557, 316] on span "Run" at bounding box center [544, 370] width 42 height 11
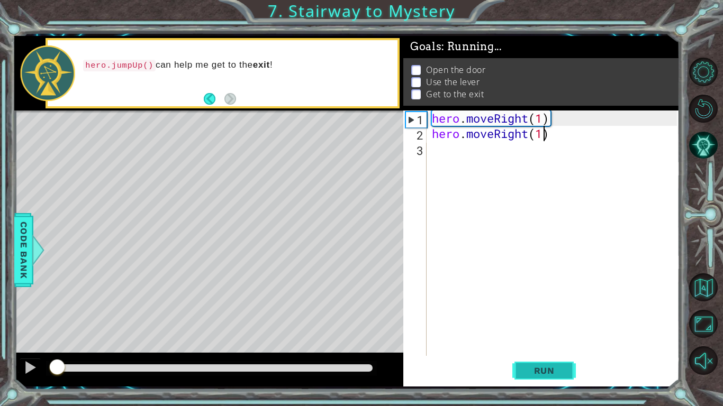
click at [557, 316] on span "Run" at bounding box center [544, 370] width 42 height 11
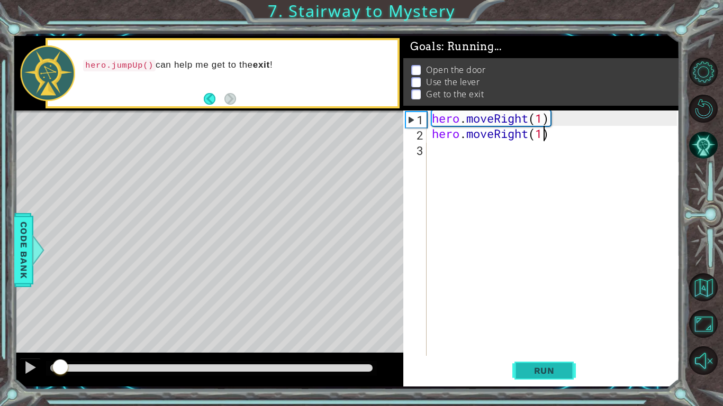
click at [557, 316] on span "Run" at bounding box center [544, 370] width 42 height 11
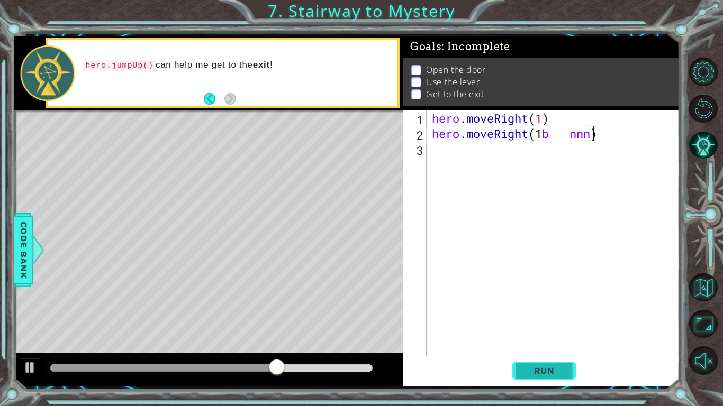
scroll to position [0, 7]
click at [556, 316] on span "Run" at bounding box center [544, 370] width 42 height 11
type textarea "hero.moveRight(1)"
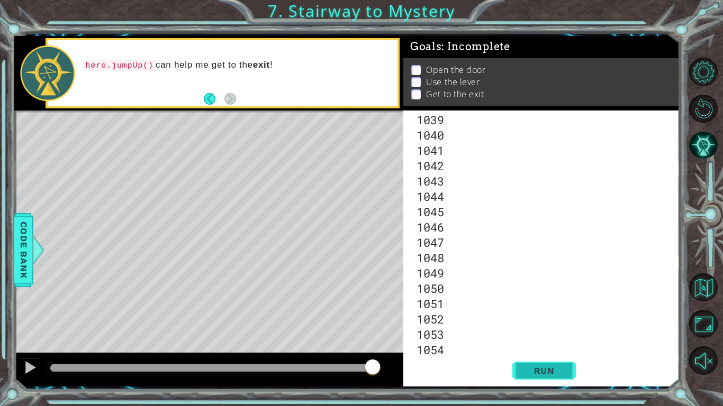
scroll to position [15968, 0]
click at [568, 316] on button "Run" at bounding box center [543, 371] width 63 height 28
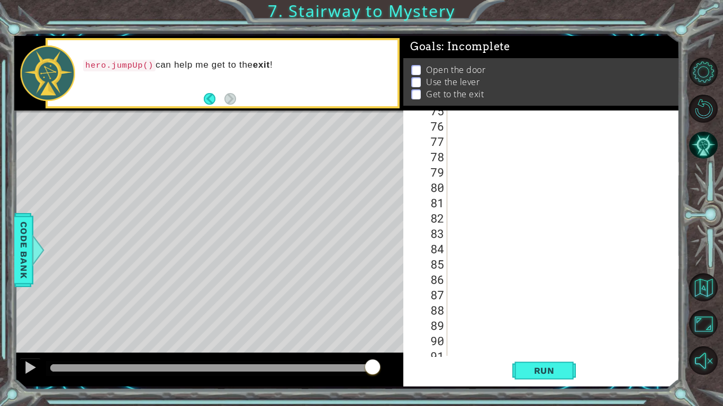
scroll to position [0, 0]
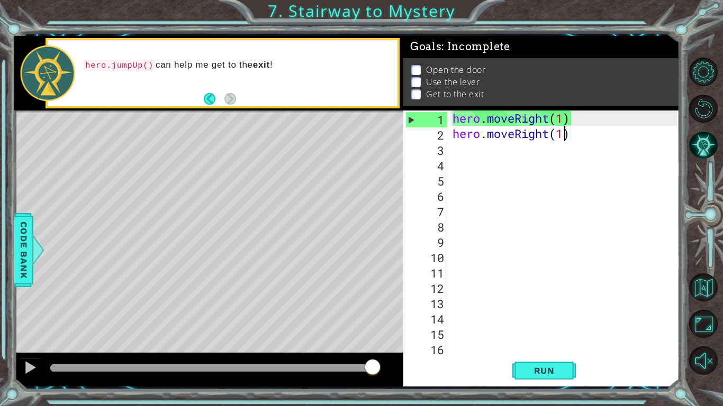
click at [565, 141] on div "hero . moveRight ( 1 ) hero . moveRight ( 1 )" at bounding box center [566, 249] width 232 height 276
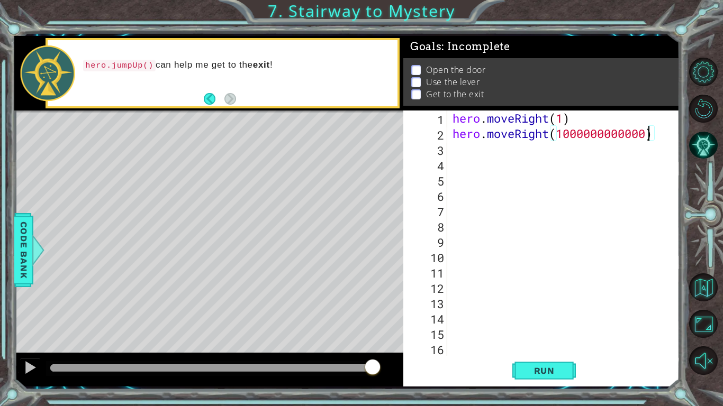
scroll to position [0, 9]
click at [551, 316] on span "Run" at bounding box center [544, 370] width 42 height 11
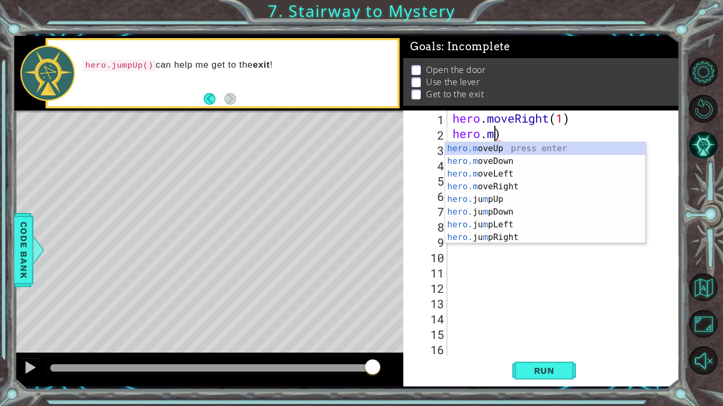
scroll to position [0, 2]
click at [511, 184] on div "hero. jumpUp press enter hero. jumpDown press enter hero. jumpLeft press enter …" at bounding box center [545, 205] width 200 height 127
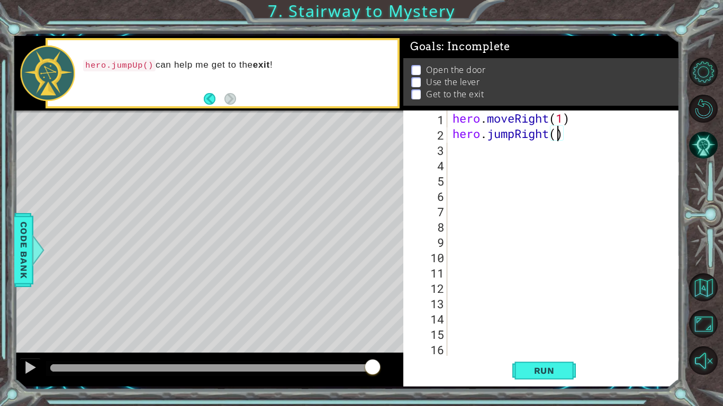
click at [550, 117] on div "hero . moveRight ( 1 ) hero . jumpRight ( )" at bounding box center [566, 249] width 232 height 276
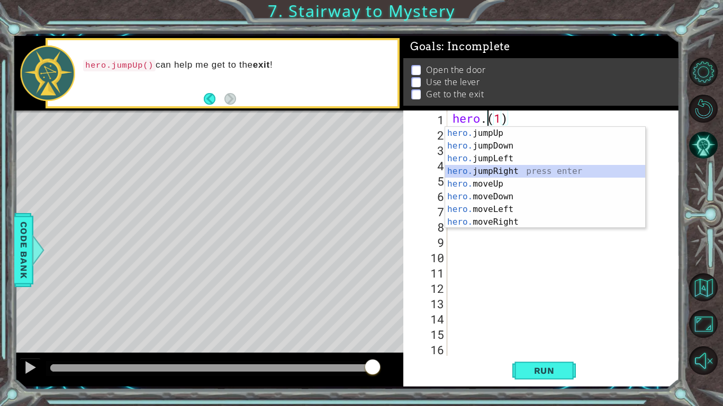
click at [521, 172] on div "hero. jumpUp press enter hero. jumpDown press enter hero. jumpLeft press enter …" at bounding box center [545, 190] width 200 height 127
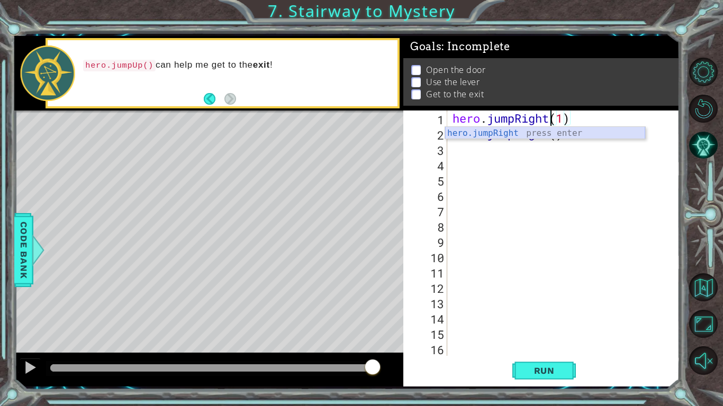
click at [567, 136] on div "hero.jumpRight press enter" at bounding box center [545, 146] width 200 height 38
type textarea "hero.jumpRight()(1)"
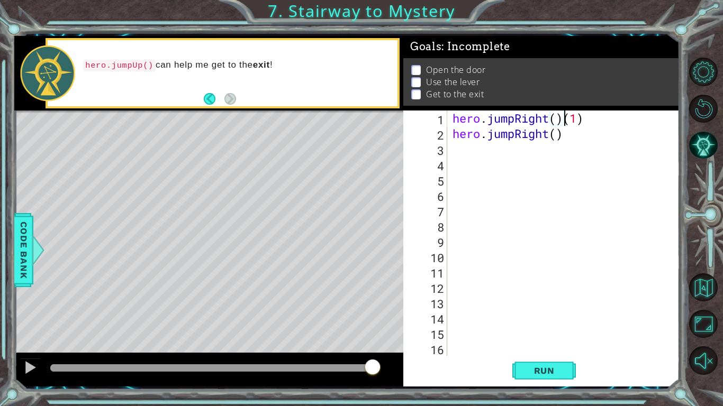
click at [575, 145] on div "hero . jumpRight ( ) ( 1 ) hero . jumpRight ( )" at bounding box center [566, 249] width 232 height 276
click at [577, 127] on div "hero . jumpRight ( ) ( 1 ) hero . jumpRight ( )" at bounding box center [566, 249] width 232 height 276
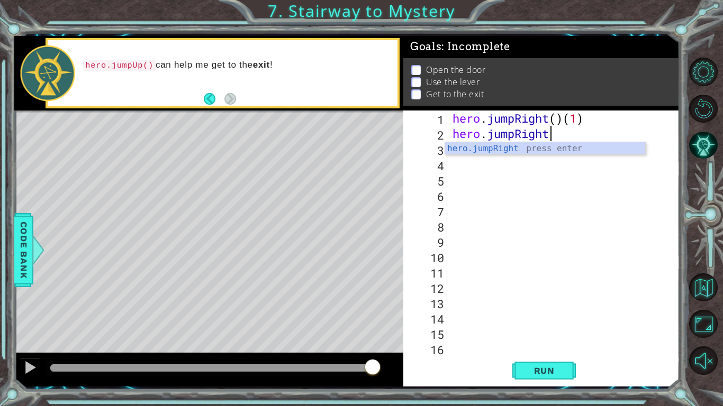
click at [564, 117] on div "hero . jumpRight ( ) ( 1 ) hero . jumpRight" at bounding box center [566, 249] width 232 height 276
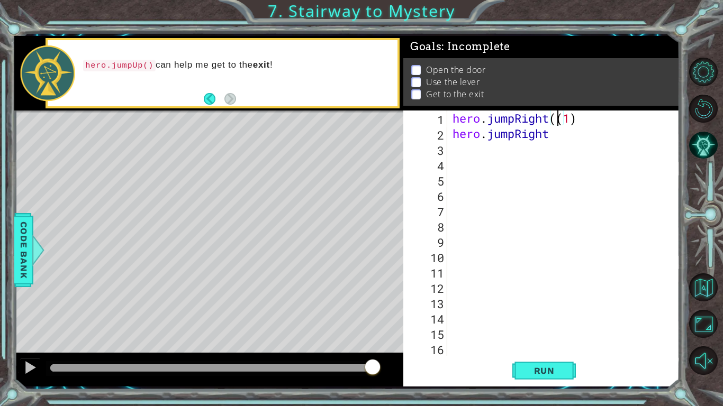
type textarea "hero.jumpRight(1)"
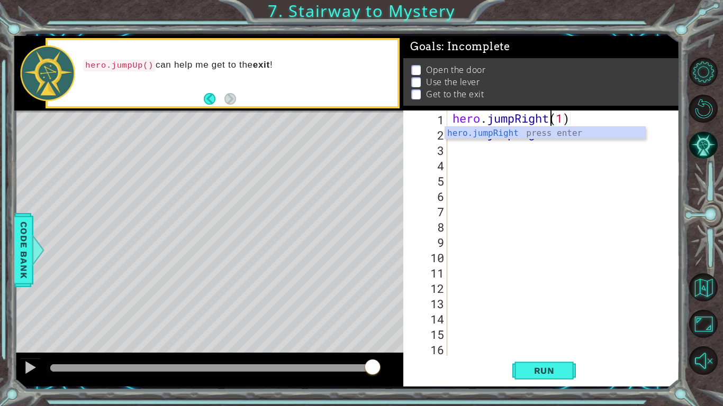
click at [577, 150] on div "hero . jumpRight ( 1 ) hero . jumpRight" at bounding box center [566, 249] width 232 height 276
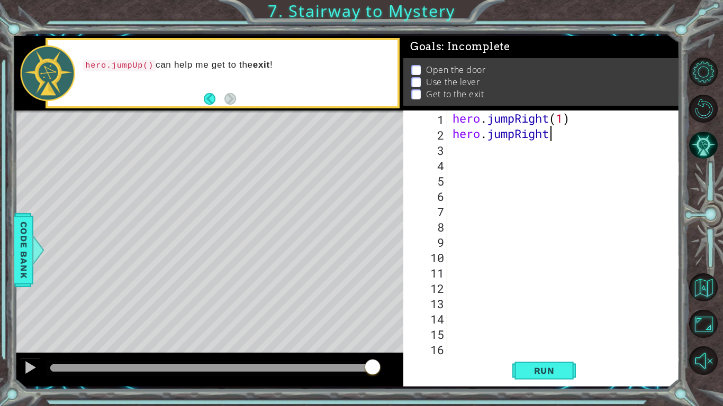
click at [572, 139] on div "hero . jumpRight ( 1 ) hero . jumpRight" at bounding box center [566, 249] width 232 height 276
click at [558, 139] on div "hero . jumpRight ( 1 ) hero . jumpRight ( )" at bounding box center [566, 249] width 232 height 276
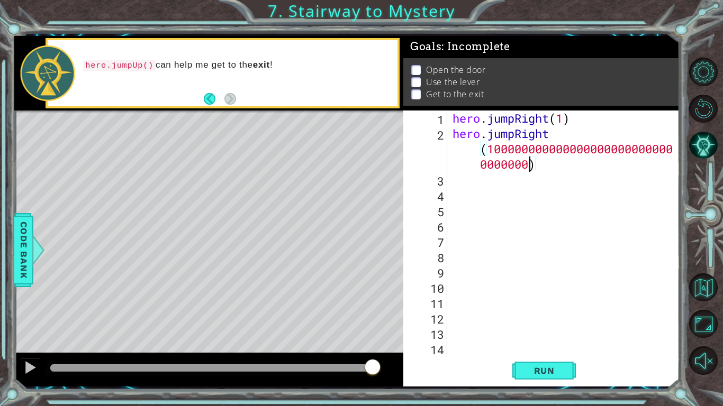
scroll to position [0, 16]
click at [562, 115] on div "hero . jumpRight ( 1 ) hero . jumpRight ( 100000000000000000000000000 000000000…" at bounding box center [566, 249] width 232 height 276
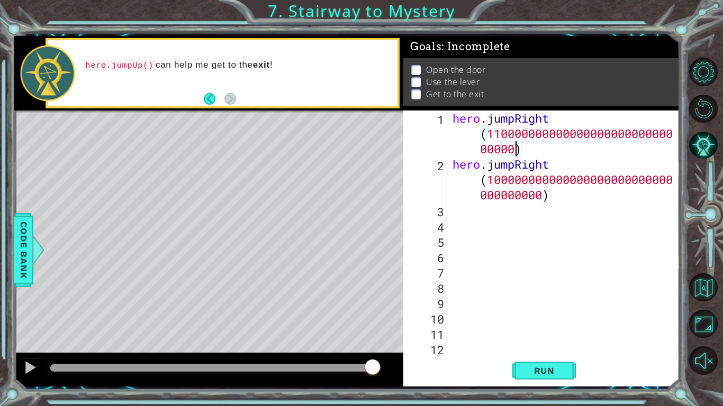
scroll to position [0, 15]
click at [550, 316] on button "Run" at bounding box center [543, 371] width 63 height 28
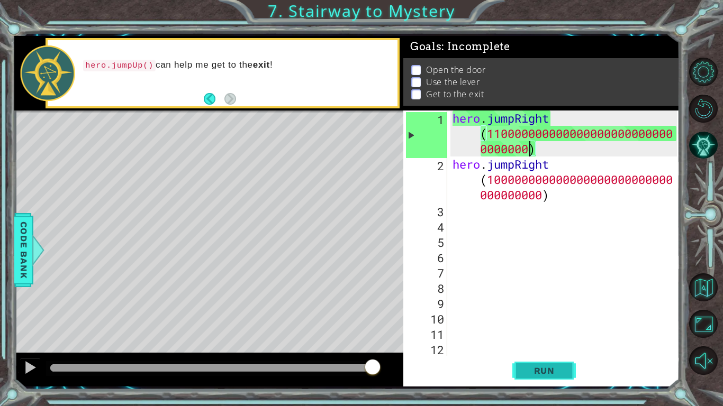
click at [550, 316] on button "Run" at bounding box center [543, 371] width 63 height 28
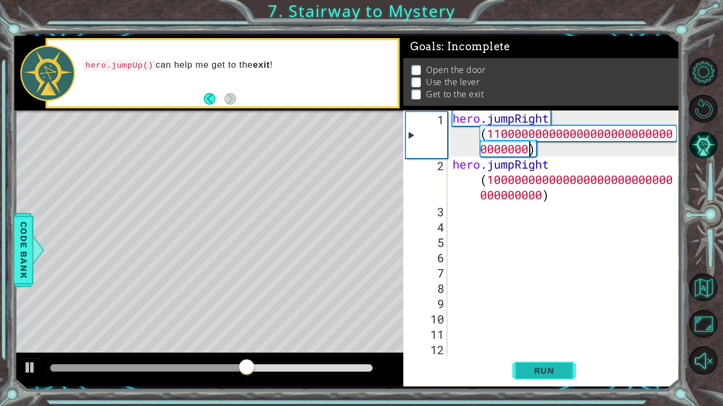
click at [553, 316] on span "Run" at bounding box center [544, 370] width 42 height 11
click at [550, 316] on span "Run" at bounding box center [544, 370] width 42 height 11
click at [551, 316] on button "Run" at bounding box center [543, 371] width 63 height 28
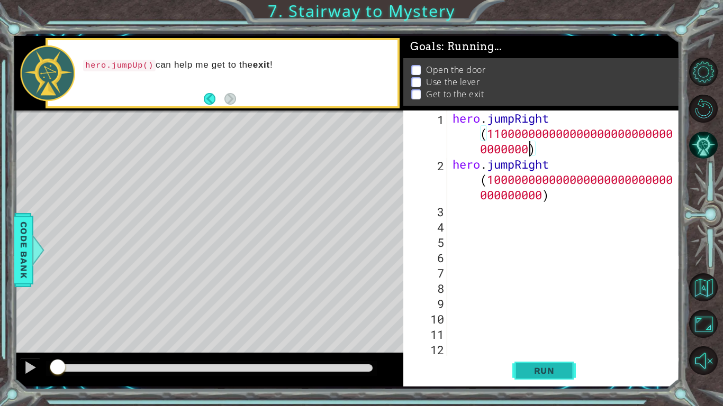
click at [551, 316] on button "Run" at bounding box center [543, 371] width 63 height 28
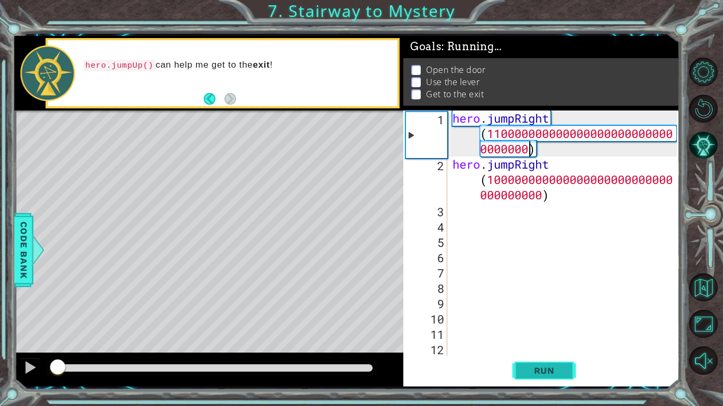
click at [551, 316] on button "Run" at bounding box center [543, 371] width 63 height 28
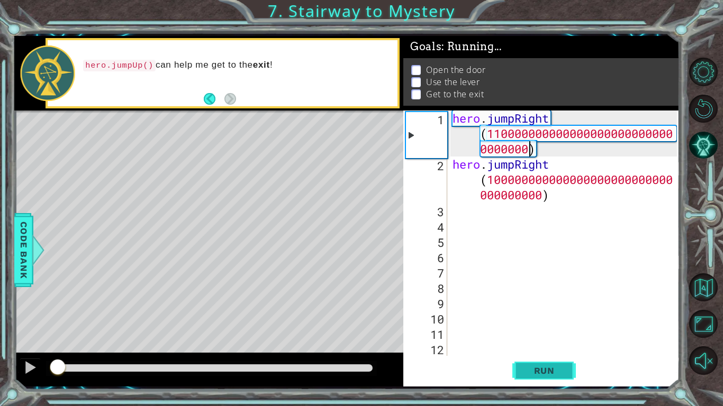
click at [551, 316] on button "Run" at bounding box center [543, 371] width 63 height 28
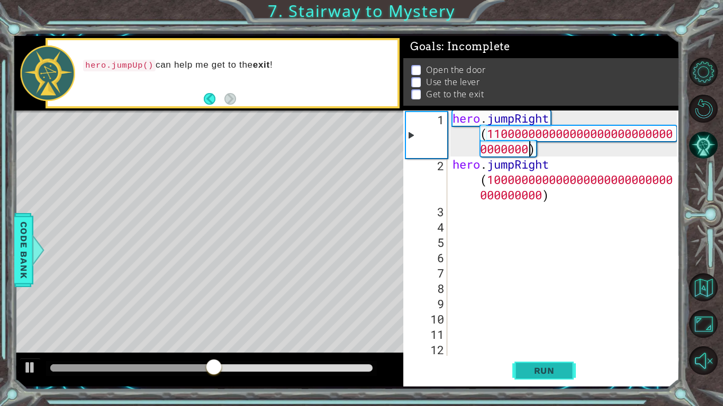
click at [551, 316] on button "Run" at bounding box center [543, 371] width 63 height 28
click at [559, 316] on span "Run" at bounding box center [544, 370] width 42 height 11
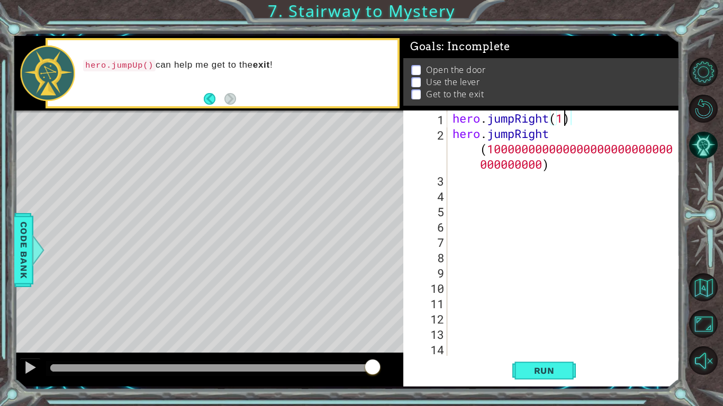
scroll to position [0, 5]
click at [542, 165] on div "hero . jumpRight ( 1 ) hero . jumpRight ( 100000000000000000000000000 000000000…" at bounding box center [566, 249] width 232 height 276
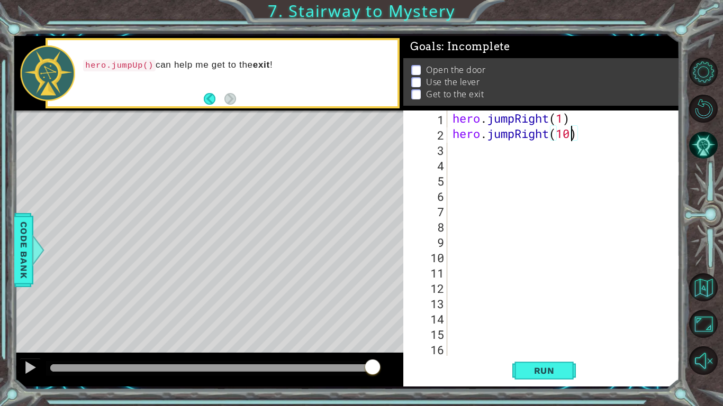
type textarea "hero.jumpRight(1)"
click at [515, 316] on button "Run" at bounding box center [543, 371] width 63 height 28
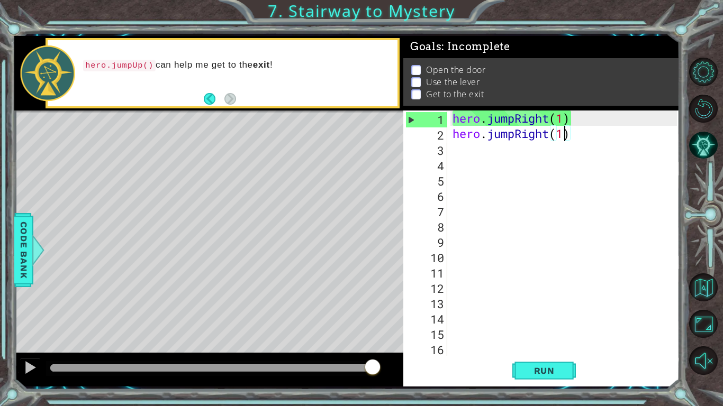
click at [472, 160] on div "hero . jumpRight ( 1 ) hero . jumpRight ( 1 )" at bounding box center [566, 249] width 232 height 276
click at [471, 152] on div "hero . jumpRight ( 1 ) hero . jumpRight ( 1 )" at bounding box center [566, 249] width 232 height 276
type textarea "h"
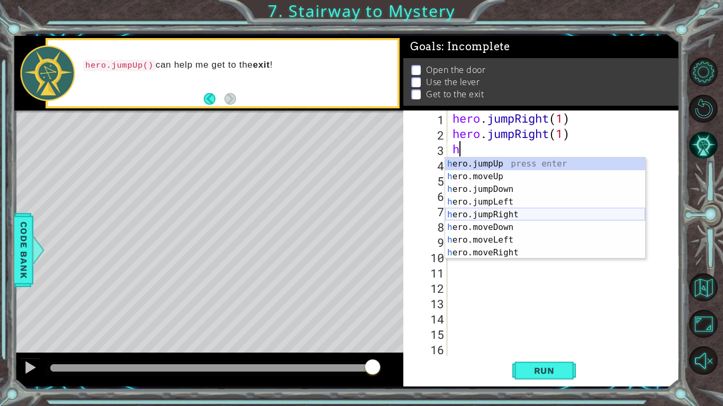
click at [518, 209] on div "h ero.jumpUp press enter h ero.moveUp press enter h ero.jumpDown press enter h …" at bounding box center [545, 221] width 200 height 127
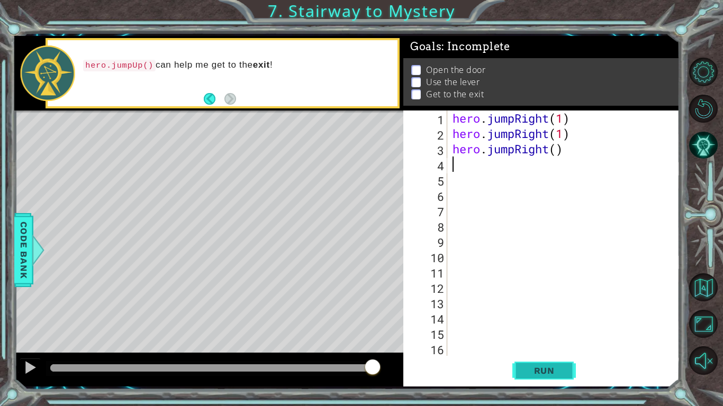
click at [539, 316] on span "Run" at bounding box center [544, 370] width 42 height 11
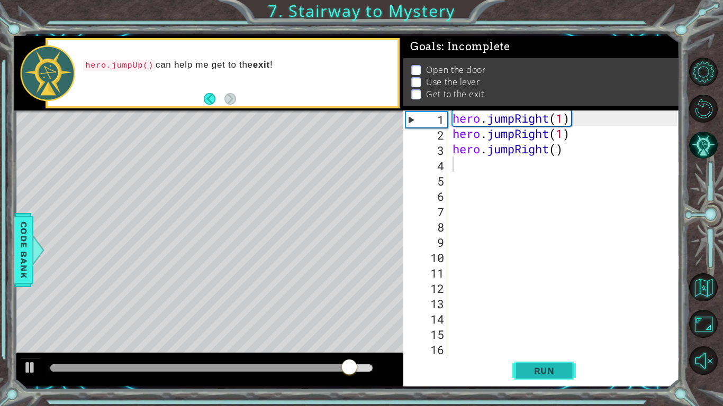
click at [545, 316] on span "Run" at bounding box center [544, 370] width 42 height 11
click at [557, 152] on div "hero . jumpRight ( 1 ) hero . jumpRight ( 1 ) hero . jumpRight ( )" at bounding box center [566, 249] width 232 height 276
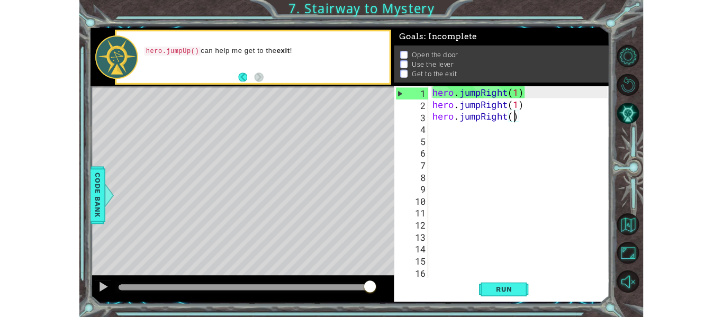
scroll to position [0, 5]
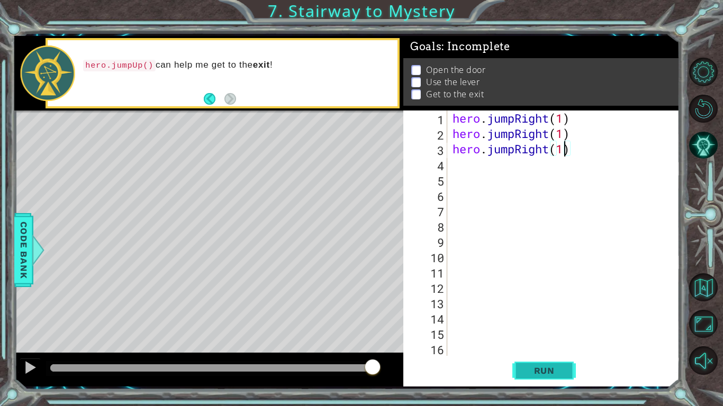
type textarea "hero.jumpRight(1)"
click at [556, 316] on span "Run" at bounding box center [544, 370] width 42 height 11
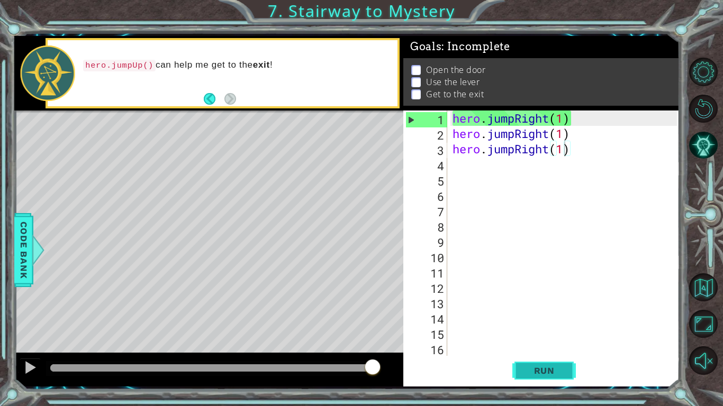
click at [556, 316] on span "Run" at bounding box center [544, 370] width 42 height 11
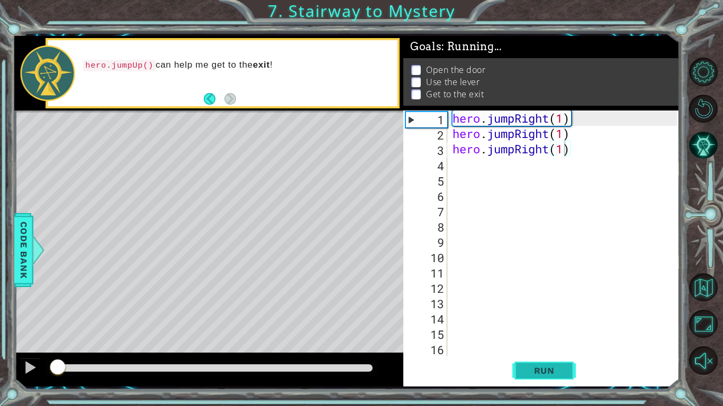
click at [556, 316] on span "Run" at bounding box center [544, 370] width 42 height 11
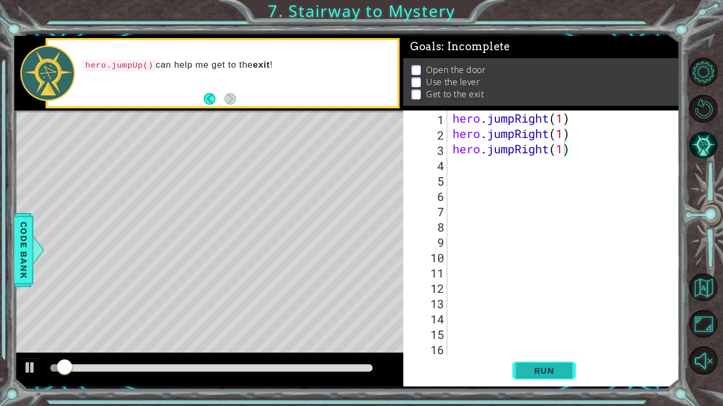
click at [556, 316] on span "Run" at bounding box center [544, 370] width 42 height 11
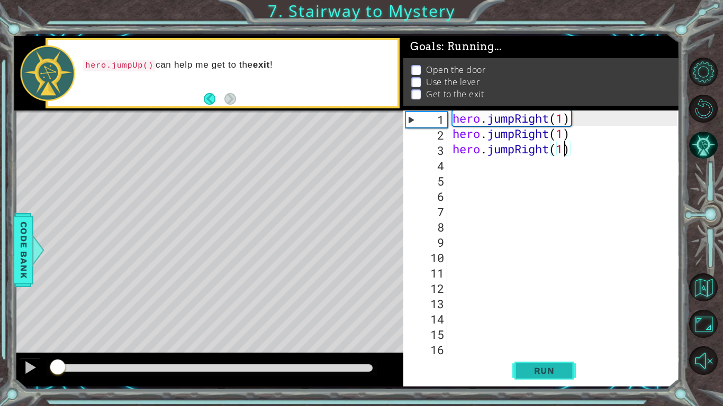
click at [556, 316] on span "Run" at bounding box center [544, 370] width 42 height 11
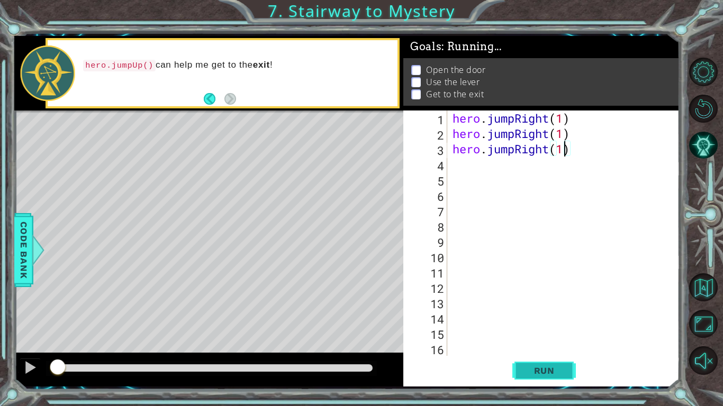
click at [556, 316] on span "Run" at bounding box center [544, 370] width 42 height 11
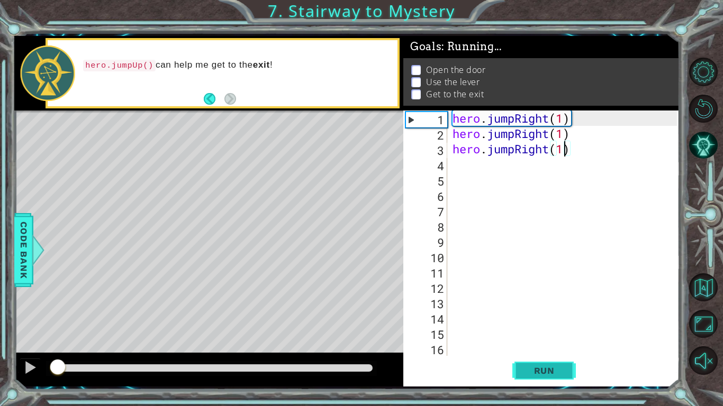
click at [556, 316] on span "Run" at bounding box center [544, 370] width 42 height 11
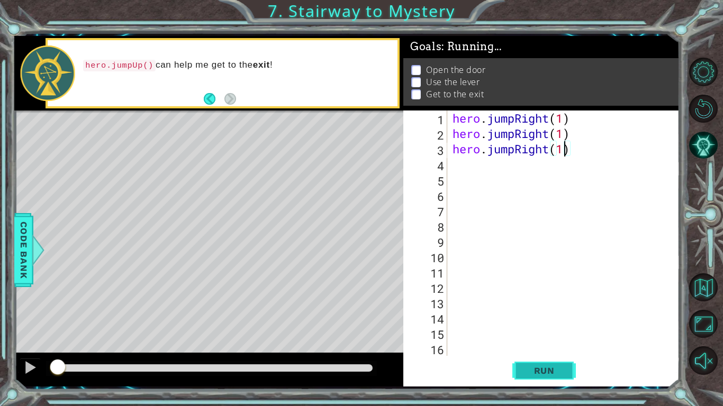
click at [556, 316] on span "Run" at bounding box center [544, 370] width 42 height 11
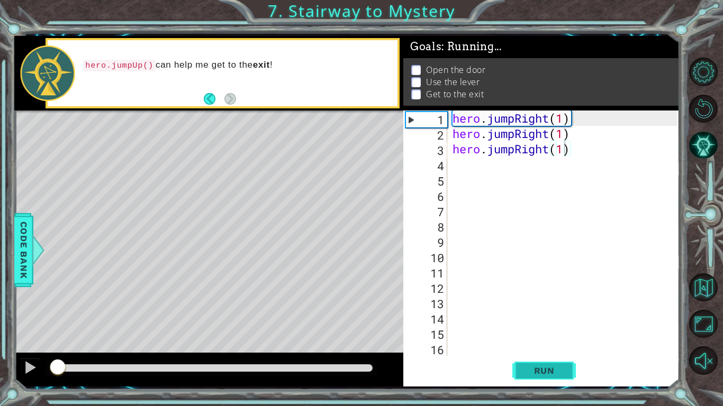
click at [556, 316] on span "Run" at bounding box center [544, 370] width 42 height 11
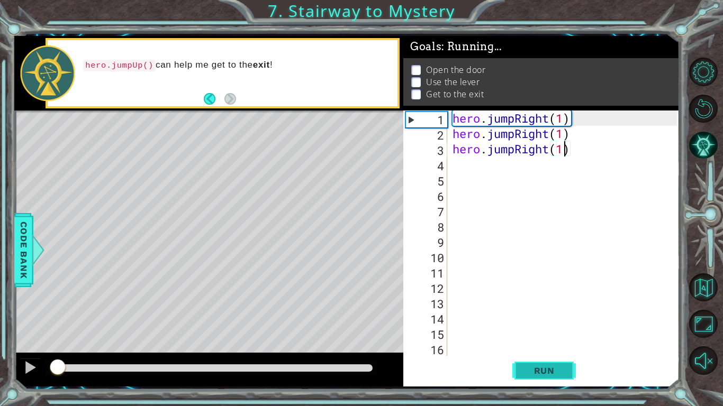
click at [556, 316] on span "Run" at bounding box center [544, 370] width 42 height 11
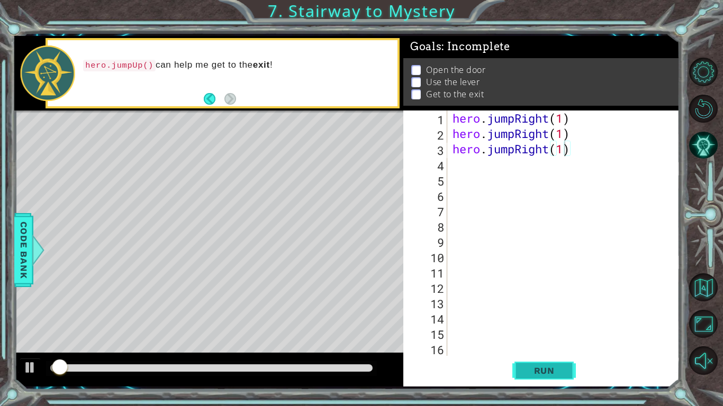
click at [556, 316] on span "Run" at bounding box center [544, 370] width 42 height 11
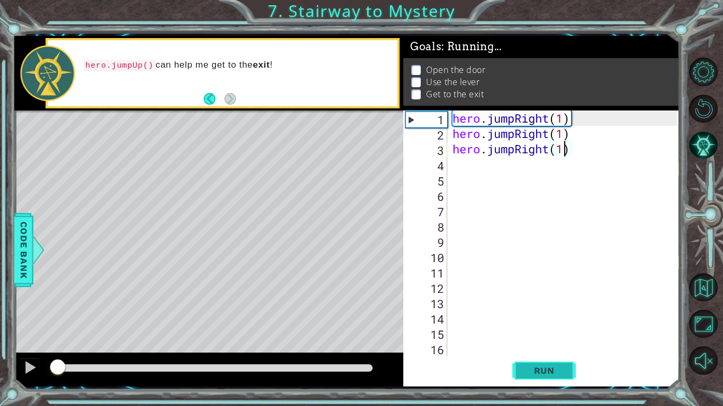
click at [556, 316] on span "Run" at bounding box center [544, 370] width 42 height 11
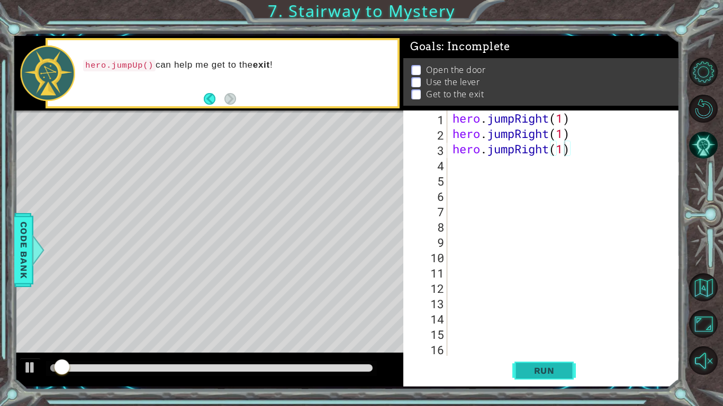
click at [556, 316] on span "Run" at bounding box center [544, 370] width 42 height 11
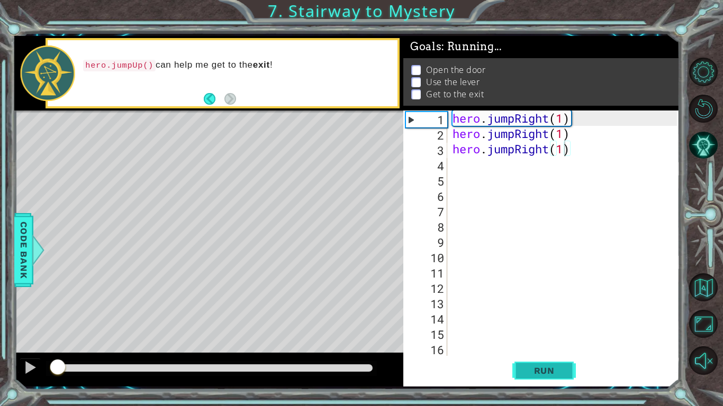
click at [556, 316] on span "Run" at bounding box center [544, 370] width 42 height 11
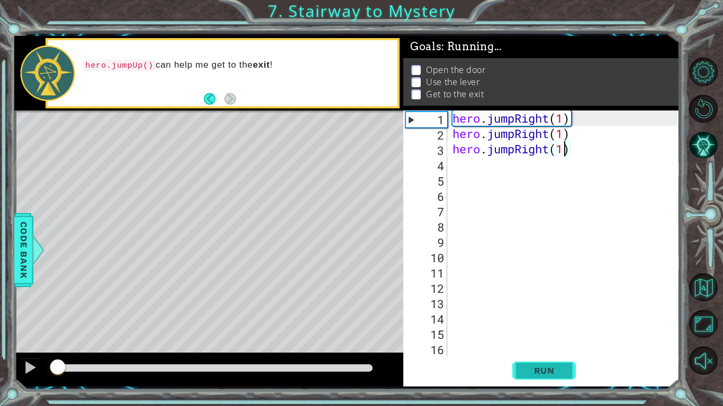
click at [556, 316] on span "Run" at bounding box center [544, 370] width 42 height 11
click at [559, 316] on span "Run" at bounding box center [544, 370] width 42 height 11
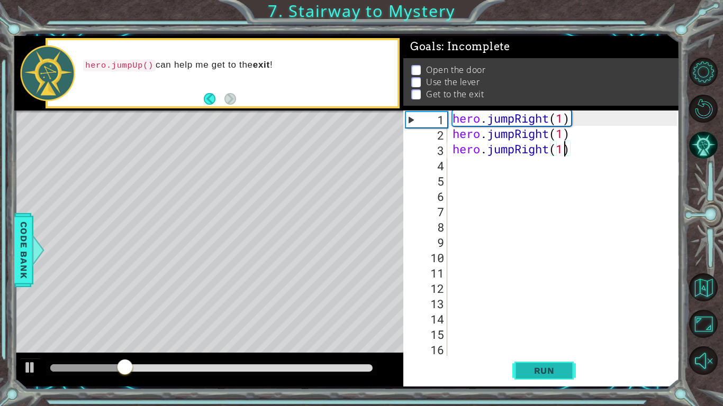
click at [554, 316] on span "Run" at bounding box center [544, 370] width 42 height 11
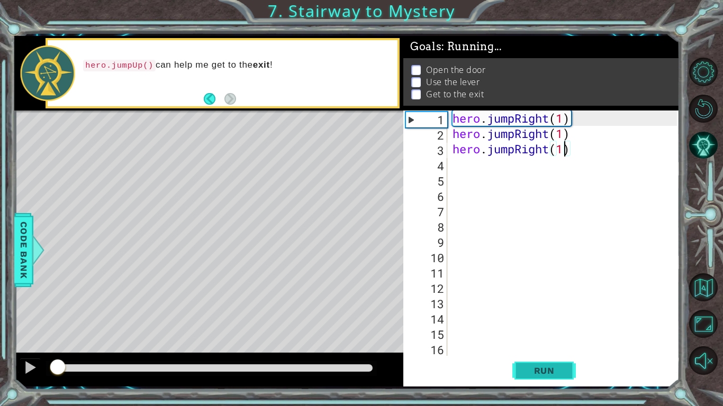
click at [554, 316] on span "Run" at bounding box center [544, 370] width 42 height 11
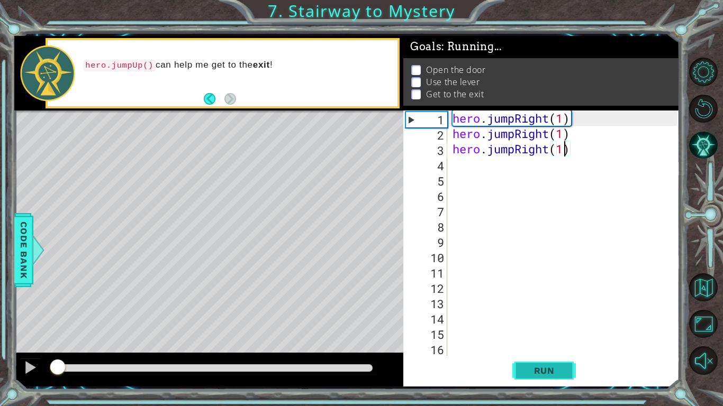
click at [554, 316] on span "Run" at bounding box center [544, 370] width 42 height 11
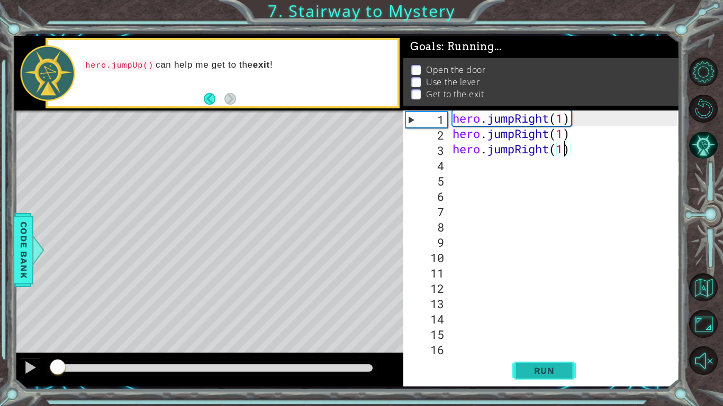
click at [554, 316] on span "Run" at bounding box center [544, 370] width 42 height 11
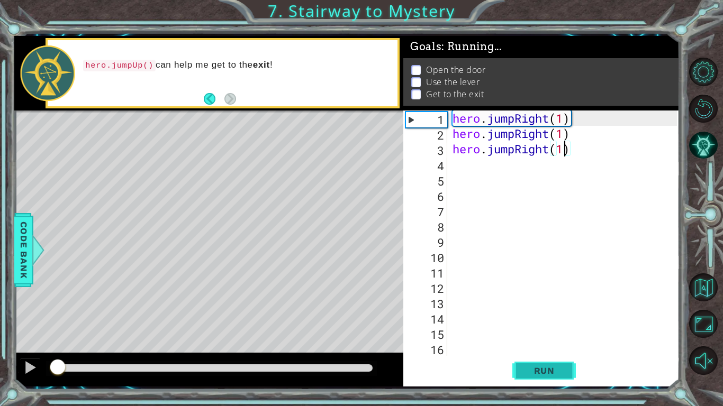
click at [554, 316] on span "Run" at bounding box center [544, 370] width 42 height 11
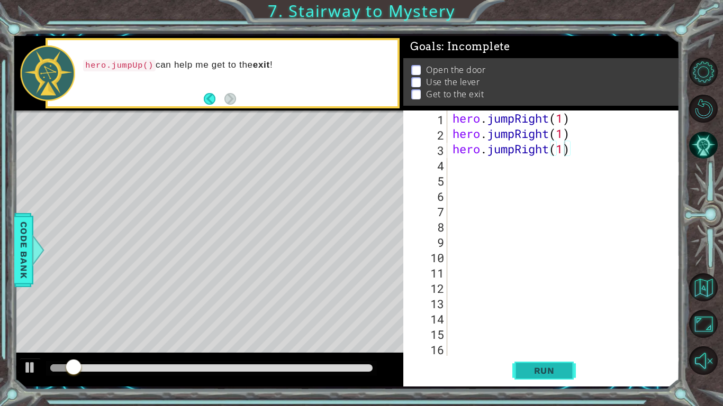
click at [554, 316] on span "Run" at bounding box center [544, 370] width 42 height 11
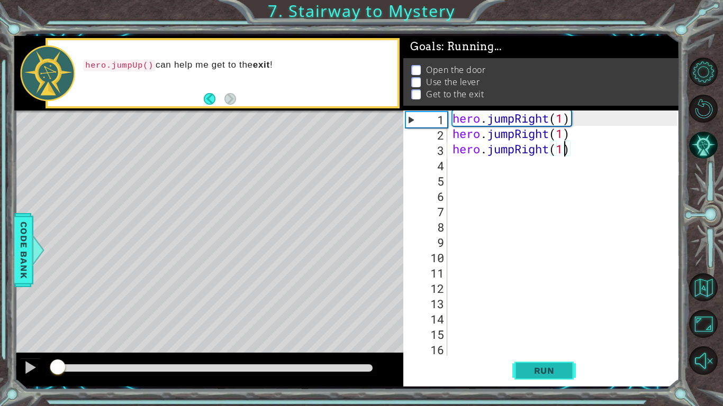
click at [554, 316] on span "Run" at bounding box center [544, 370] width 42 height 11
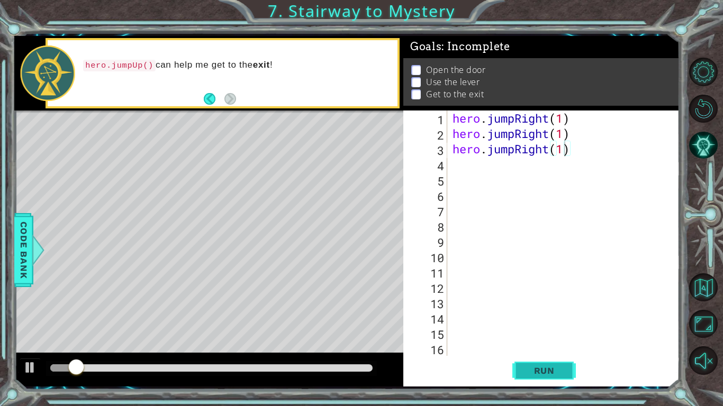
click at [554, 316] on span "Run" at bounding box center [544, 370] width 42 height 11
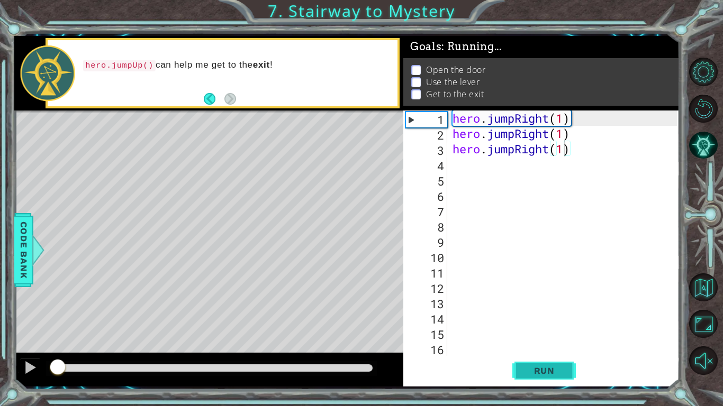
click at [554, 316] on span "Run" at bounding box center [544, 370] width 42 height 11
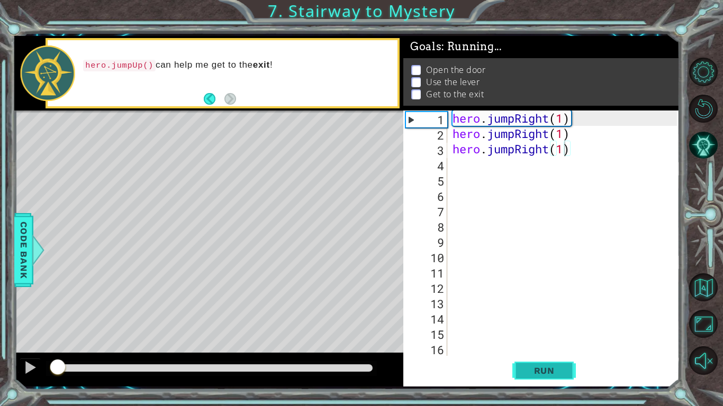
click at [554, 316] on span "Run" at bounding box center [544, 370] width 42 height 11
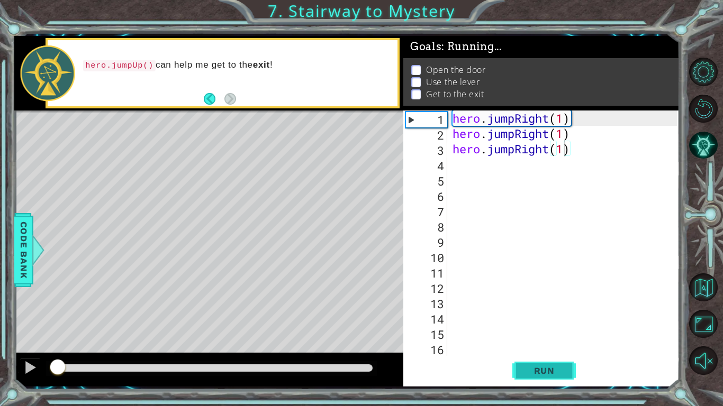
click at [554, 316] on span "Run" at bounding box center [544, 370] width 42 height 11
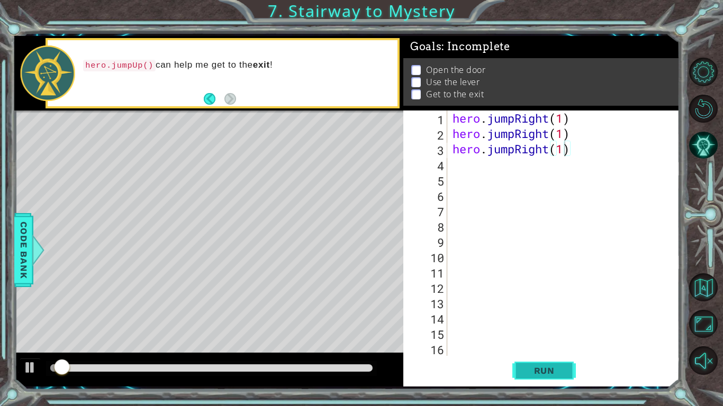
click at [554, 316] on span "Run" at bounding box center [544, 370] width 42 height 11
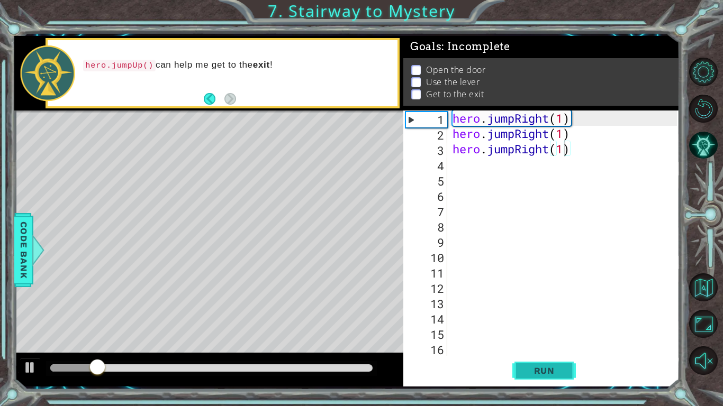
click at [554, 316] on span "Run" at bounding box center [544, 370] width 42 height 11
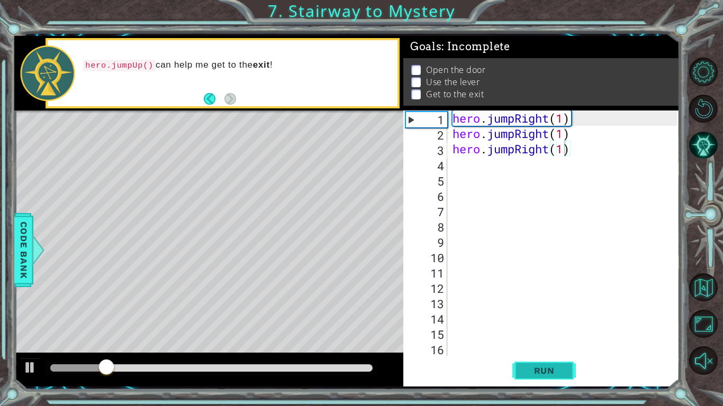
click at [554, 316] on span "Run" at bounding box center [544, 370] width 42 height 11
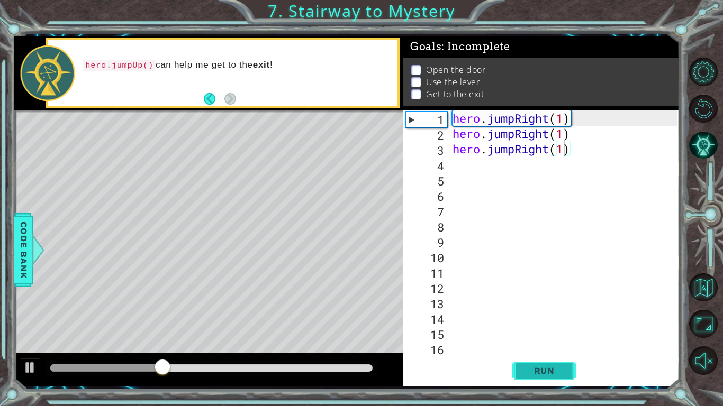
click at [554, 316] on span "Run" at bounding box center [544, 370] width 42 height 11
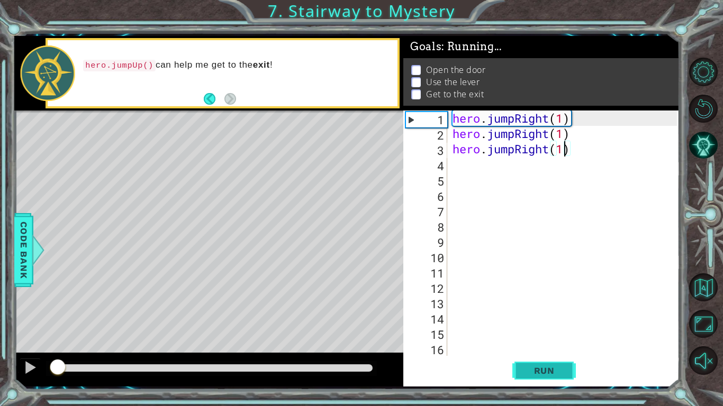
click at [554, 316] on span "Run" at bounding box center [544, 370] width 42 height 11
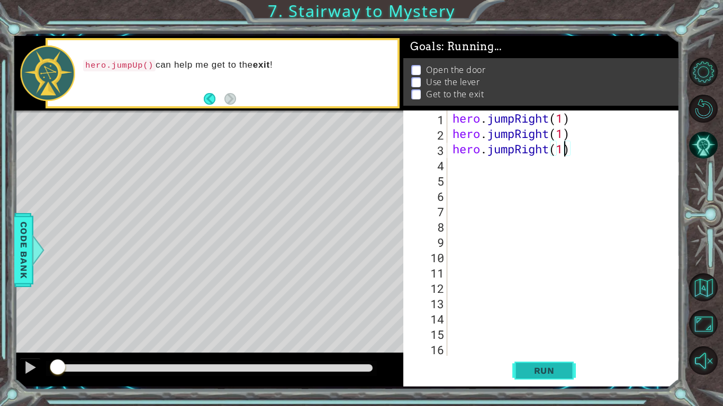
click at [554, 316] on span "Run" at bounding box center [544, 370] width 42 height 11
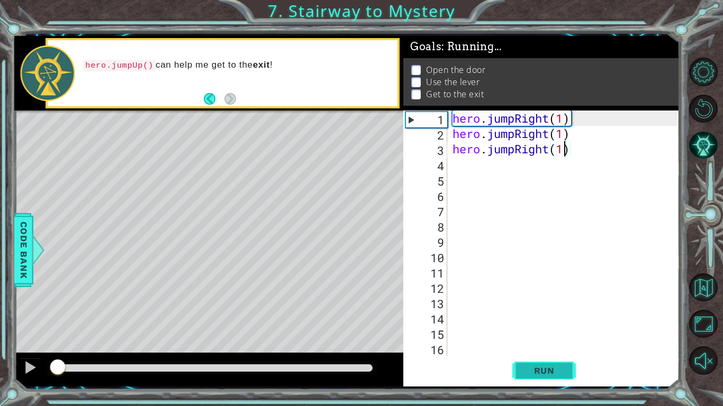
click at [554, 316] on span "Run" at bounding box center [544, 370] width 42 height 11
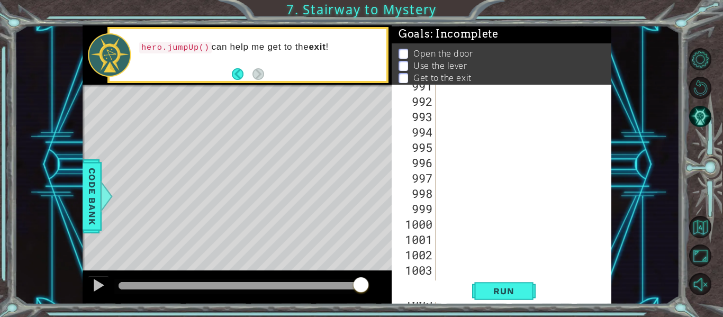
scroll to position [15983, 0]
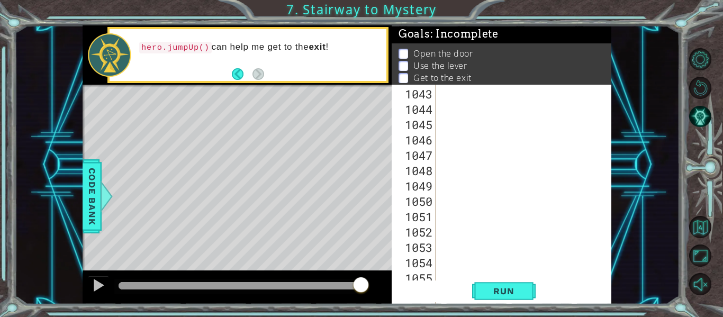
click at [444, 276] on div at bounding box center [526, 223] width 176 height 276
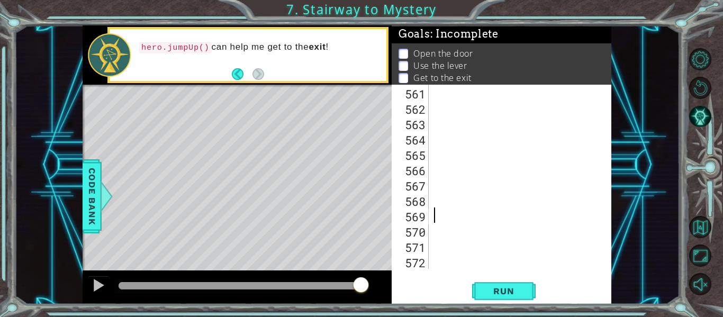
click at [433, 263] on div at bounding box center [523, 192] width 182 height 215
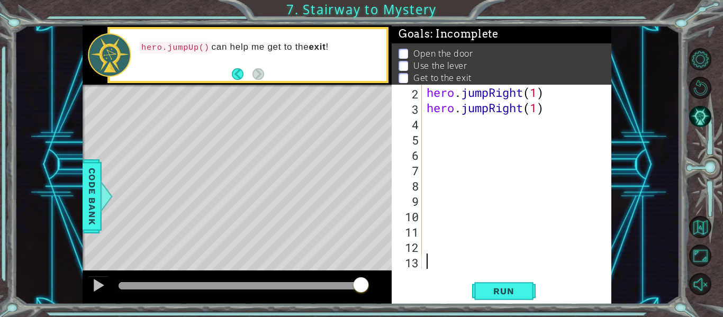
scroll to position [15, 0]
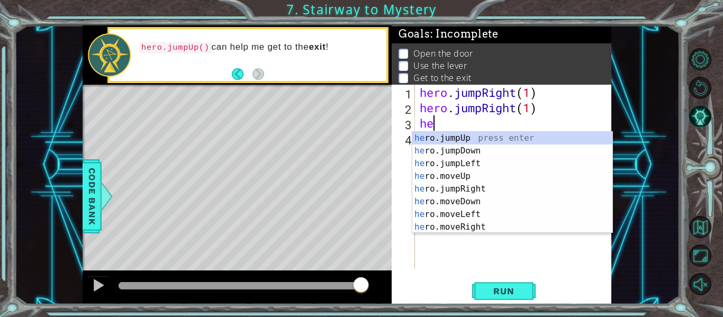
type textarea "h"
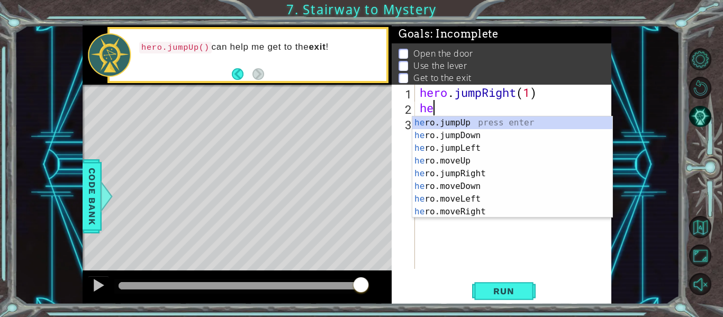
type textarea "h"
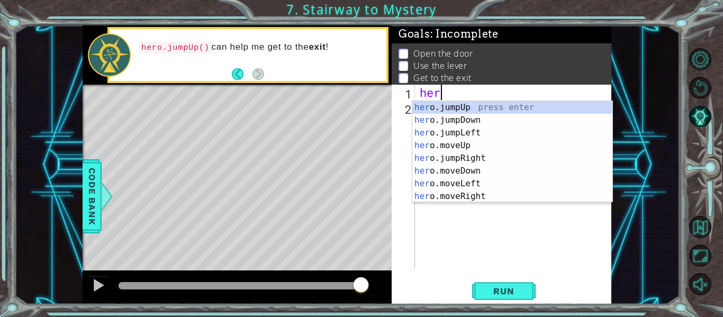
type textarea "h"
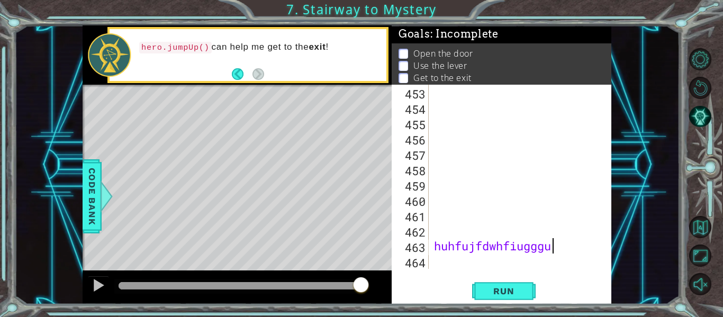
scroll to position [0, 5]
click at [496, 288] on span "Run" at bounding box center [503, 291] width 42 height 11
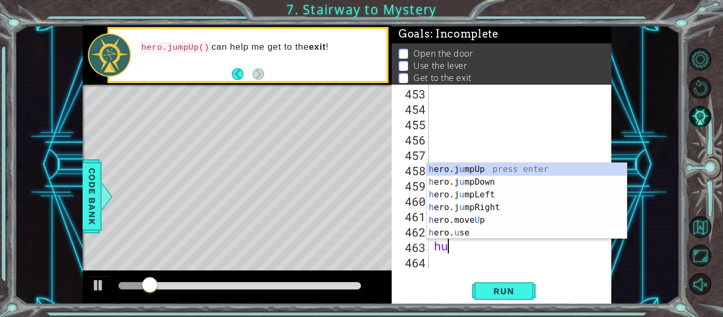
scroll to position [0, 0]
type textarea "h"
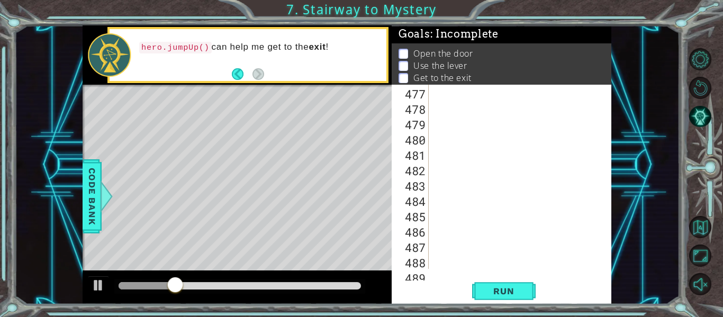
scroll to position [7439, 0]
click at [435, 263] on div at bounding box center [523, 192] width 182 height 215
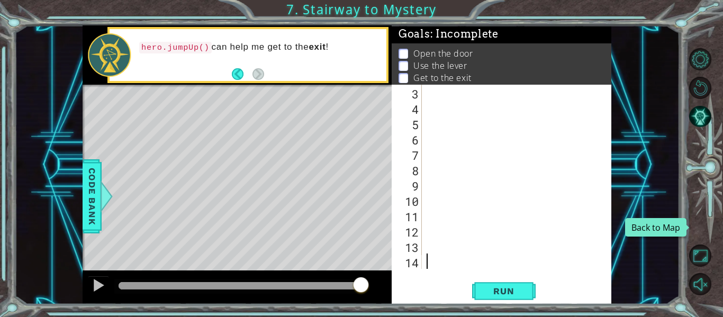
scroll to position [0, 0]
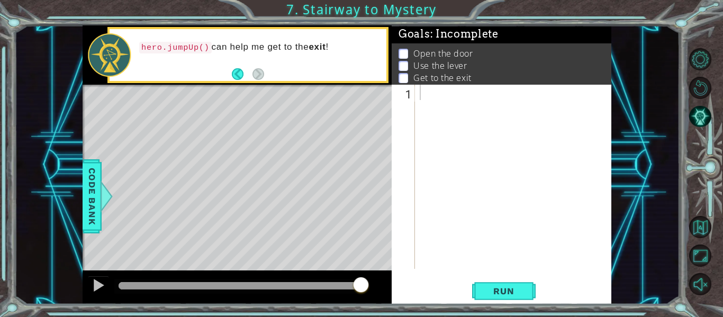
click at [669, 100] on div "1 ההההההההההההההההההההההההההההההההההההההההההההההההההההההההההההההההההההההההההההה…" at bounding box center [346, 164] width 665 height 279
